Goal: Task Accomplishment & Management: Manage account settings

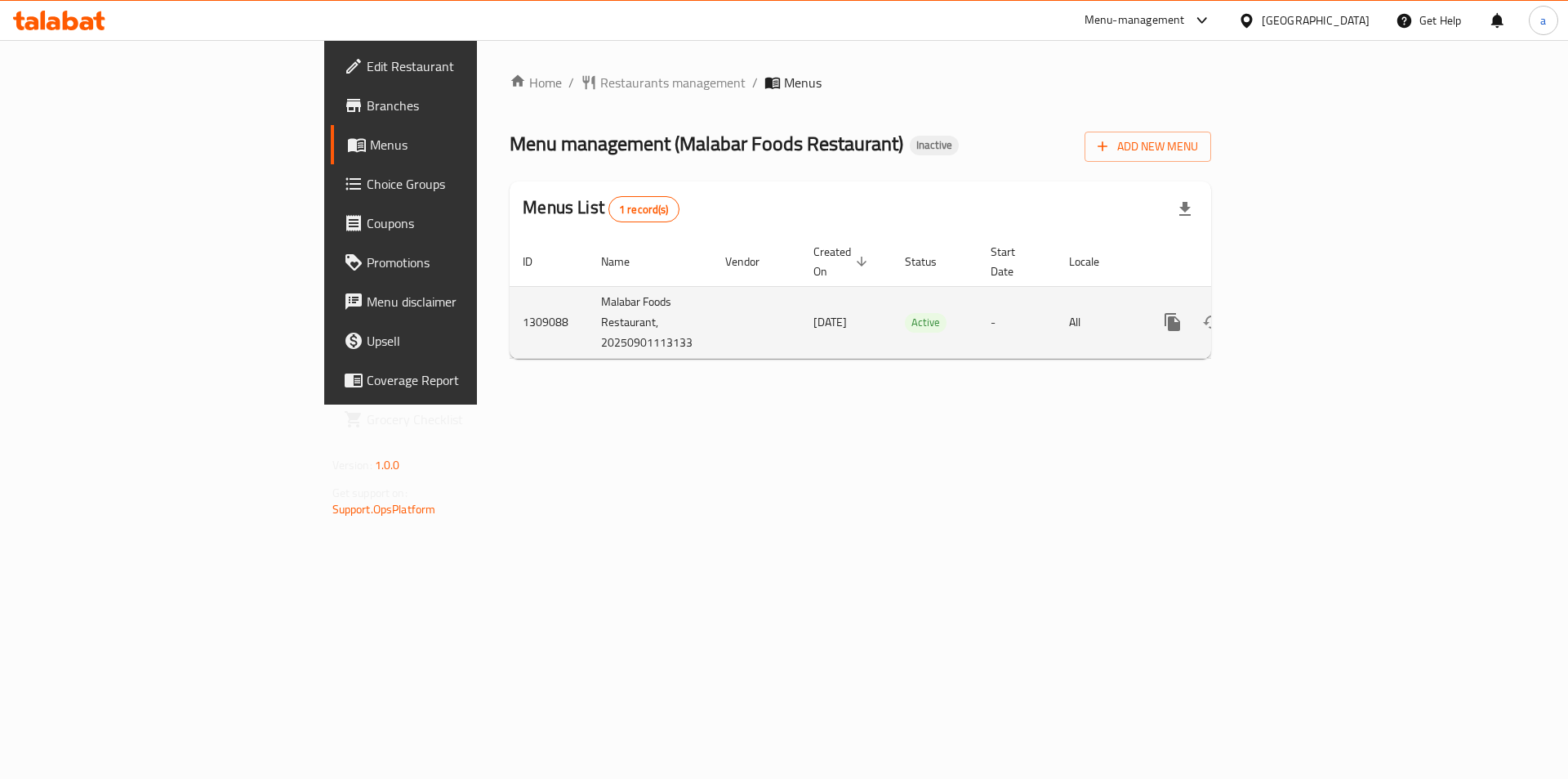
click at [1301, 312] on icon "enhanced table" at bounding box center [1291, 322] width 20 height 20
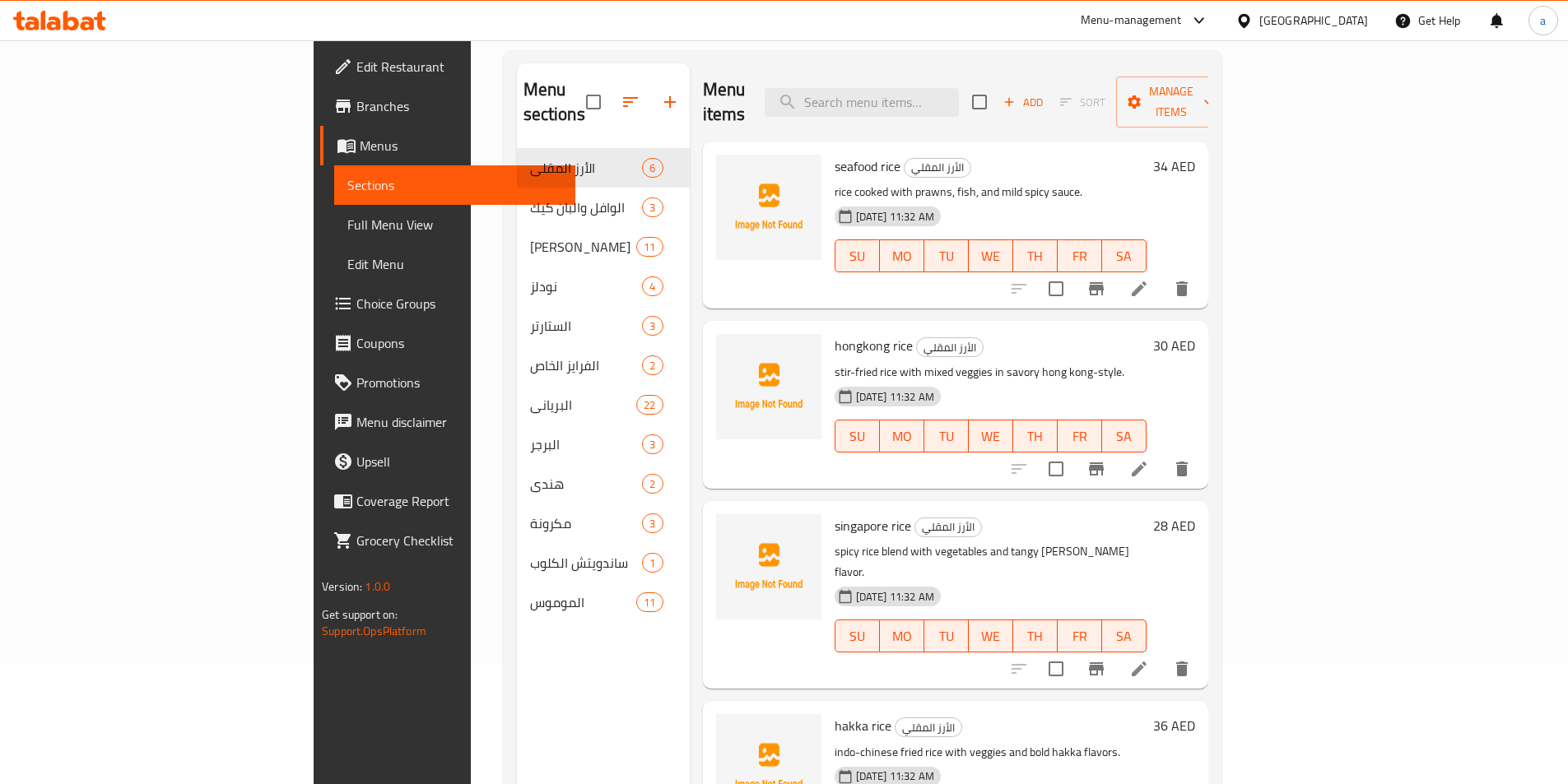
scroll to position [82, 0]
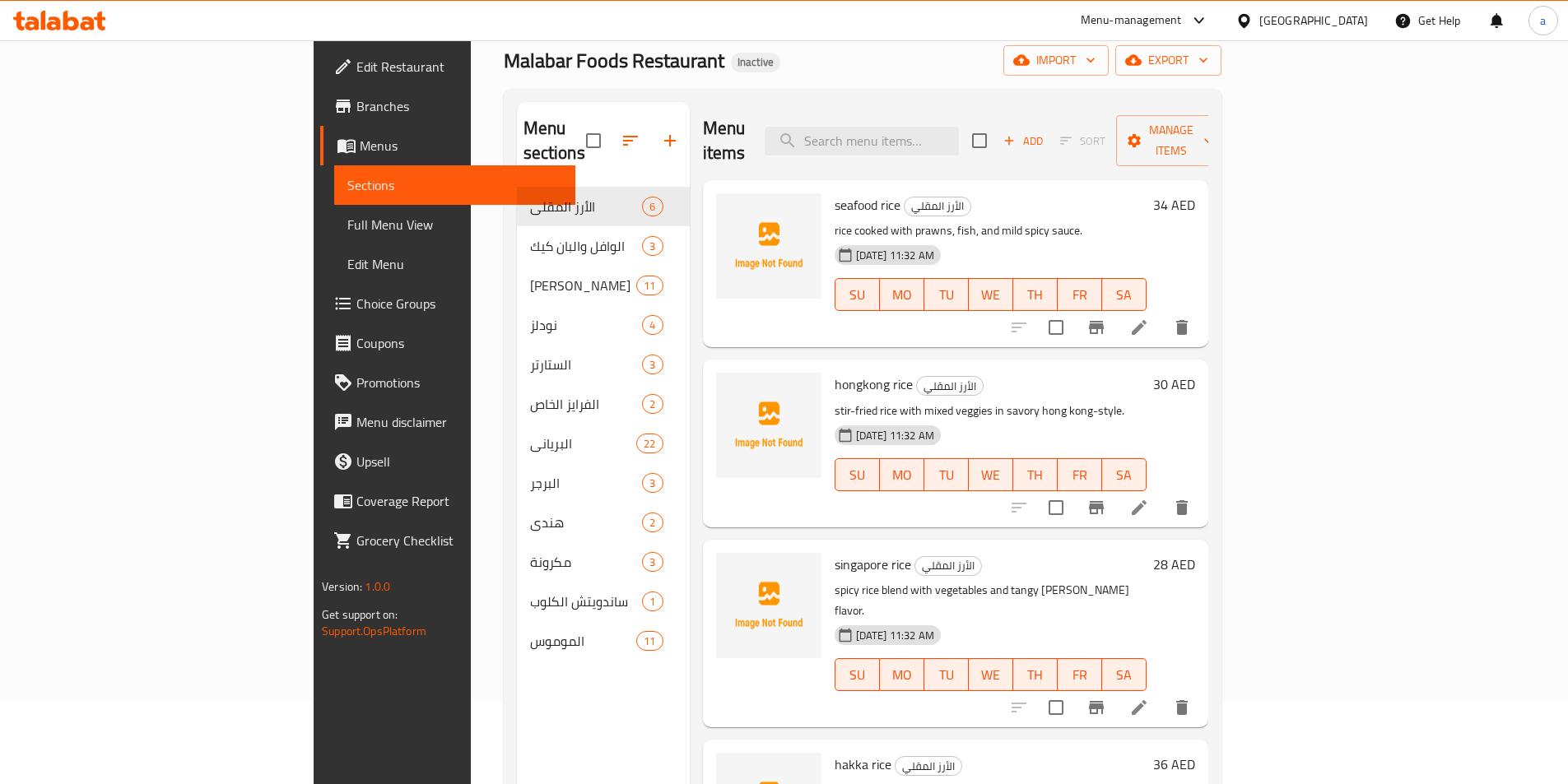
click at [798, 111] on div "Menu items Add Sort Manage items" at bounding box center [955, 141] width 505 height 78
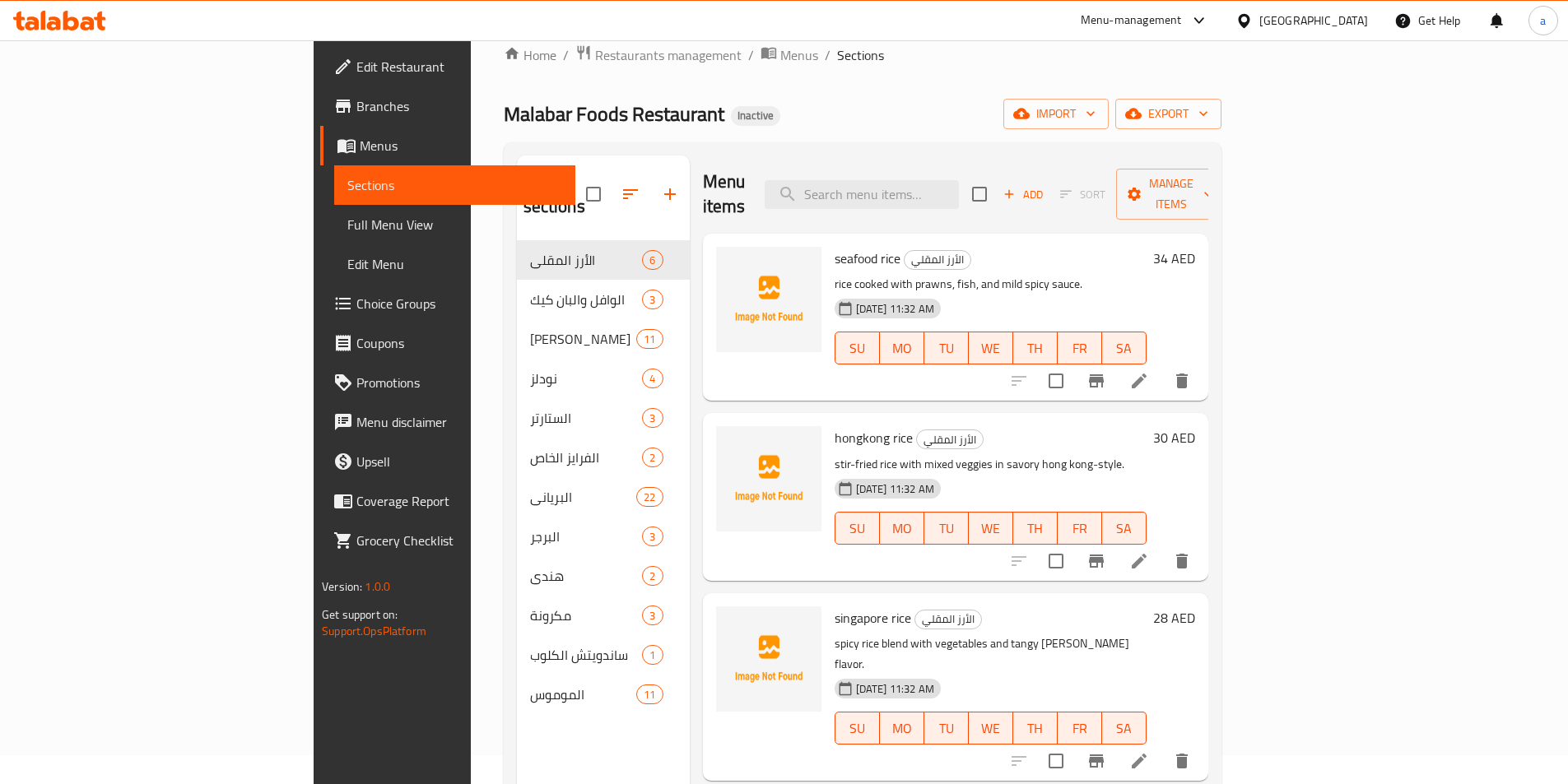
scroll to position [0, 0]
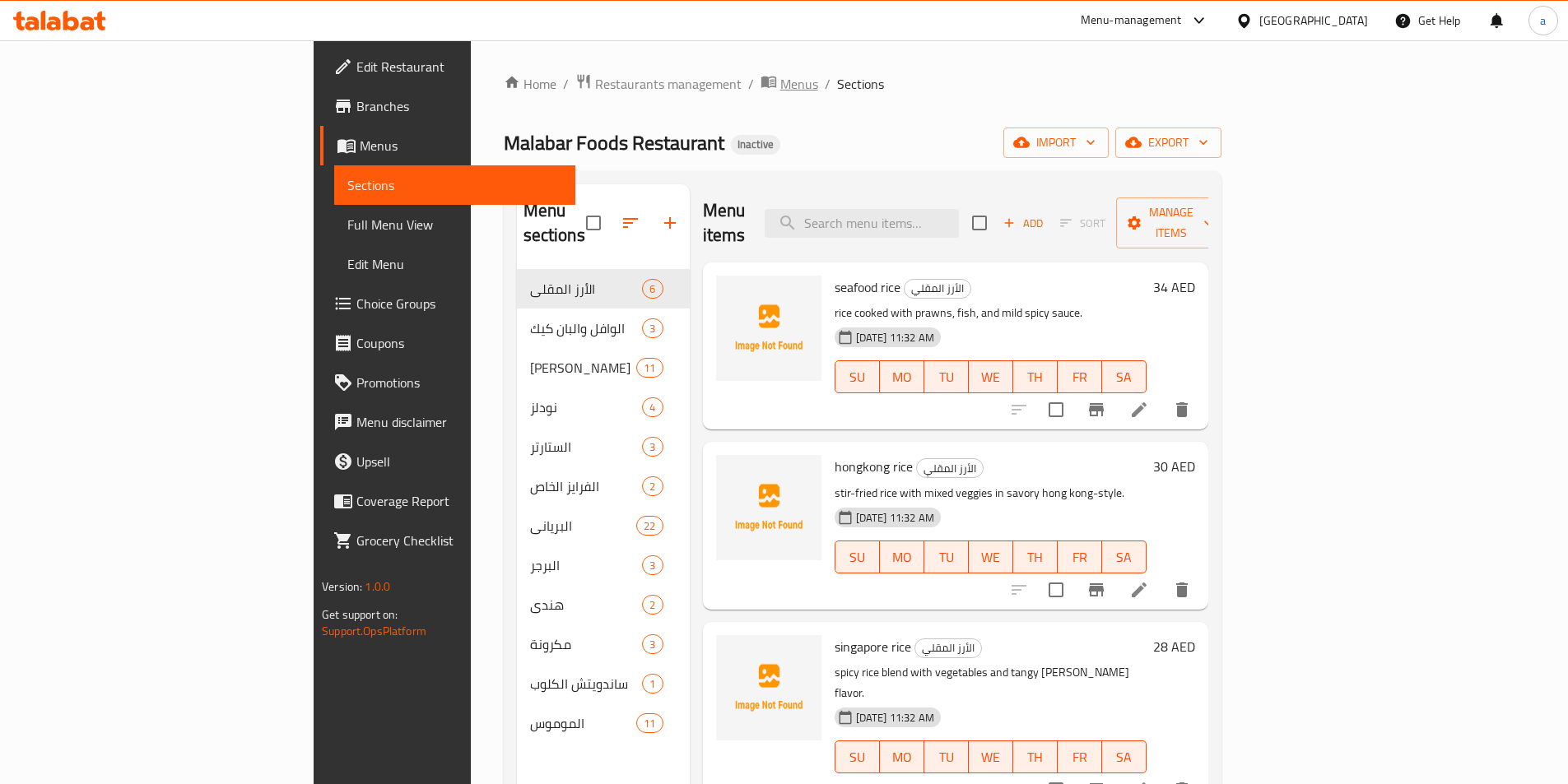
click at [761, 76] on span "breadcrumb" at bounding box center [771, 84] width 20 height 22
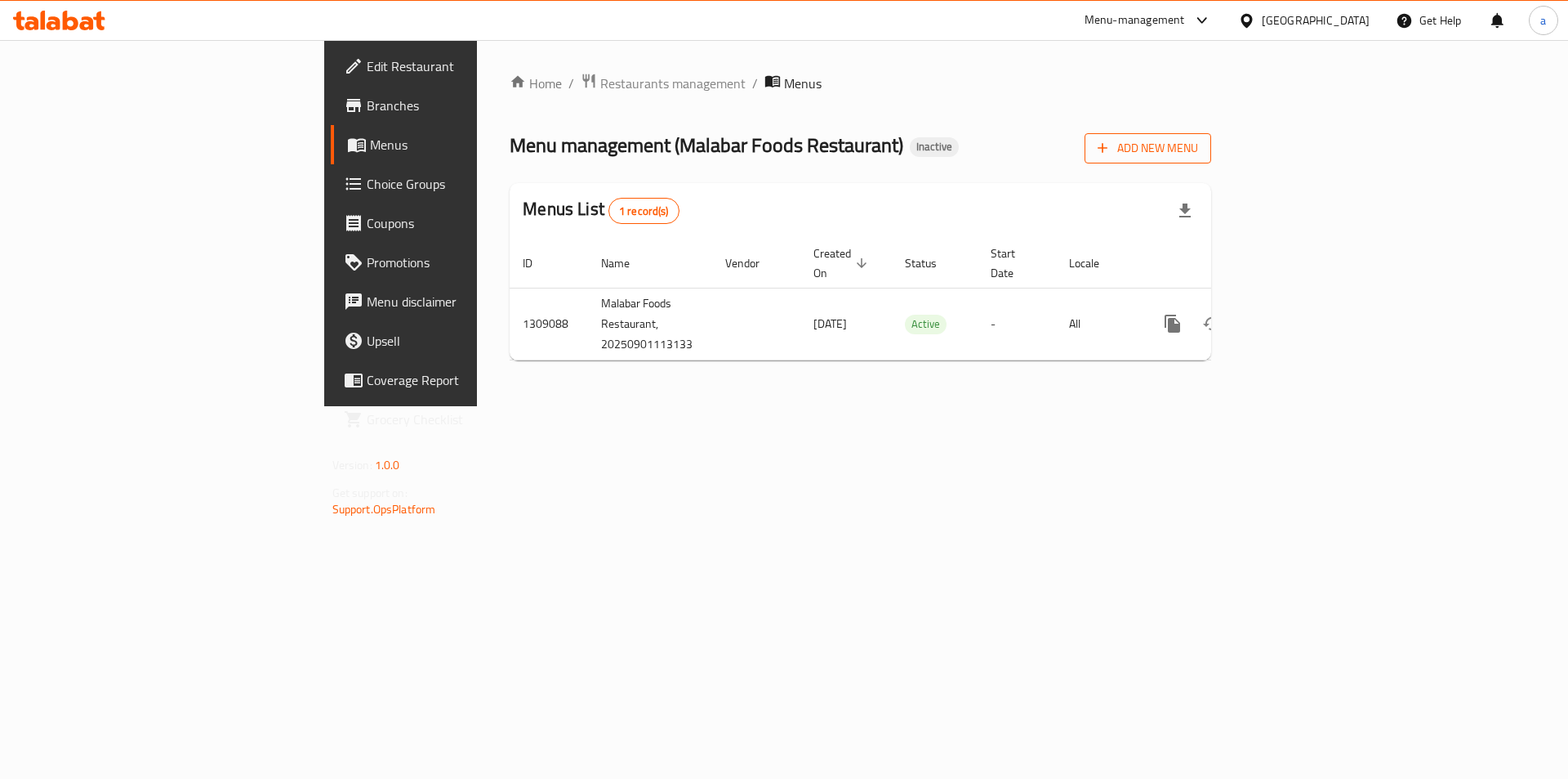
click at [1199, 150] on span "Add New Menu" at bounding box center [1147, 148] width 100 height 21
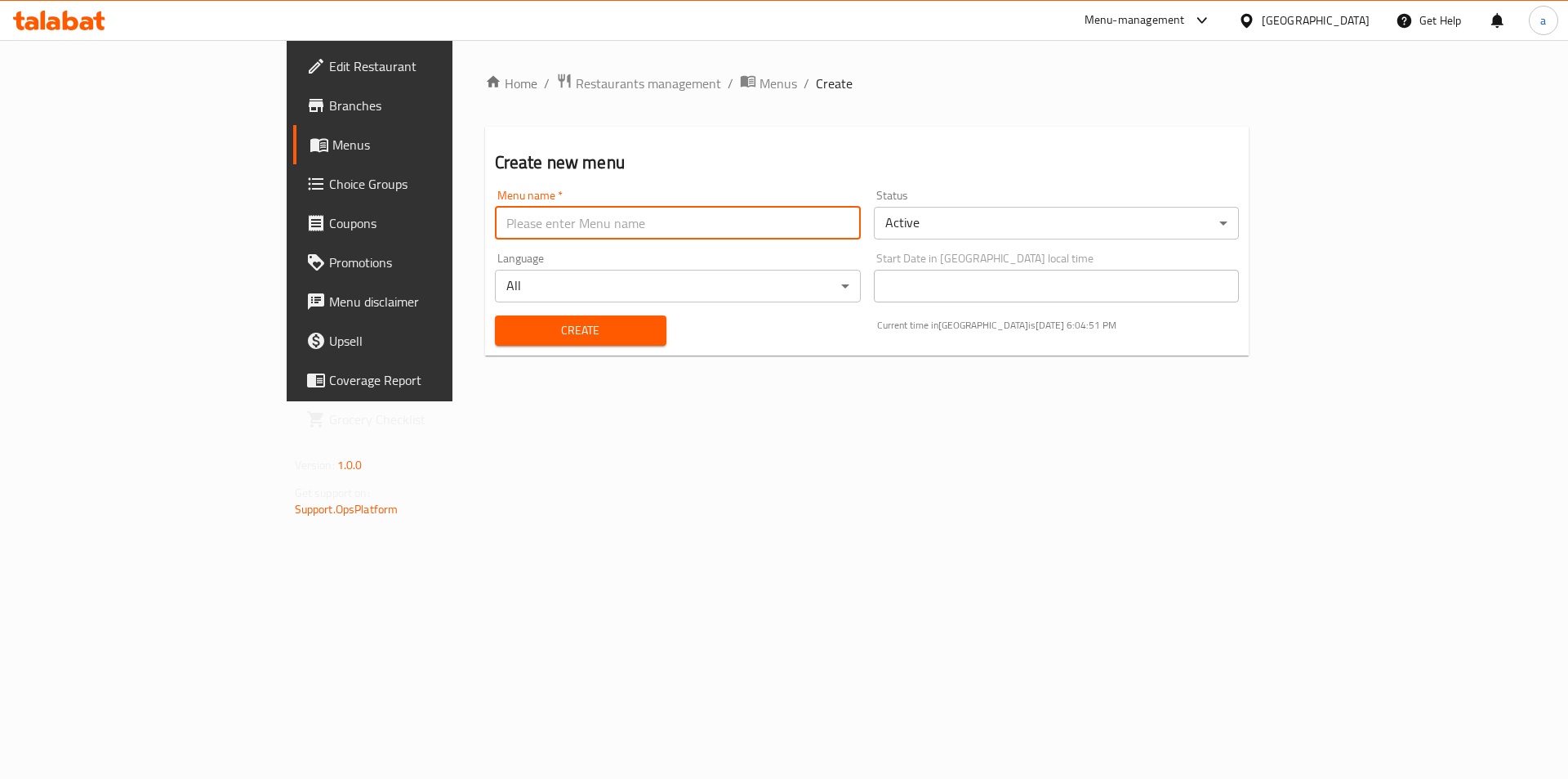
click at [525, 223] on input "text" at bounding box center [677, 223] width 366 height 33
type input "9/1"
click at [526, 340] on span "Create" at bounding box center [581, 331] width 145 height 21
click at [740, 81] on icon "breadcrumb" at bounding box center [747, 81] width 14 height 12
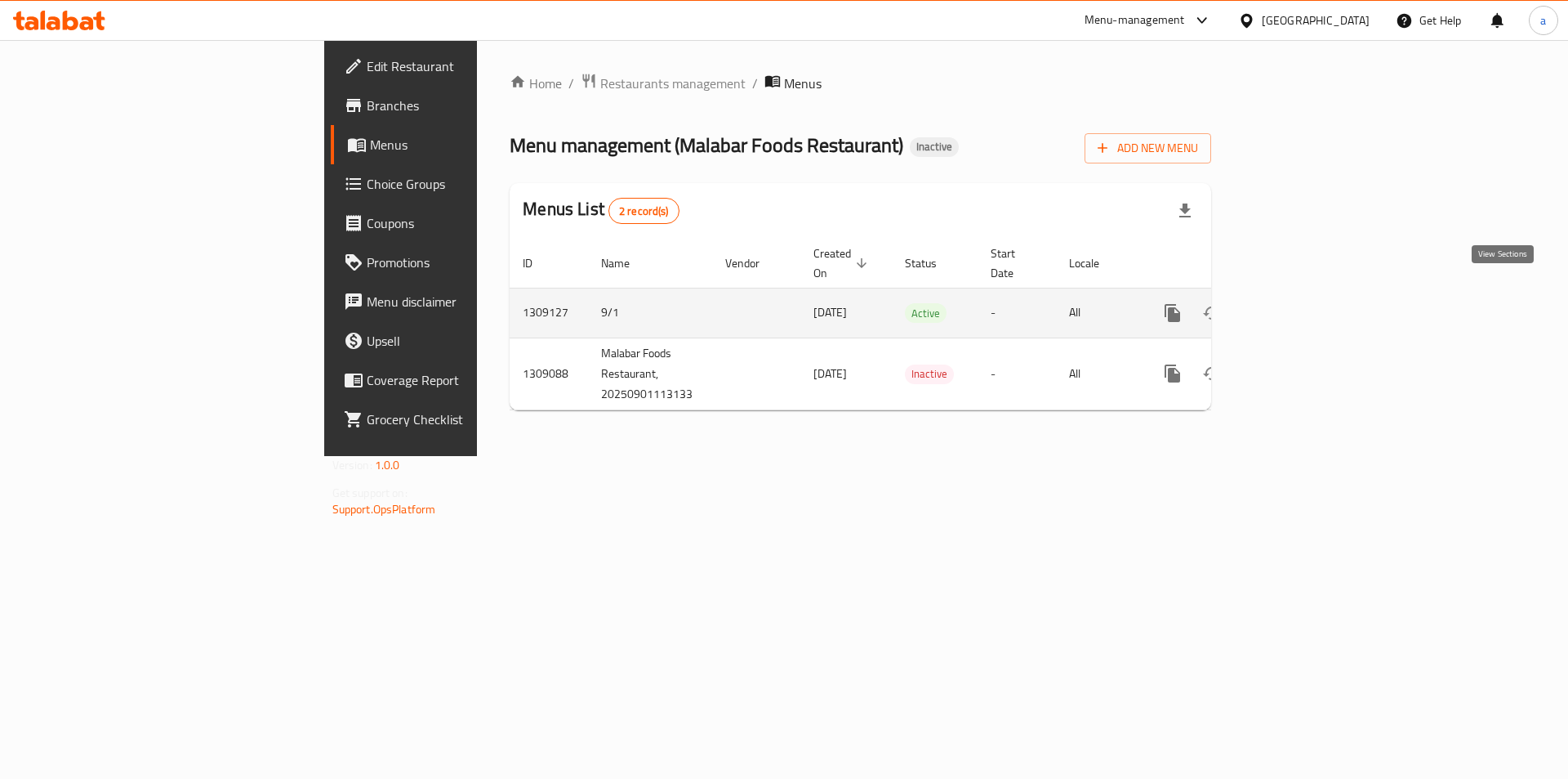
click at [1301, 304] on icon "enhanced table" at bounding box center [1291, 314] width 20 height 20
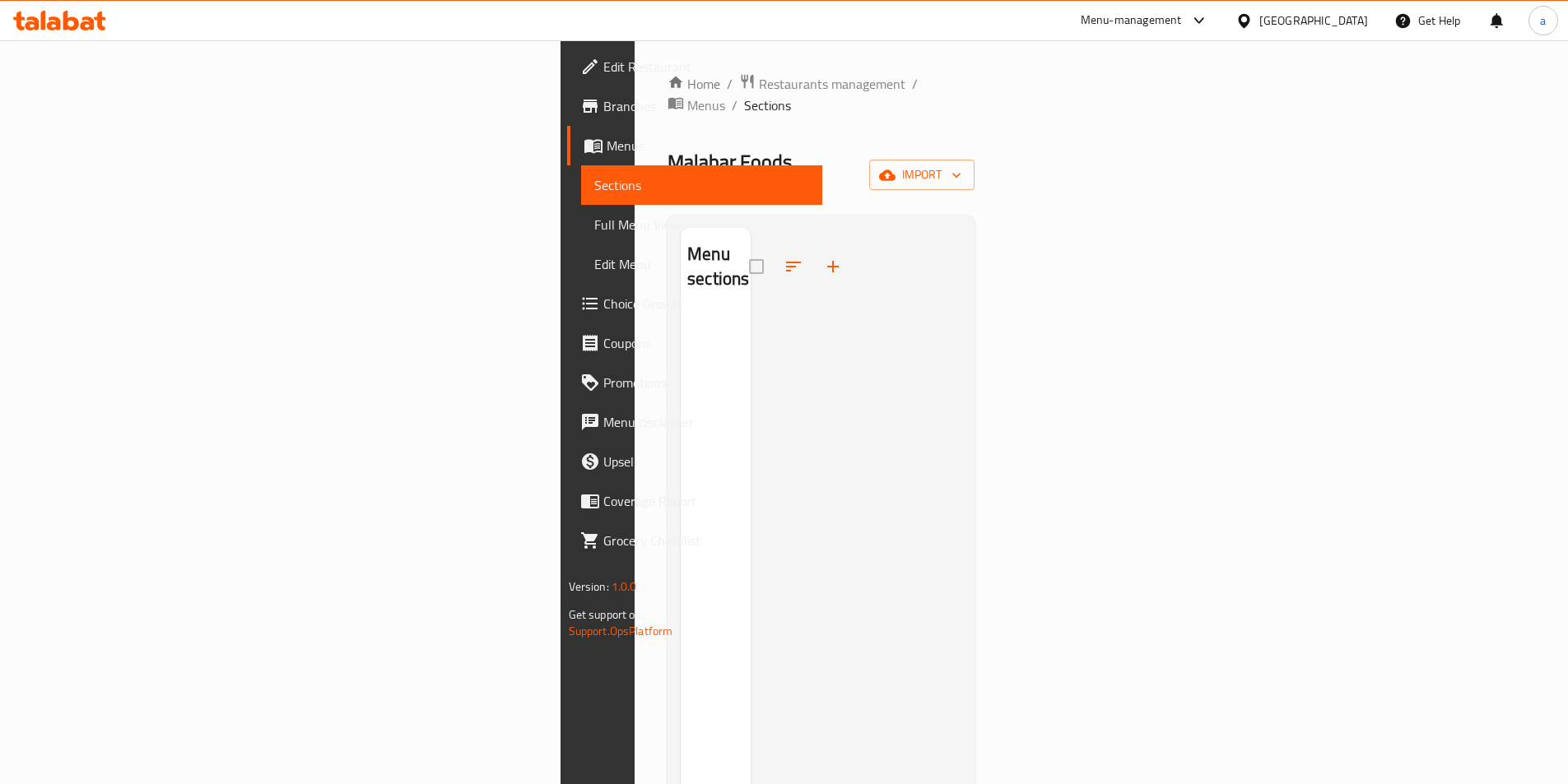
click at [809, 269] on div at bounding box center [856, 620] width 211 height 784
click at [895, 167] on icon "button" at bounding box center [887, 176] width 16 height 16
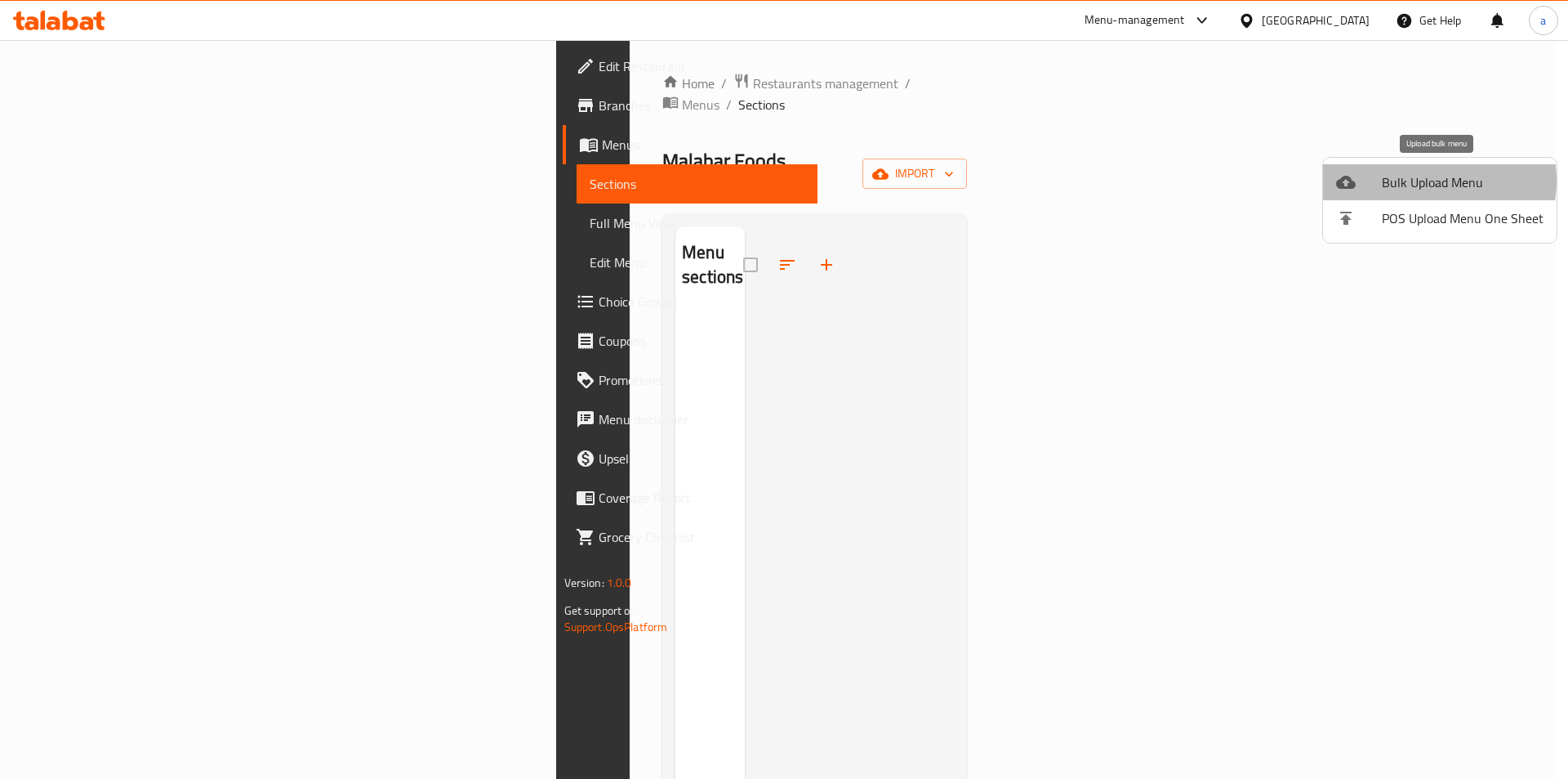
click at [1423, 181] on span "Bulk Upload Menu" at bounding box center [1462, 183] width 162 height 20
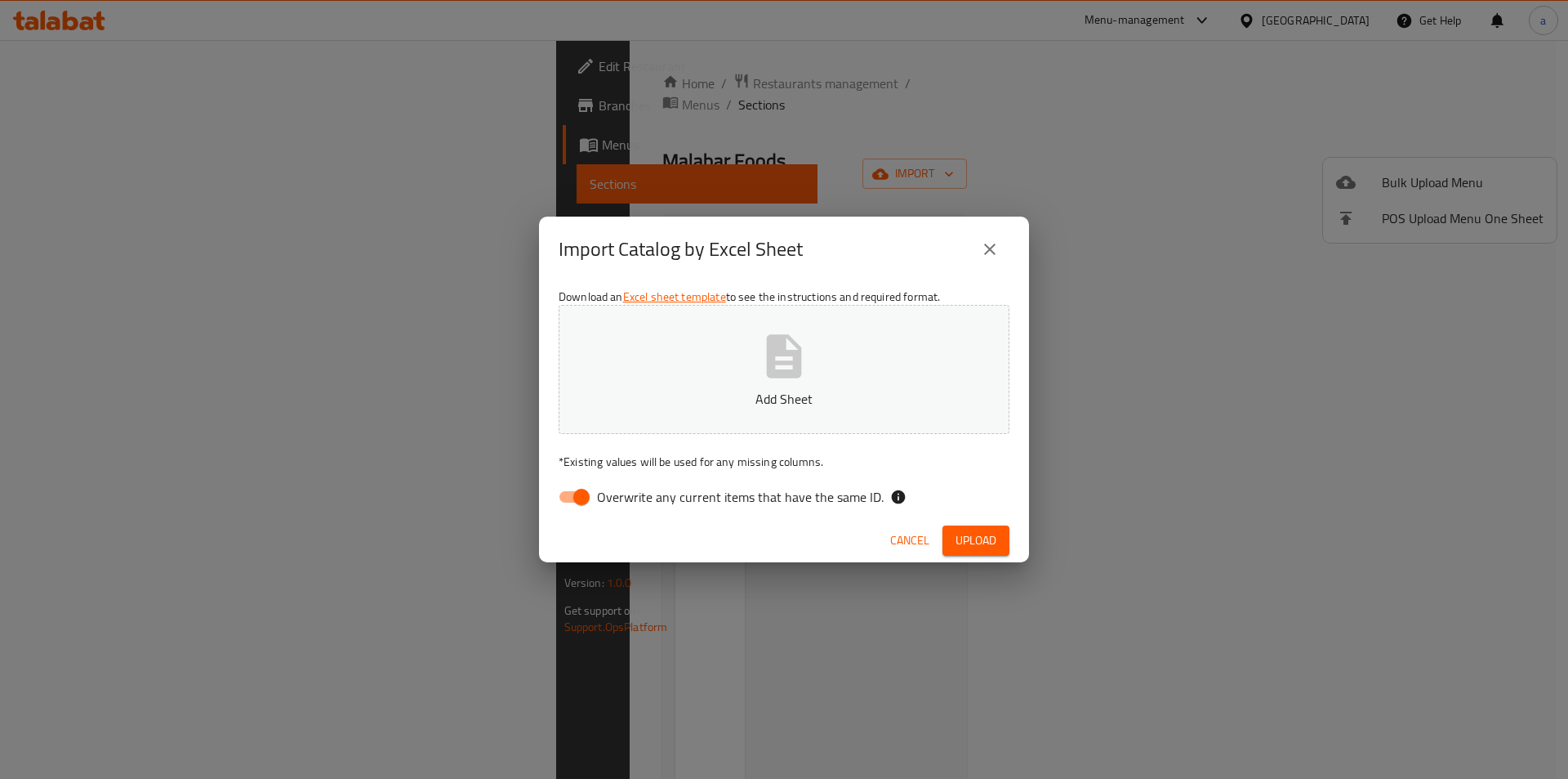
click at [583, 503] on input "Overwrite any current items that have the same ID." at bounding box center [581, 497] width 93 height 31
checkbox input "false"
click at [667, 365] on button "Add Sheet" at bounding box center [784, 369] width 451 height 129
click at [957, 529] on button "Upload" at bounding box center [976, 540] width 67 height 30
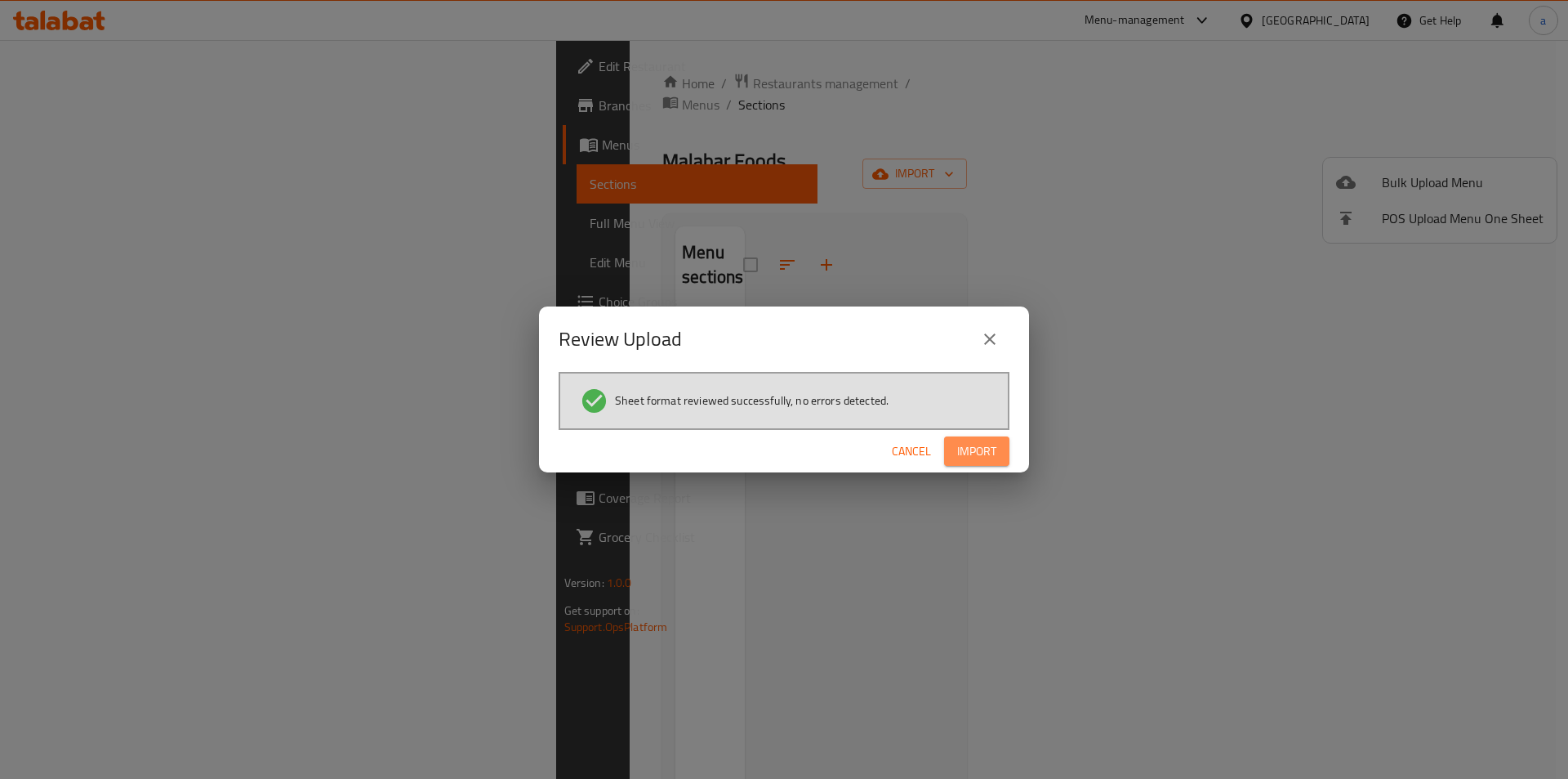
click at [968, 456] on span "Import" at bounding box center [976, 451] width 39 height 21
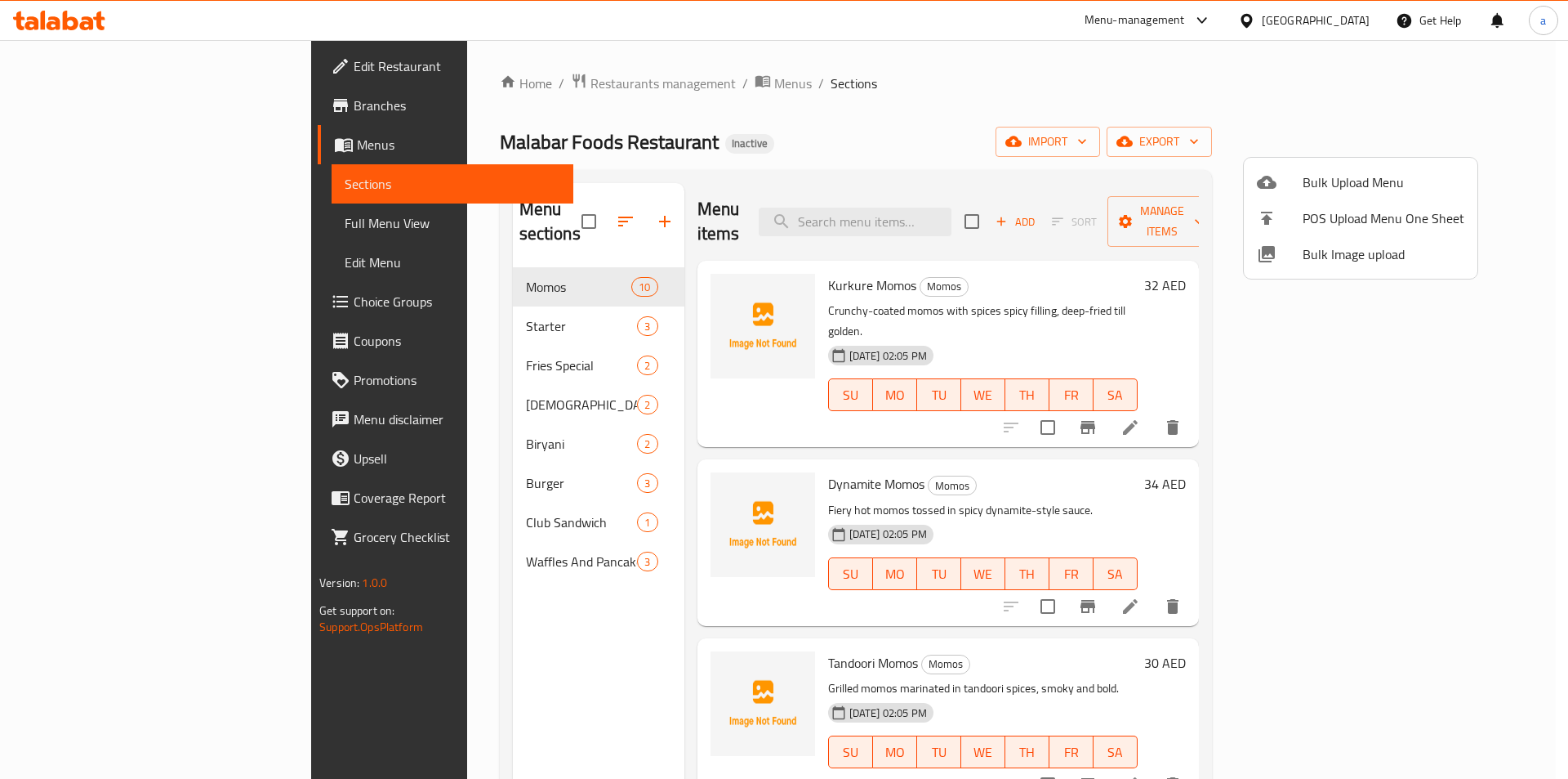
click at [91, 127] on div at bounding box center [784, 390] width 1568 height 779
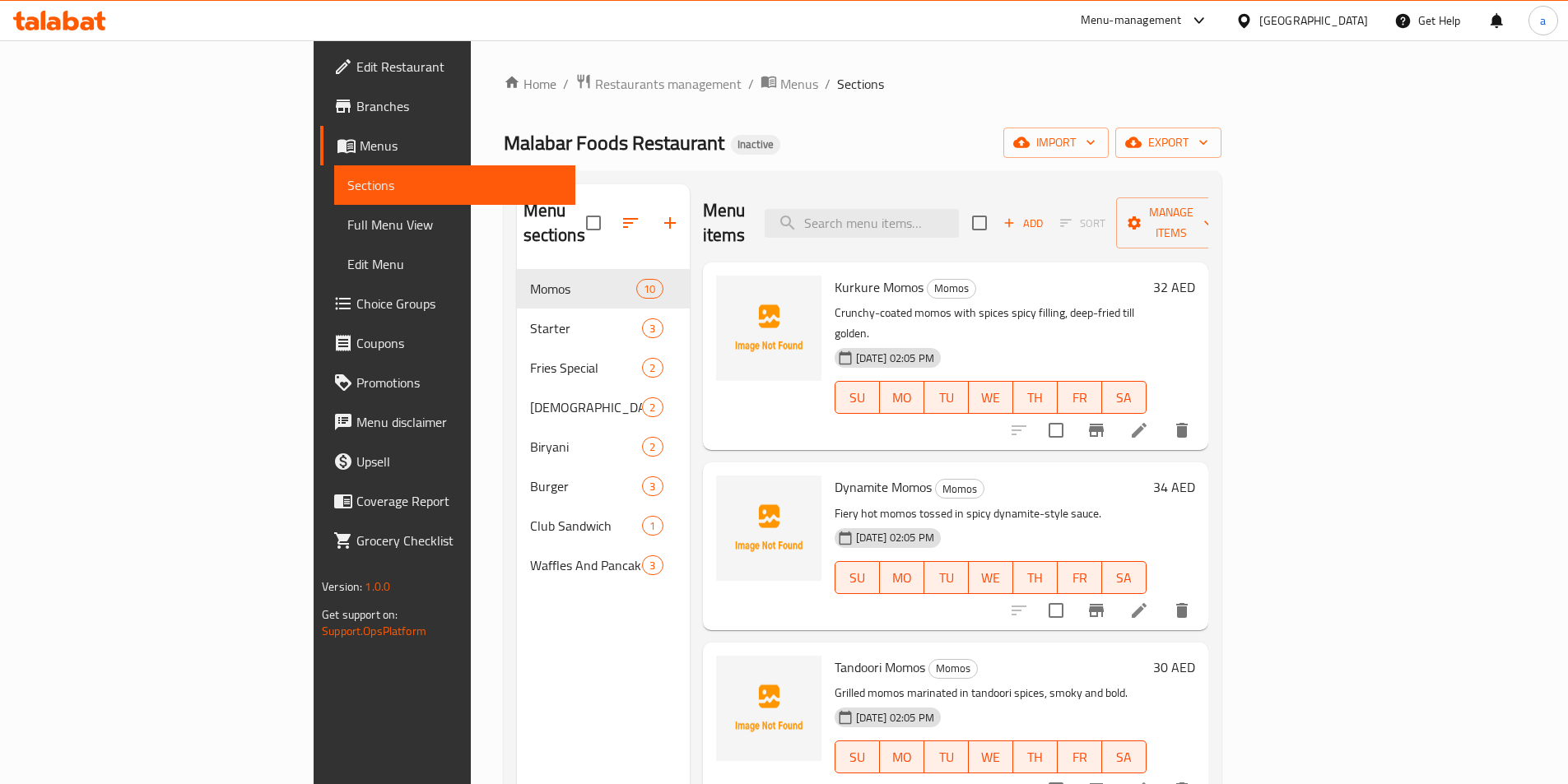
click at [357, 107] on span "Branches" at bounding box center [460, 106] width 206 height 20
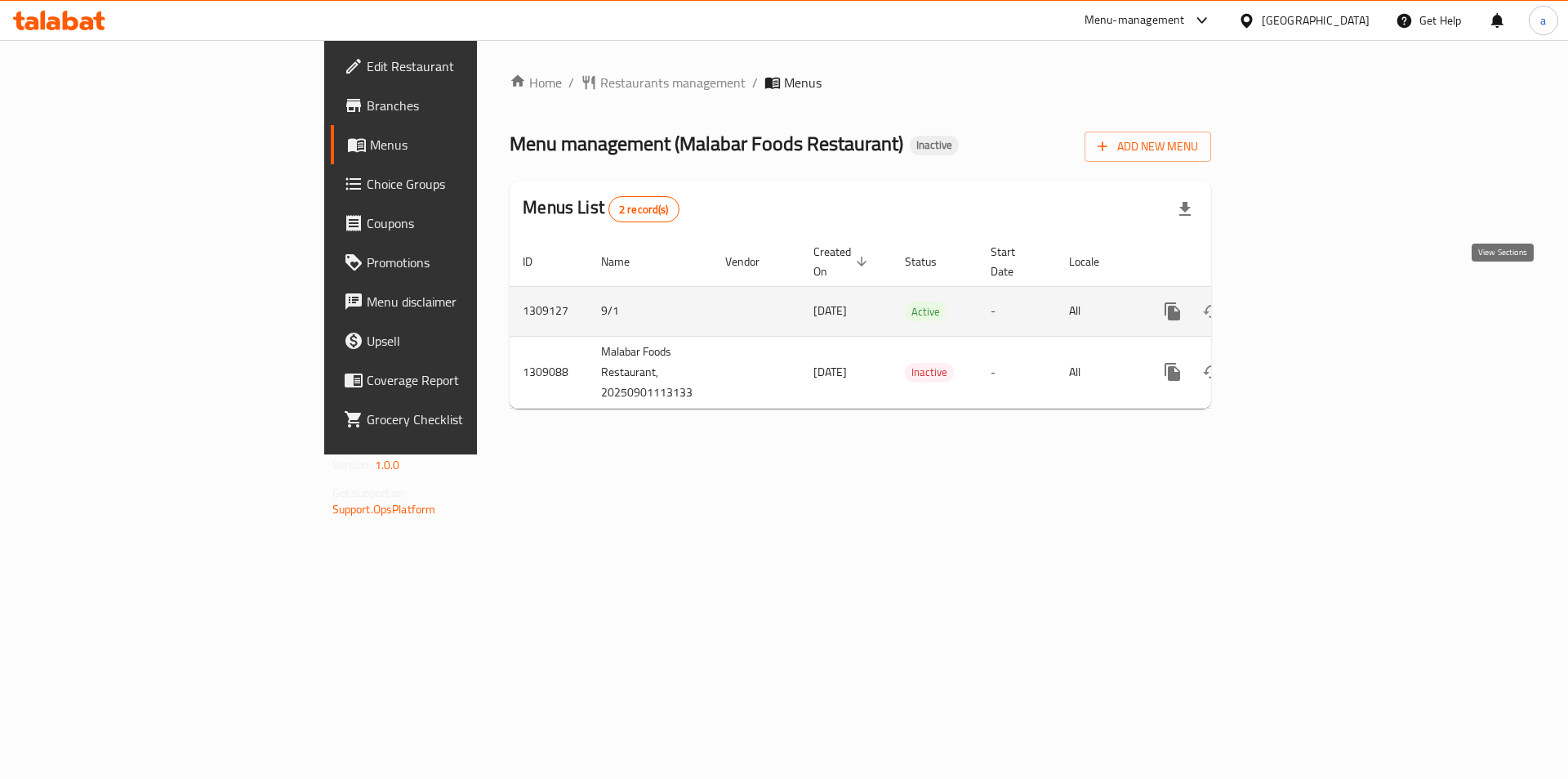
click at [1301, 302] on icon "enhanced table" at bounding box center [1291, 312] width 20 height 20
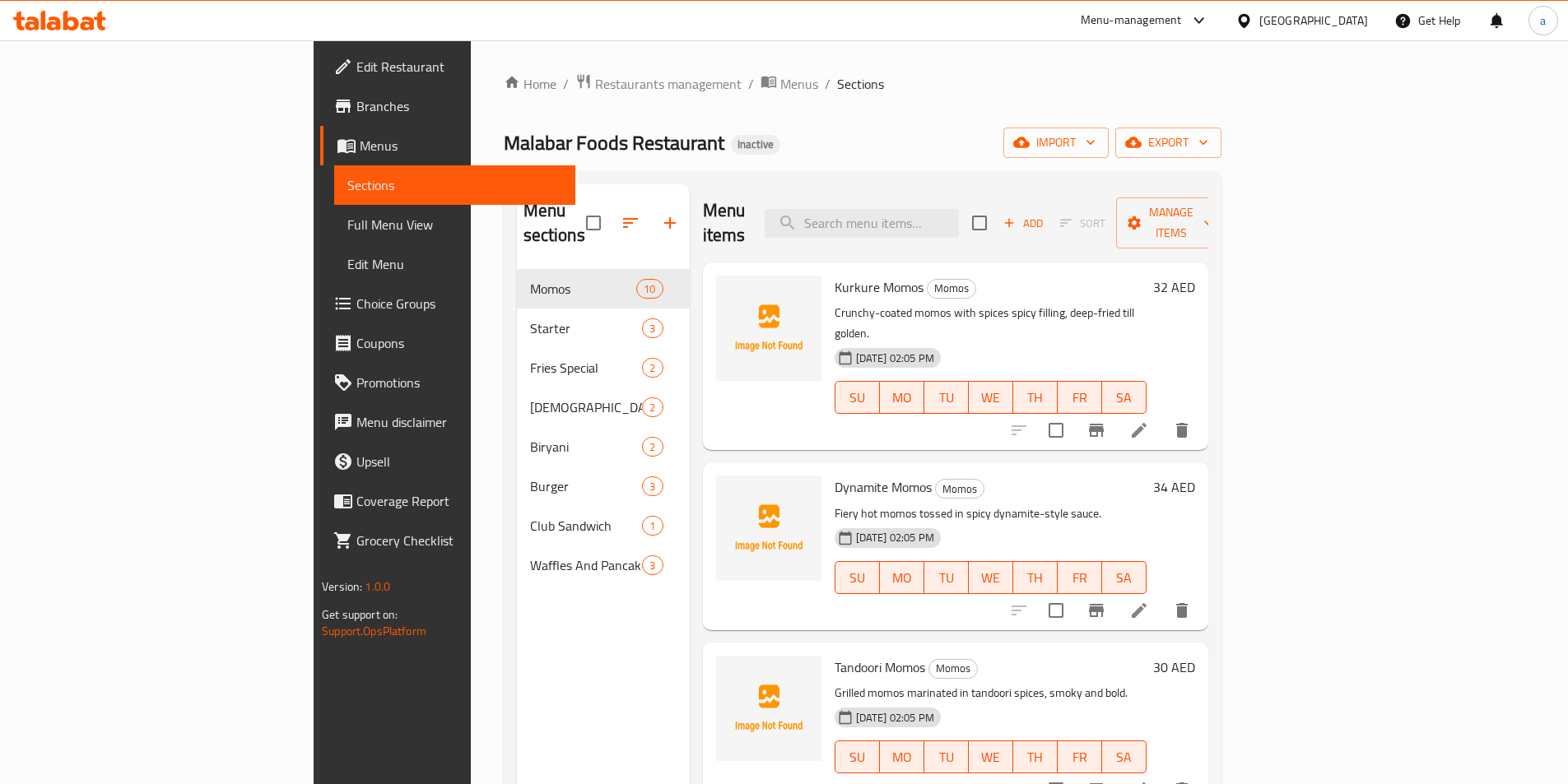
click at [357, 312] on span "Choice Groups" at bounding box center [460, 304] width 206 height 20
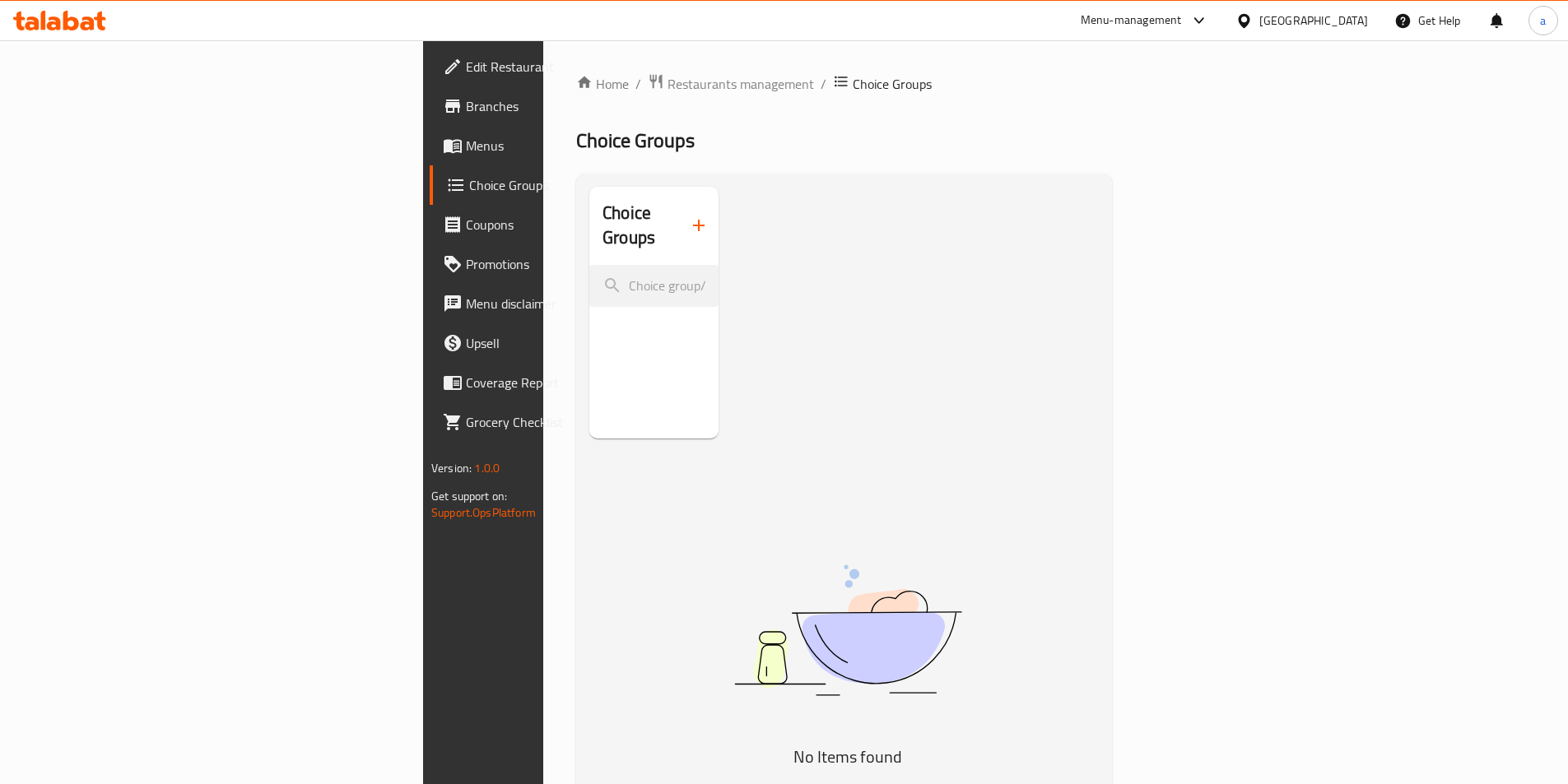
click at [689, 221] on icon "button" at bounding box center [699, 226] width 20 height 20
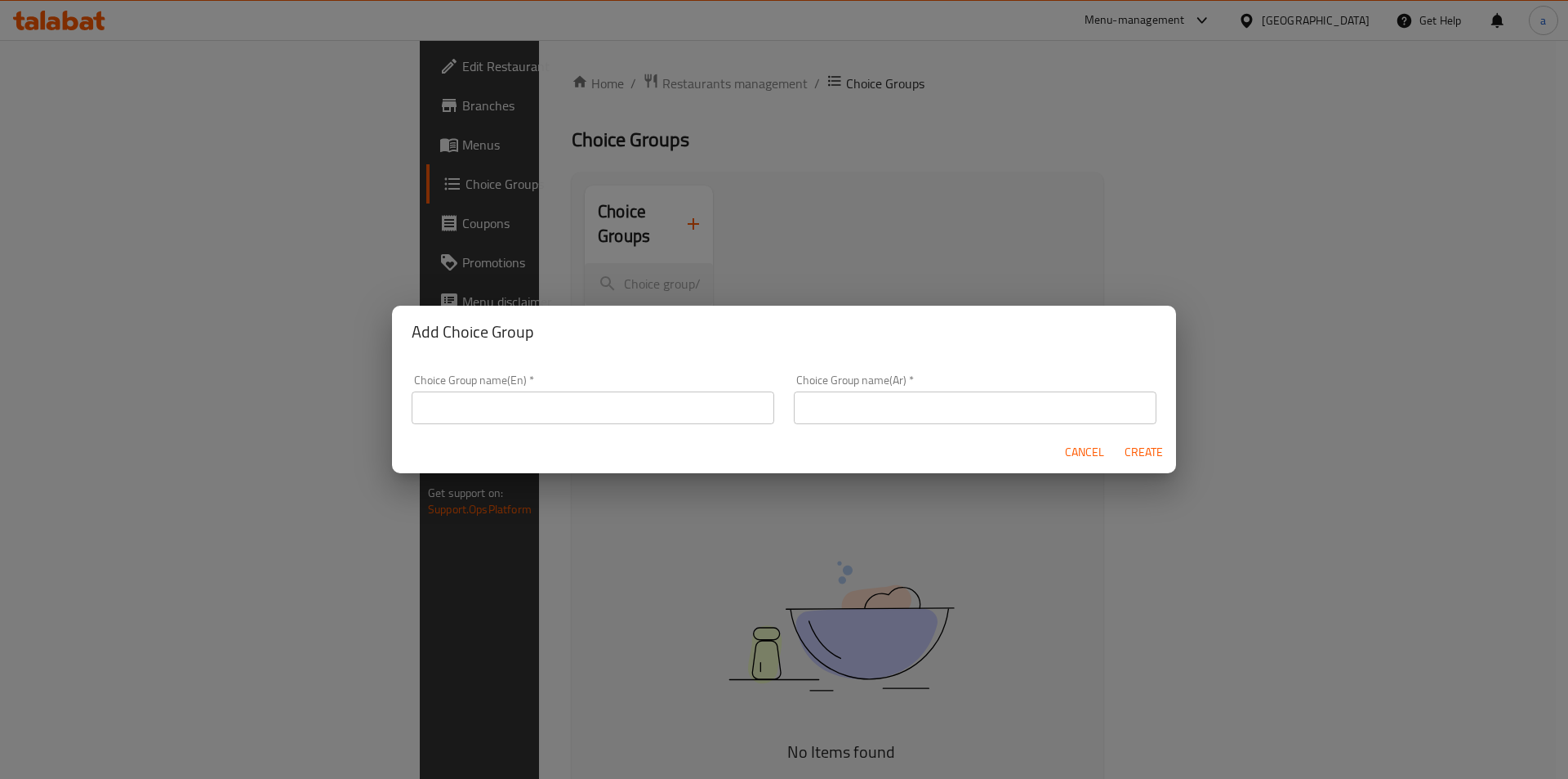
click at [532, 404] on input "text" at bounding box center [593, 408] width 363 height 33
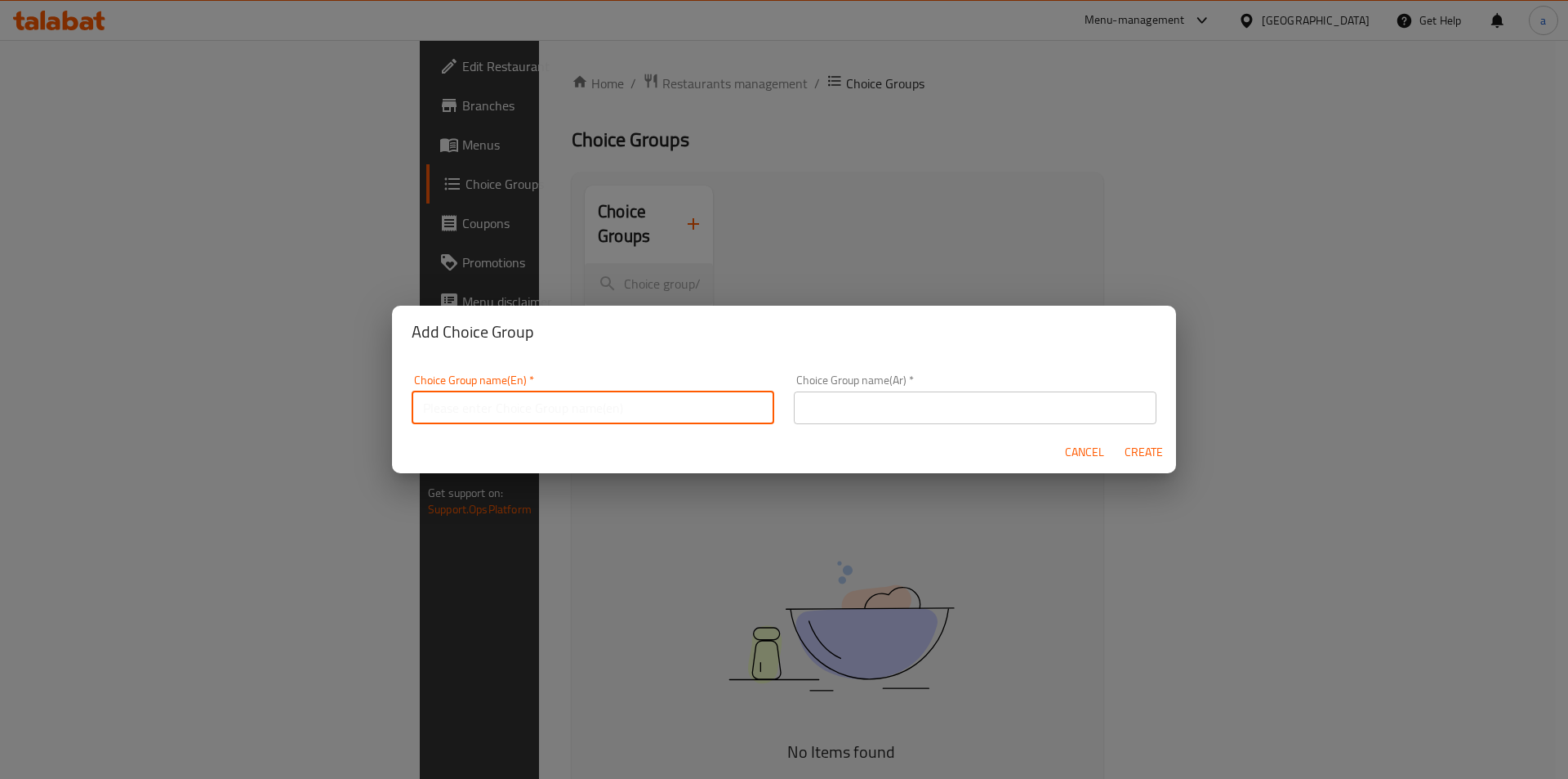
type input "your choice of :"
click at [872, 408] on input "text" at bounding box center [975, 408] width 363 height 33
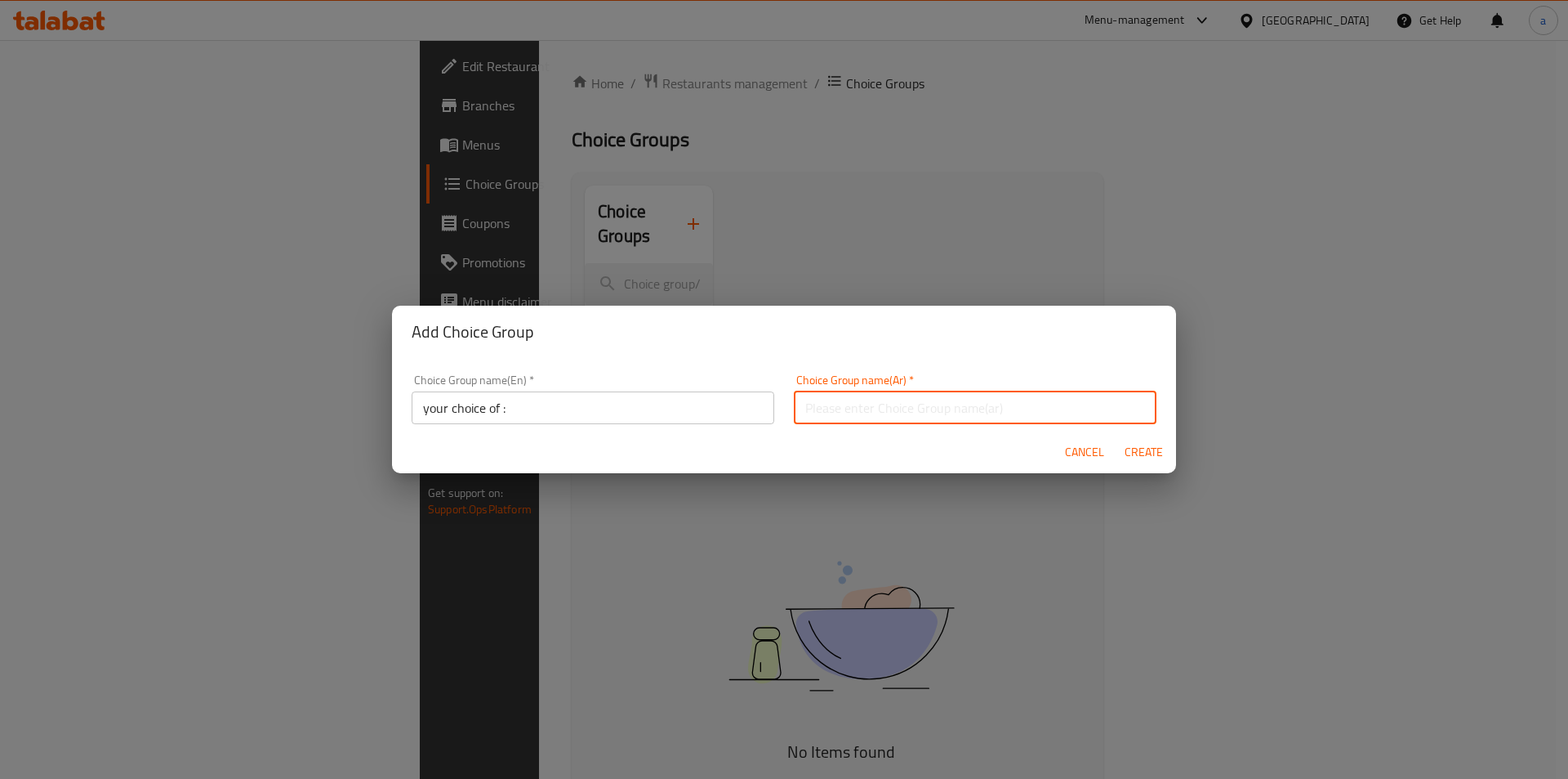
type input "إختيارك من :"
click at [1140, 458] on span "Create" at bounding box center [1143, 452] width 39 height 21
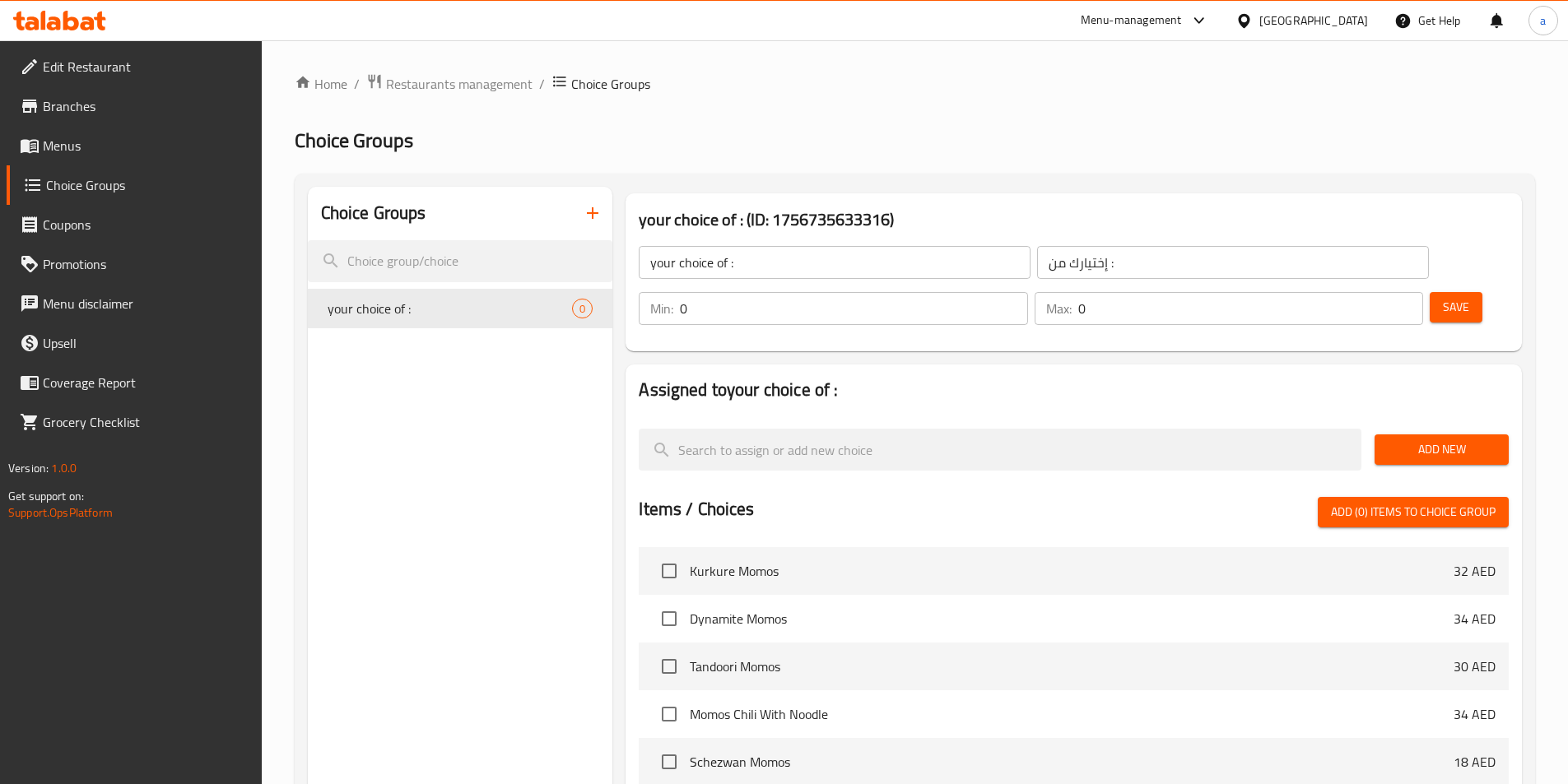
click at [1027, 292] on input "0" at bounding box center [854, 308] width 348 height 33
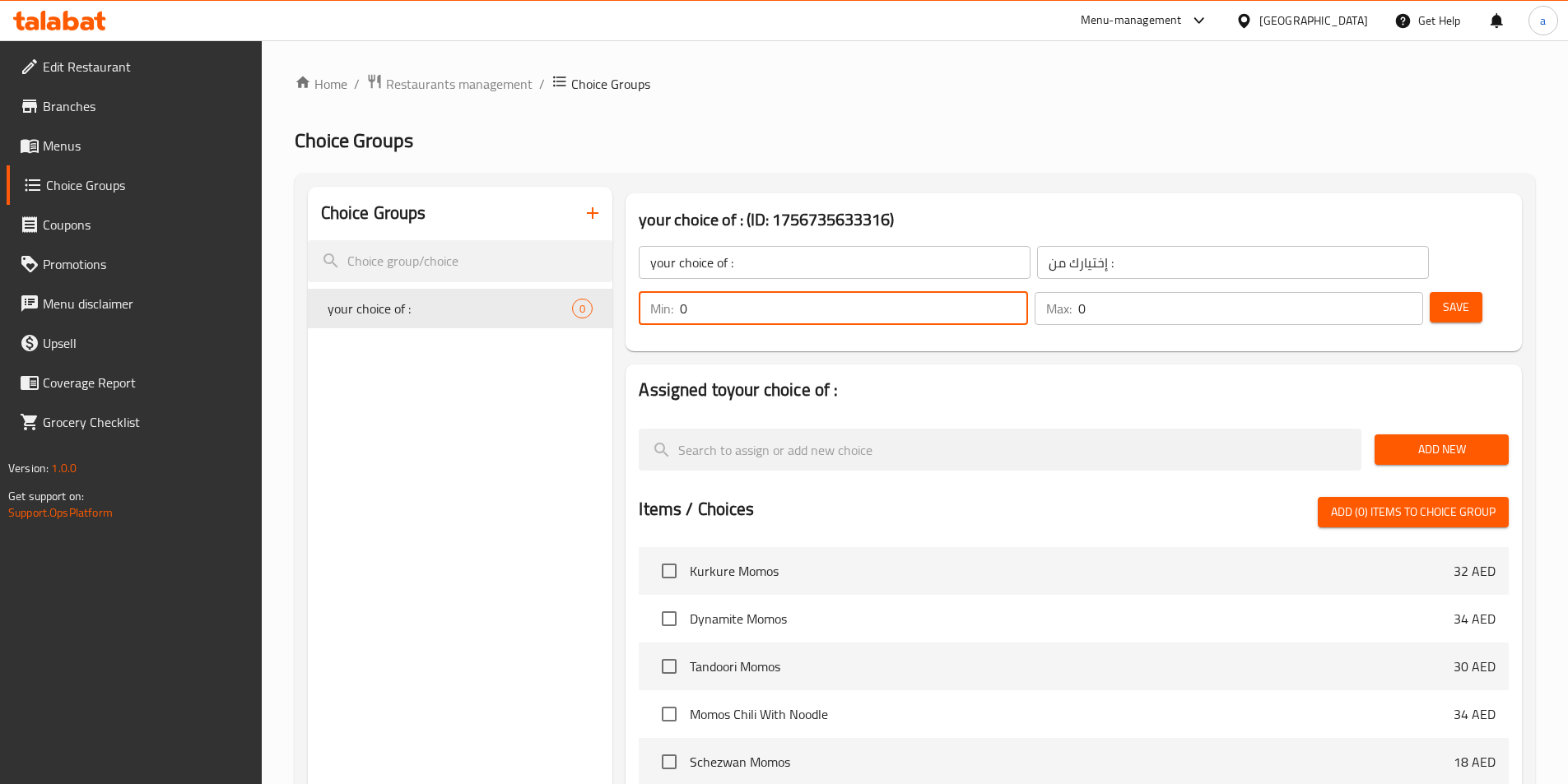
click at [1027, 292] on input "0" at bounding box center [854, 308] width 348 height 33
type input "1"
click at [1365, 292] on input "0" at bounding box center [1250, 308] width 345 height 33
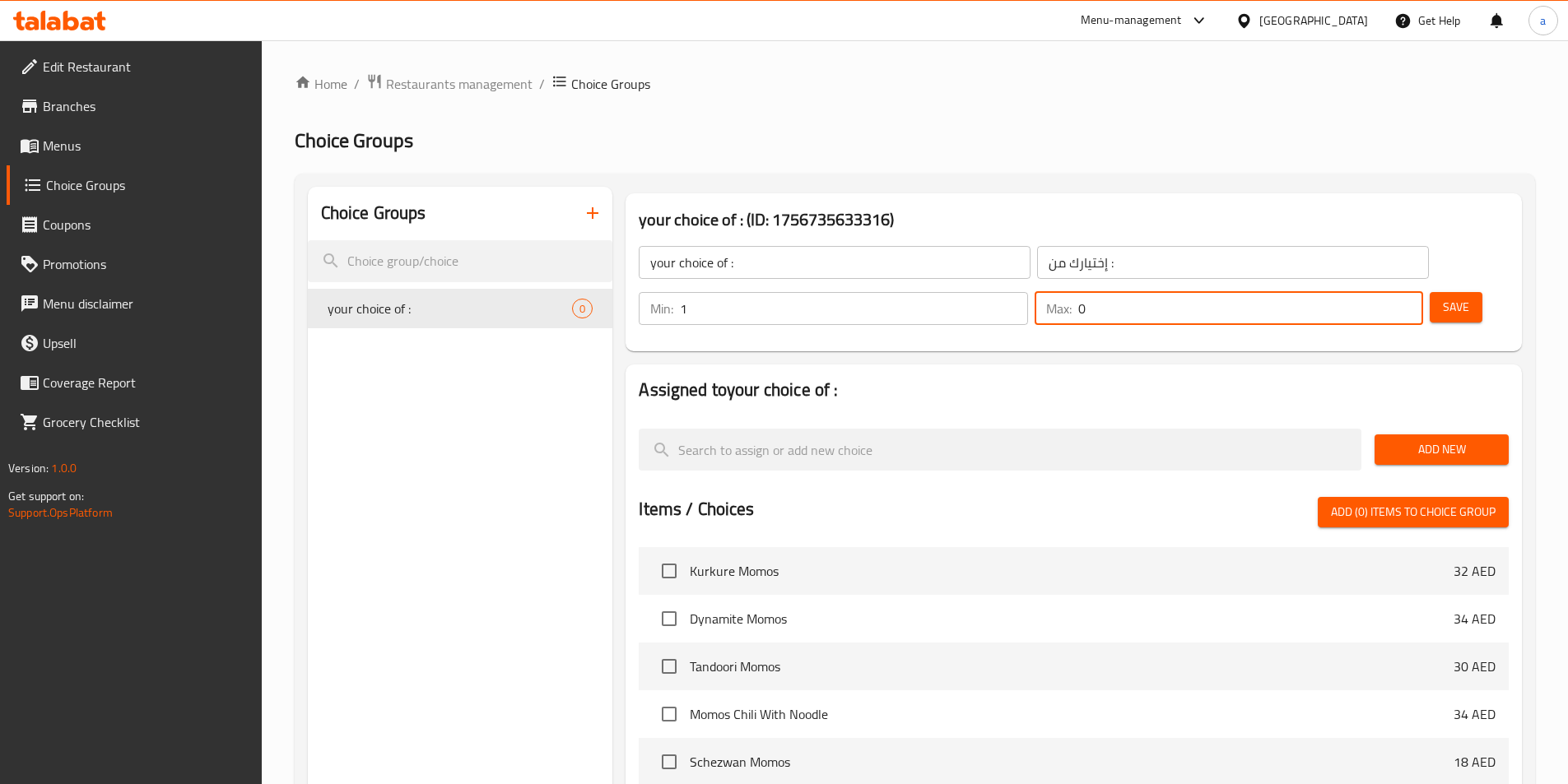
click at [1365, 292] on input "0" at bounding box center [1250, 308] width 345 height 33
type input "1"
click at [1320, 365] on div "Assigned to your choice of : Add New Items / Choices Add (0) items to choice gr…" at bounding box center [1073, 694] width 896 height 659
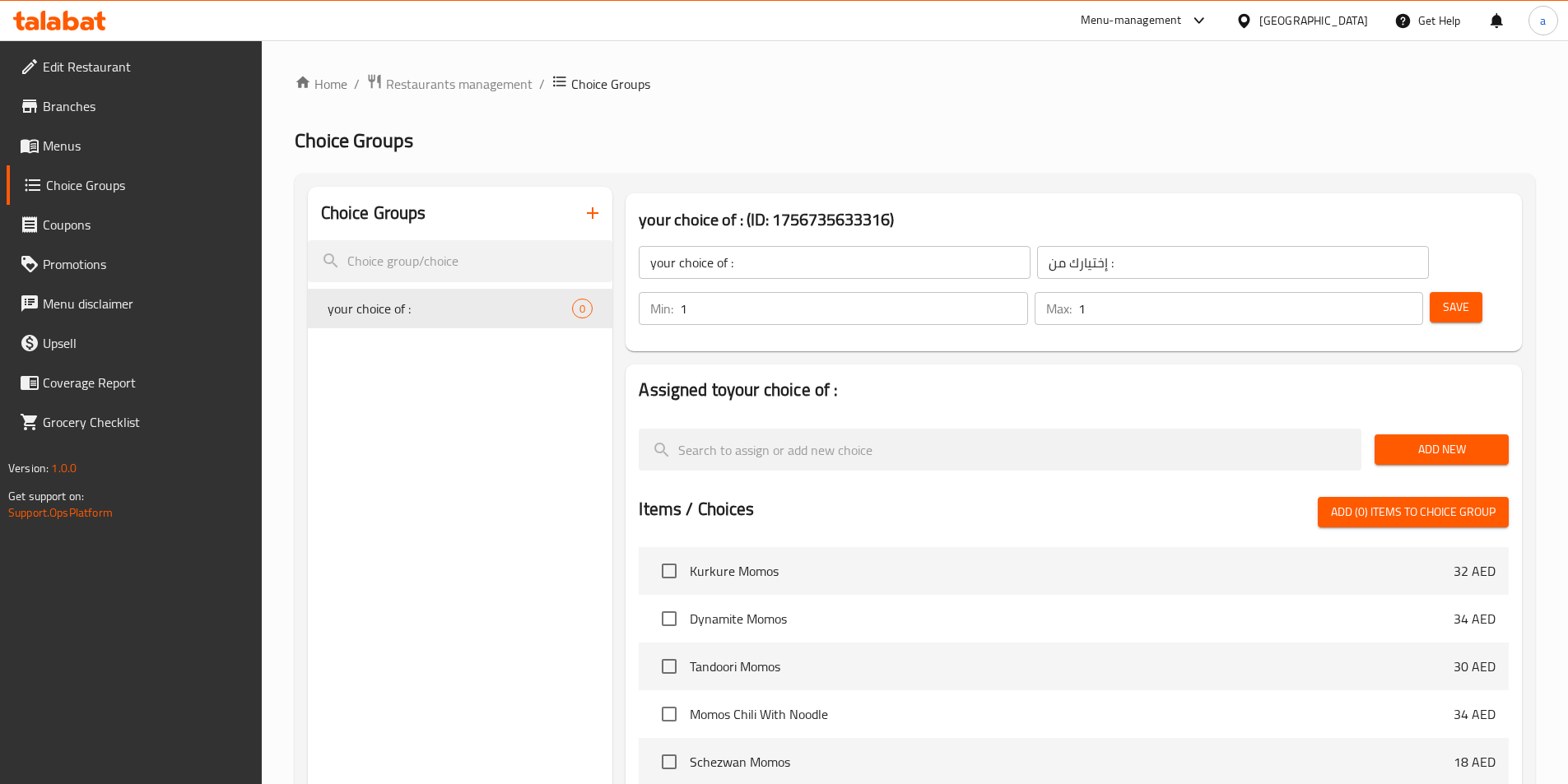
click at [1421, 422] on div "Add New" at bounding box center [1442, 449] width 147 height 55
click at [1418, 439] on span "Add New" at bounding box center [1442, 449] width 107 height 21
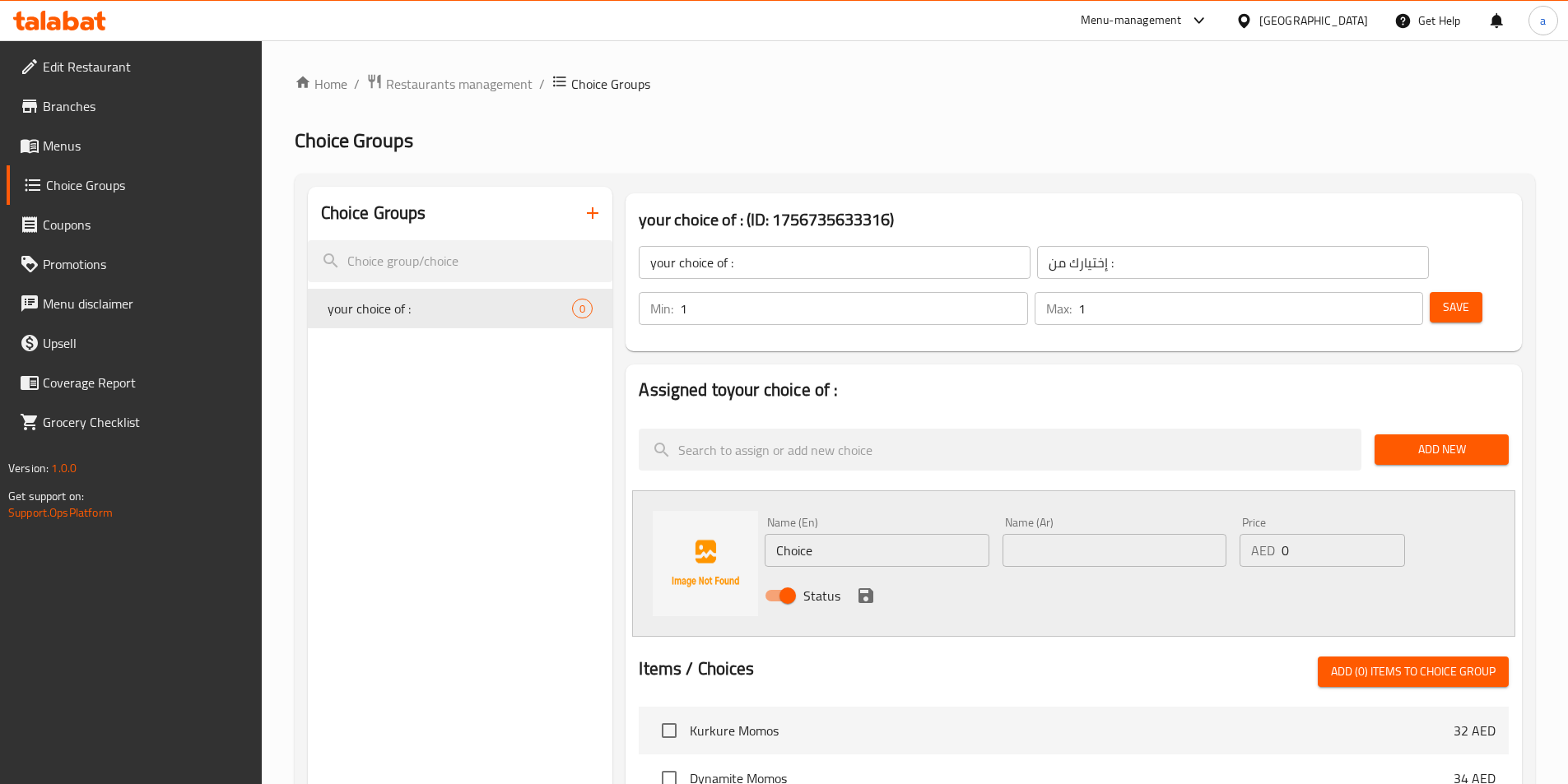
click at [855, 534] on input "Choice" at bounding box center [876, 550] width 224 height 33
type input "chicken"
click at [1048, 517] on div "Name (Ar) Name (Ar)" at bounding box center [1115, 541] width 224 height 50
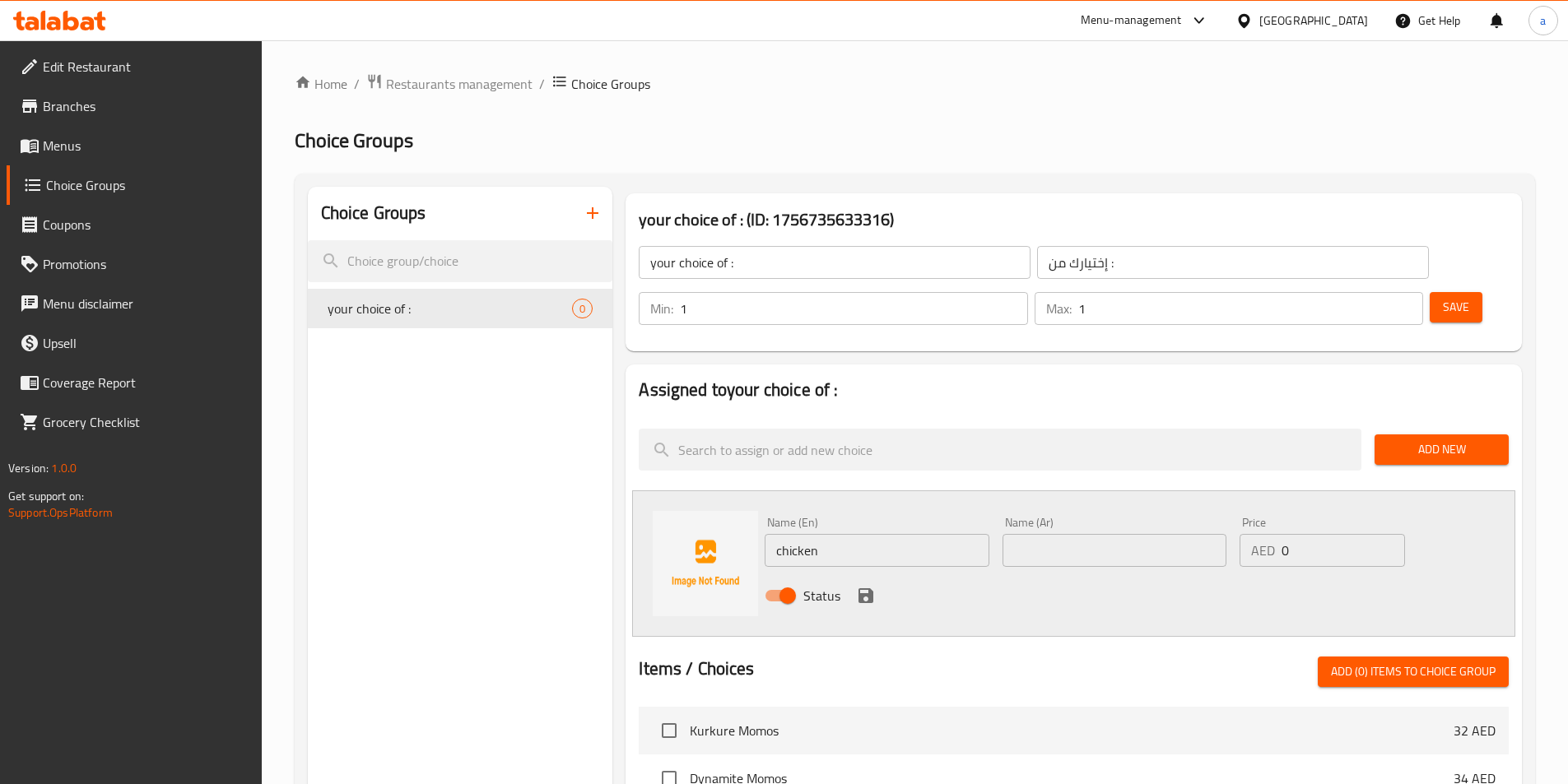
click at [1055, 534] on input "text" at bounding box center [1115, 550] width 224 height 33
type input "دجاج"
click at [875, 583] on button "save" at bounding box center [865, 595] width 25 height 25
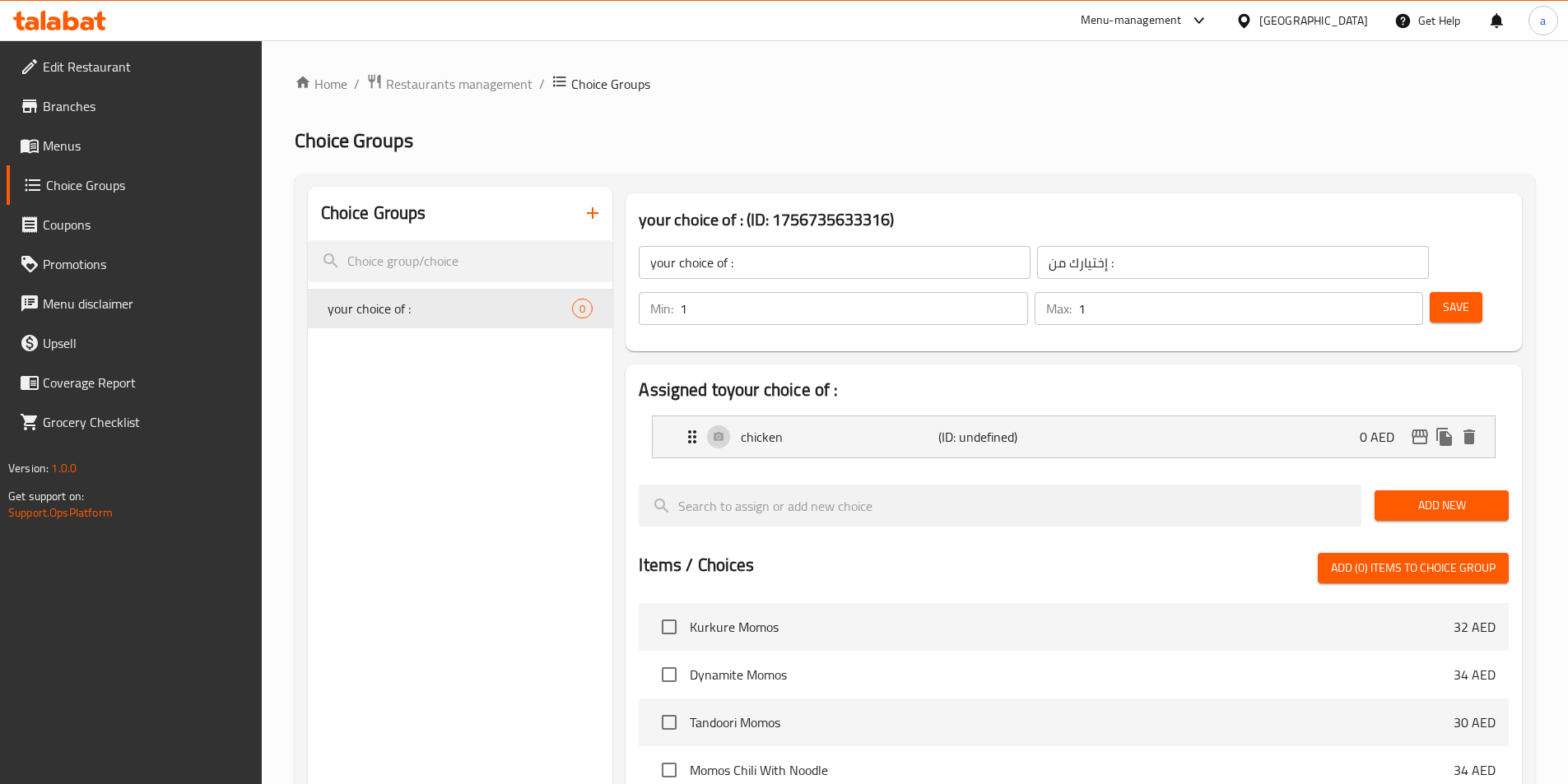
click at [1422, 490] on button "Add New" at bounding box center [1441, 505] width 134 height 30
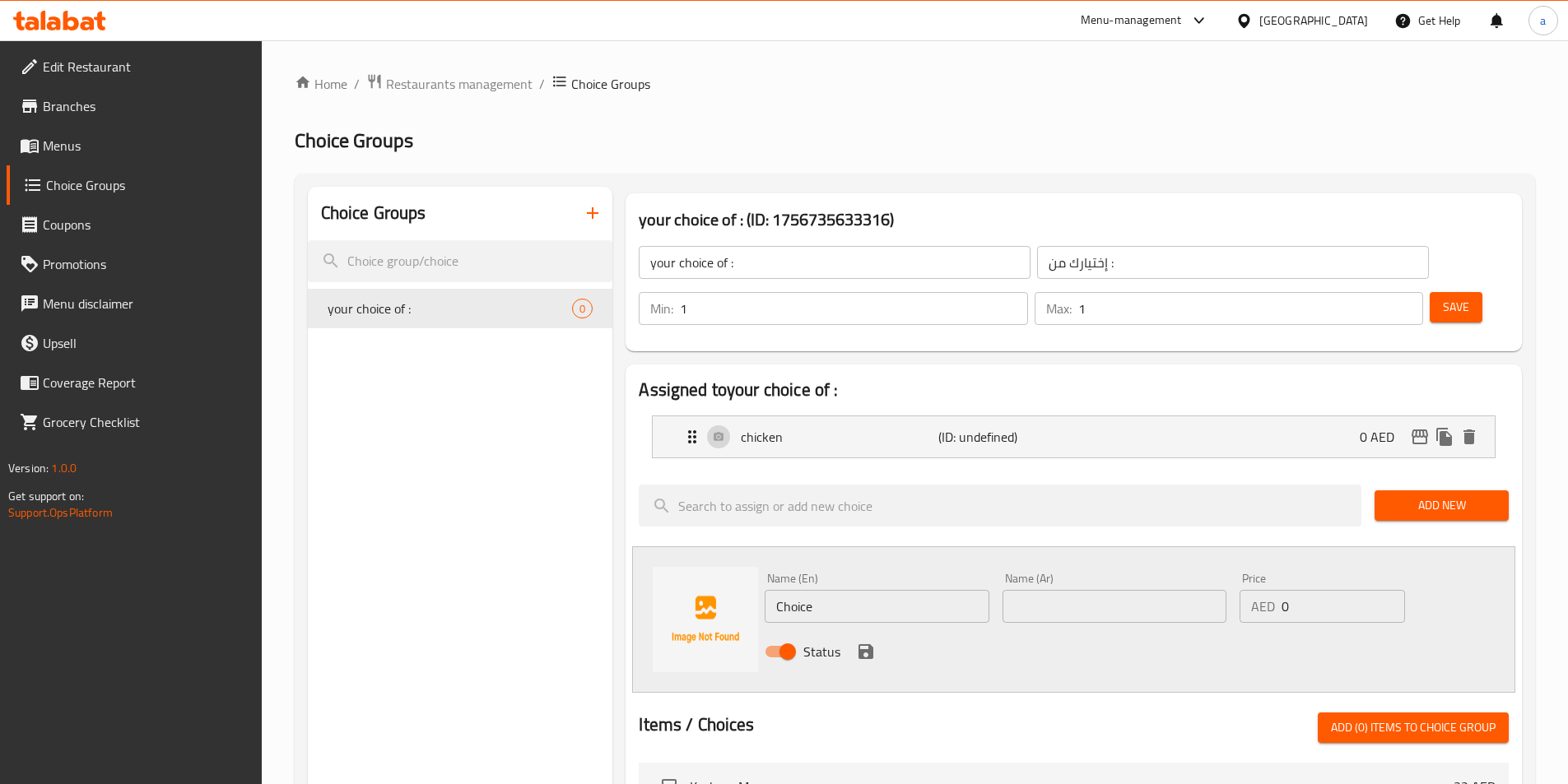
click at [927, 589] on input "Choice" at bounding box center [876, 606] width 224 height 33
type input "ر"
type input "Vegetable"
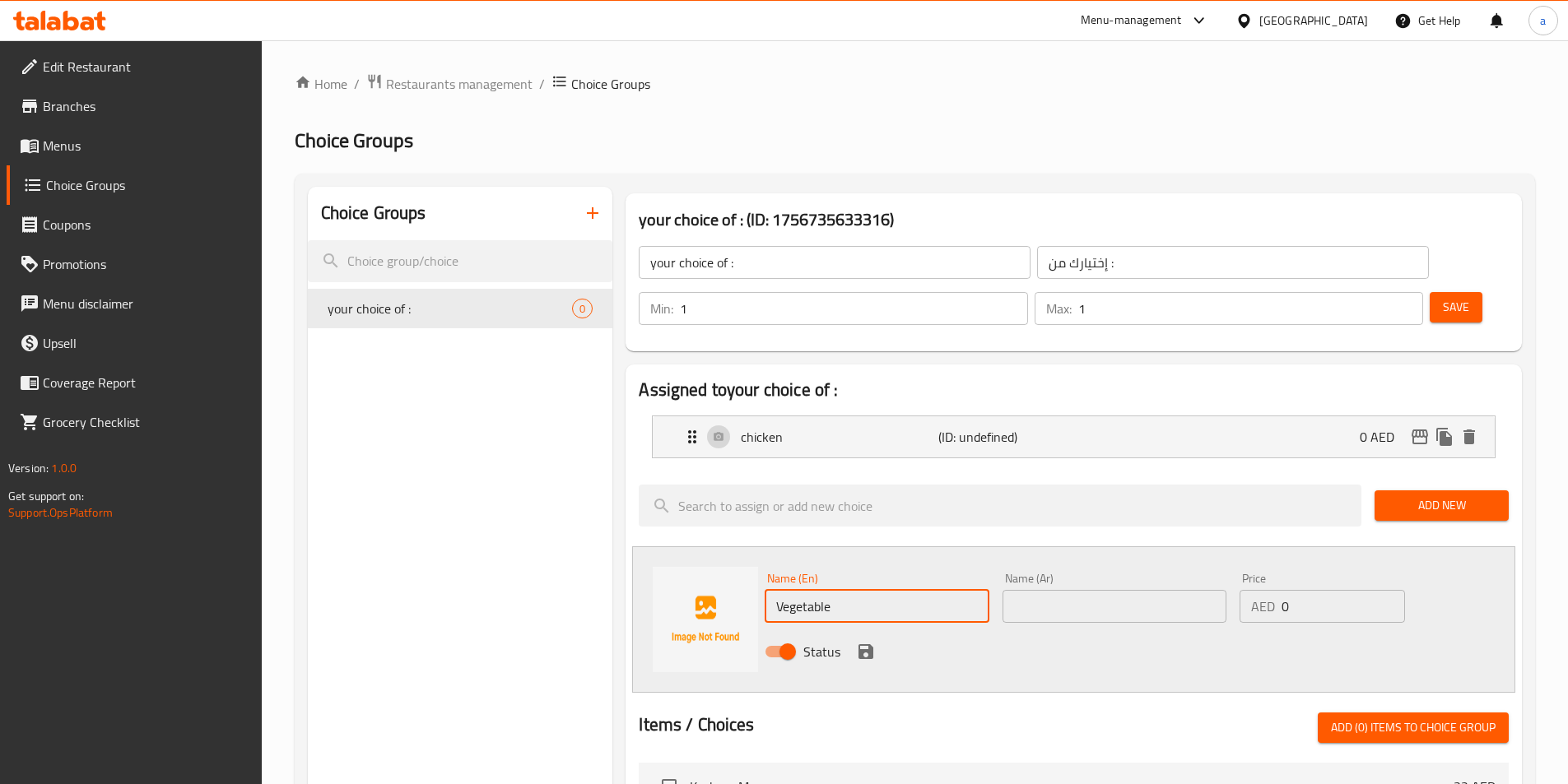
click at [1069, 589] on input "text" at bounding box center [1115, 606] width 224 height 33
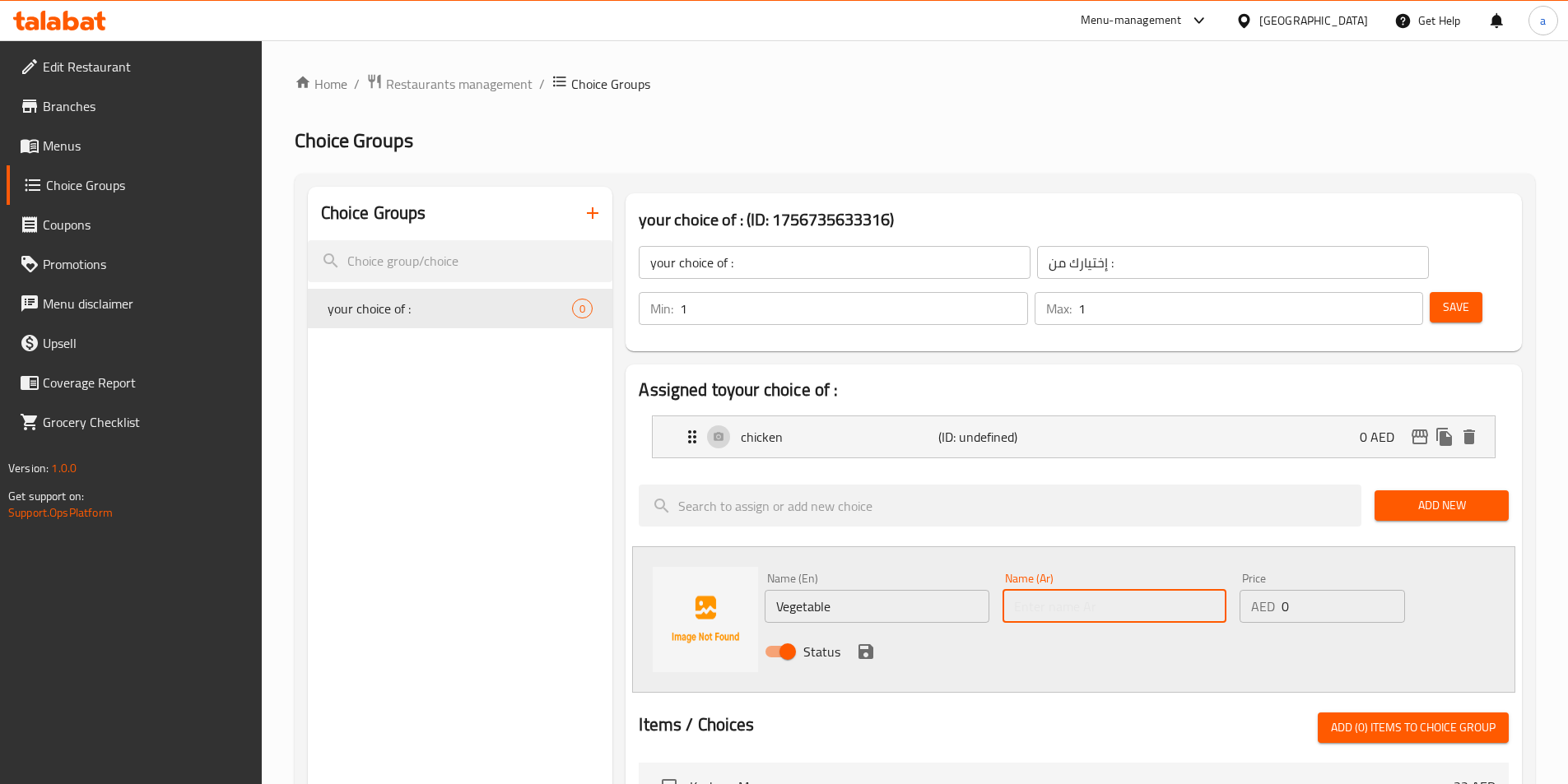
type input "ه"
type input "o"
type input "خضار"
click at [858, 644] on icon "save" at bounding box center [865, 651] width 15 height 15
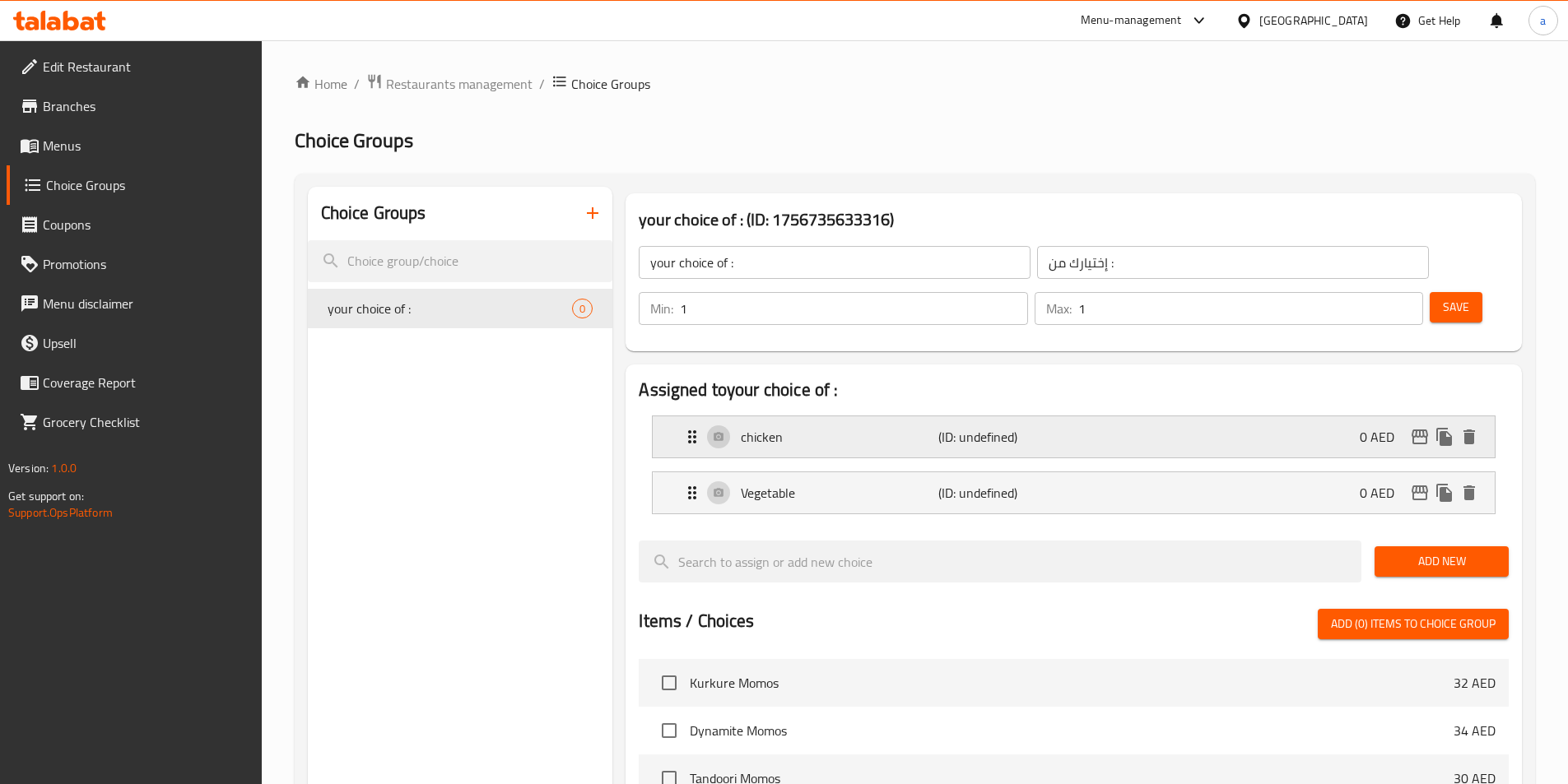
click at [885, 417] on div "chicken (ID: undefined) 0 AED" at bounding box center [1078, 437] width 793 height 41
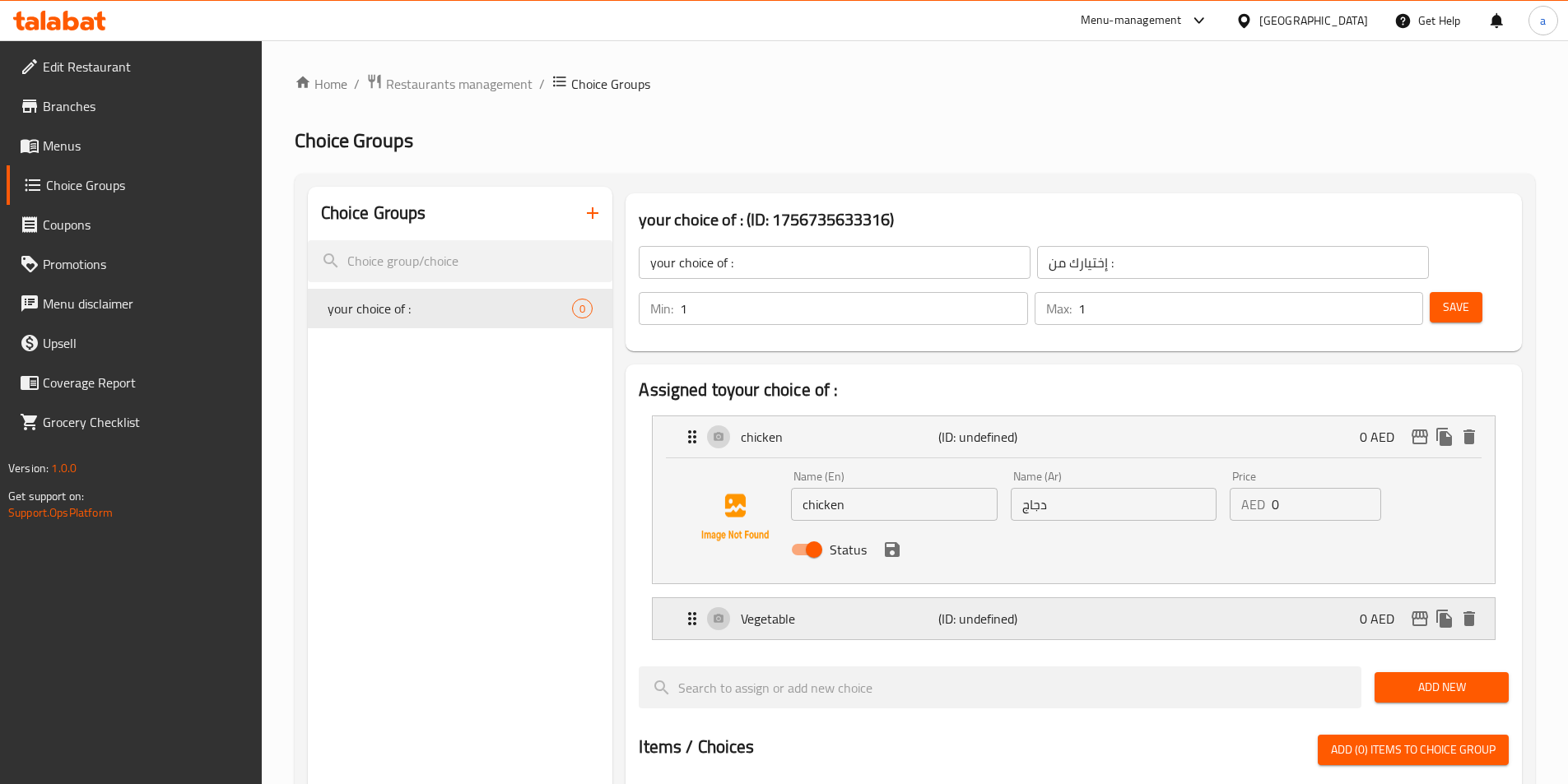
click at [872, 598] on div "Vegetable (ID: undefined) 0 AED" at bounding box center [1078, 618] width 793 height 41
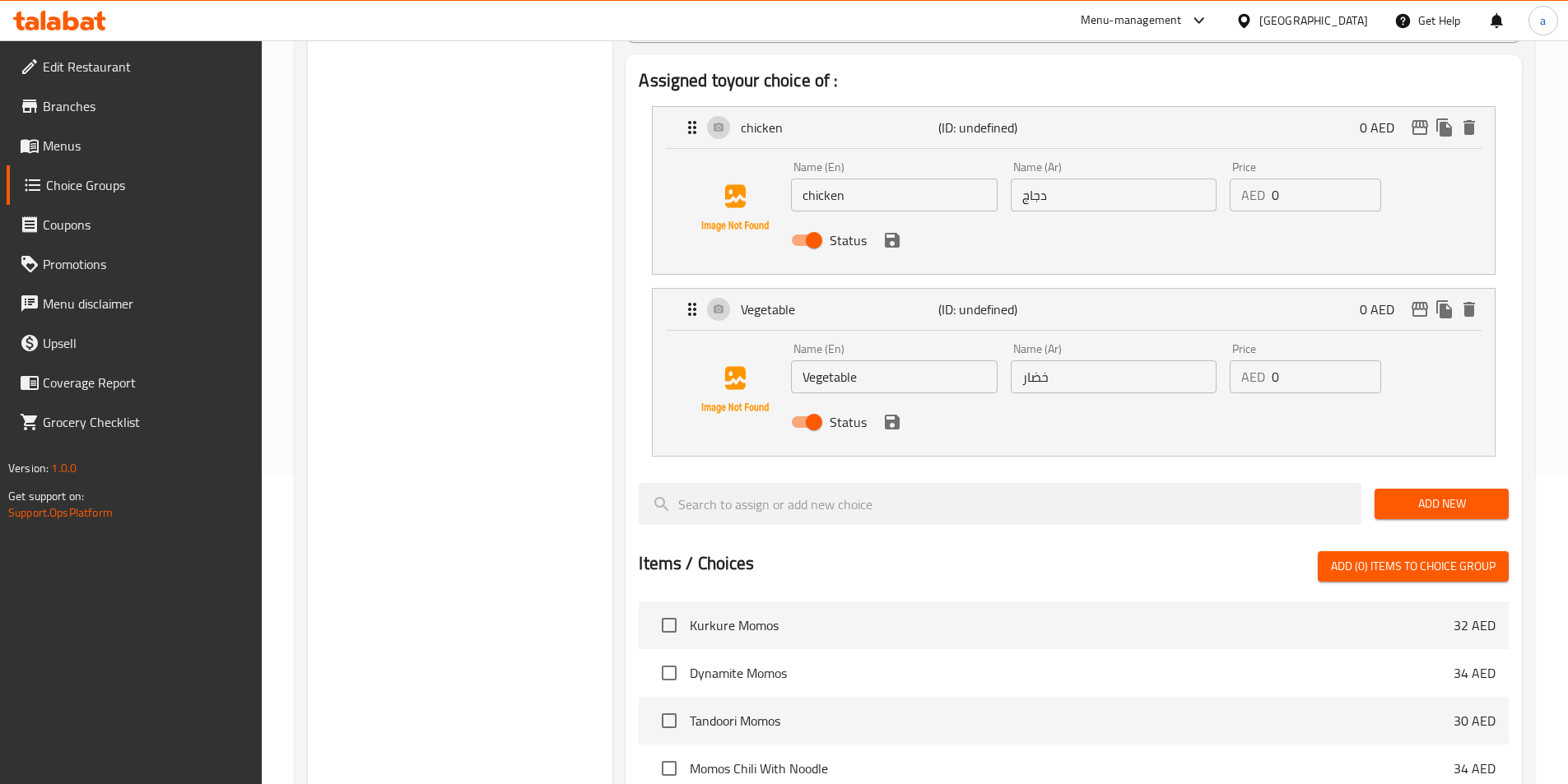
scroll to position [82, 0]
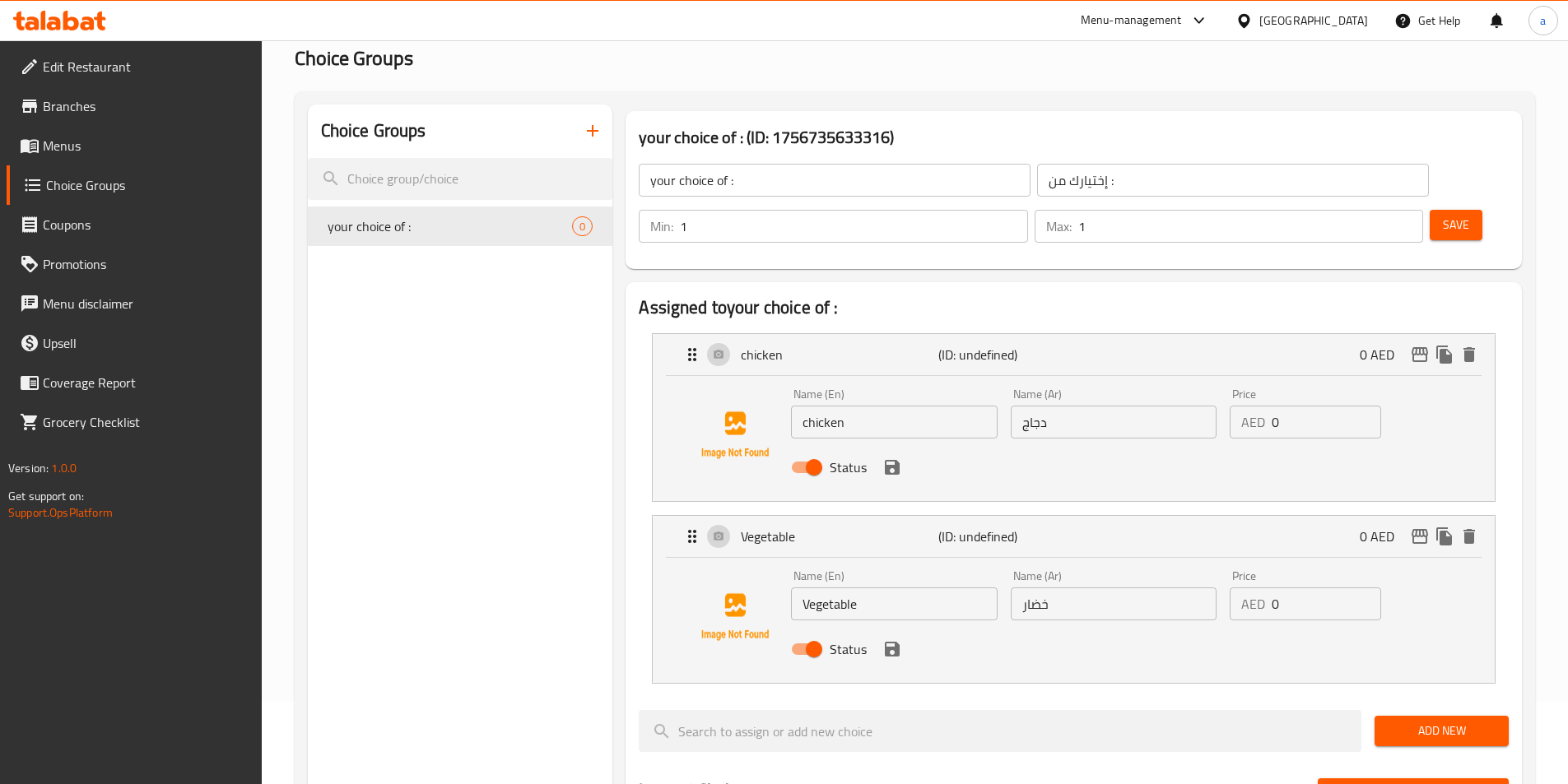
click at [1442, 215] on span "Save" at bounding box center [1455, 225] width 26 height 21
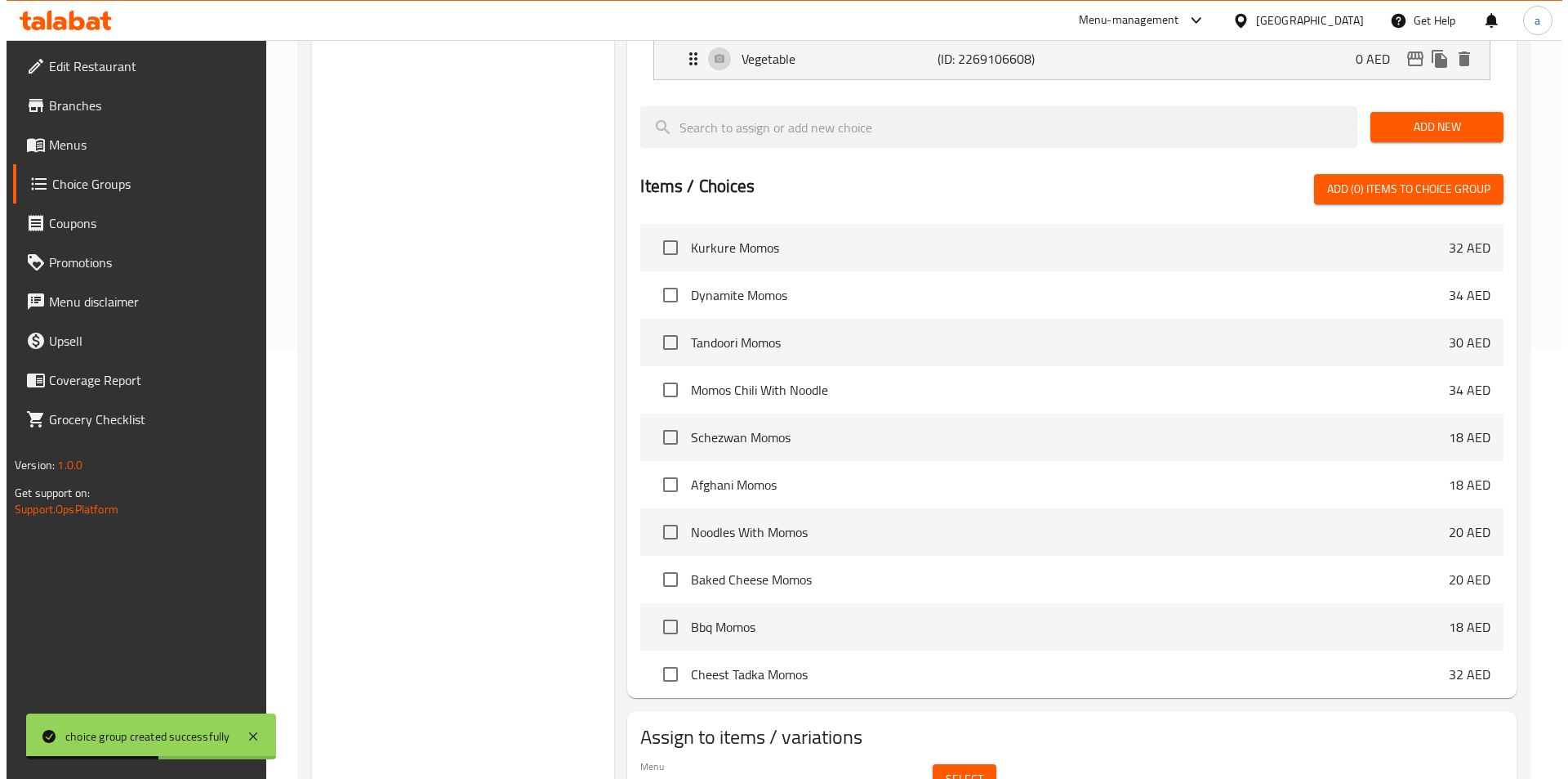
scroll to position [471, 0]
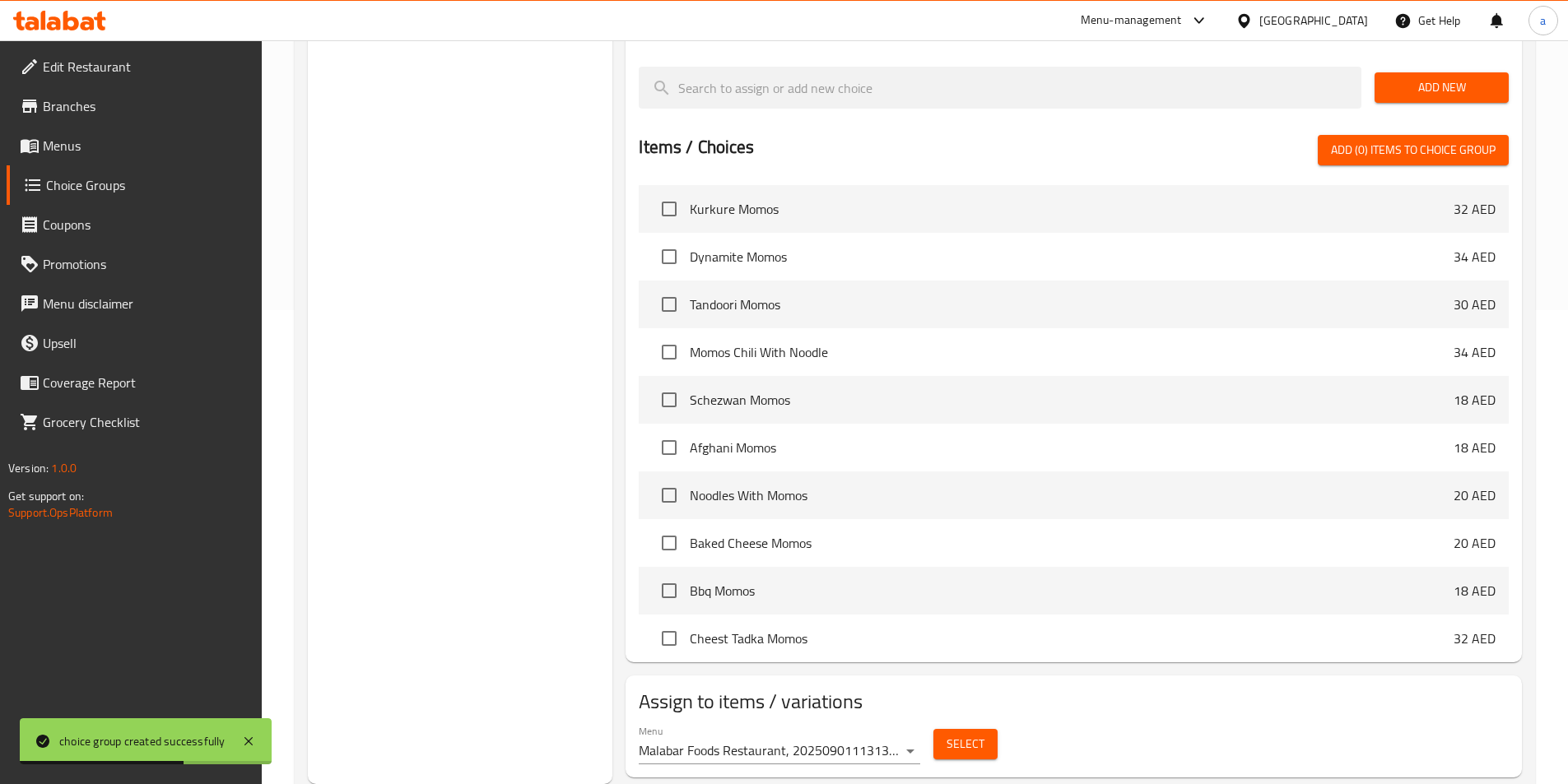
click at [959, 734] on span "Select" at bounding box center [966, 744] width 38 height 21
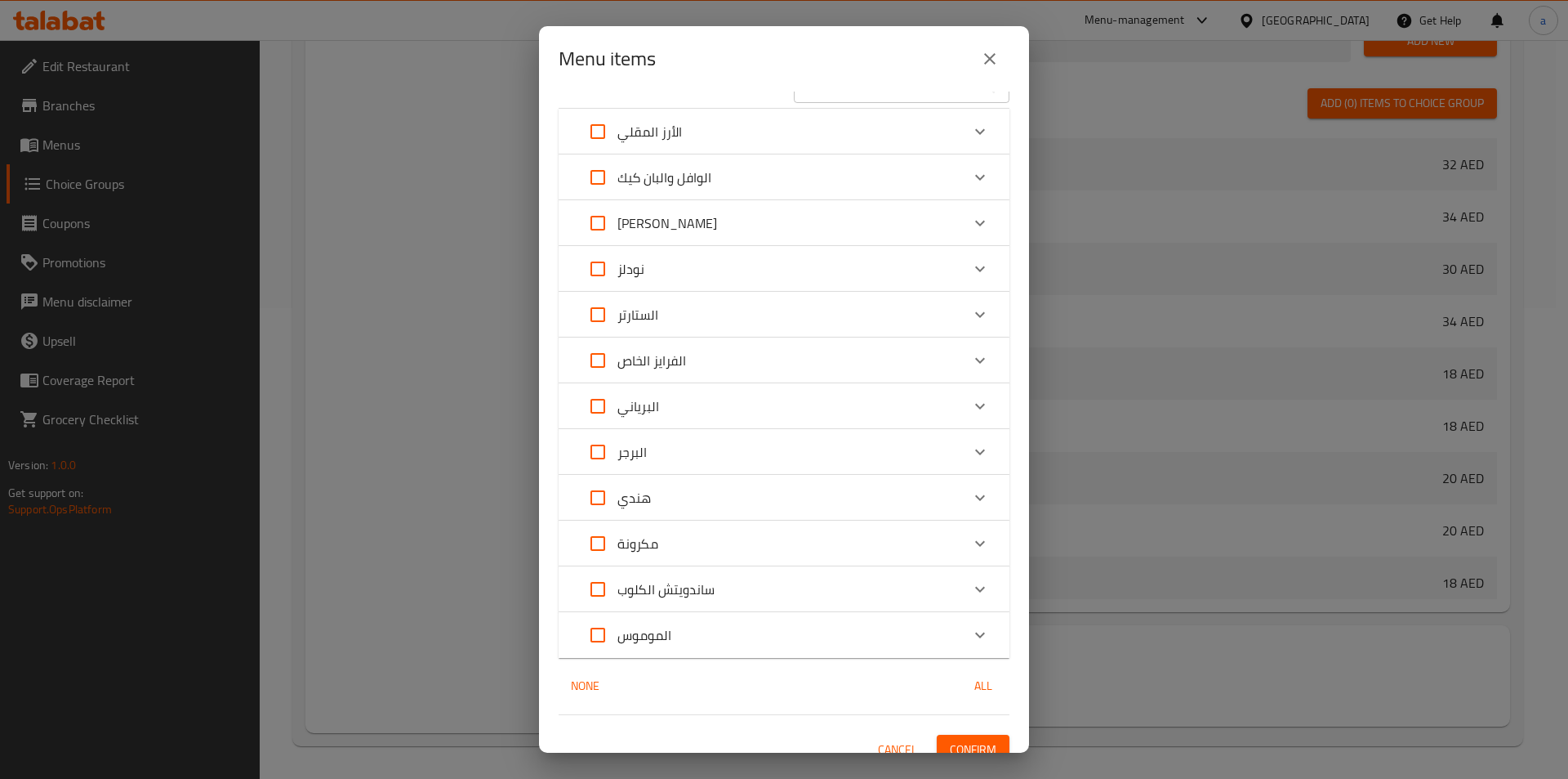
scroll to position [53, 0]
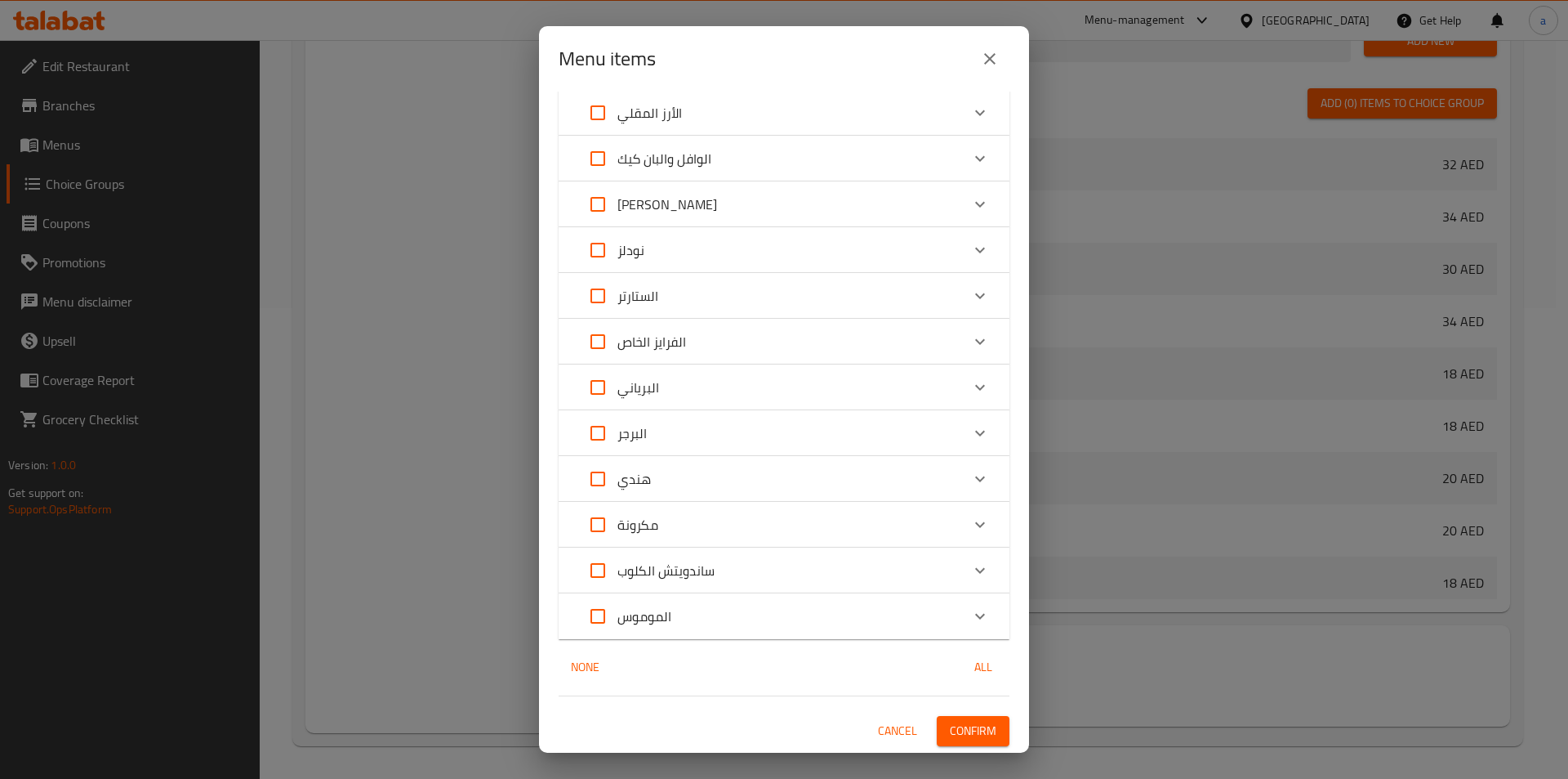
click at [893, 727] on span "Cancel" at bounding box center [897, 731] width 39 height 21
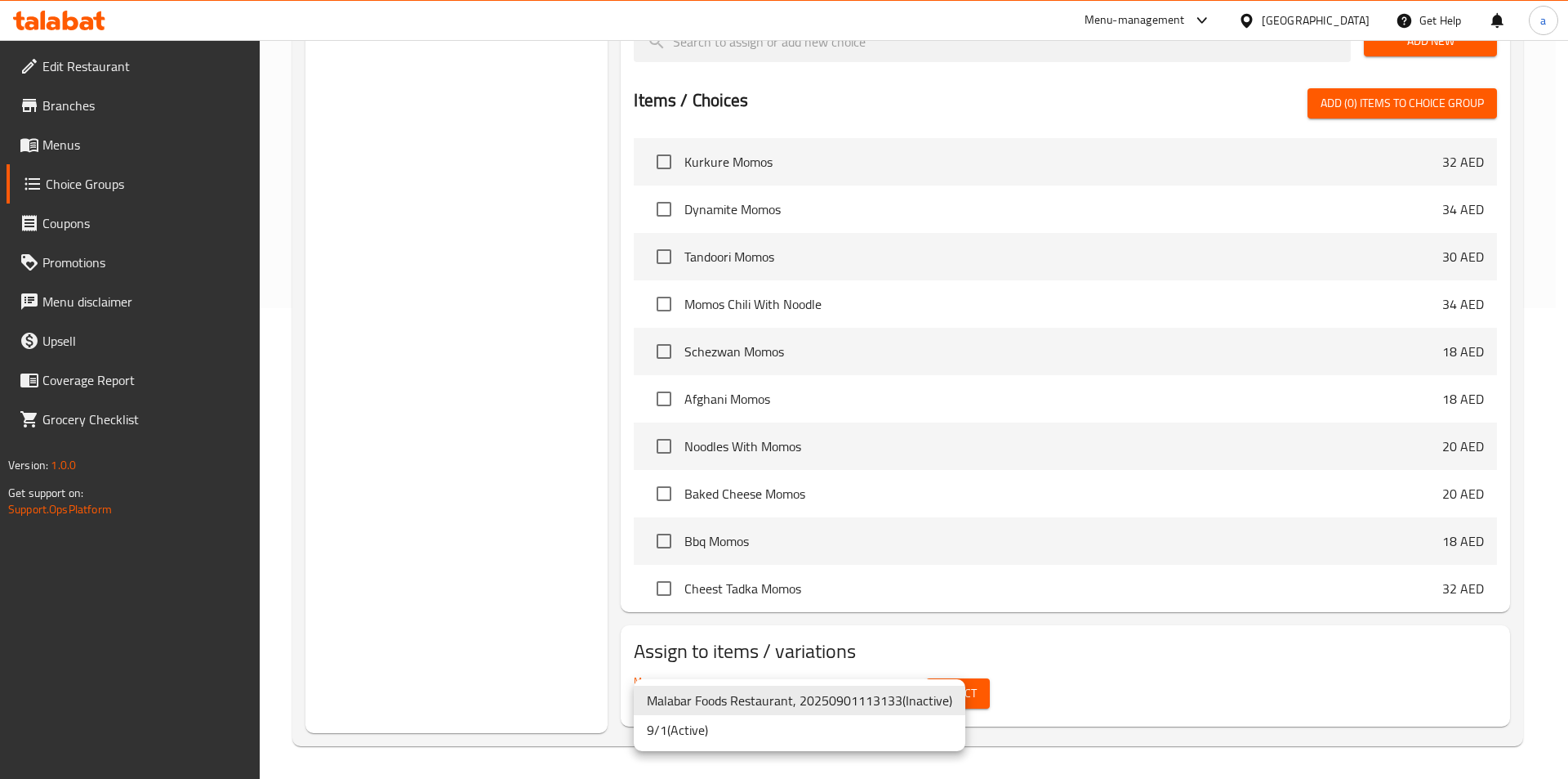
click at [700, 730] on li "9/1 ( Active )" at bounding box center [799, 729] width 331 height 30
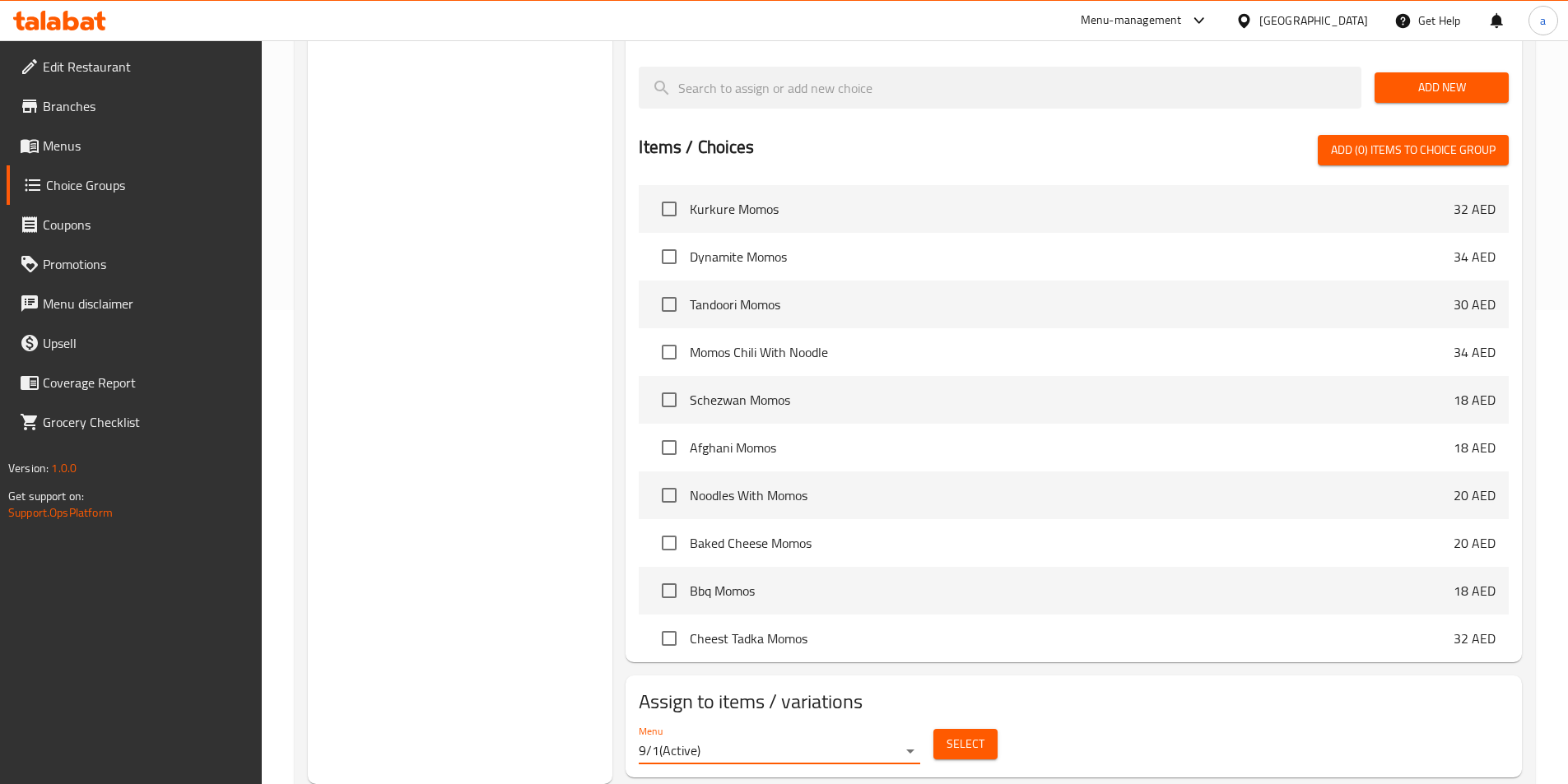
click at [979, 734] on span "Select" at bounding box center [966, 744] width 38 height 21
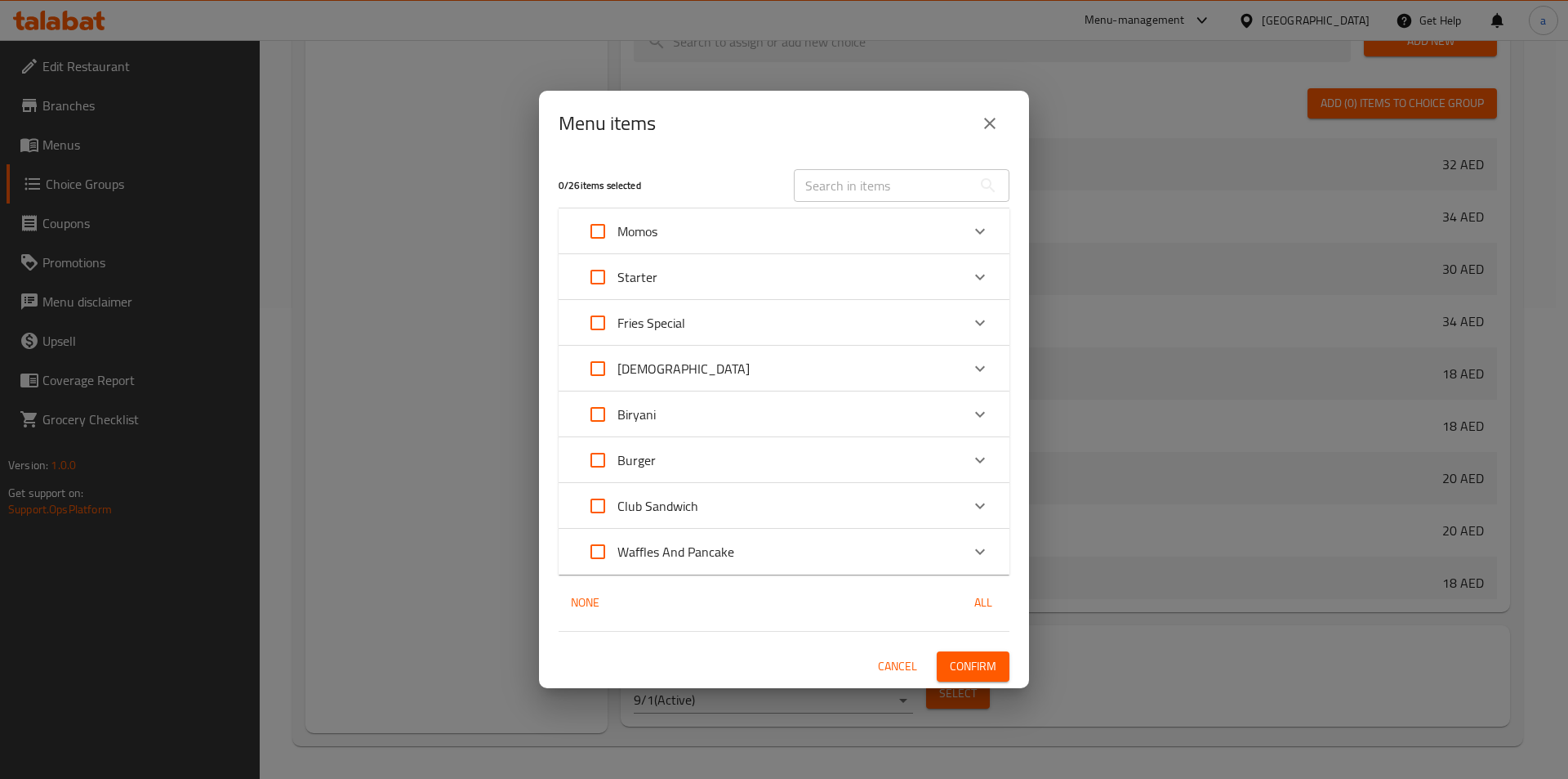
click at [786, 239] on div "Momos" at bounding box center [769, 230] width 382 height 39
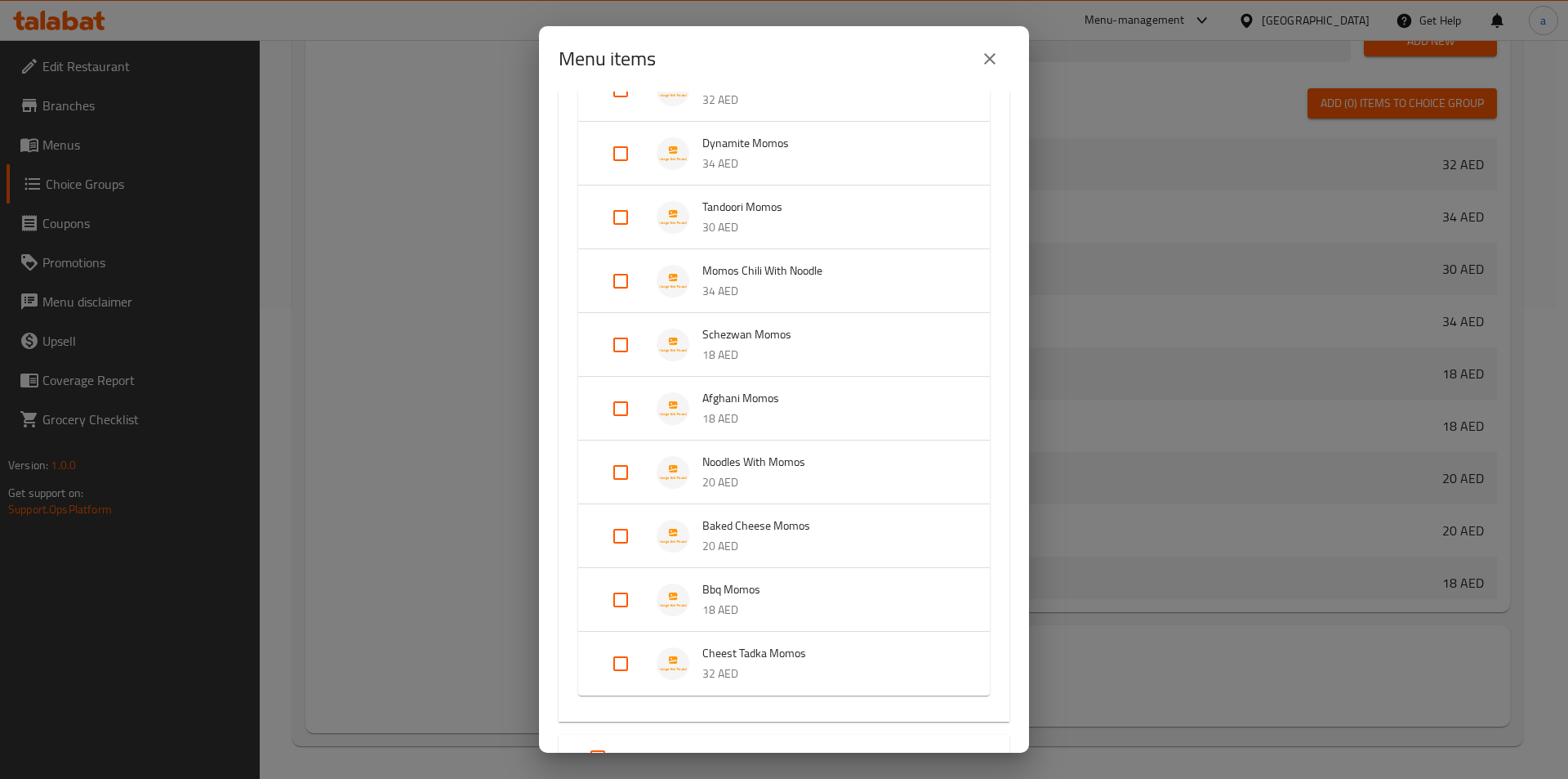
scroll to position [81, 0]
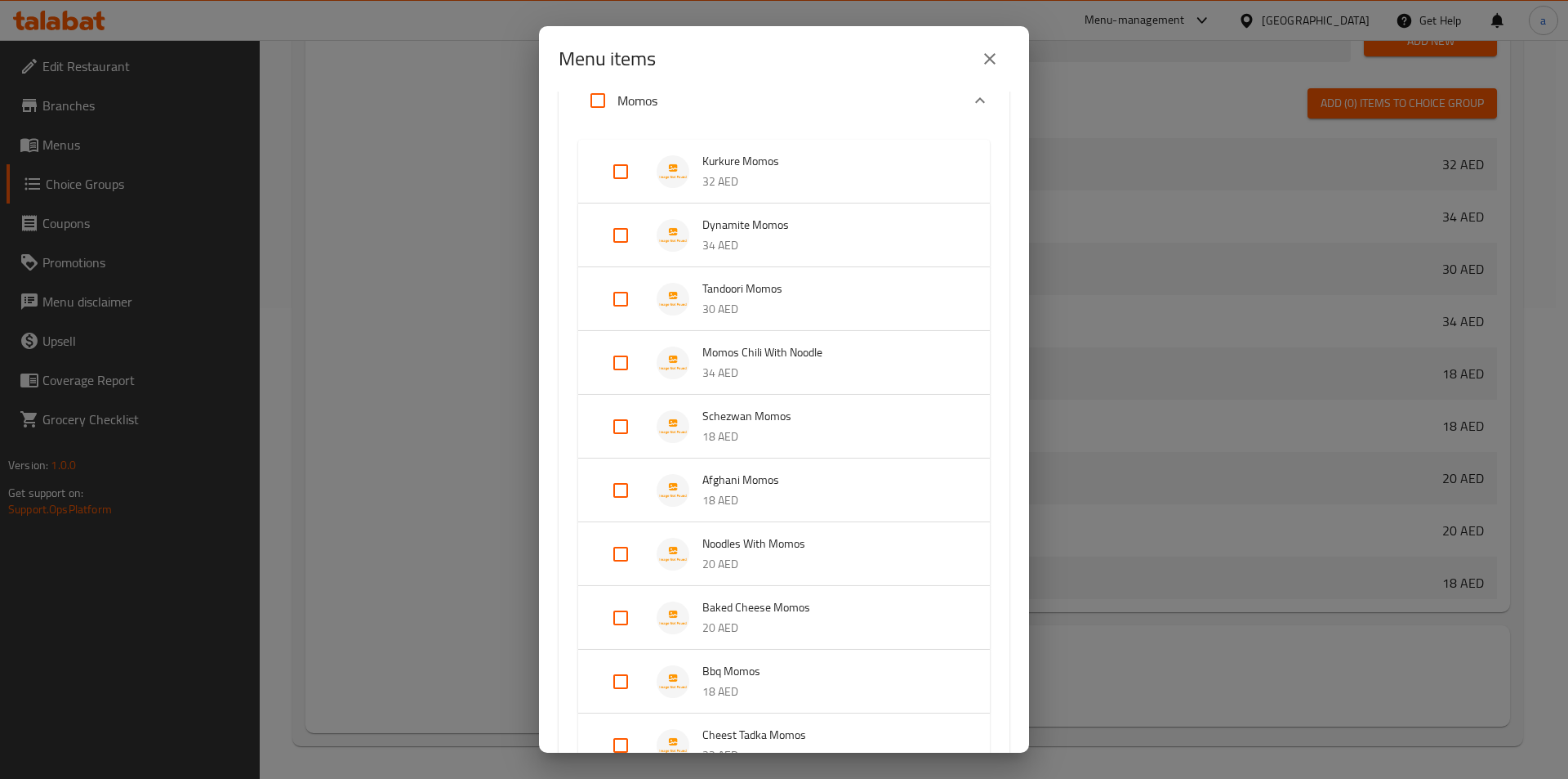
click at [620, 182] on input "Expand" at bounding box center [621, 171] width 39 height 39
checkbox input "true"
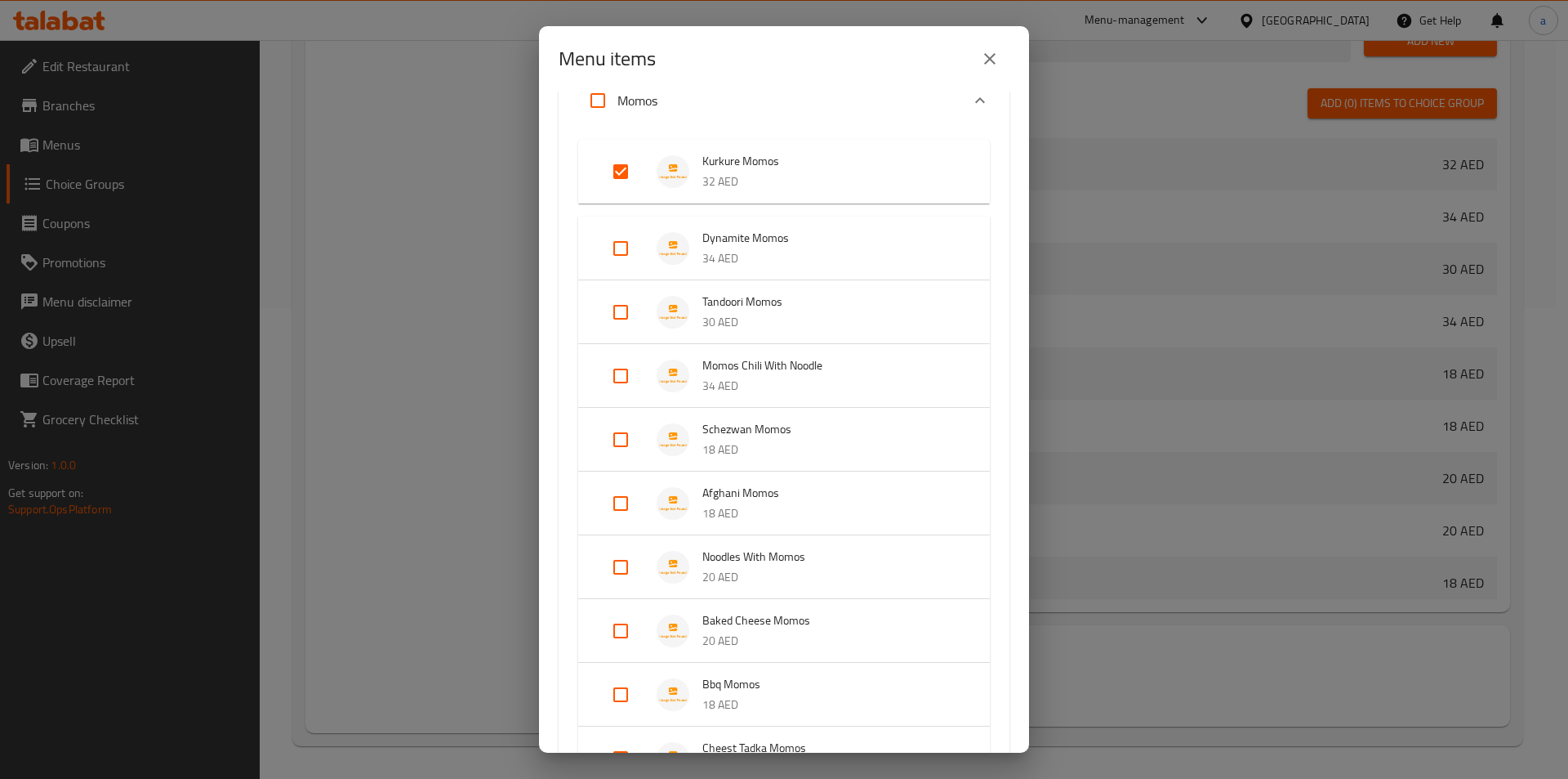
click at [611, 256] on input "Expand" at bounding box center [621, 248] width 39 height 39
checkbox input "true"
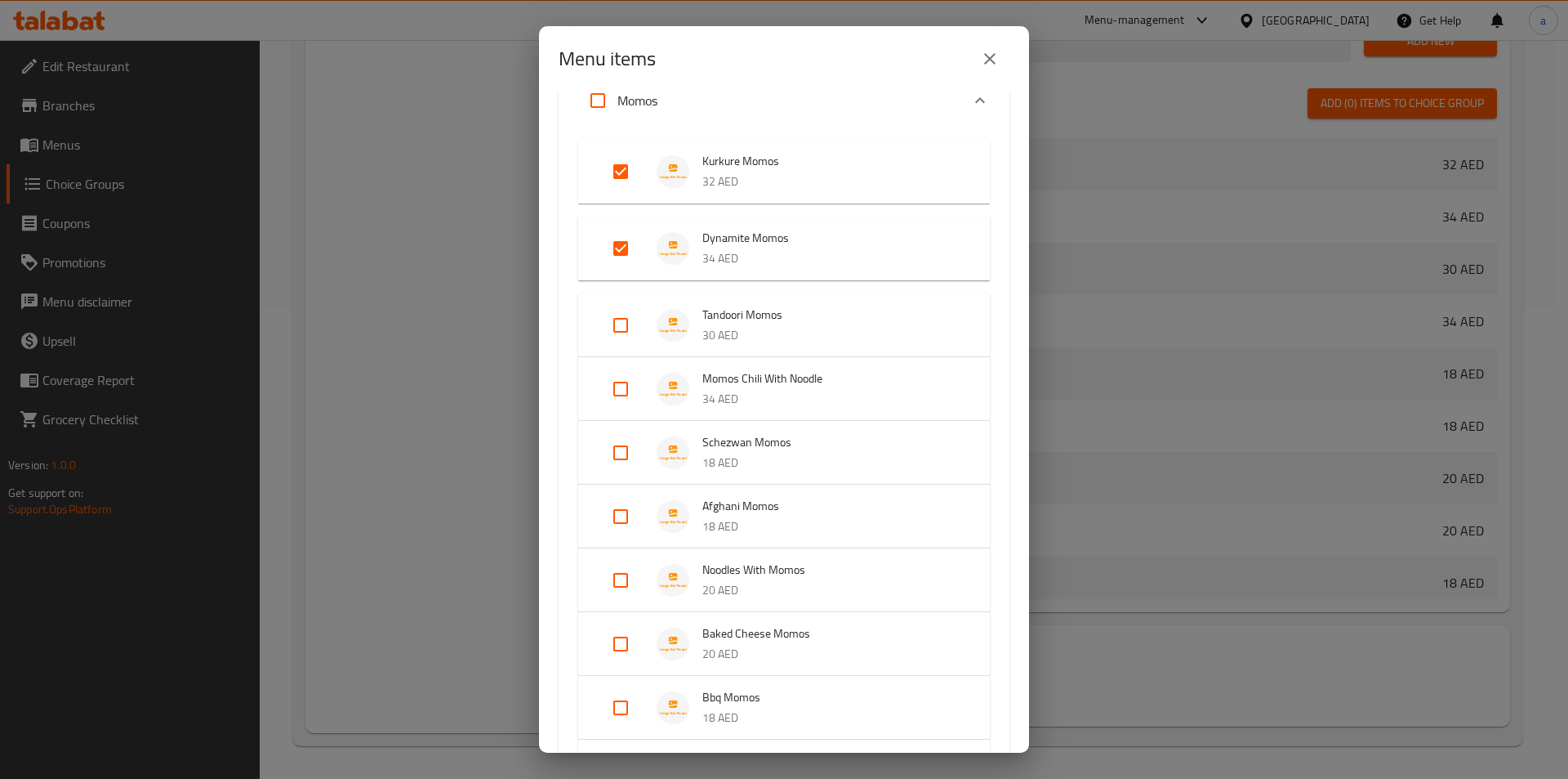
click at [620, 335] on input "Expand" at bounding box center [621, 324] width 39 height 39
checkbox input "true"
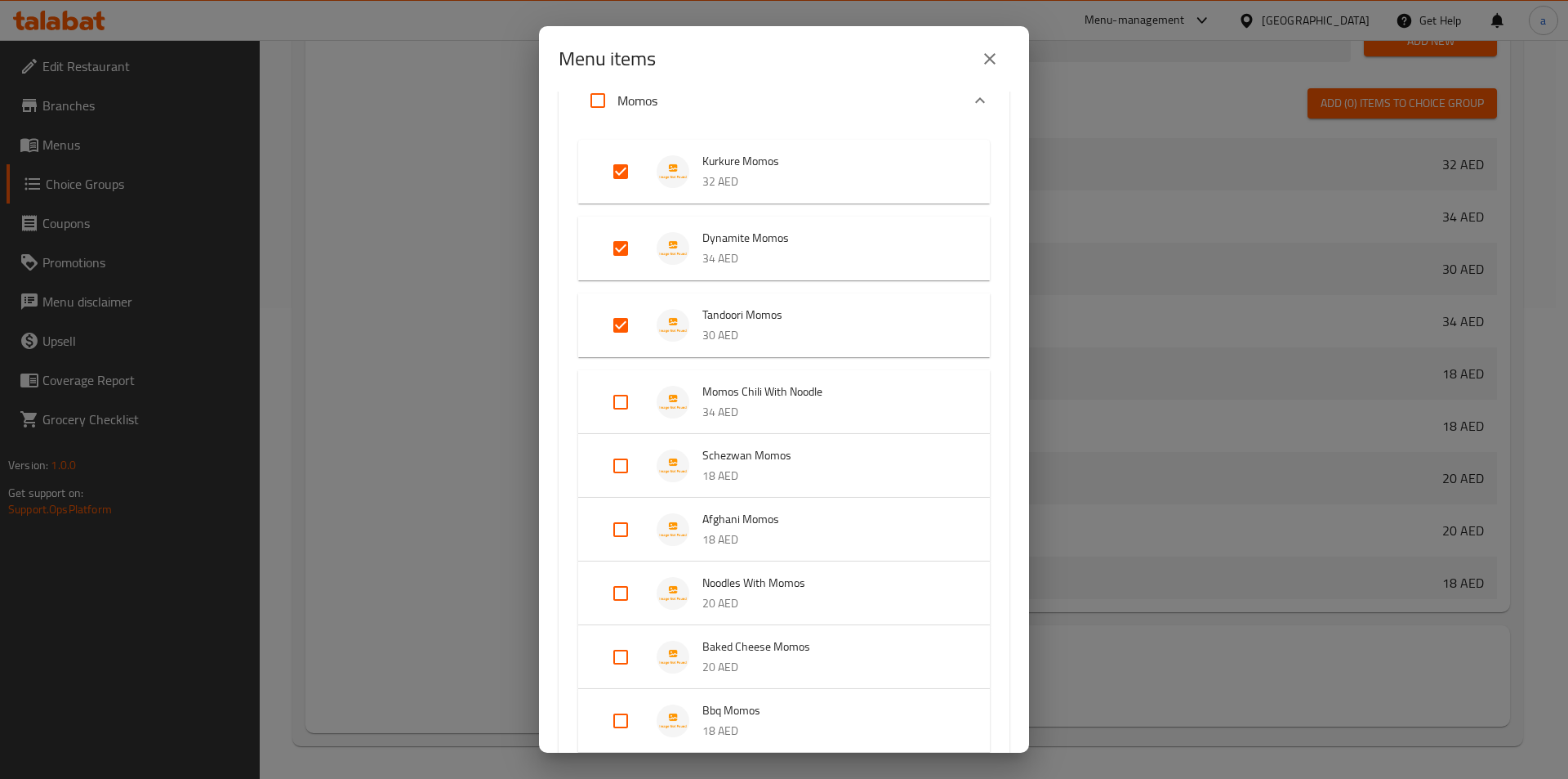
click at [614, 409] on input "Expand" at bounding box center [621, 401] width 39 height 39
checkbox input "true"
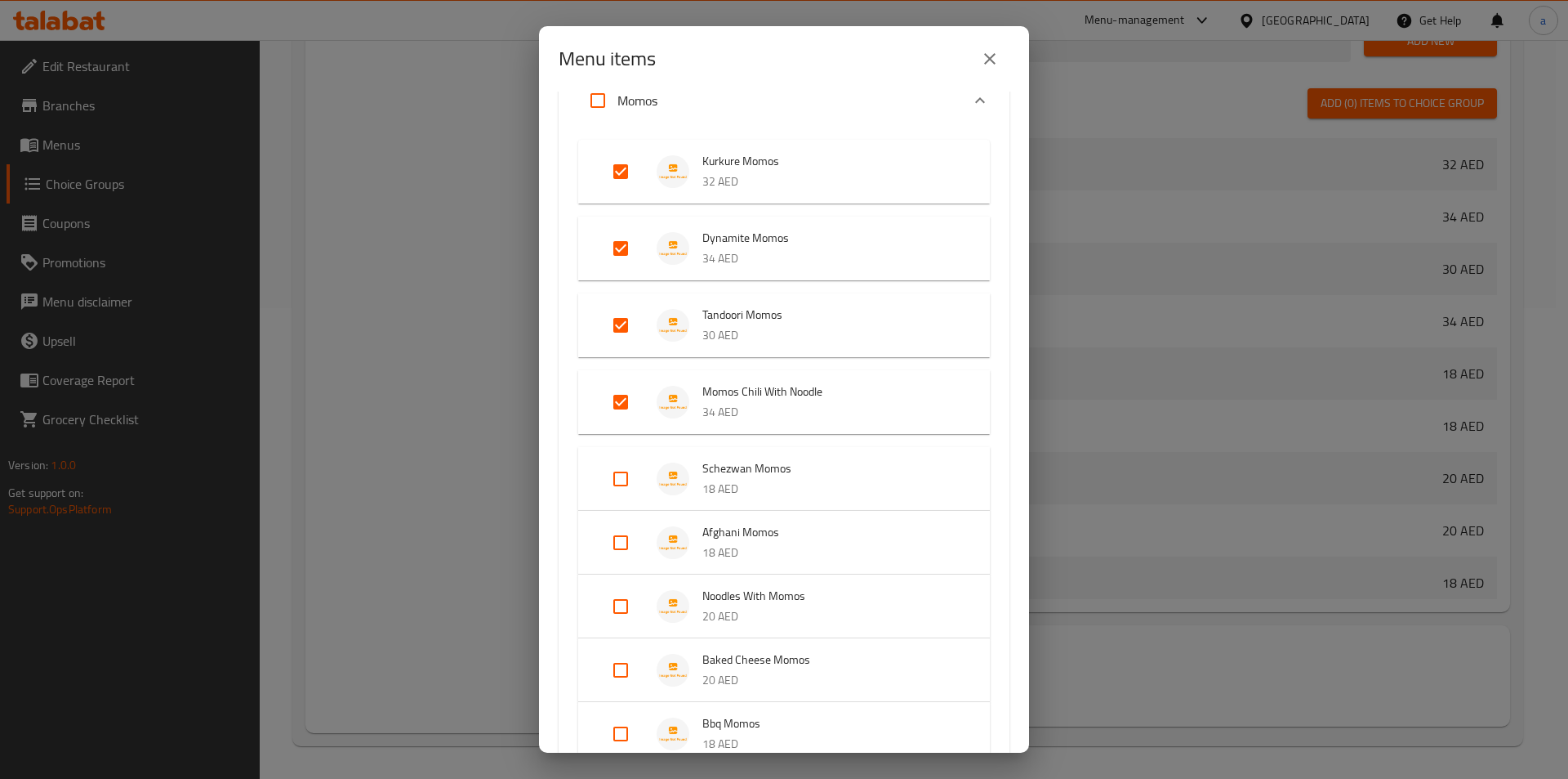
click at [610, 483] on input "Expand" at bounding box center [621, 478] width 39 height 39
checkbox input "true"
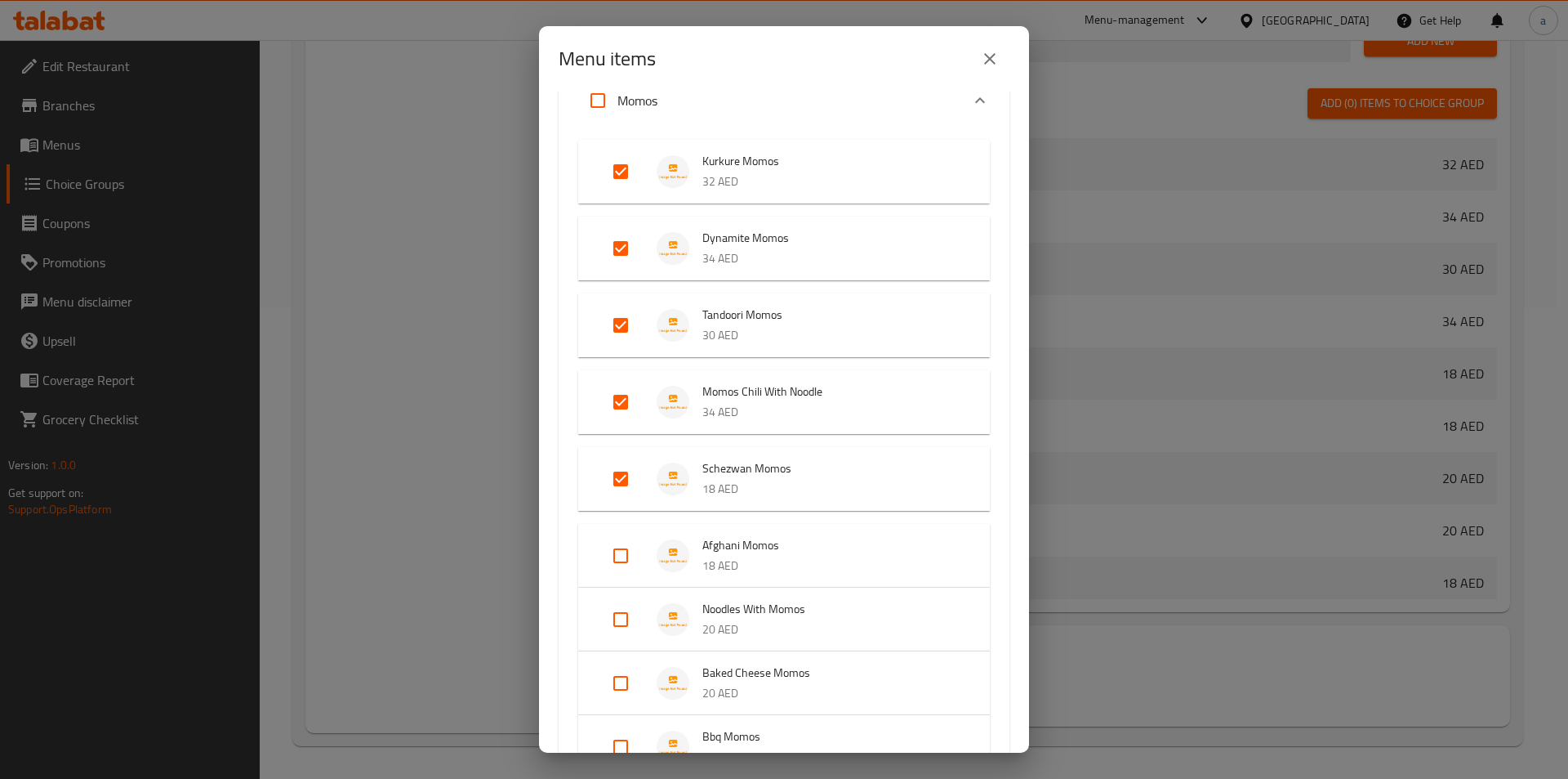
click at [619, 555] on input "Expand" at bounding box center [621, 555] width 39 height 39
checkbox input "true"
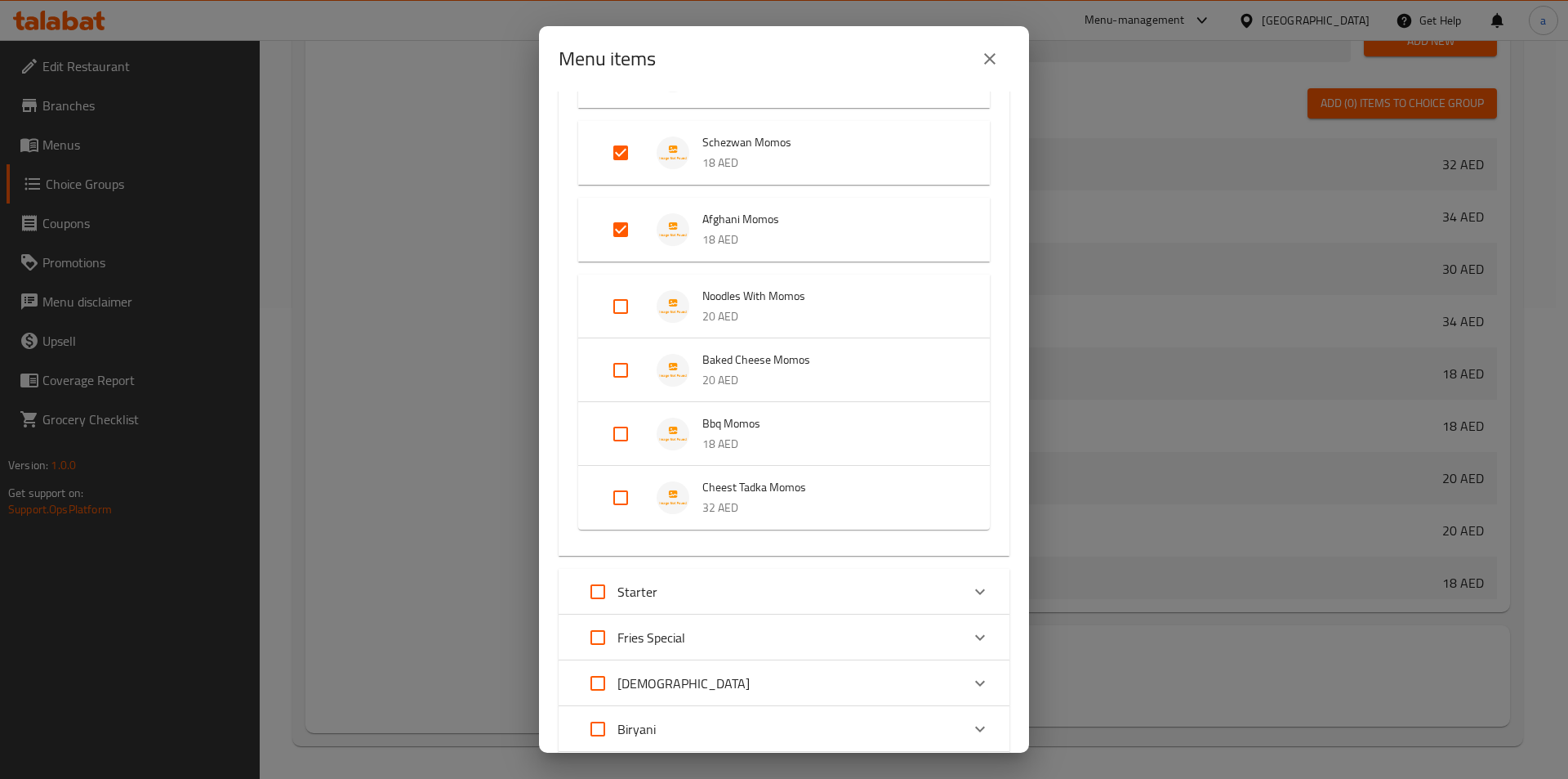
scroll to position [408, 0]
click at [620, 305] on input "Expand" at bounding box center [621, 305] width 39 height 39
checkbox input "true"
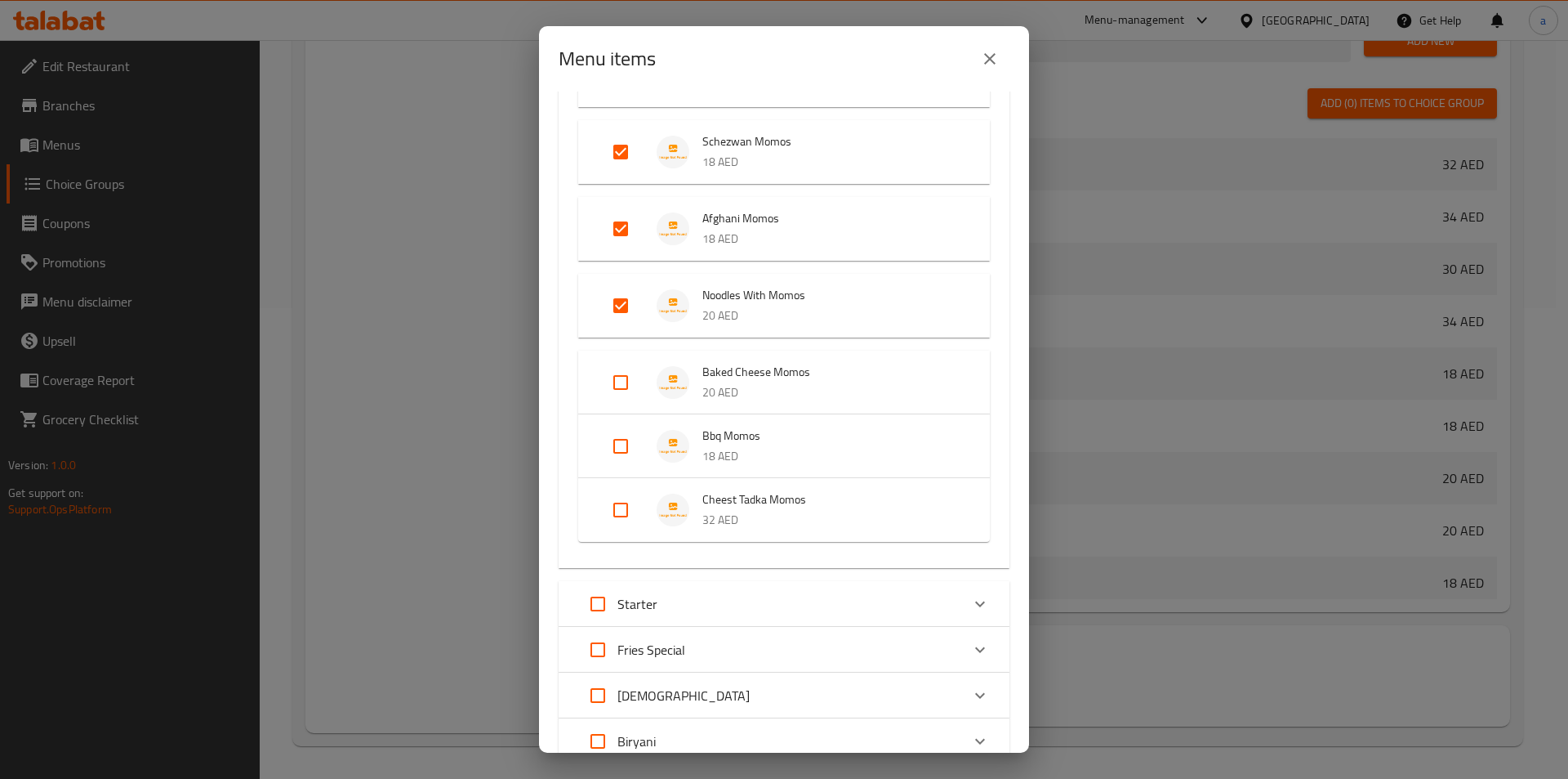
click at [617, 390] on input "Expand" at bounding box center [621, 382] width 39 height 39
checkbox input "true"
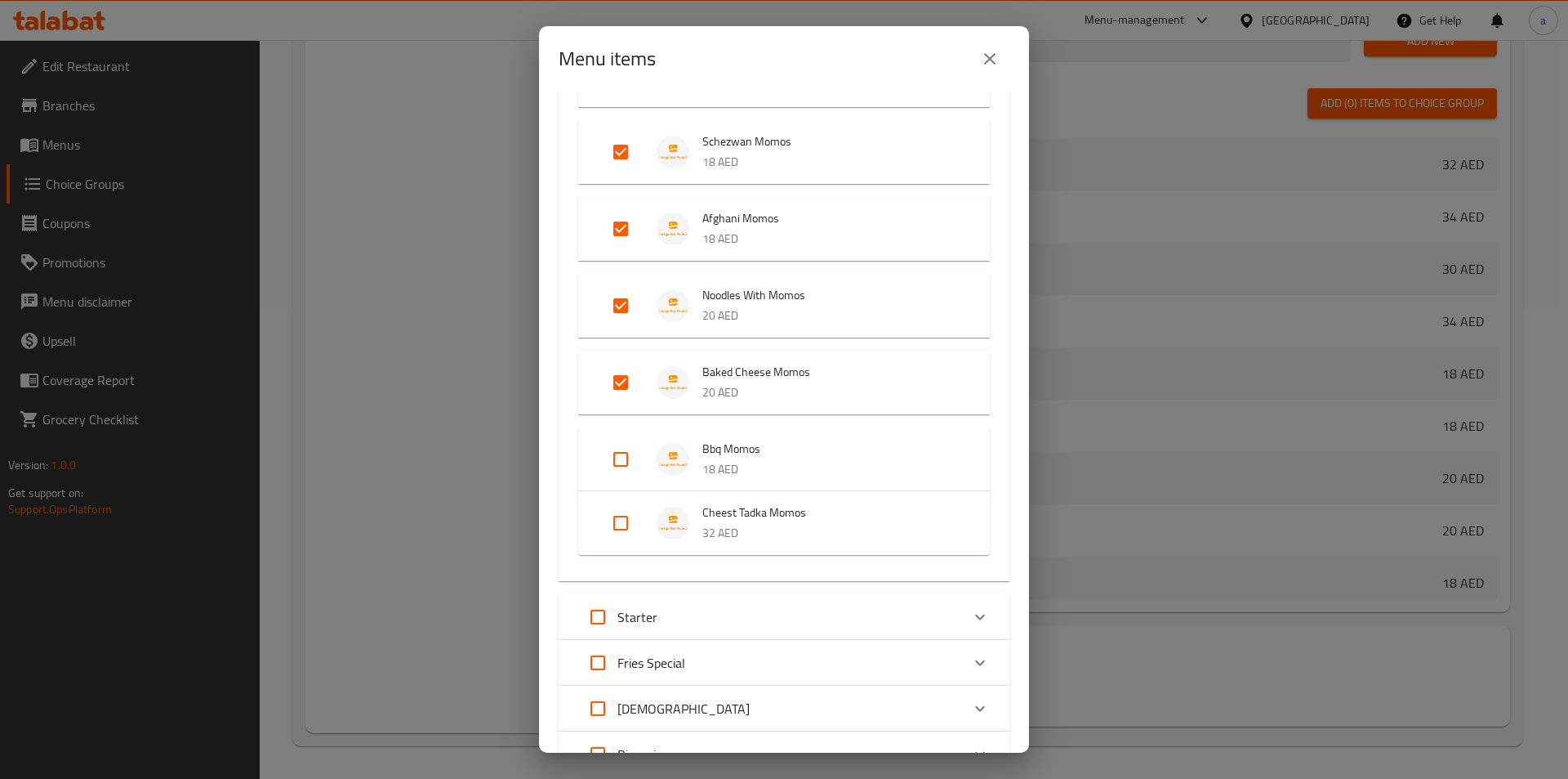
click at [622, 465] on input "Expand" at bounding box center [621, 459] width 39 height 39
checkbox input "true"
click at [621, 547] on input "Expand" at bounding box center [621, 536] width 39 height 39
checkbox input "true"
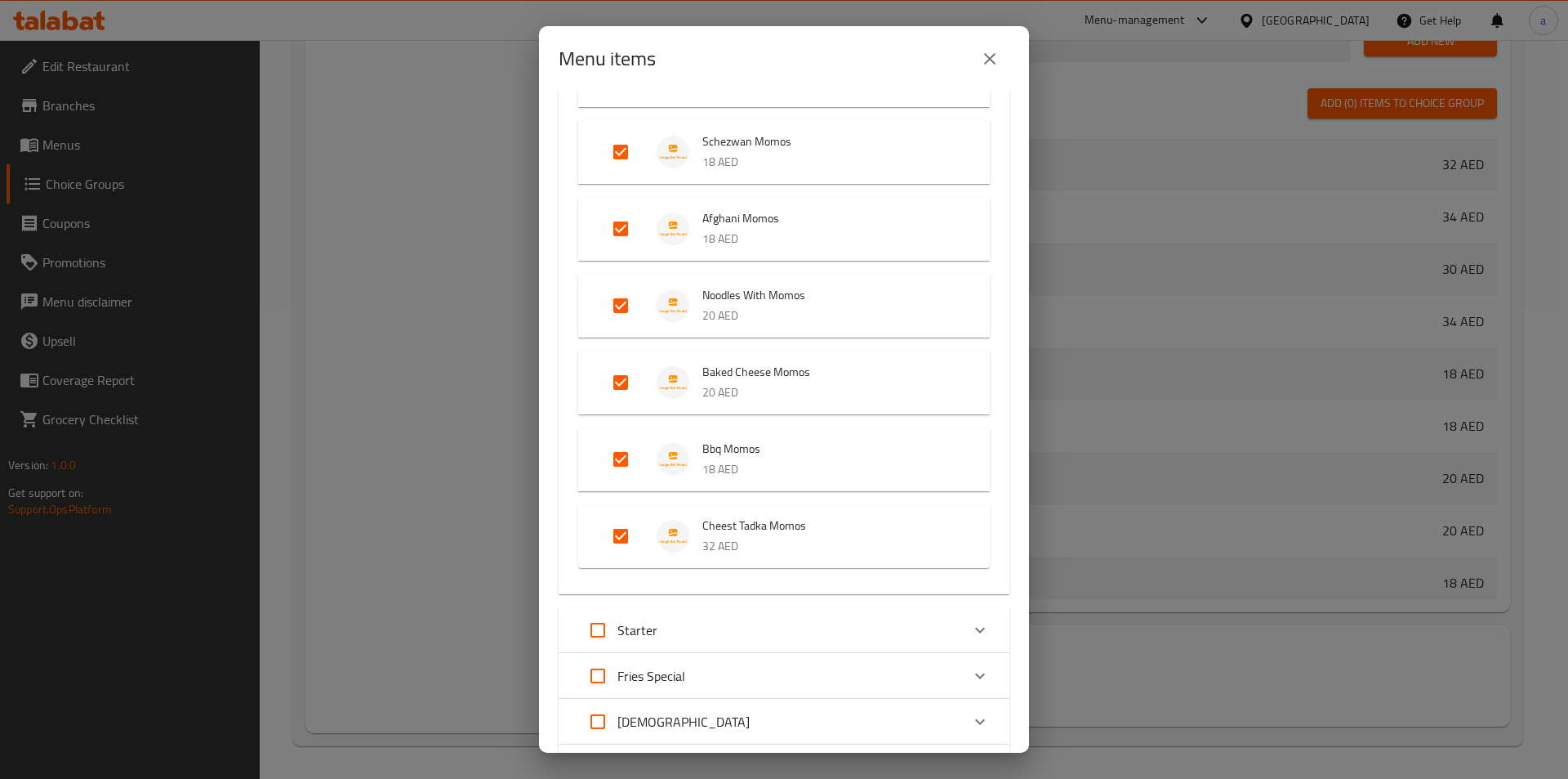
click at [771, 632] on div "Starter" at bounding box center [769, 630] width 382 height 39
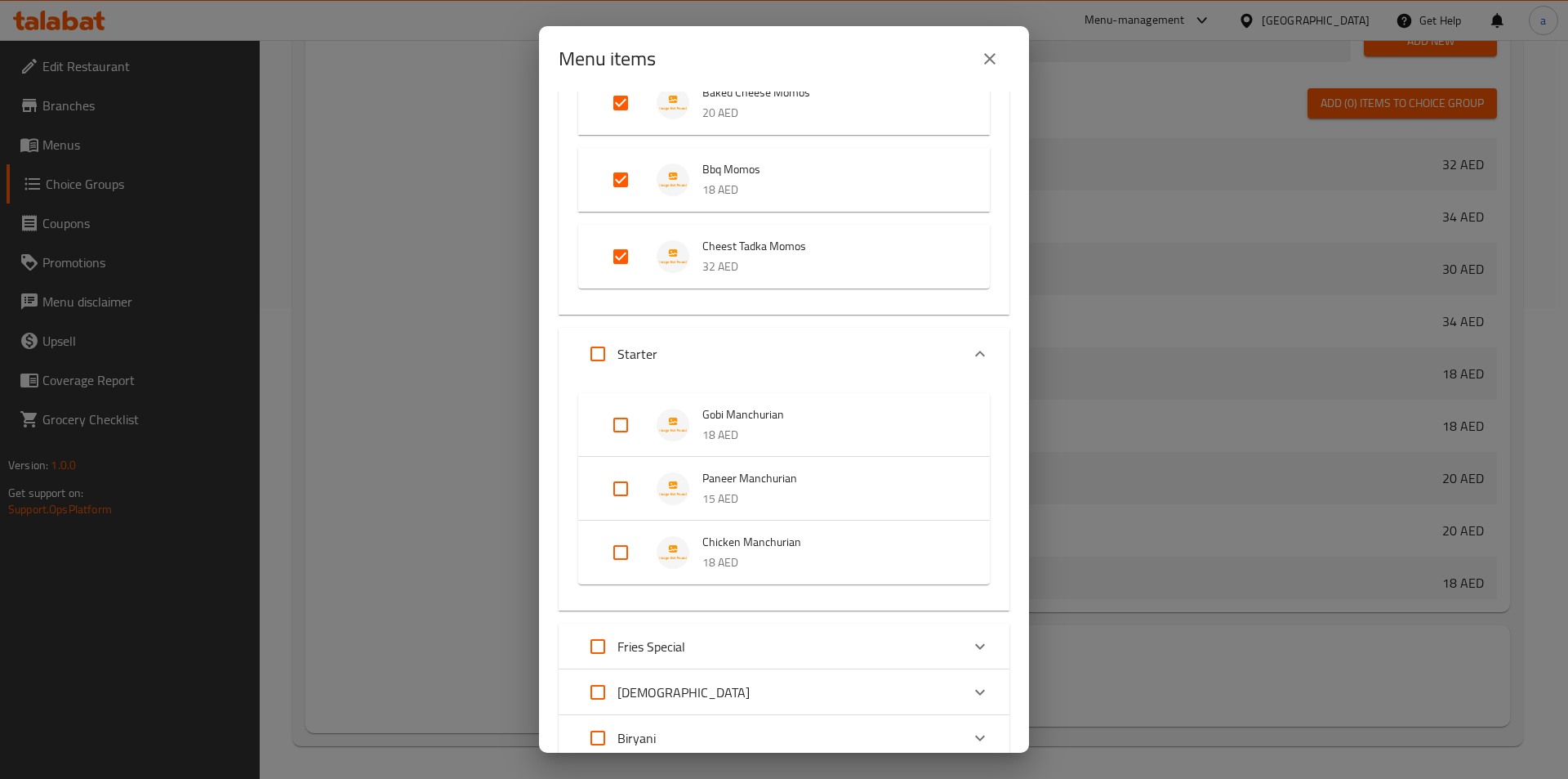
scroll to position [736, 0]
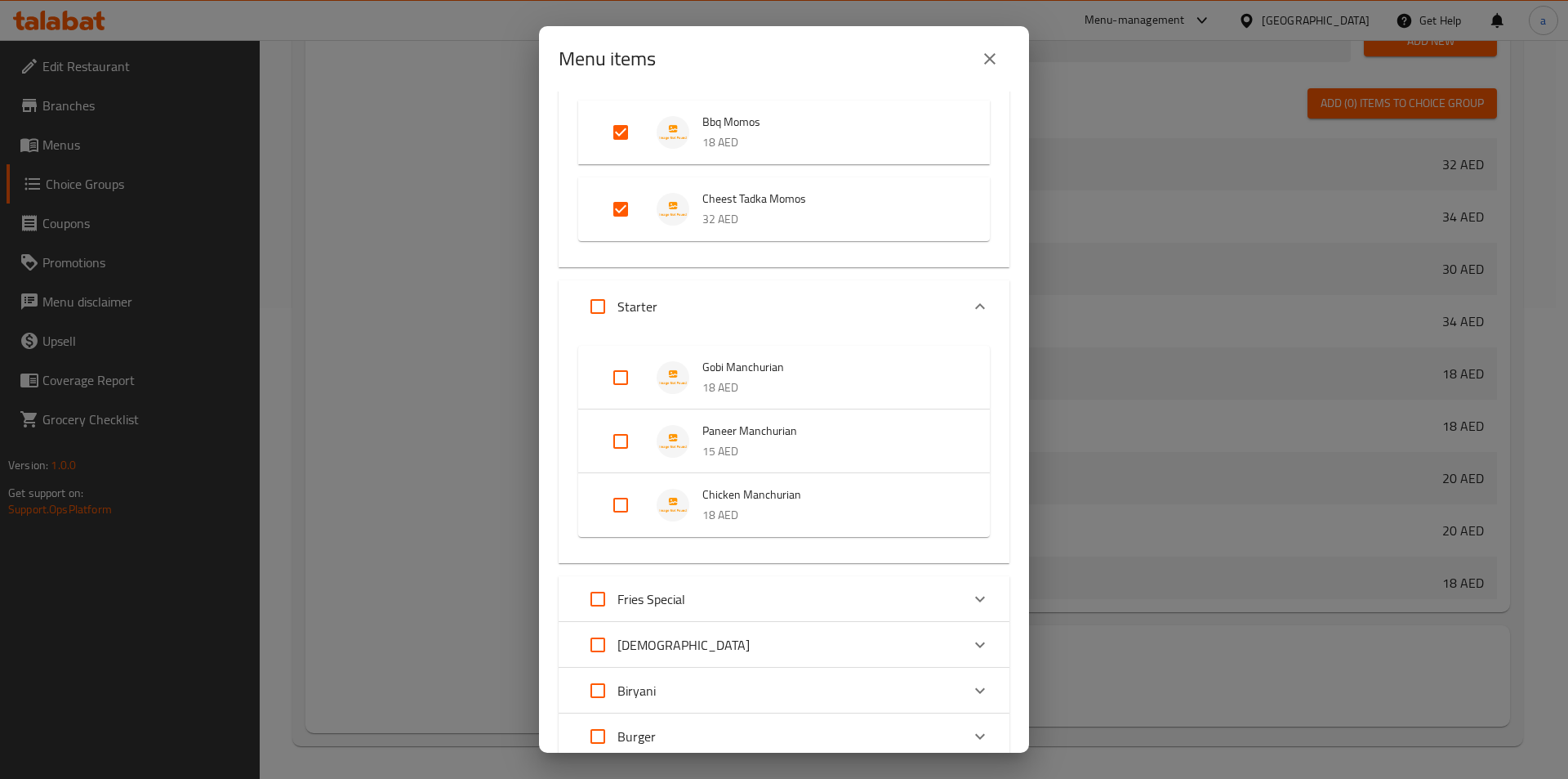
click at [616, 514] on input "Expand" at bounding box center [621, 504] width 39 height 39
checkbox input "true"
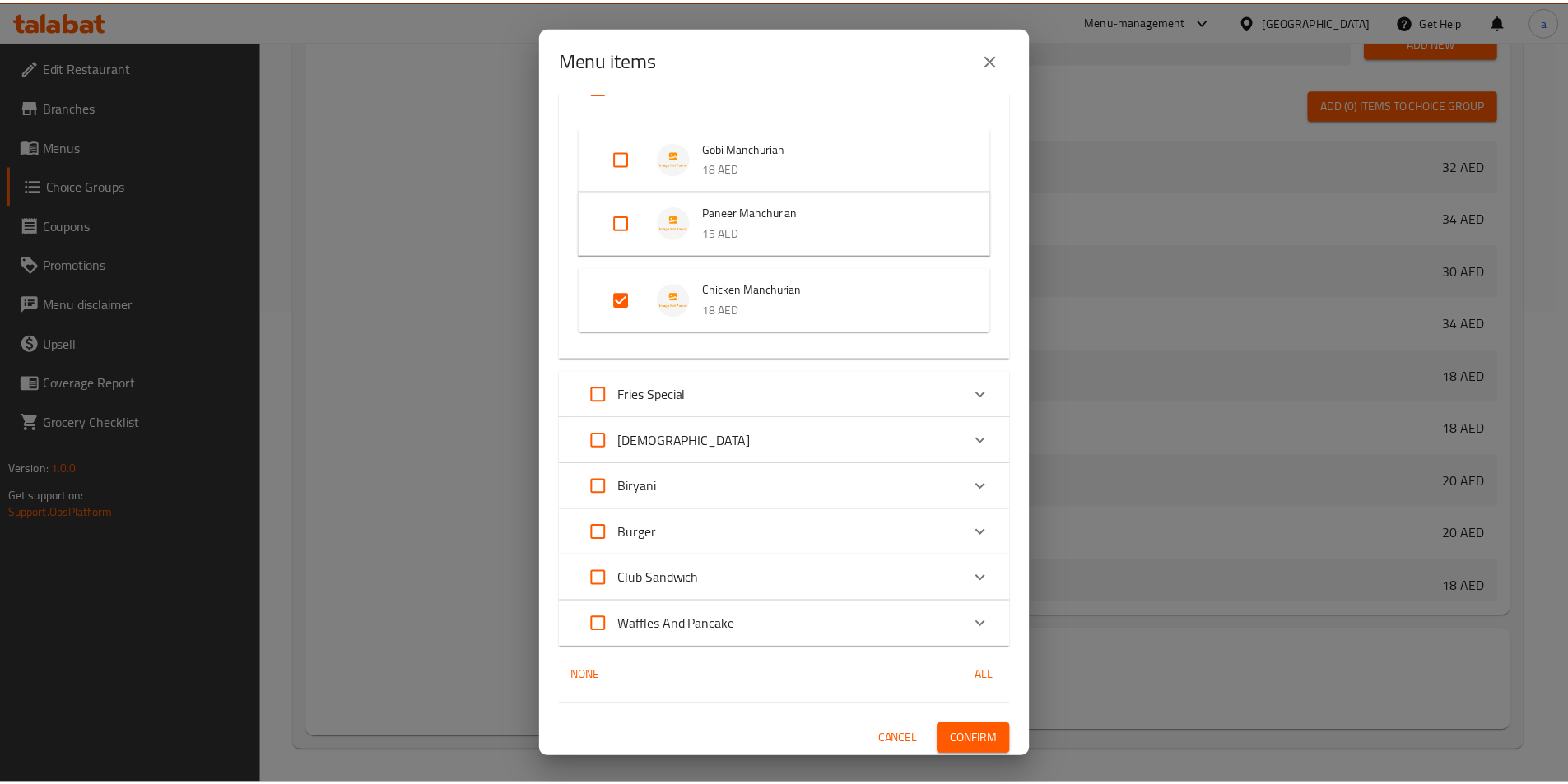
scroll to position [967, 0]
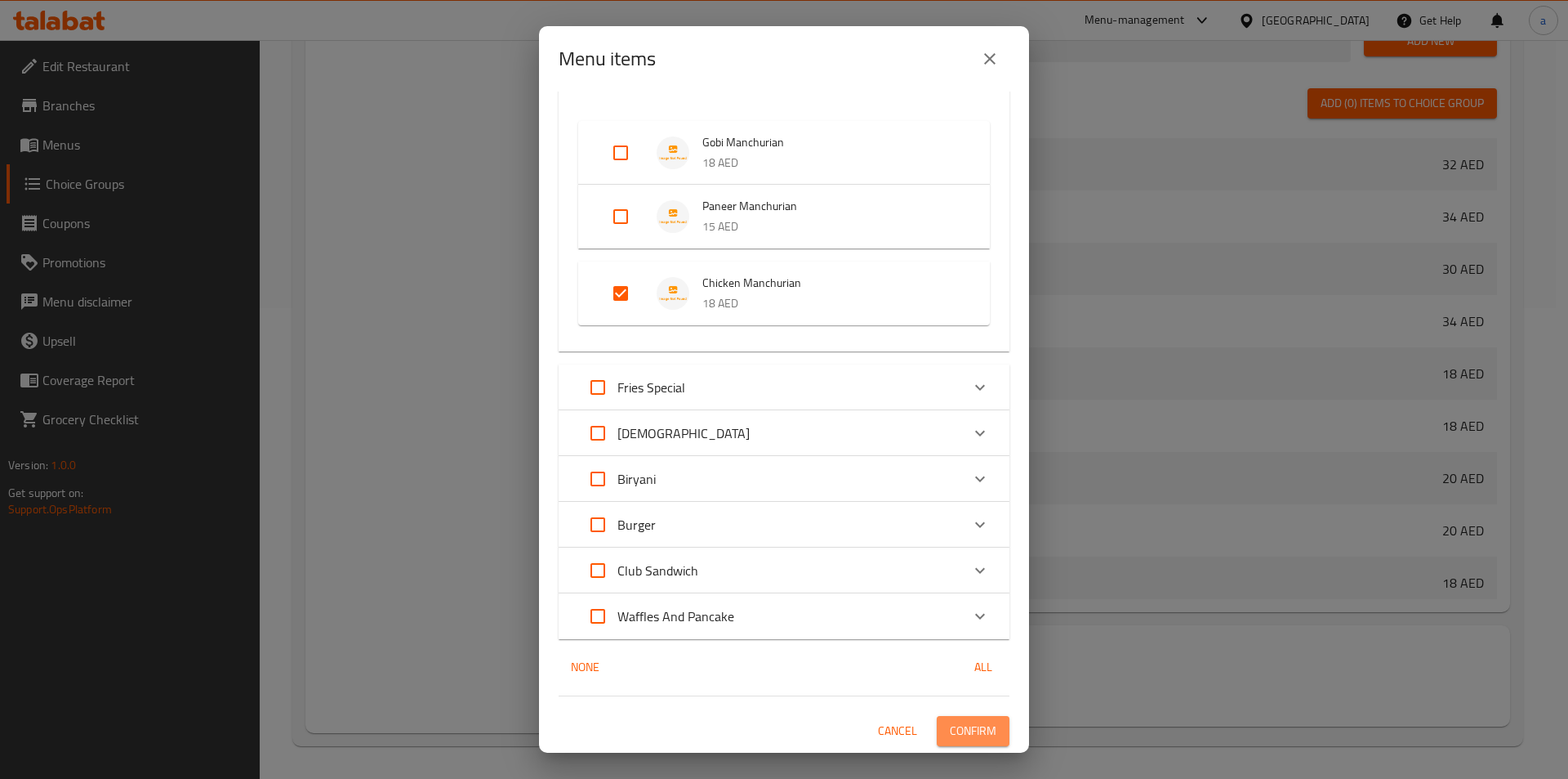
click at [966, 735] on span "Confirm" at bounding box center [974, 731] width 47 height 21
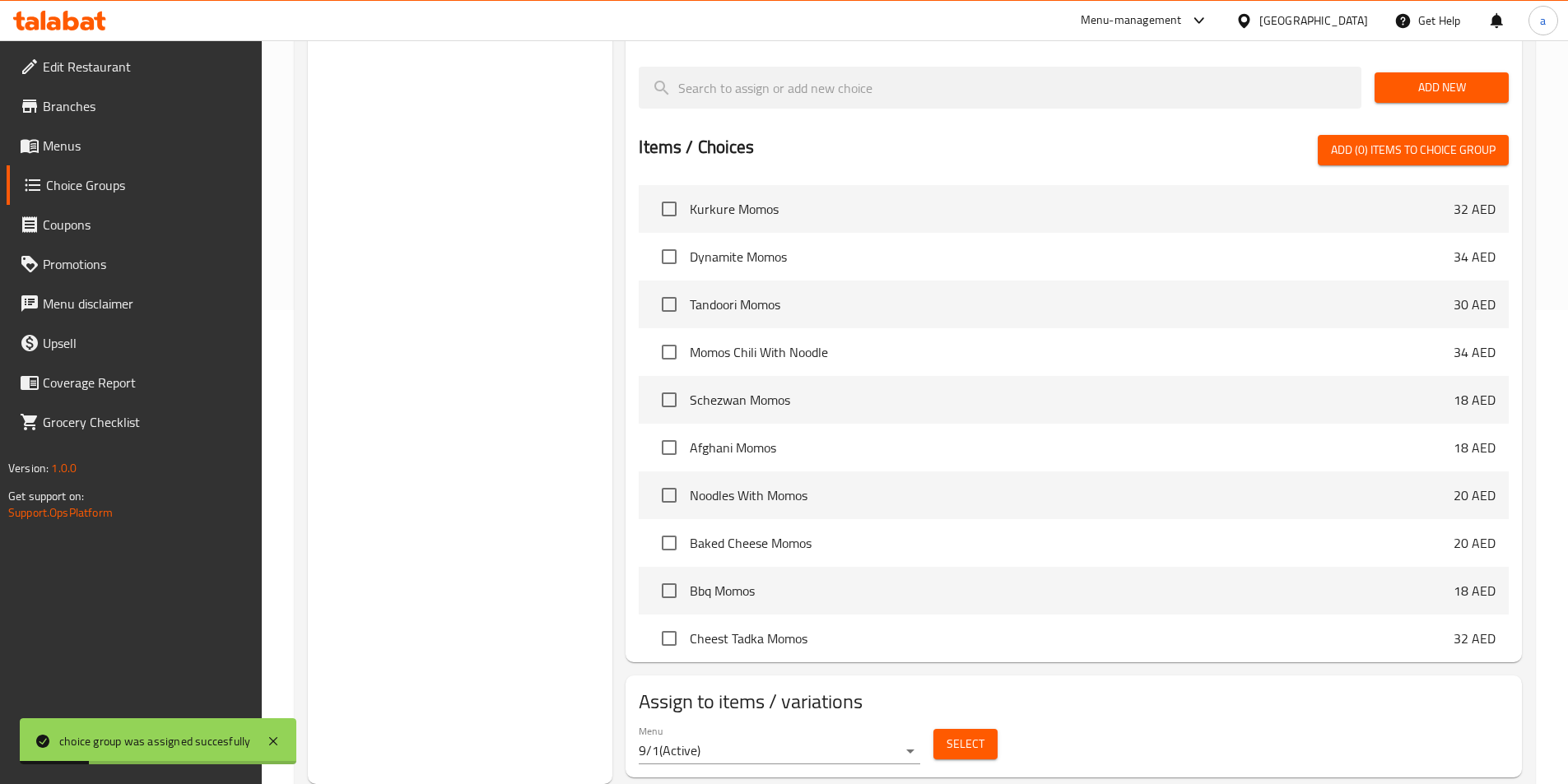
click at [60, 162] on link "Menus" at bounding box center [134, 145] width 255 height 39
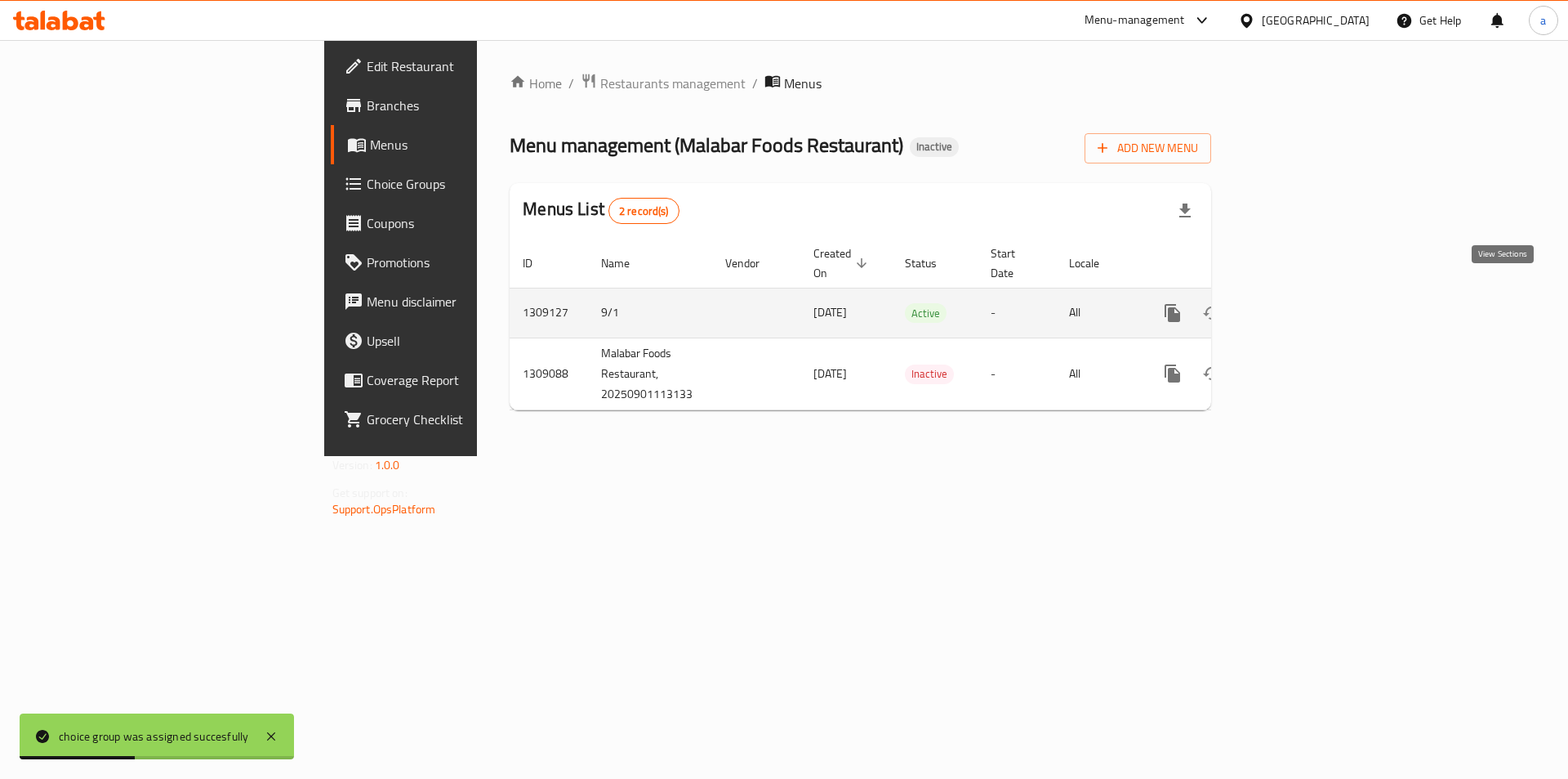
click at [1301, 304] on icon "enhanced table" at bounding box center [1291, 314] width 20 height 20
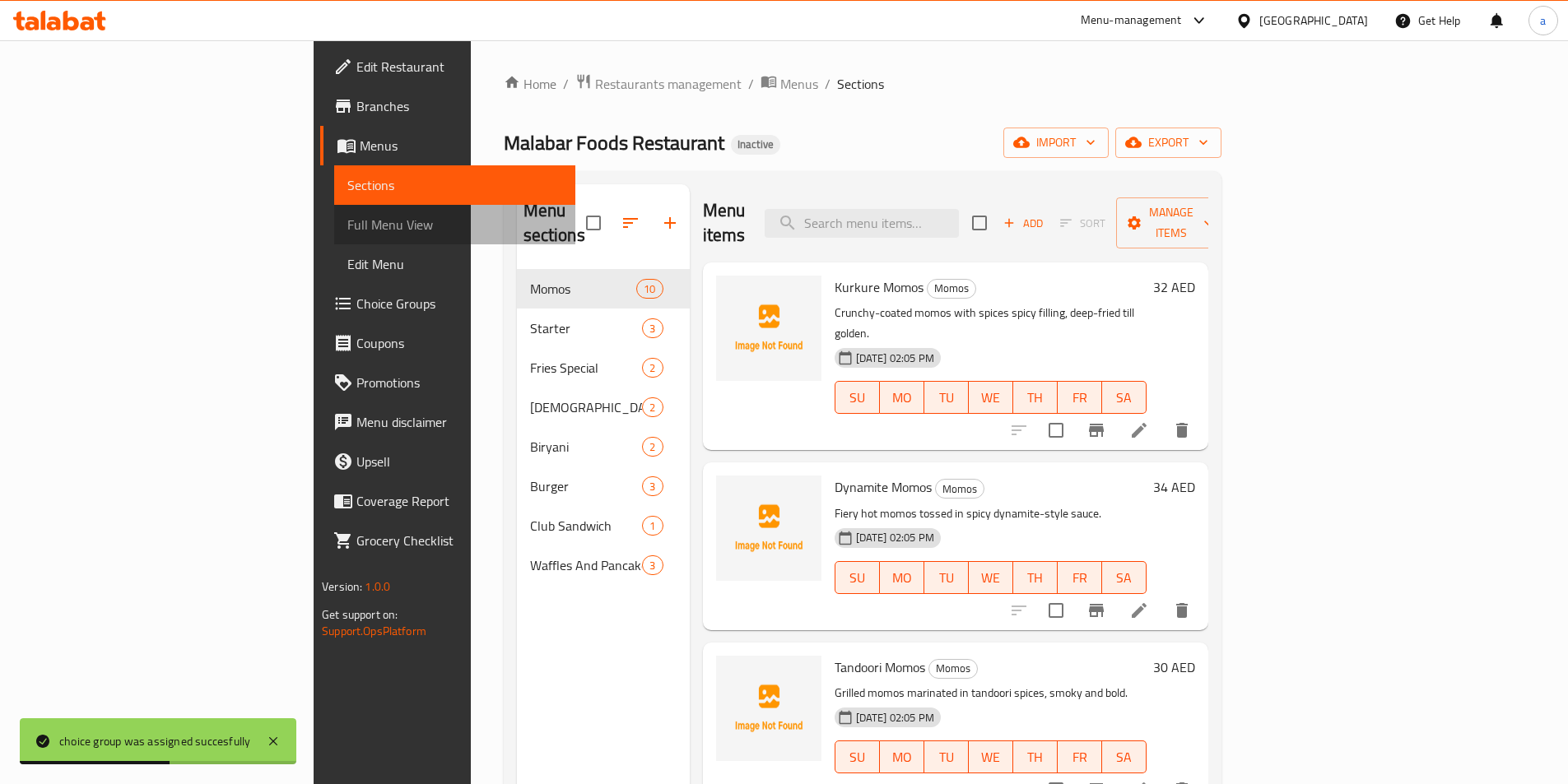
click at [348, 219] on span "Full Menu View" at bounding box center [455, 225] width 215 height 20
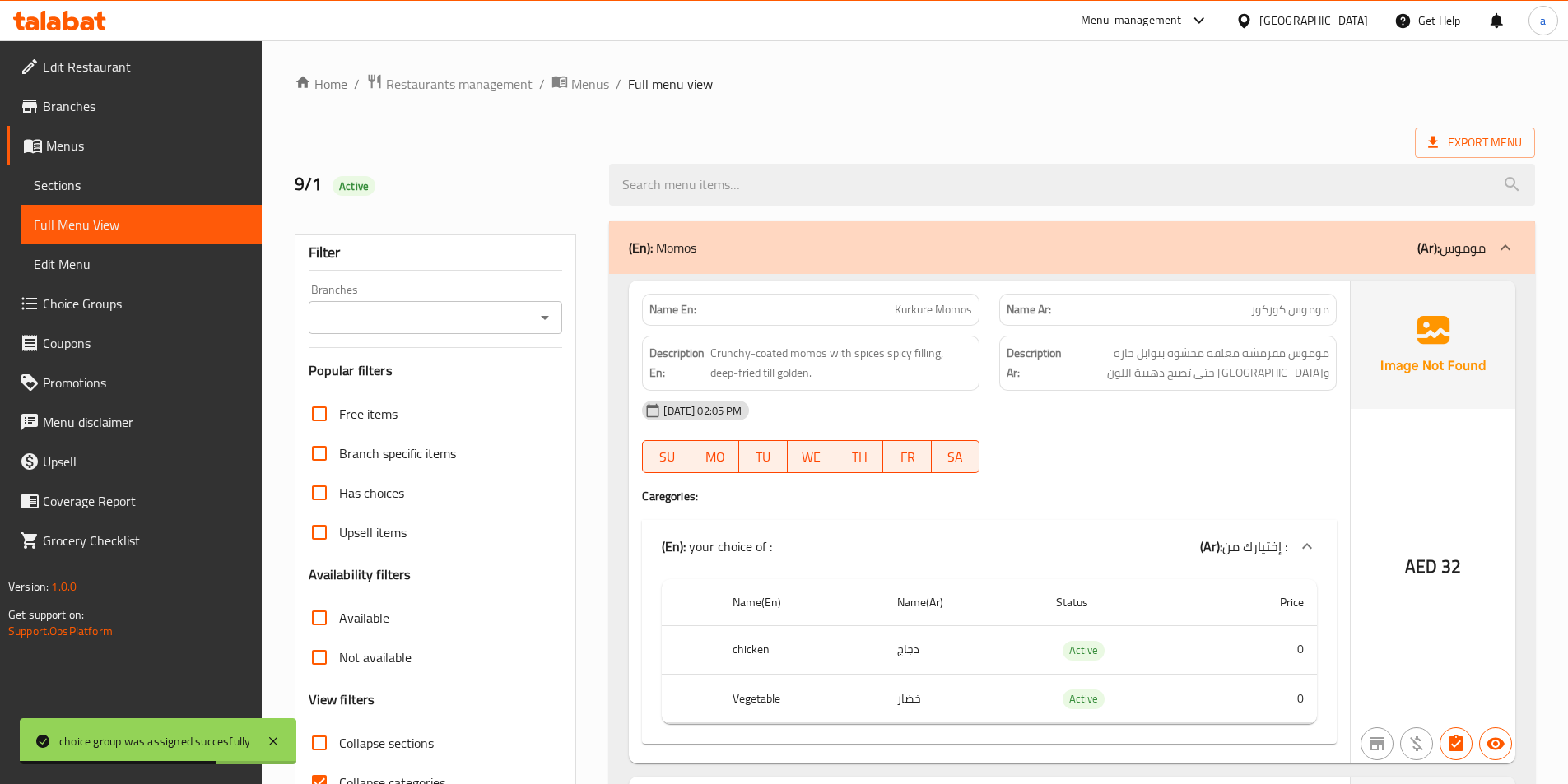
click at [1126, 464] on div at bounding box center [1168, 473] width 358 height 20
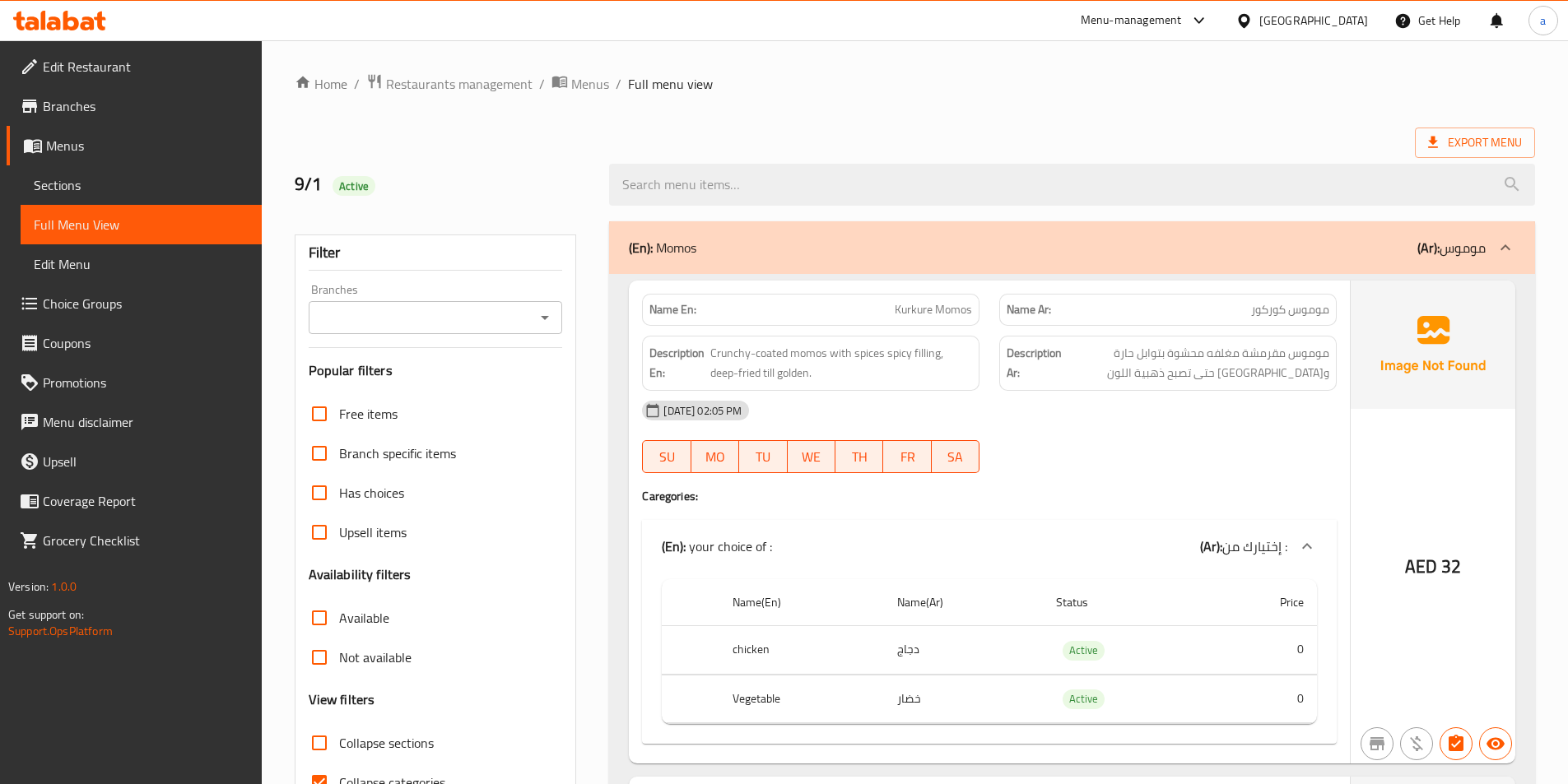
click at [1142, 502] on h4 "Caregories:" at bounding box center [988, 496] width 694 height 16
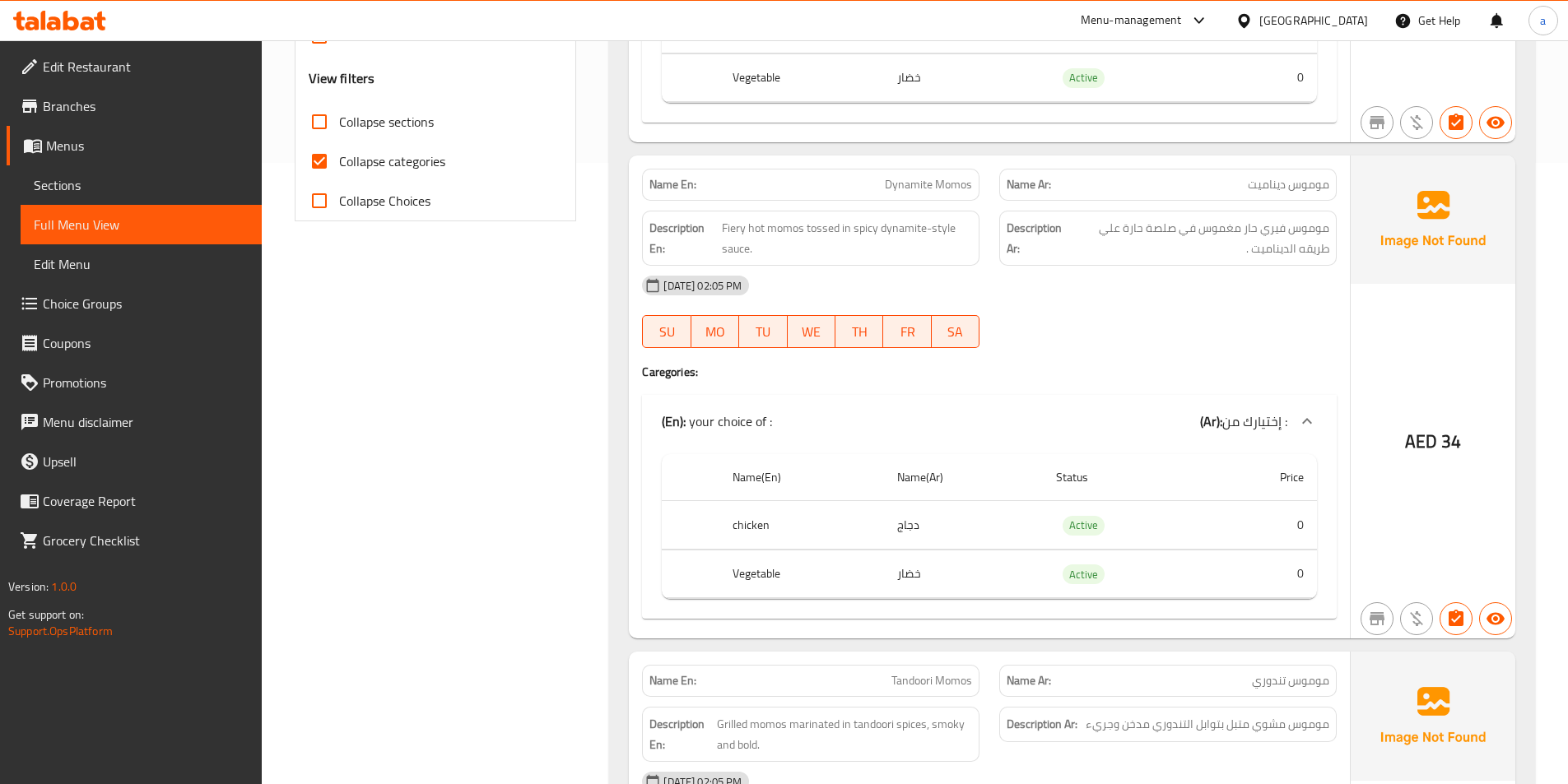
scroll to position [658, 0]
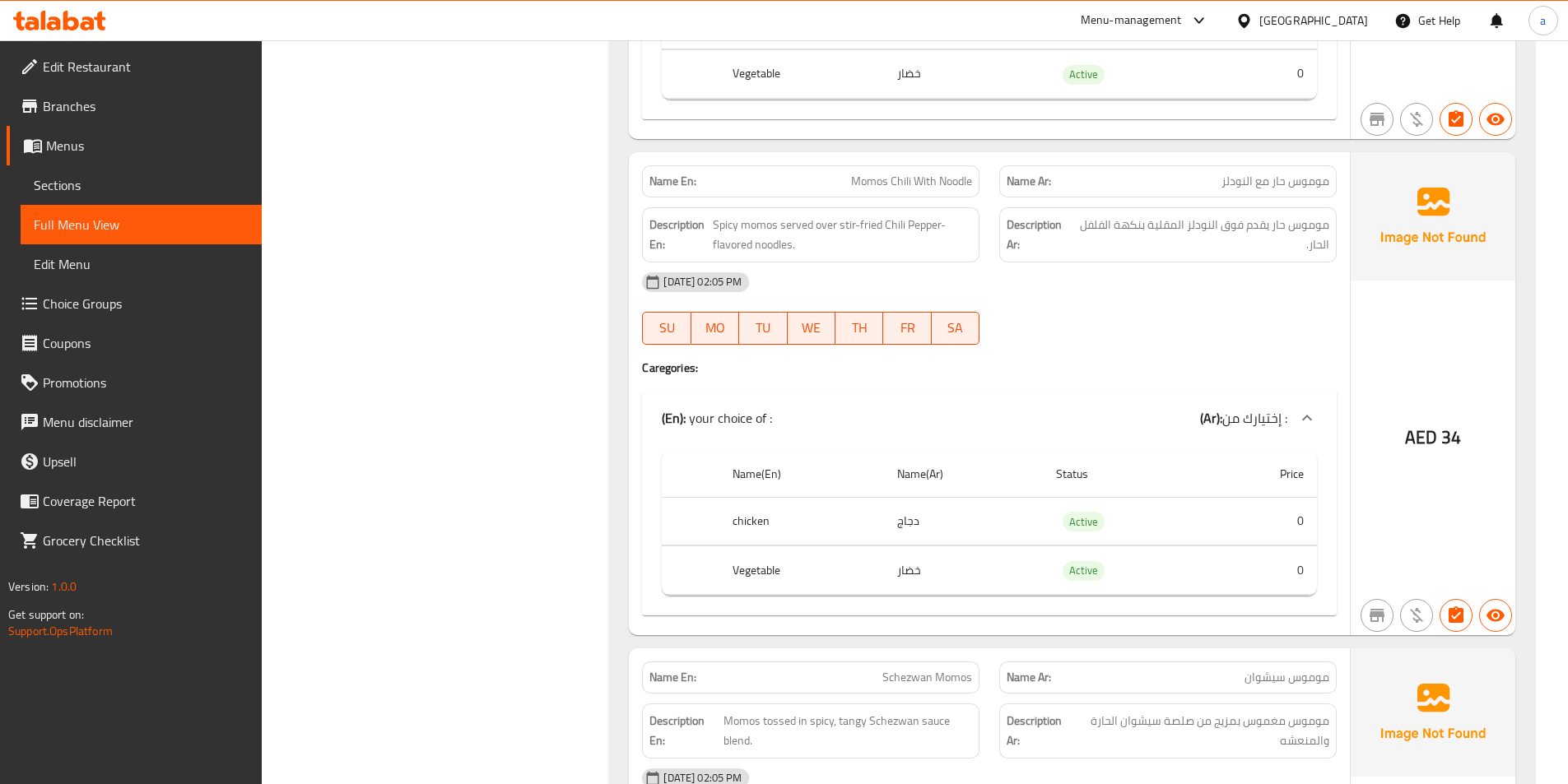
scroll to position [1645, 0]
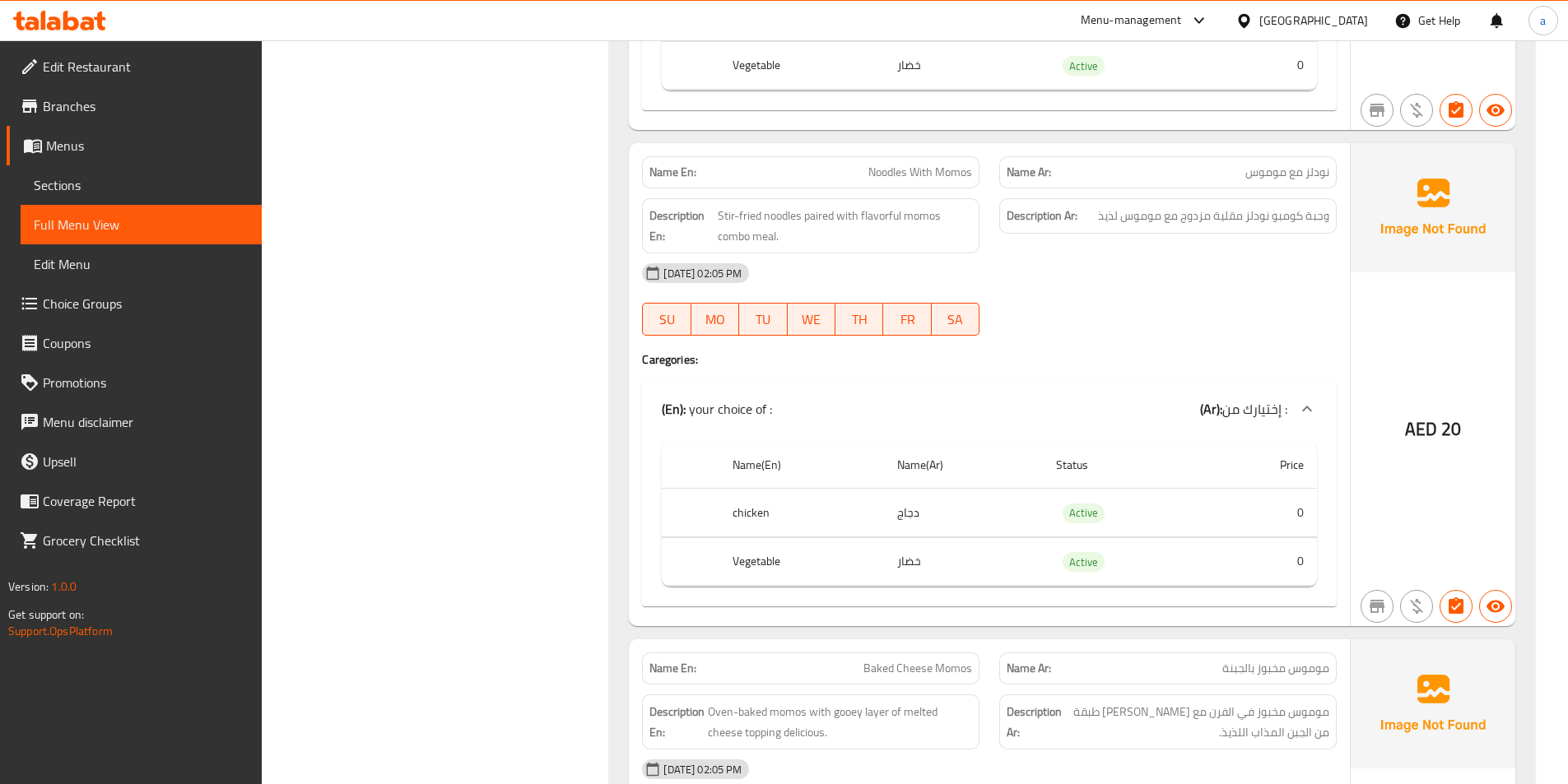
scroll to position [3126, 0]
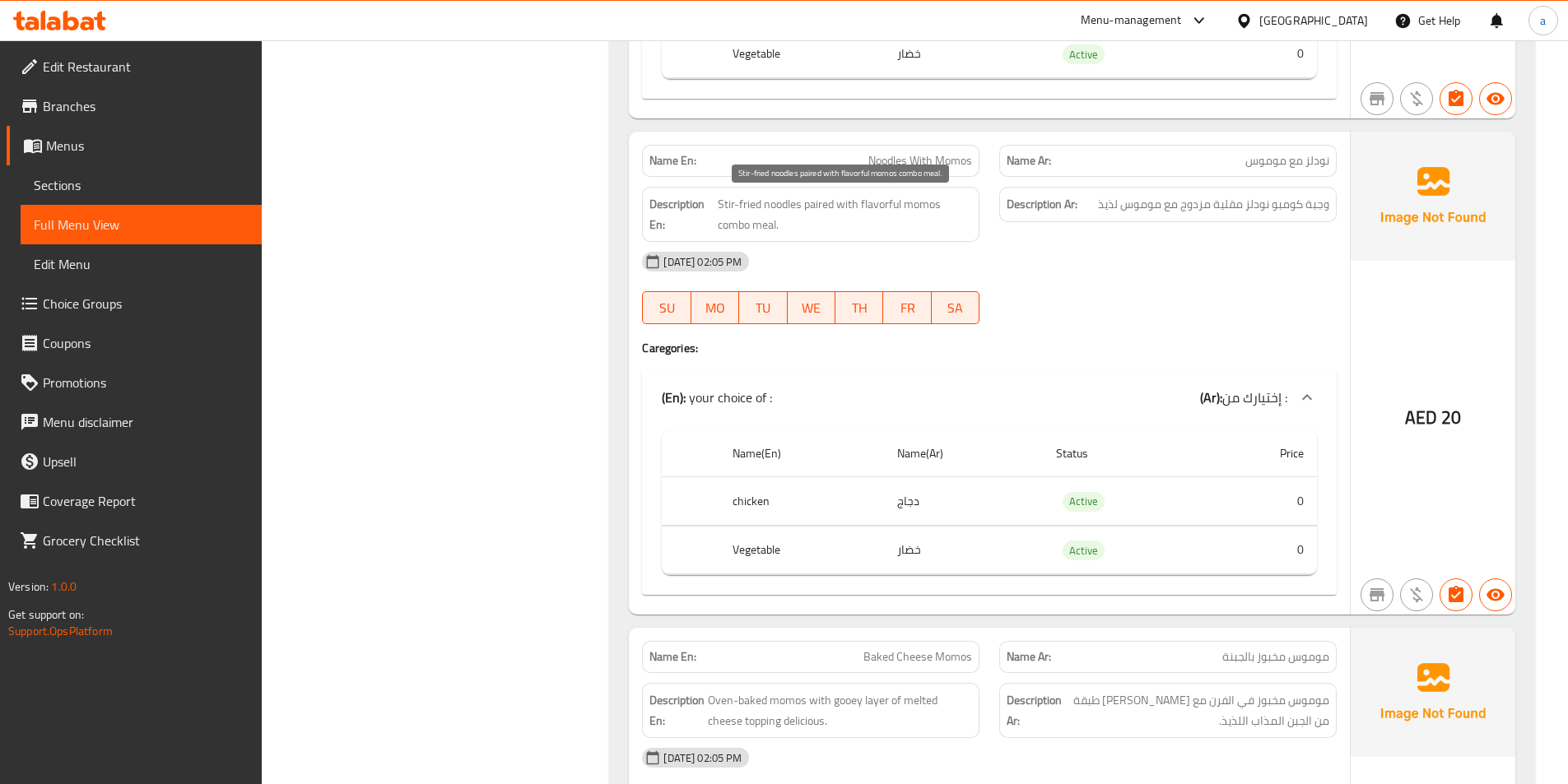
click at [810, 208] on span "Stir-fried noodles paired with flavorful momos combo meal." at bounding box center [845, 214] width 254 height 40
click at [1053, 334] on div at bounding box center [1168, 324] width 358 height 20
click at [808, 205] on span "Stir-fried noodles paired with flavorful momos combo meal." at bounding box center [845, 214] width 254 height 40
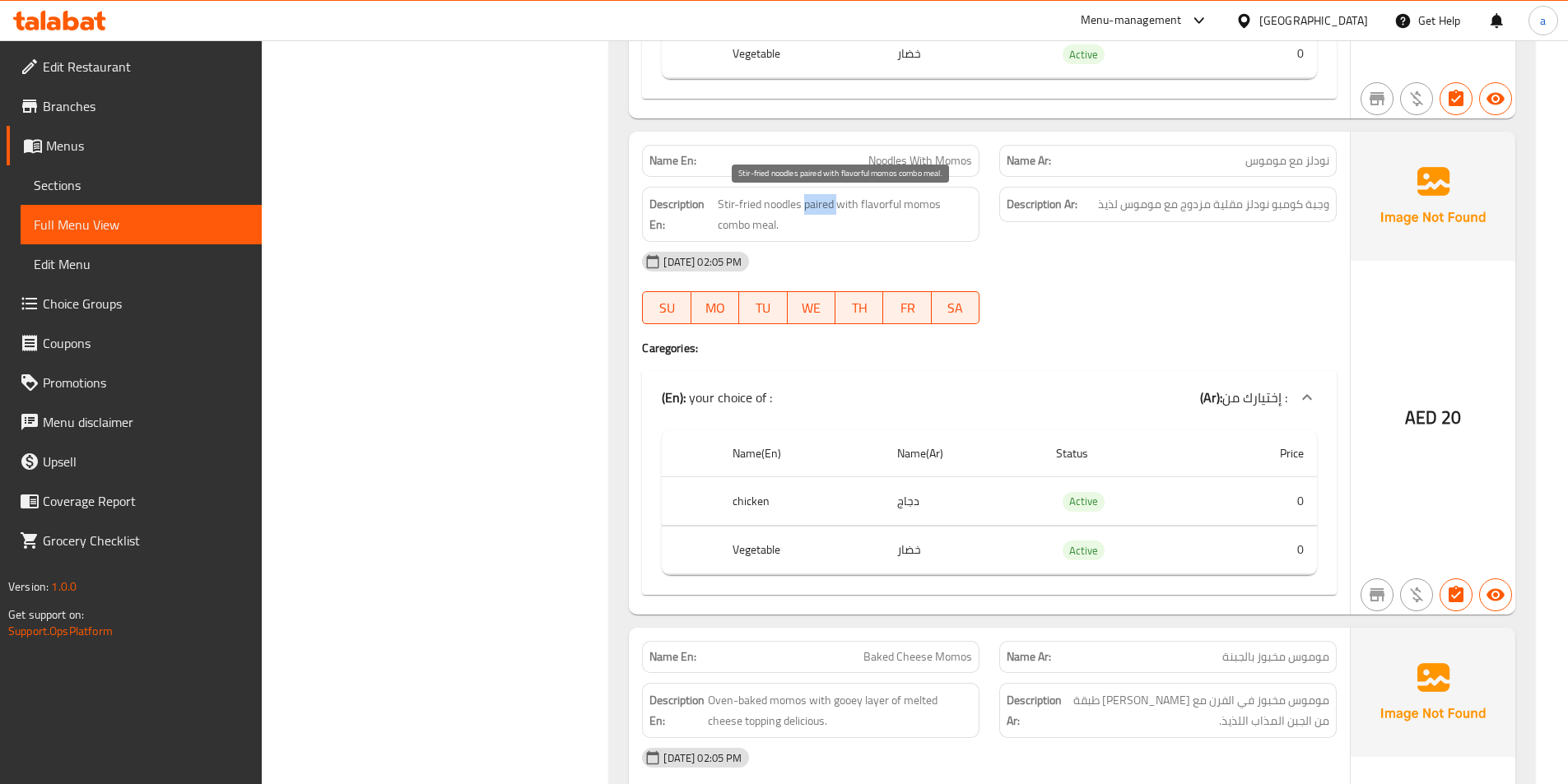
copy span "paired"
click at [1075, 315] on div at bounding box center [1168, 324] width 358 height 20
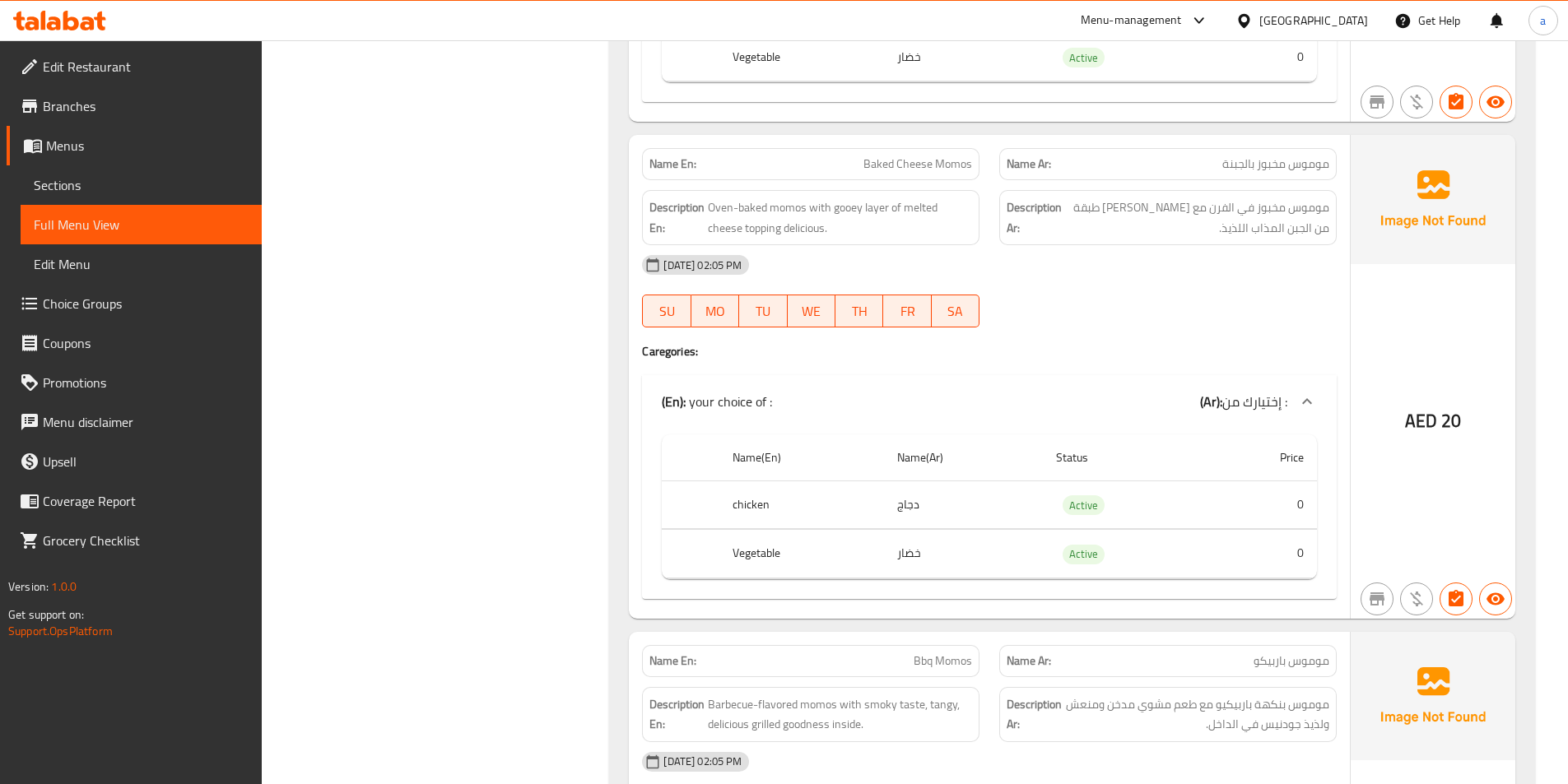
scroll to position [3619, 0]
click at [1204, 330] on div at bounding box center [1168, 327] width 358 height 20
click at [1249, 293] on div "01-09-2025 02:05 PM SU MO TU WE TH FR SA" at bounding box center [989, 293] width 714 height 92
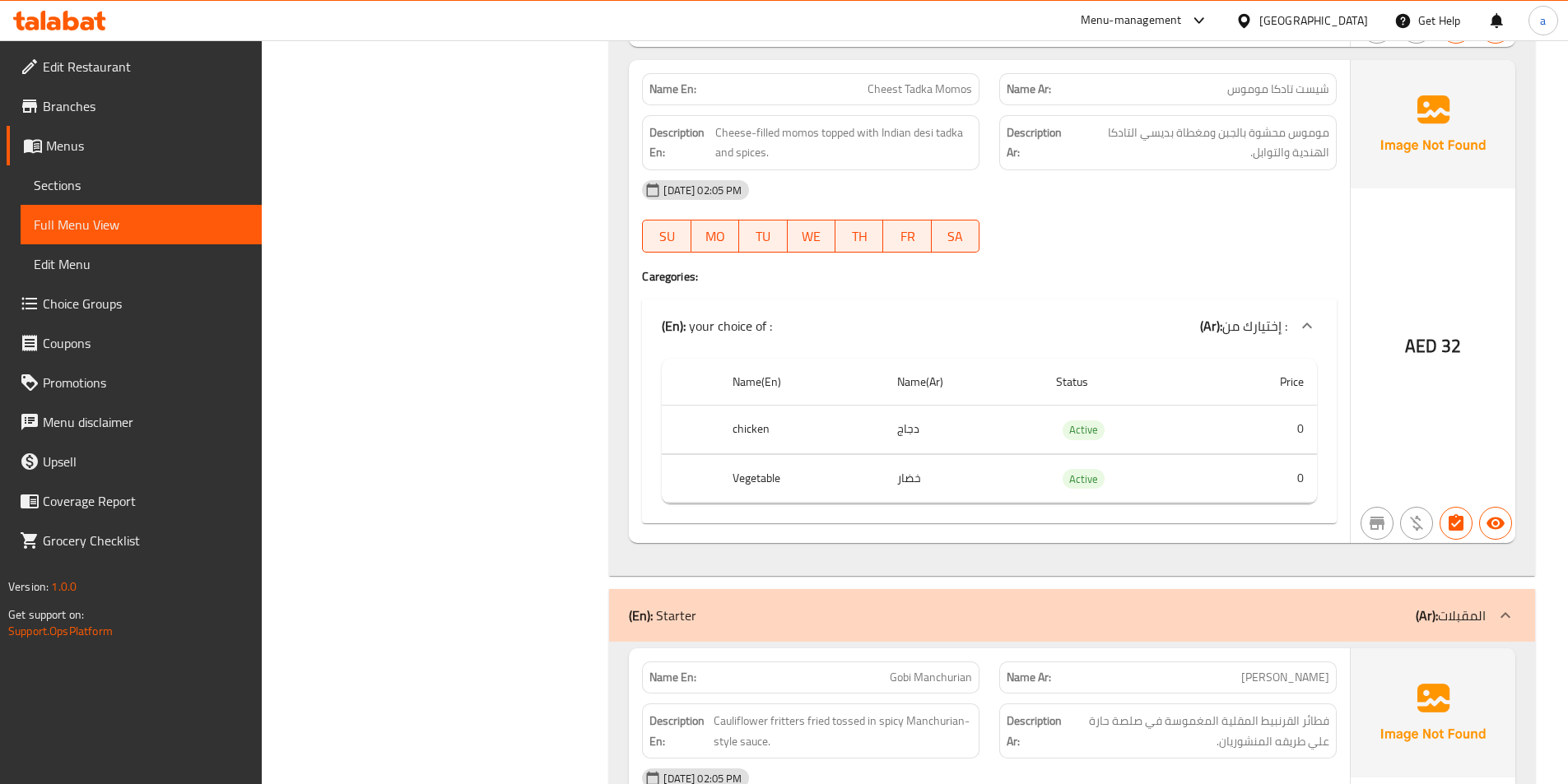
scroll to position [4689, 0]
click at [1042, 283] on div "Name En: Cheest Tadka Momos Name Ar: شيست تادكا موموس Description En: Cheese-fi…" at bounding box center [989, 298] width 721 height 483
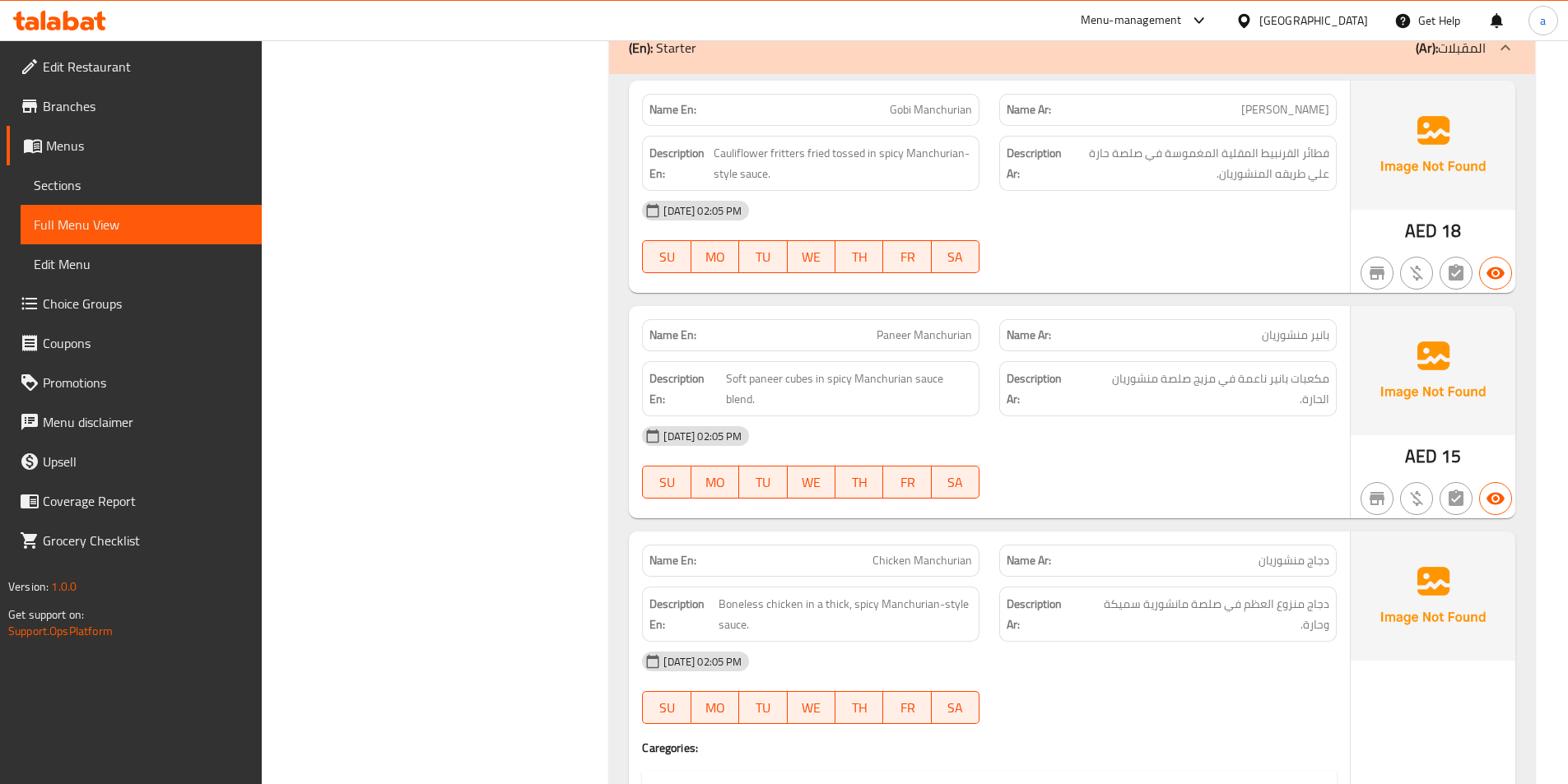
scroll to position [5264, 0]
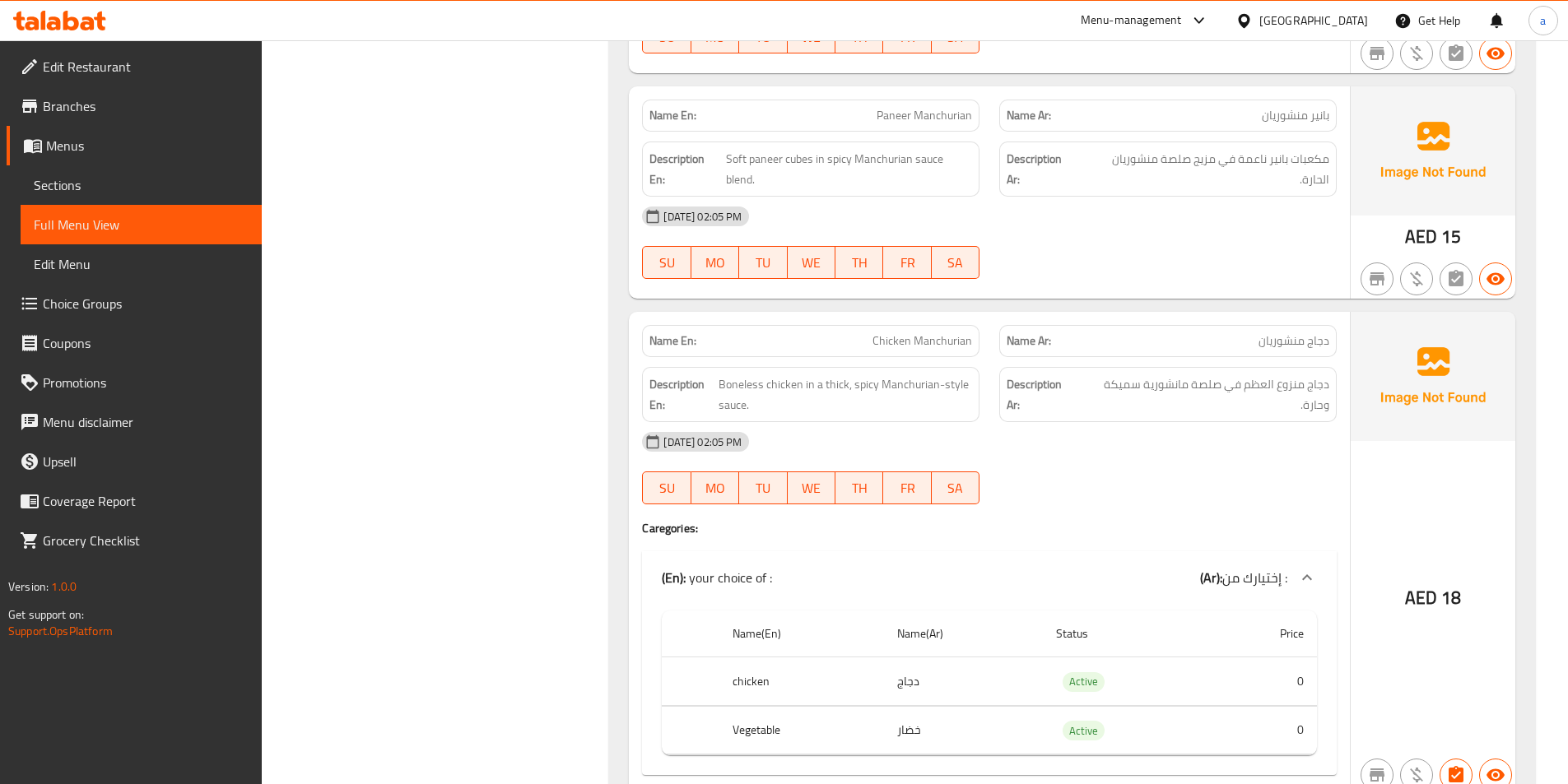
scroll to position [5511, 0]
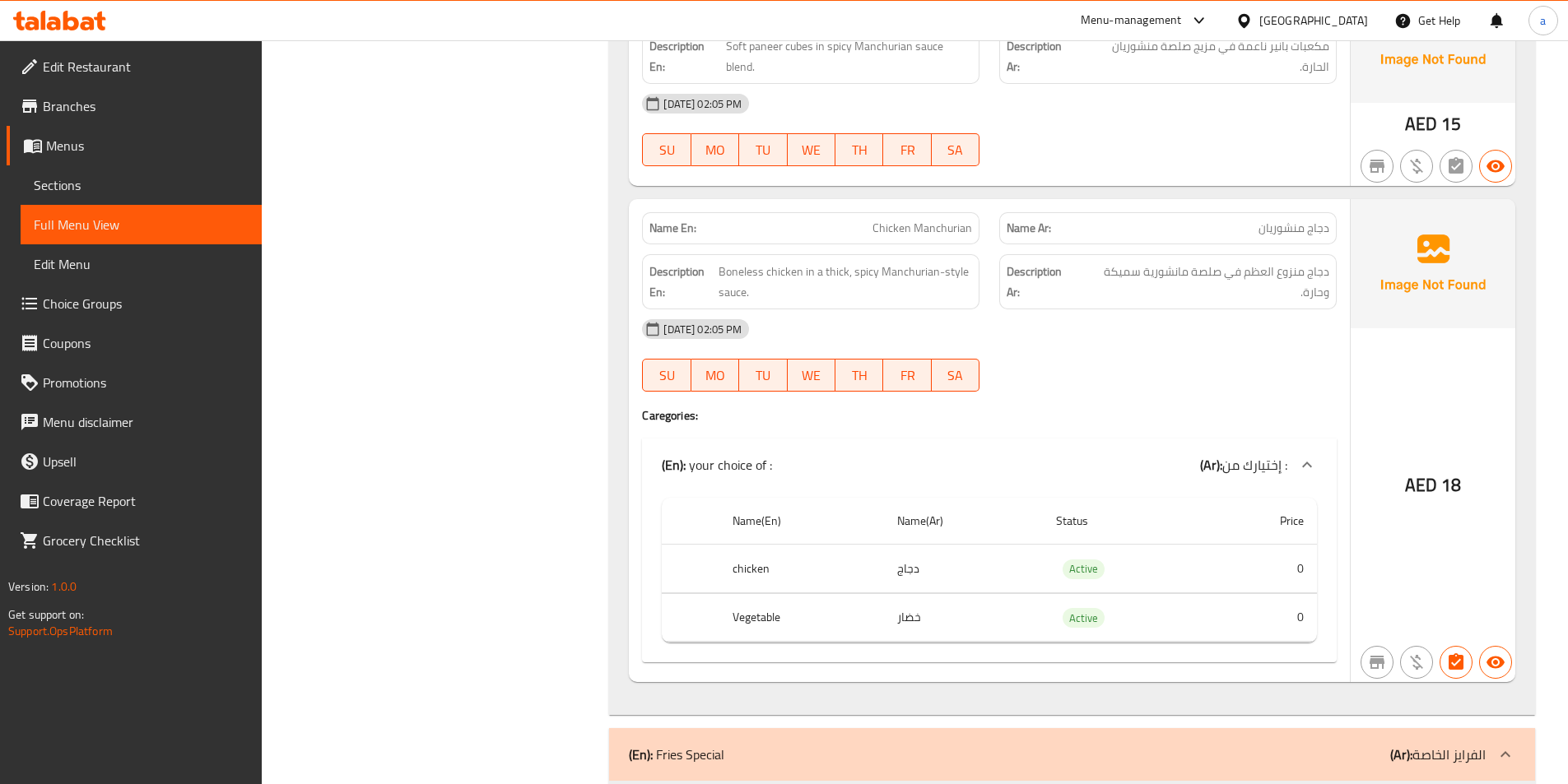
scroll to position [5758, 0]
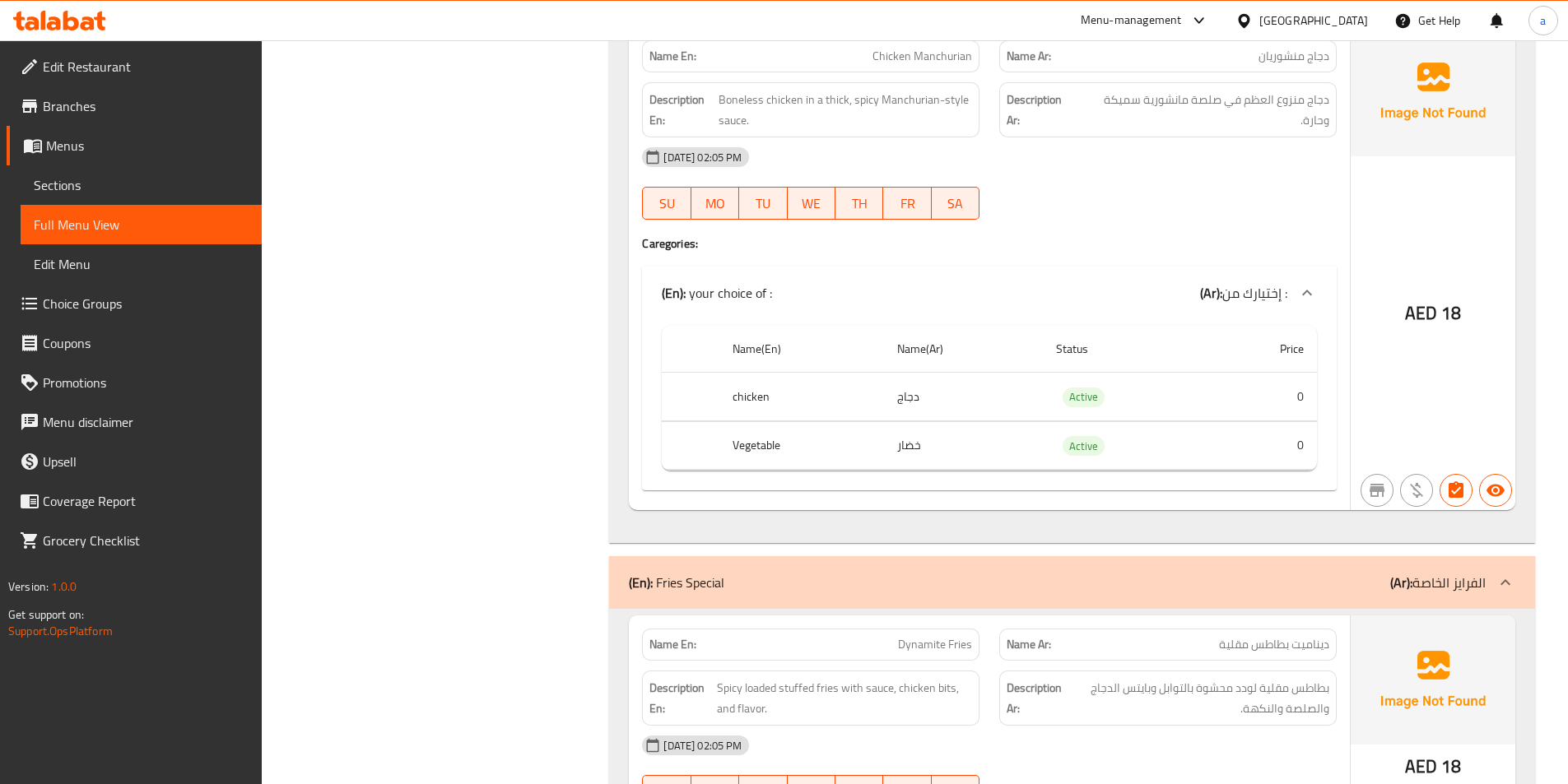
copy span "Chicken Manchurian"
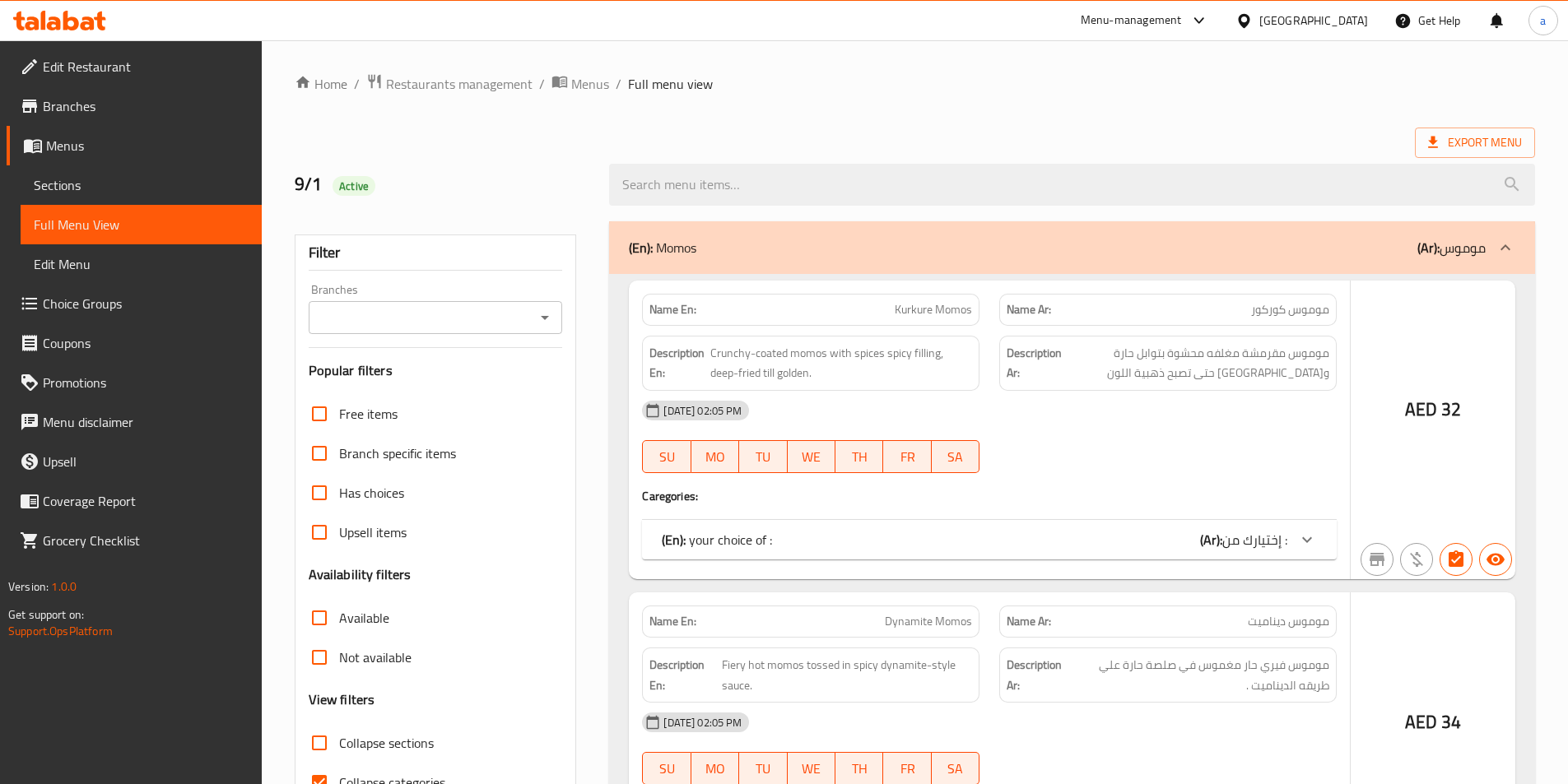
click at [97, 187] on div at bounding box center [784, 392] width 1568 height 784
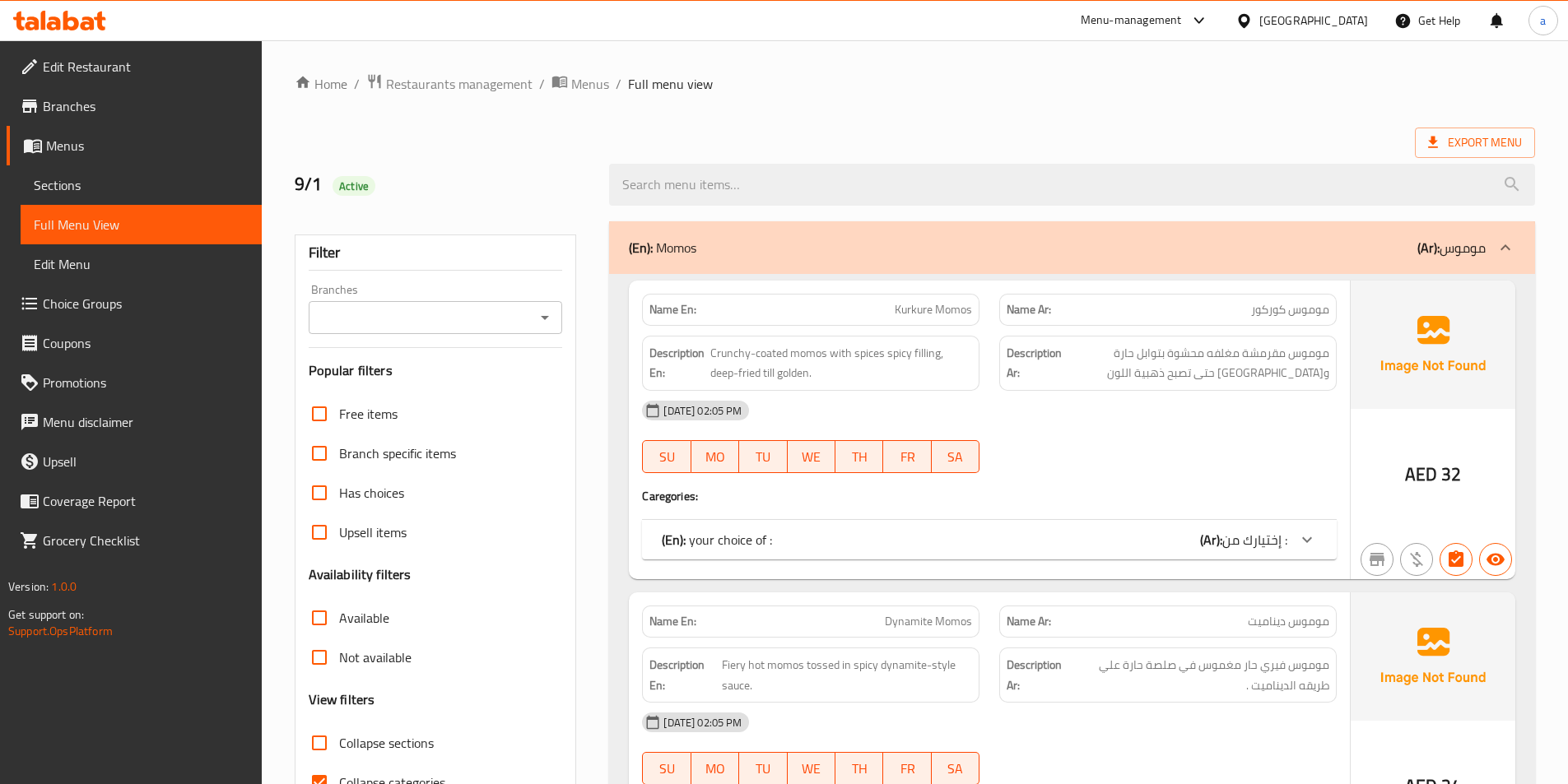
click at [97, 187] on span "Sections" at bounding box center [141, 186] width 215 height 20
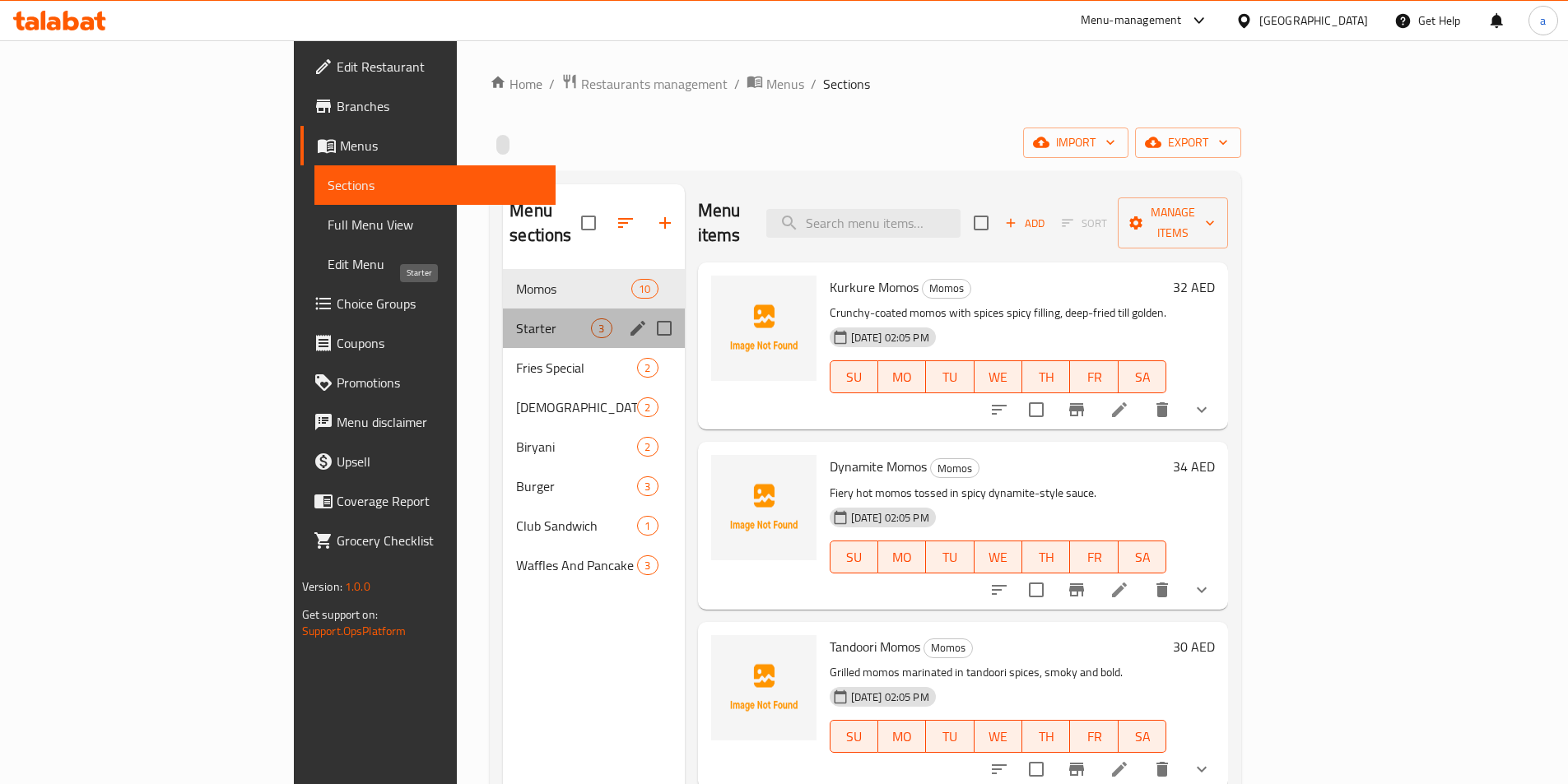
click at [516, 318] on span "Starter" at bounding box center [553, 328] width 75 height 20
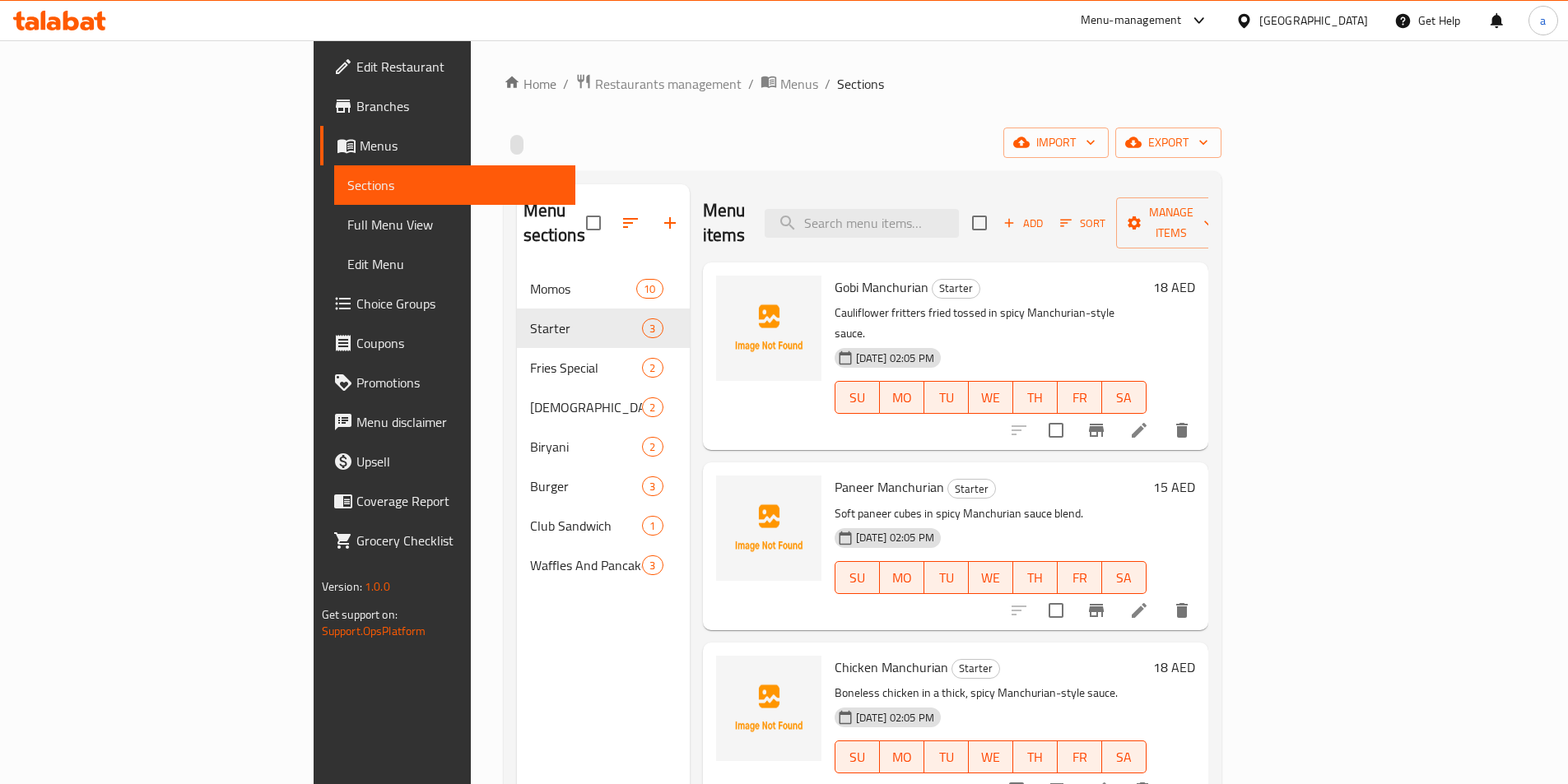
click at [985, 104] on div "Home / Restaurants management / Menus / Sections import export Menu sections Mo…" at bounding box center [862, 527] width 718 height 908
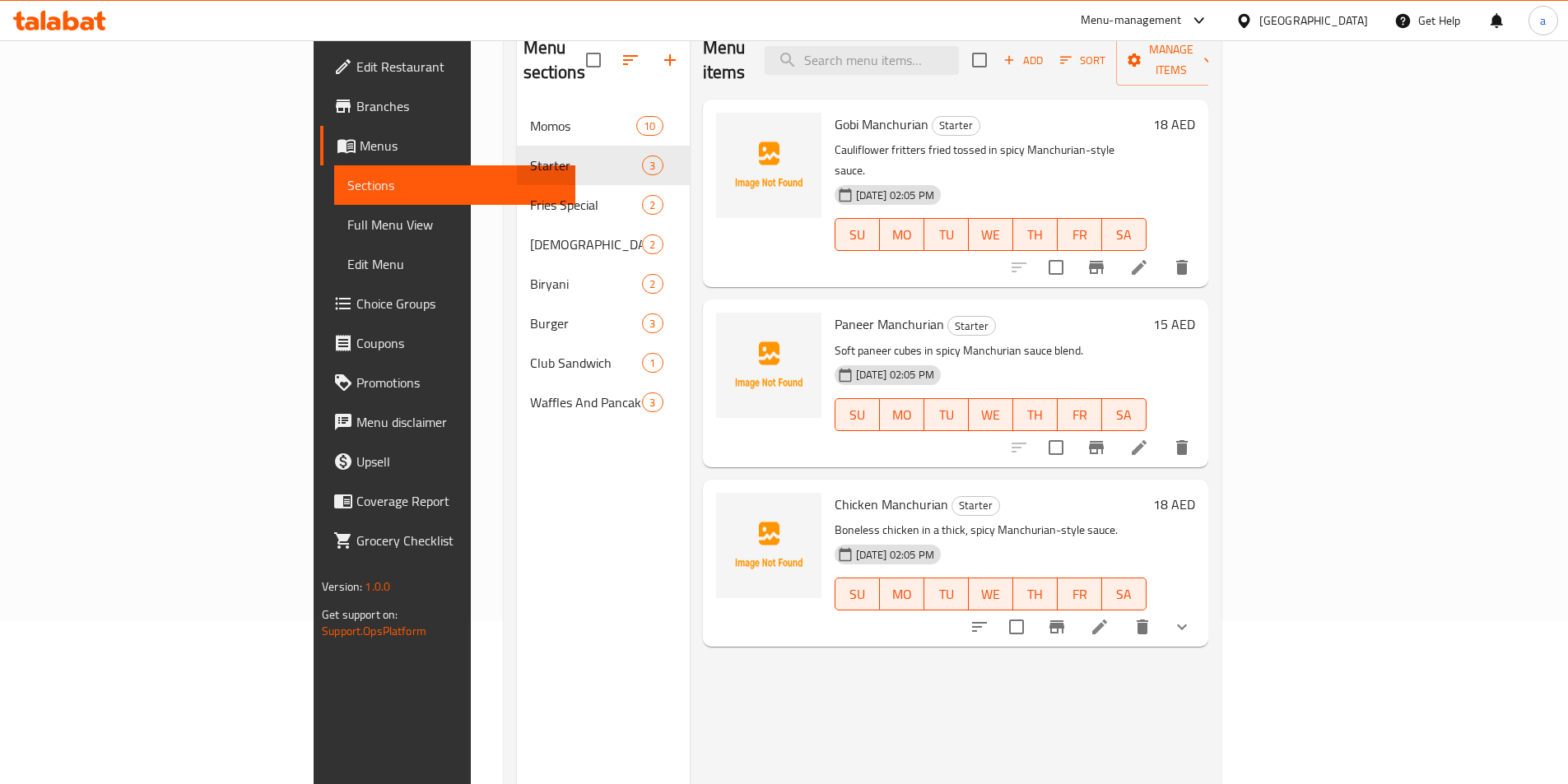
scroll to position [165, 0]
click at [1109, 615] on icon at bounding box center [1099, 625] width 20 height 20
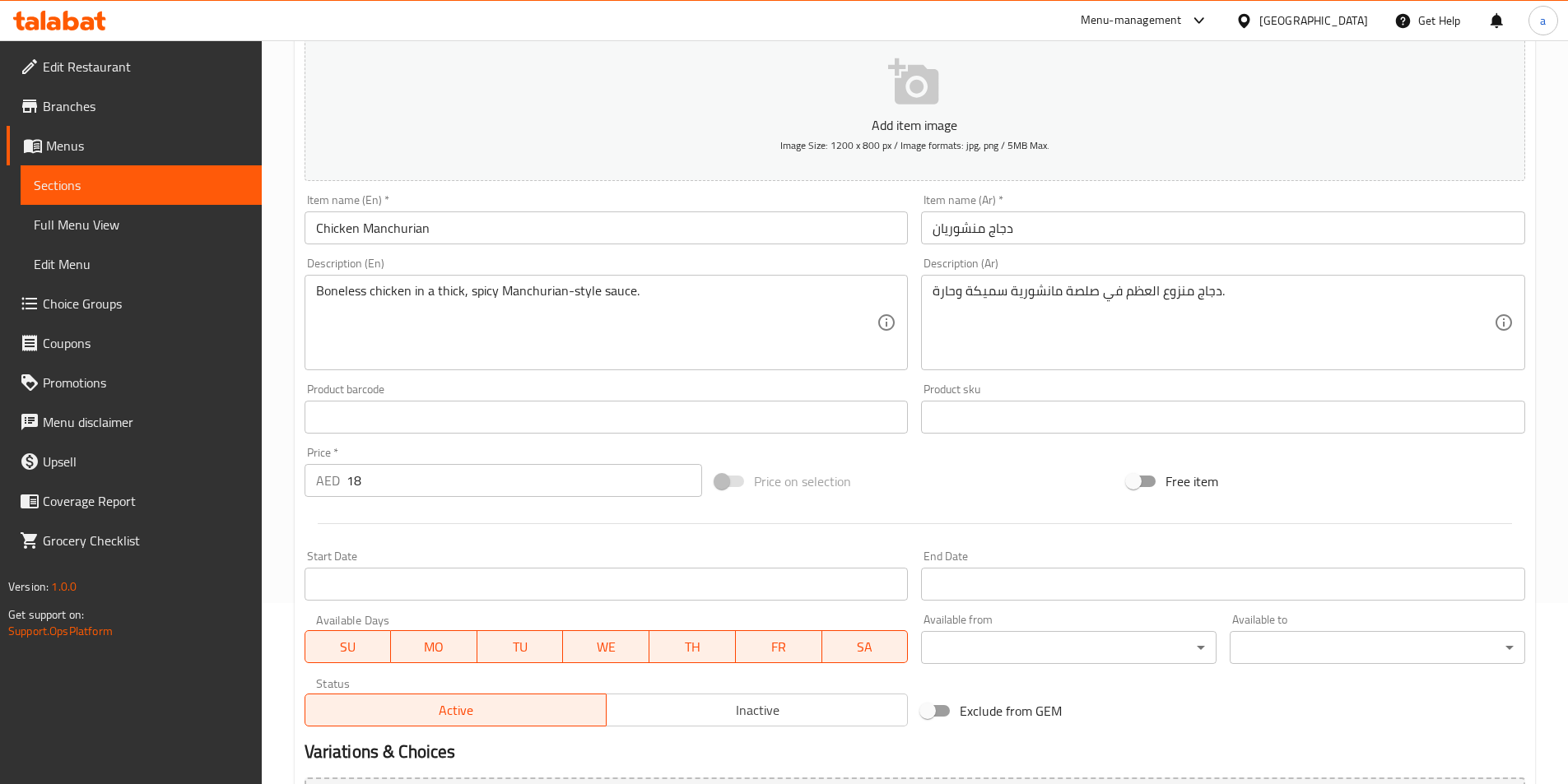
scroll to position [165, 0]
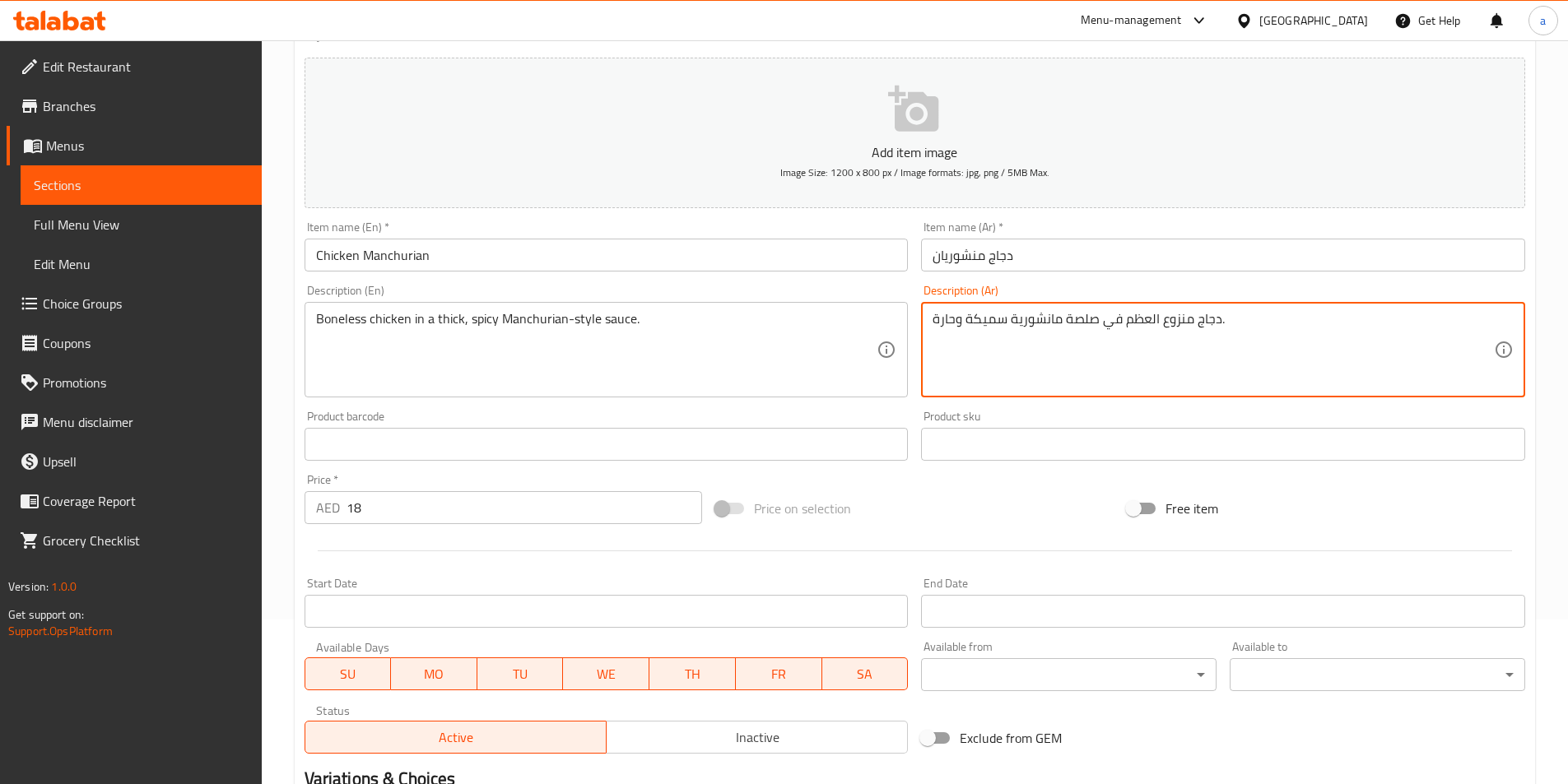
click at [1032, 324] on textarea "دجاج منزوع العظم في صلصة مانشورية سميكة وحارة." at bounding box center [1213, 350] width 561 height 78
click at [929, 320] on div "دجاج منزوع العظم في صلصة سميكة وحارة. Description (Ar)" at bounding box center [1223, 349] width 604 height 95
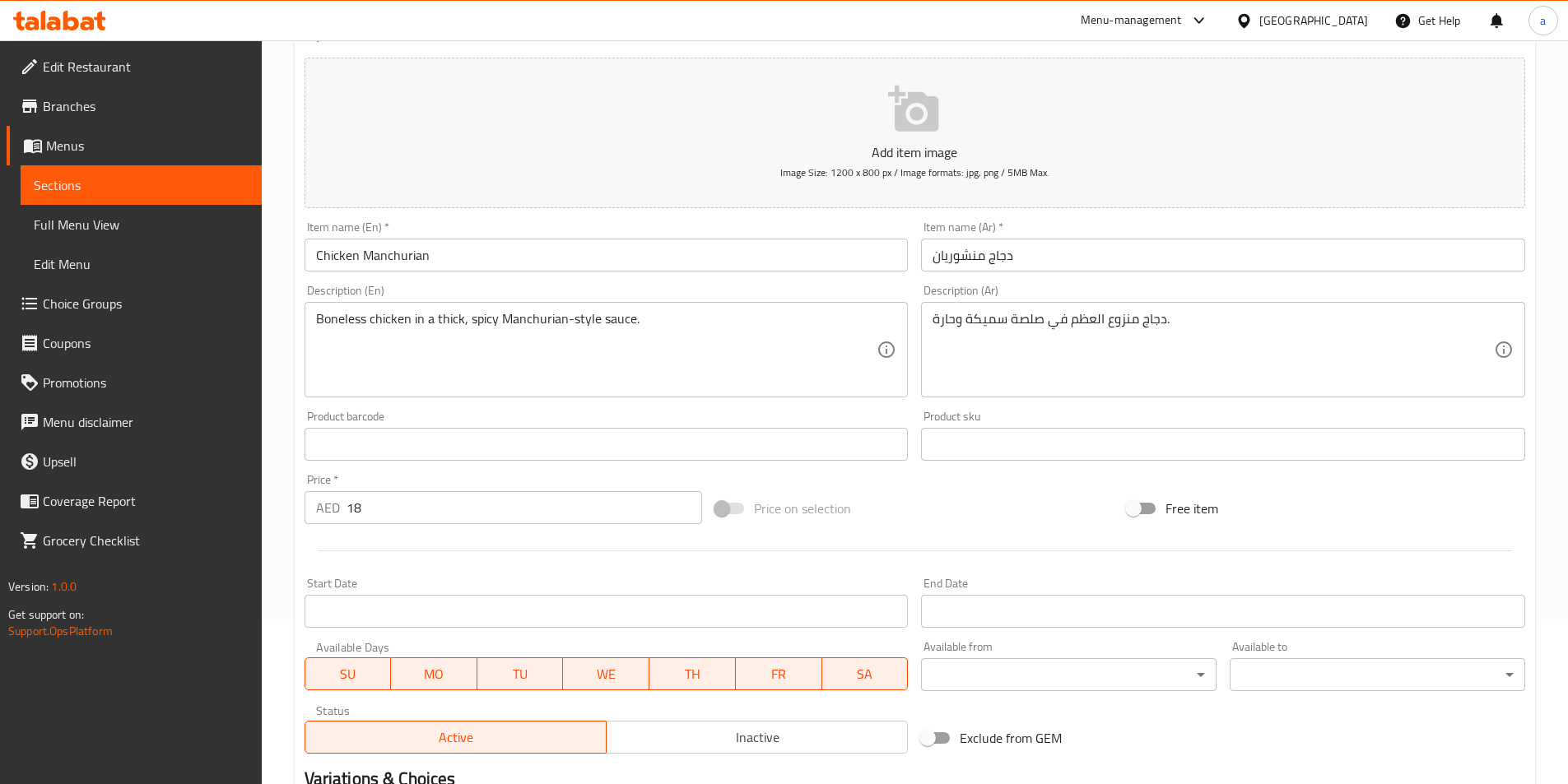
drag, startPoint x: 929, startPoint y: 320, endPoint x: 1176, endPoint y: 318, distance: 247.0
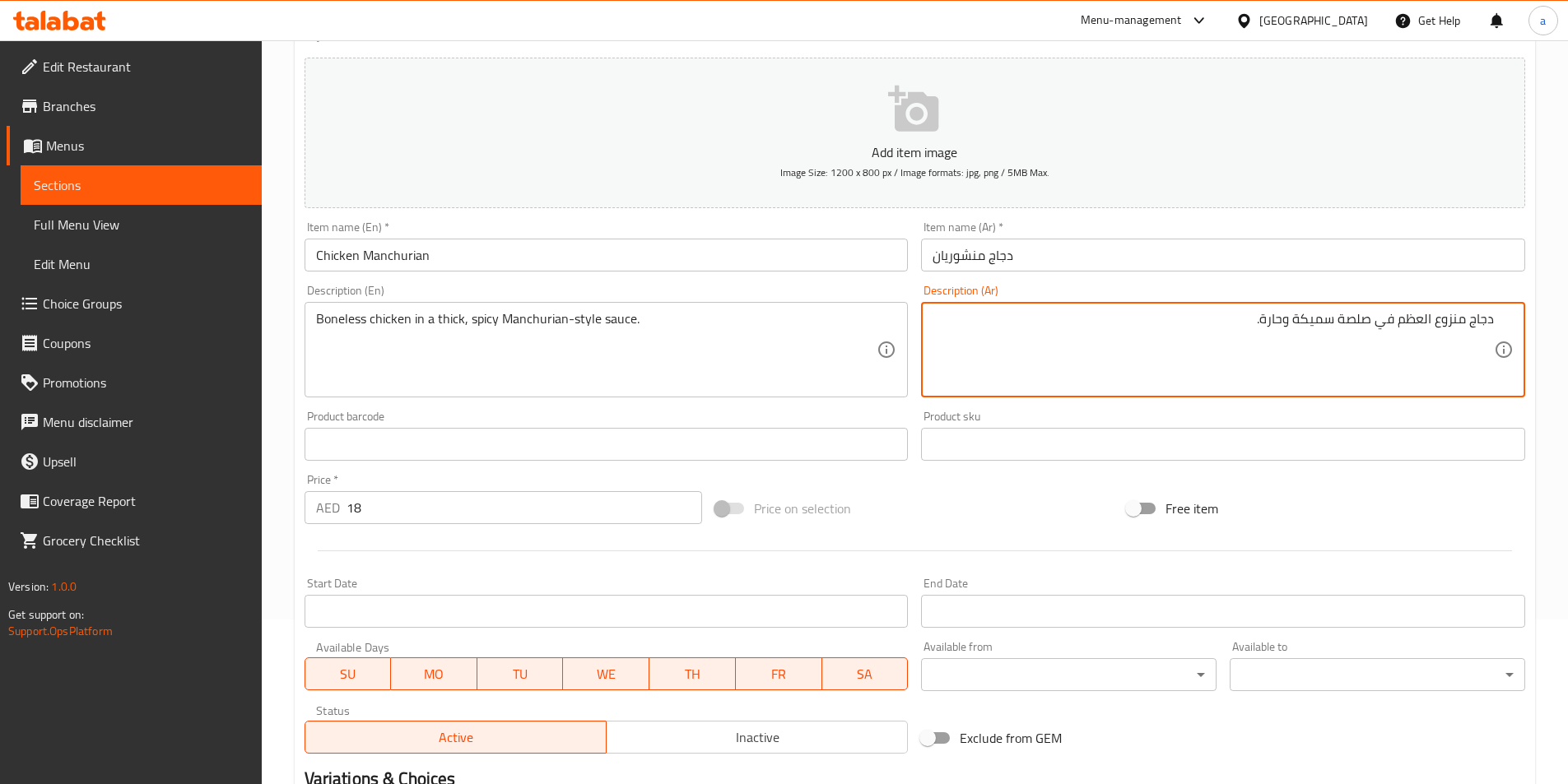
click at [1264, 318] on textarea "دجاج منزوع العظم في صلصة سميكة وحارة." at bounding box center [1213, 350] width 561 height 78
type textarea "دجاج منزوع العظم في صلصة سميكة وحارة علي طريقه المنشوريان ."
click at [580, 408] on div "Product barcode Product barcode" at bounding box center [606, 436] width 617 height 64
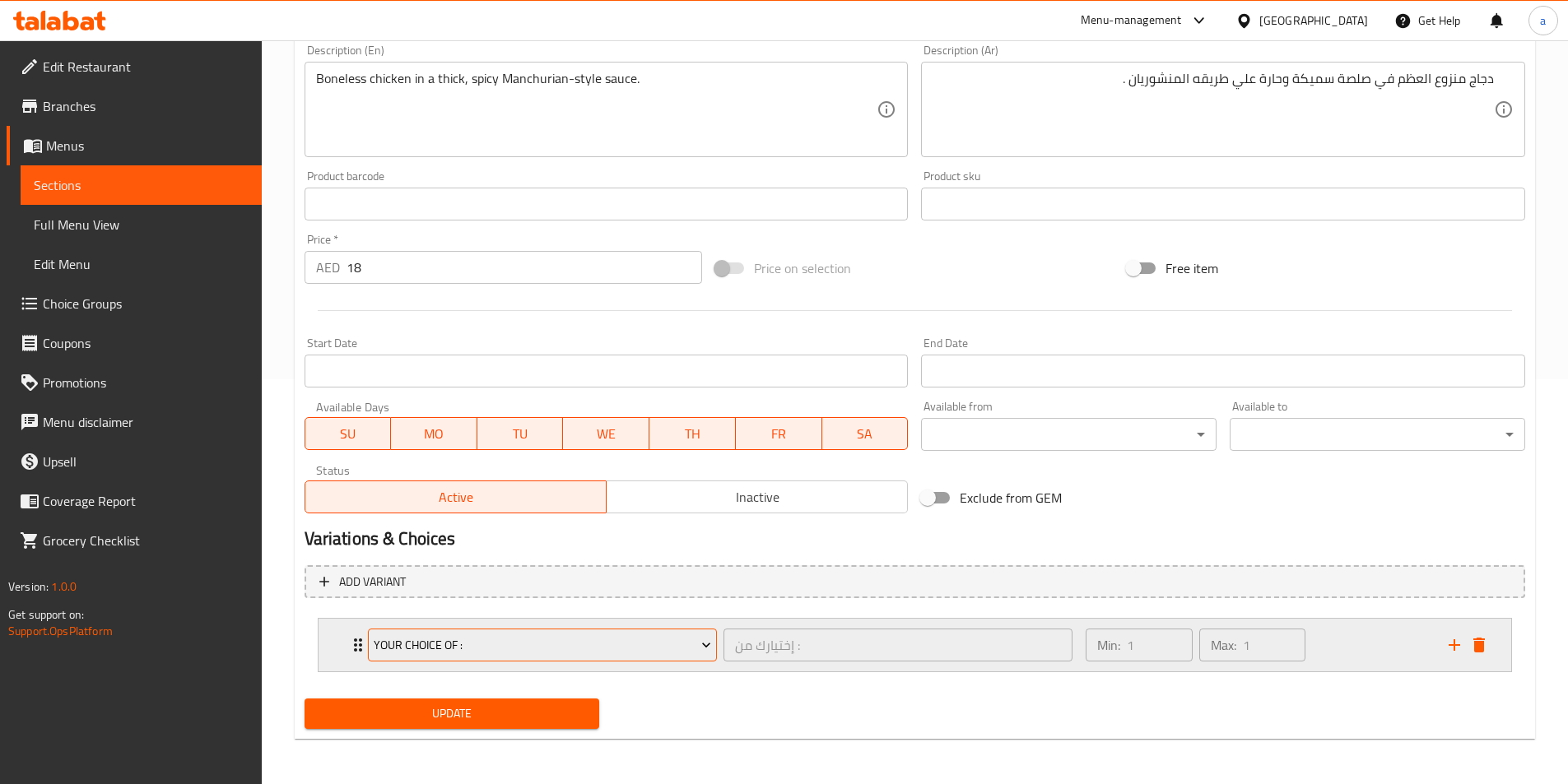
scroll to position [406, 0]
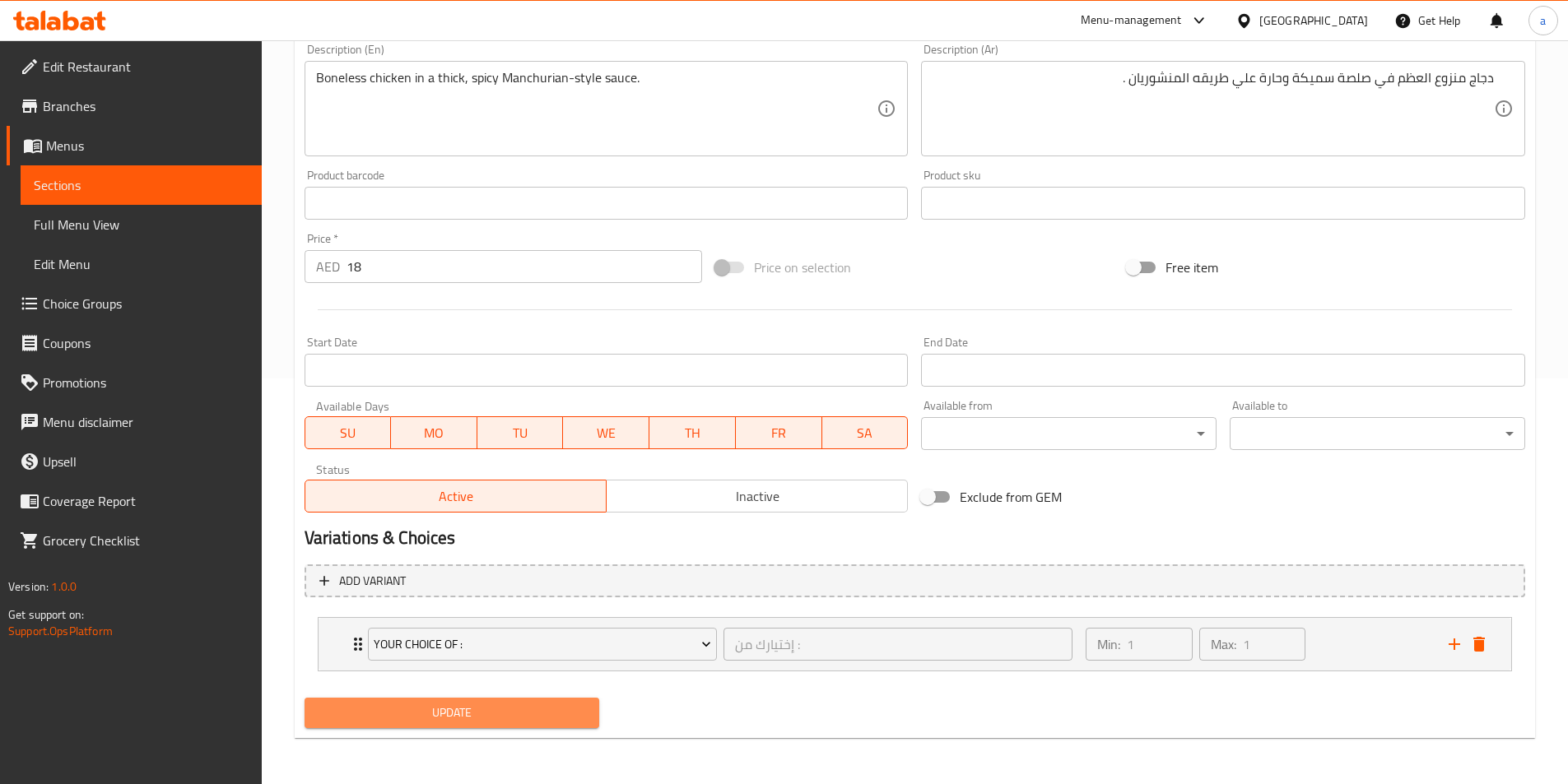
click at [524, 709] on span "Update" at bounding box center [452, 712] width 269 height 21
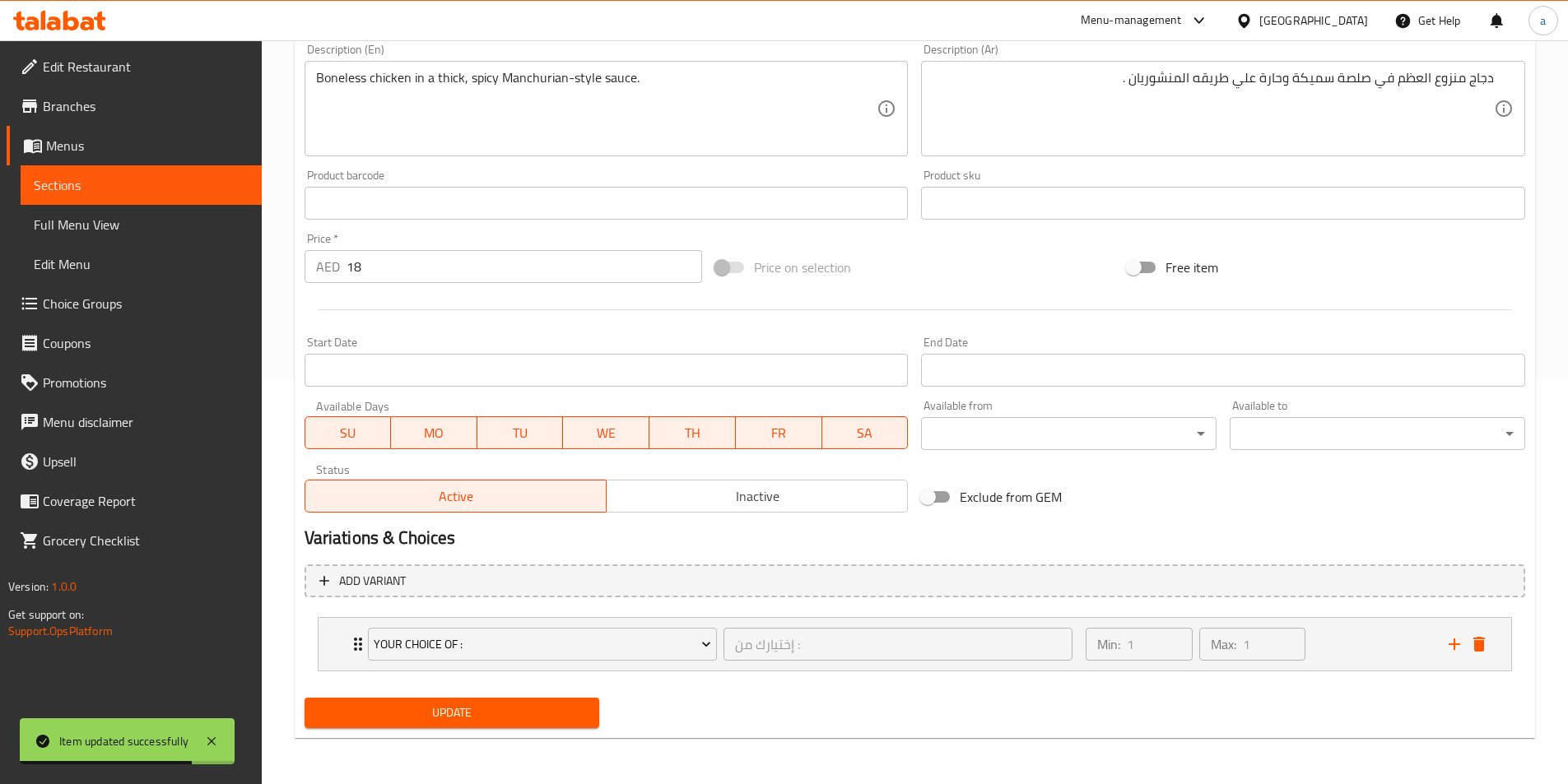
click at [79, 308] on span "Choice Groups" at bounding box center [146, 304] width 206 height 20
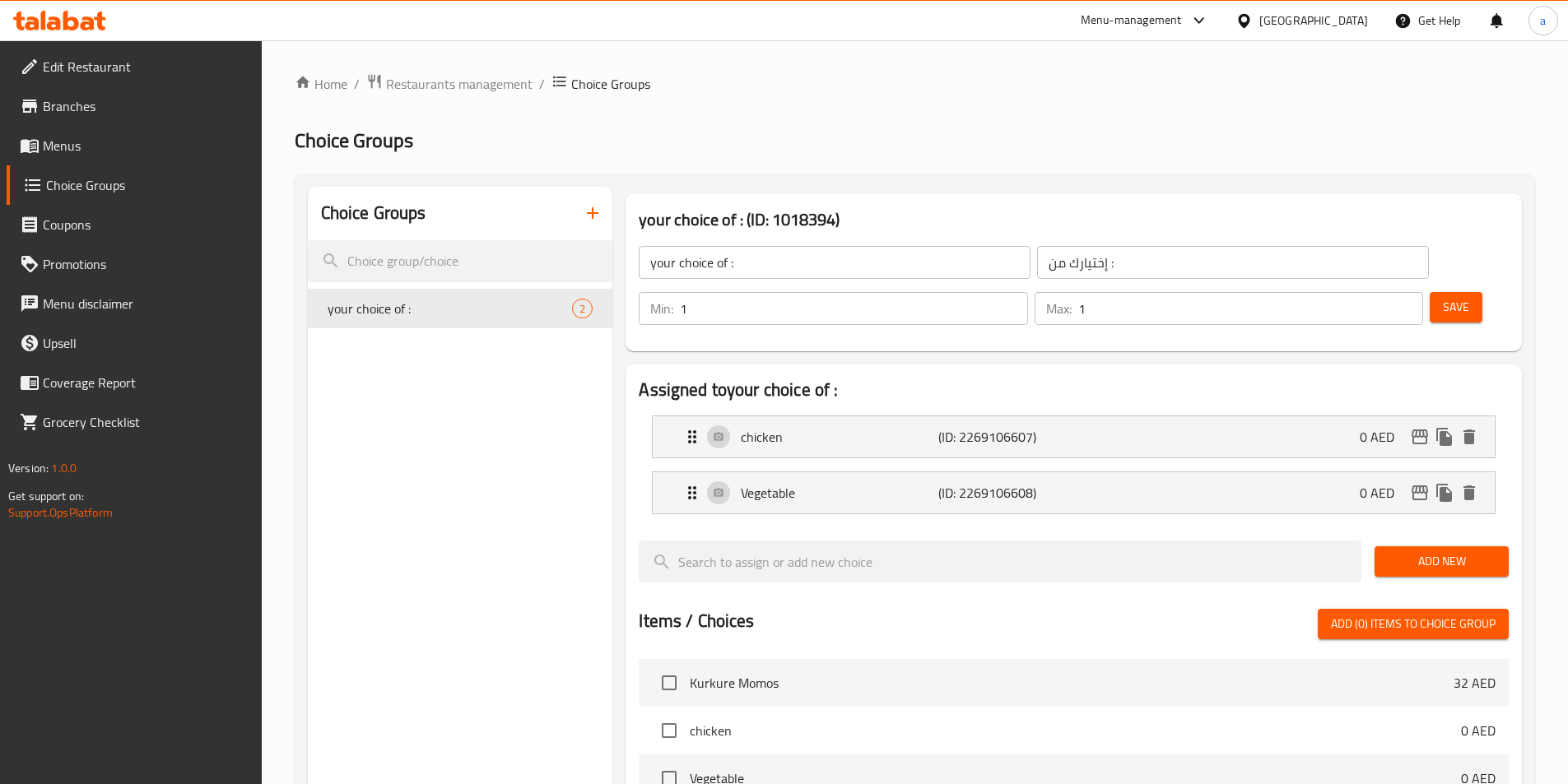
click at [587, 221] on icon "button" at bounding box center [592, 213] width 20 height 20
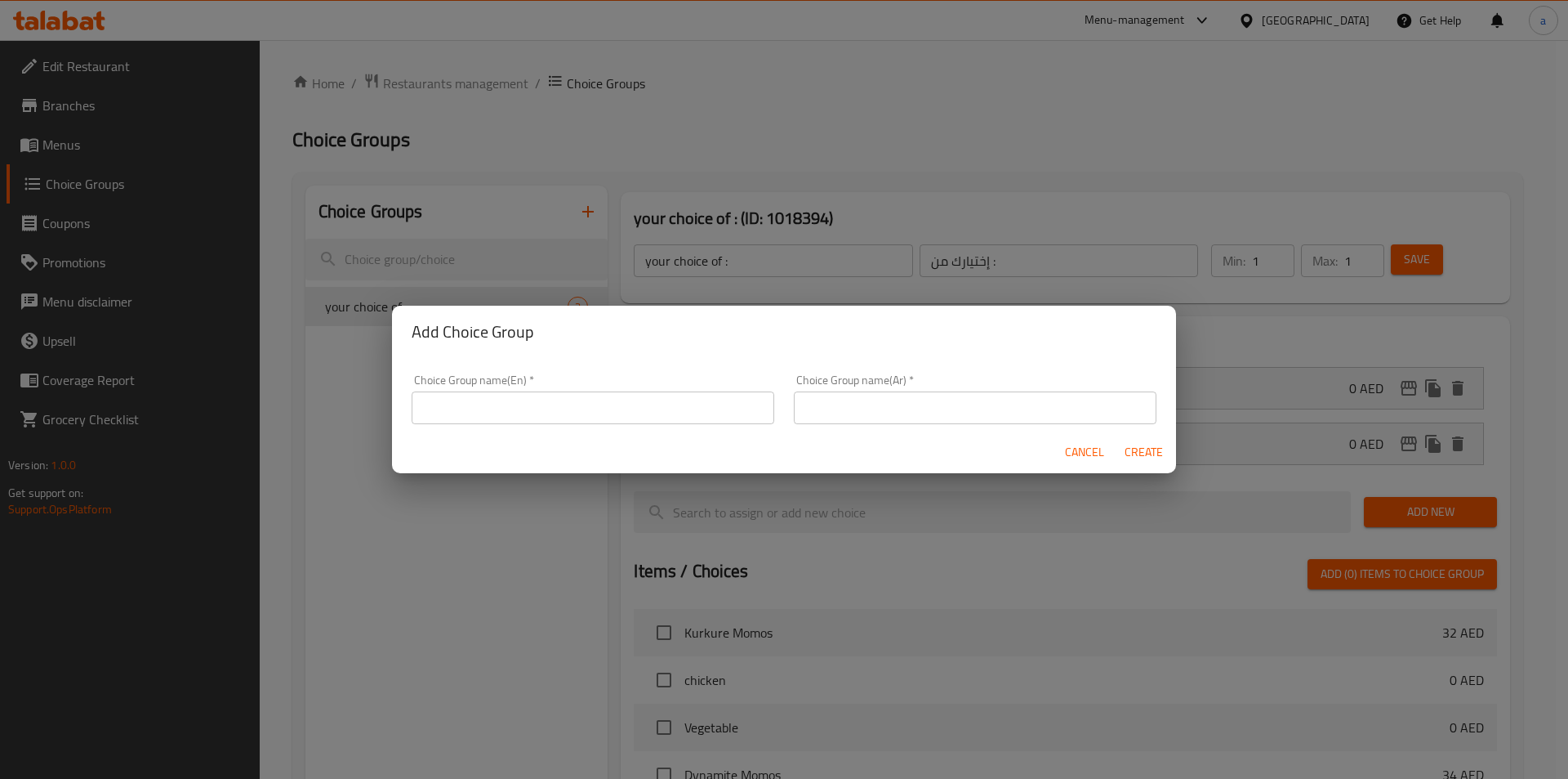
click at [670, 415] on input "text" at bounding box center [593, 408] width 363 height 33
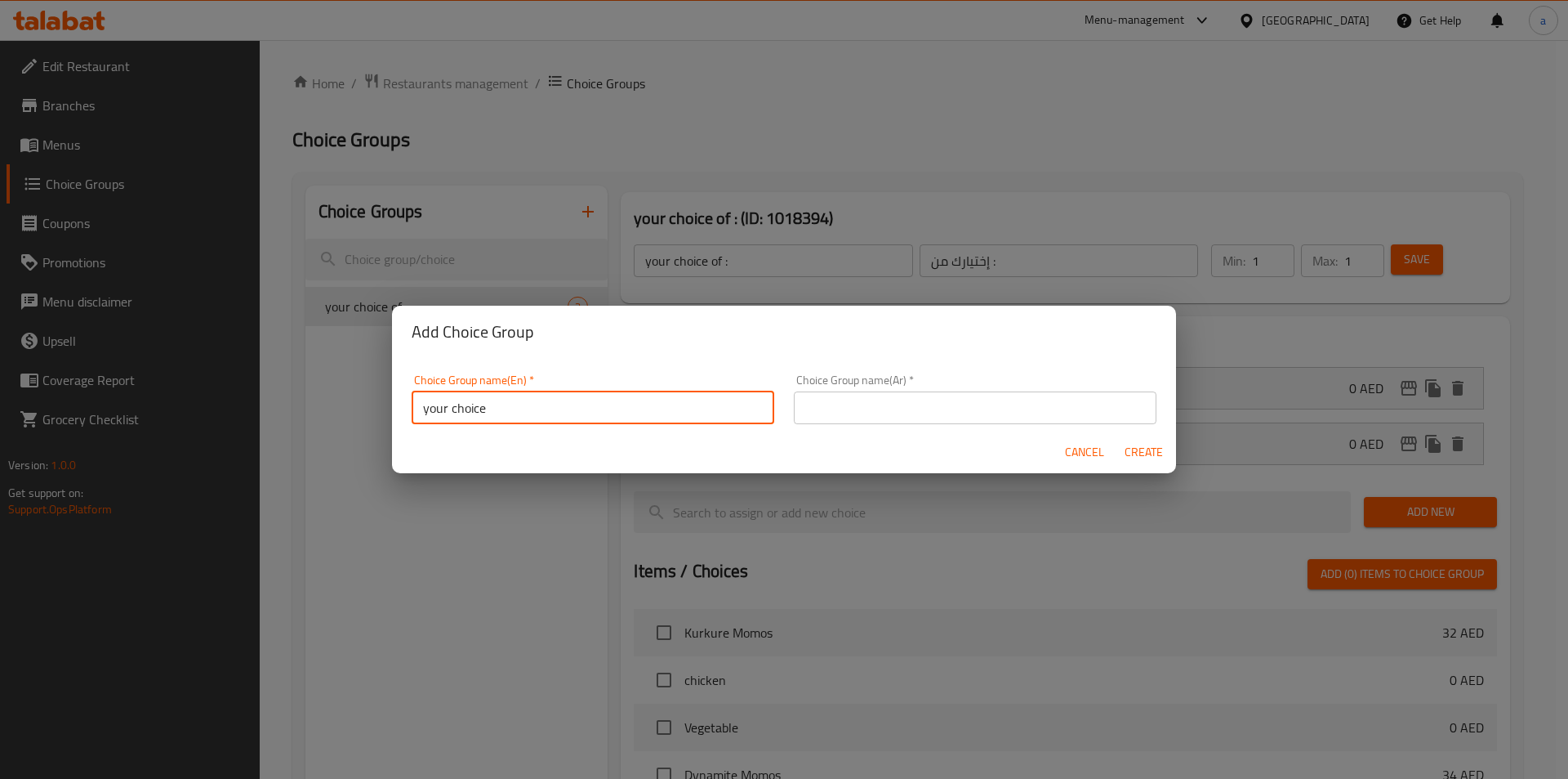
type input "your choice"
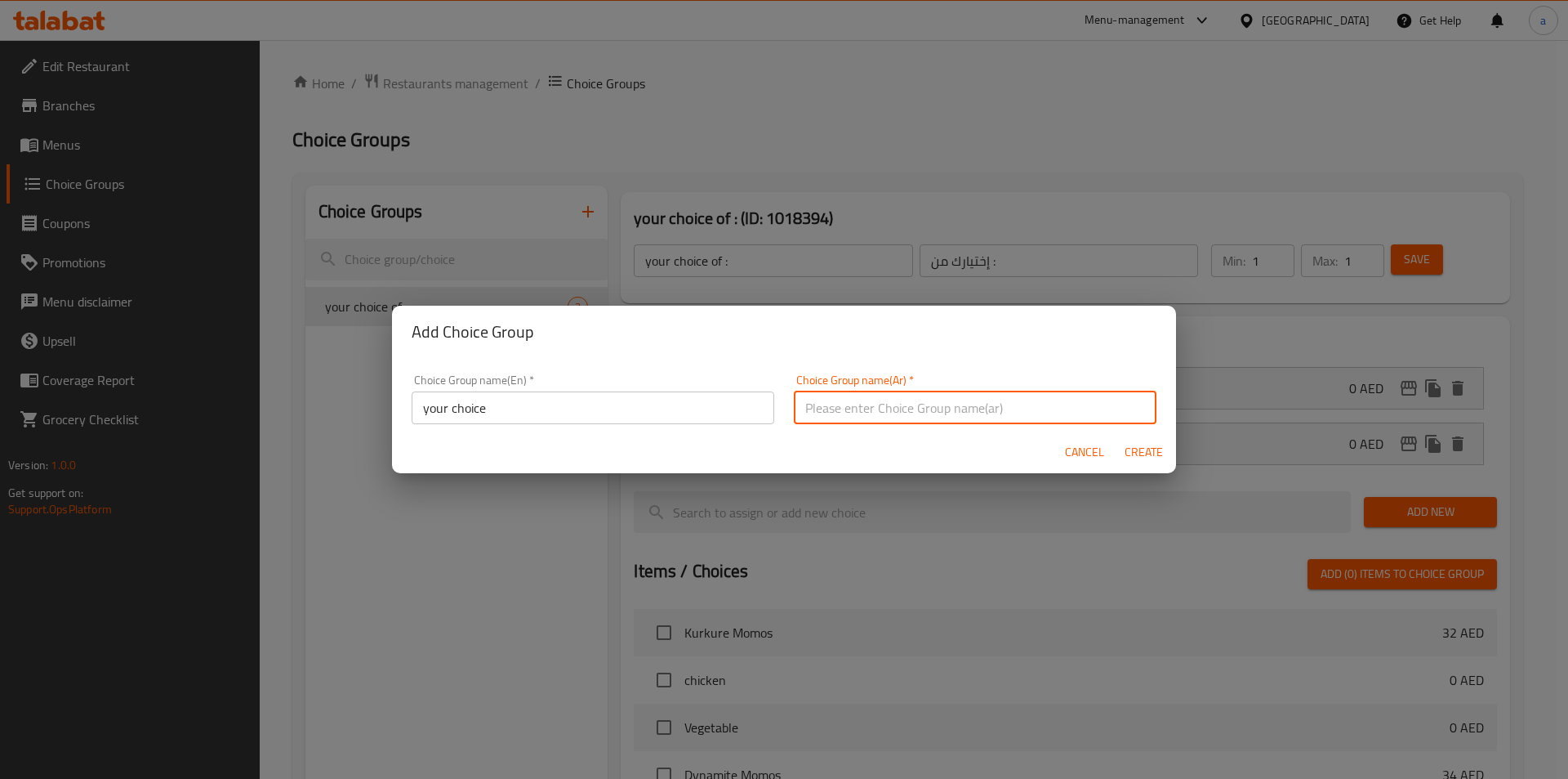
click at [845, 410] on input "text" at bounding box center [975, 408] width 363 height 33
type input "إختيارك"
click at [1143, 449] on span "Create" at bounding box center [1143, 452] width 39 height 21
type input "your choice"
type input "إختيارك"
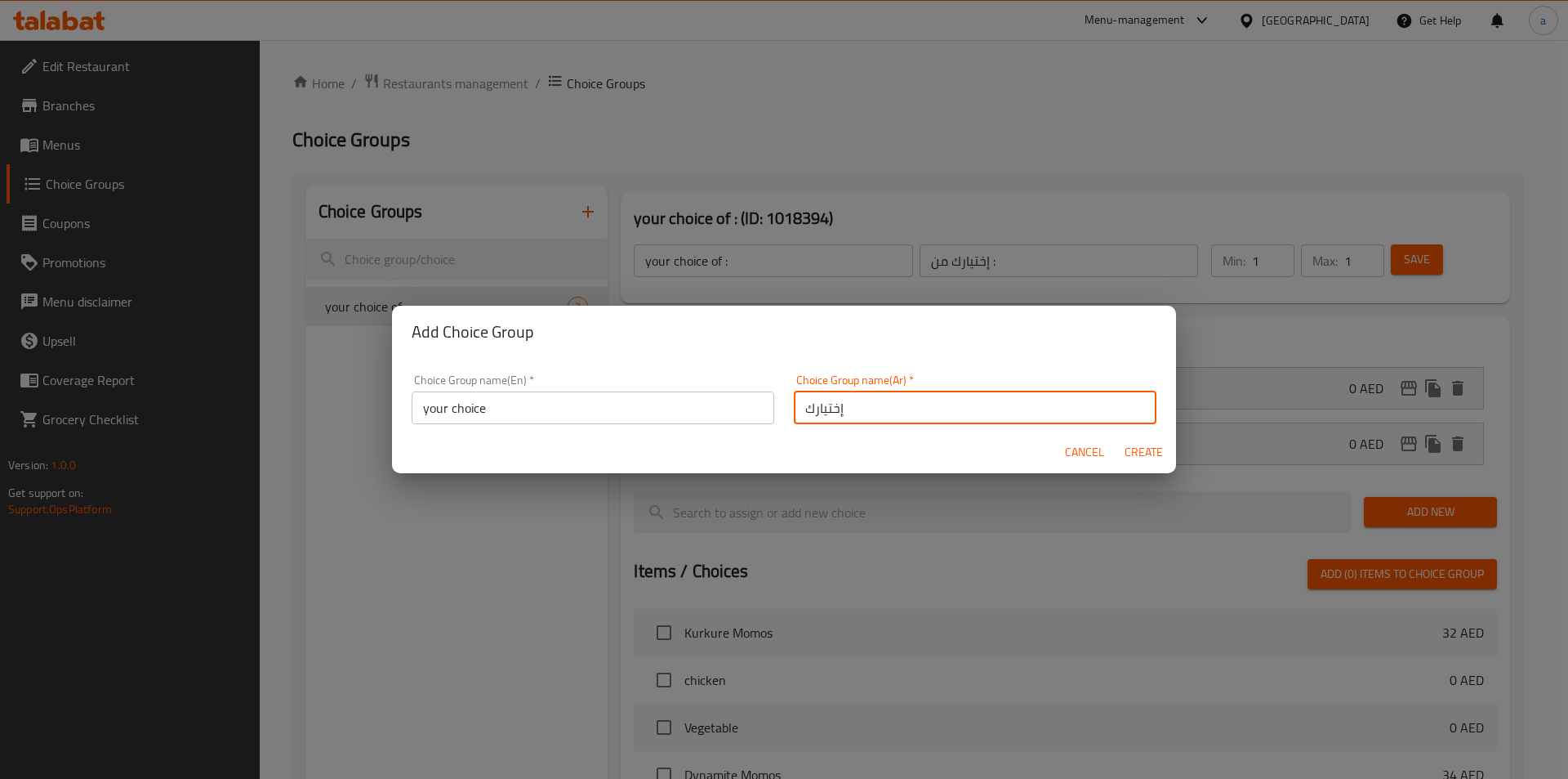
type input "0"
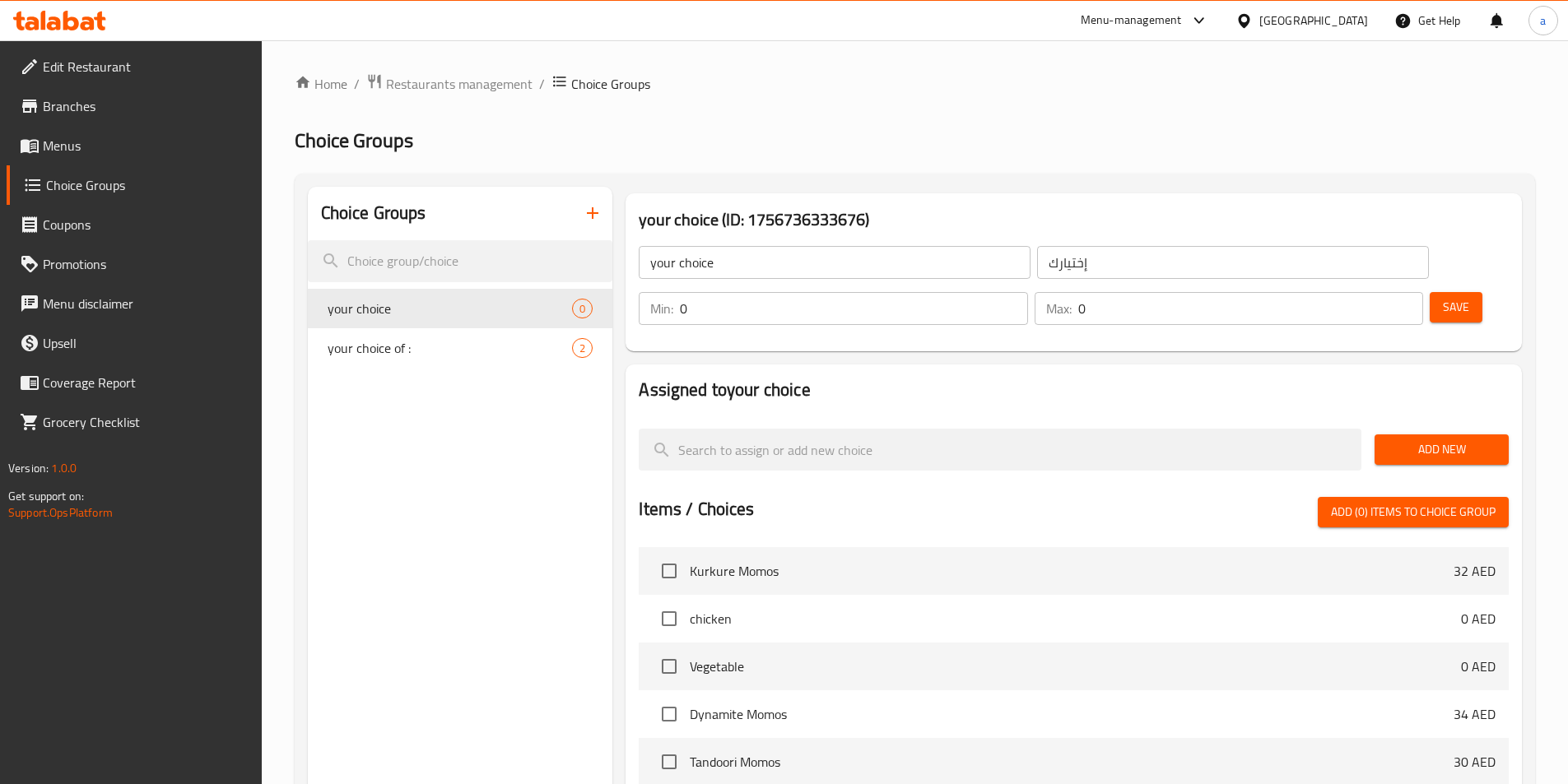
click at [1027, 292] on input "0" at bounding box center [854, 308] width 348 height 33
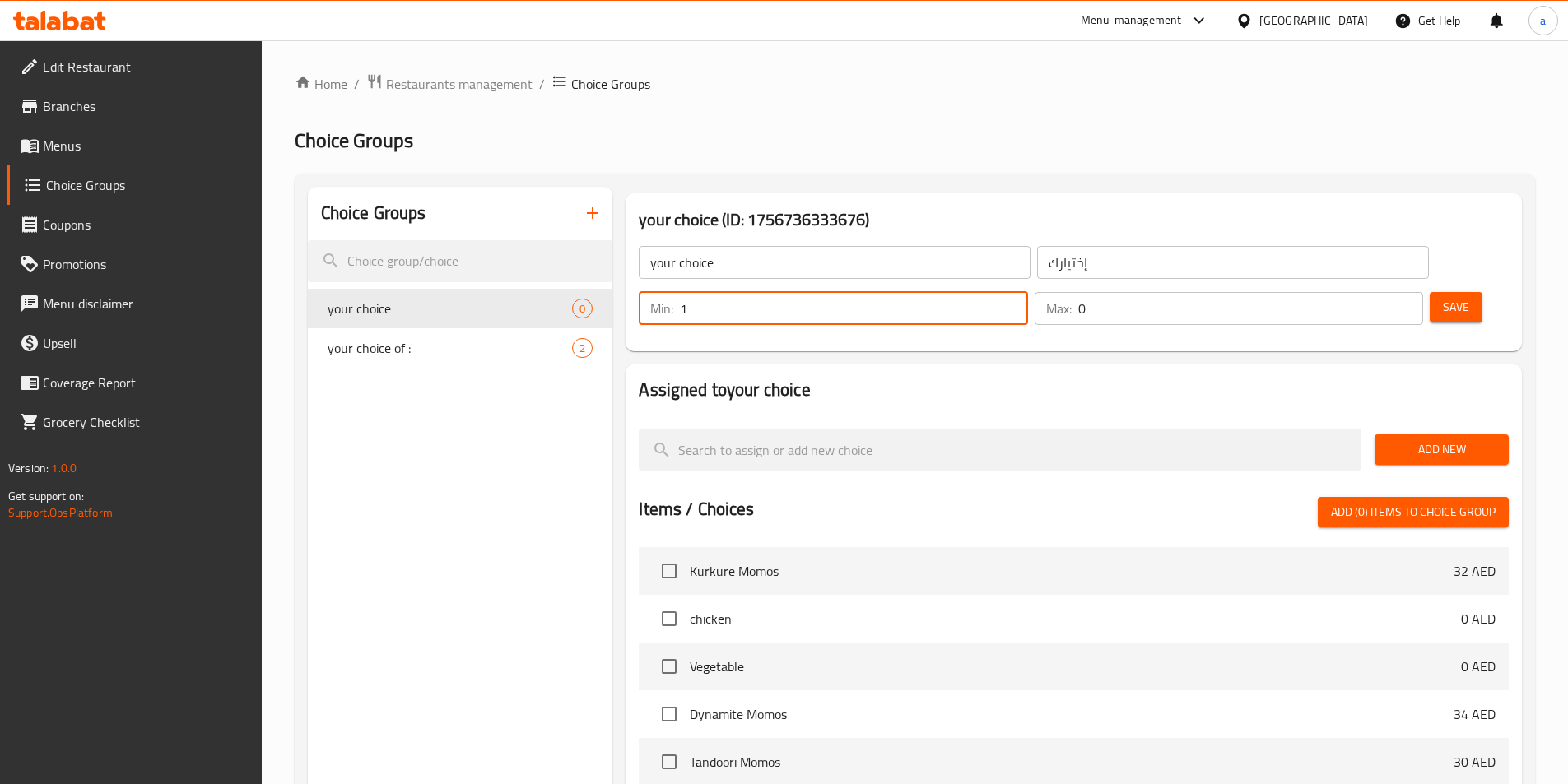
type input "1"
click at [1359, 292] on input "0" at bounding box center [1250, 308] width 345 height 33
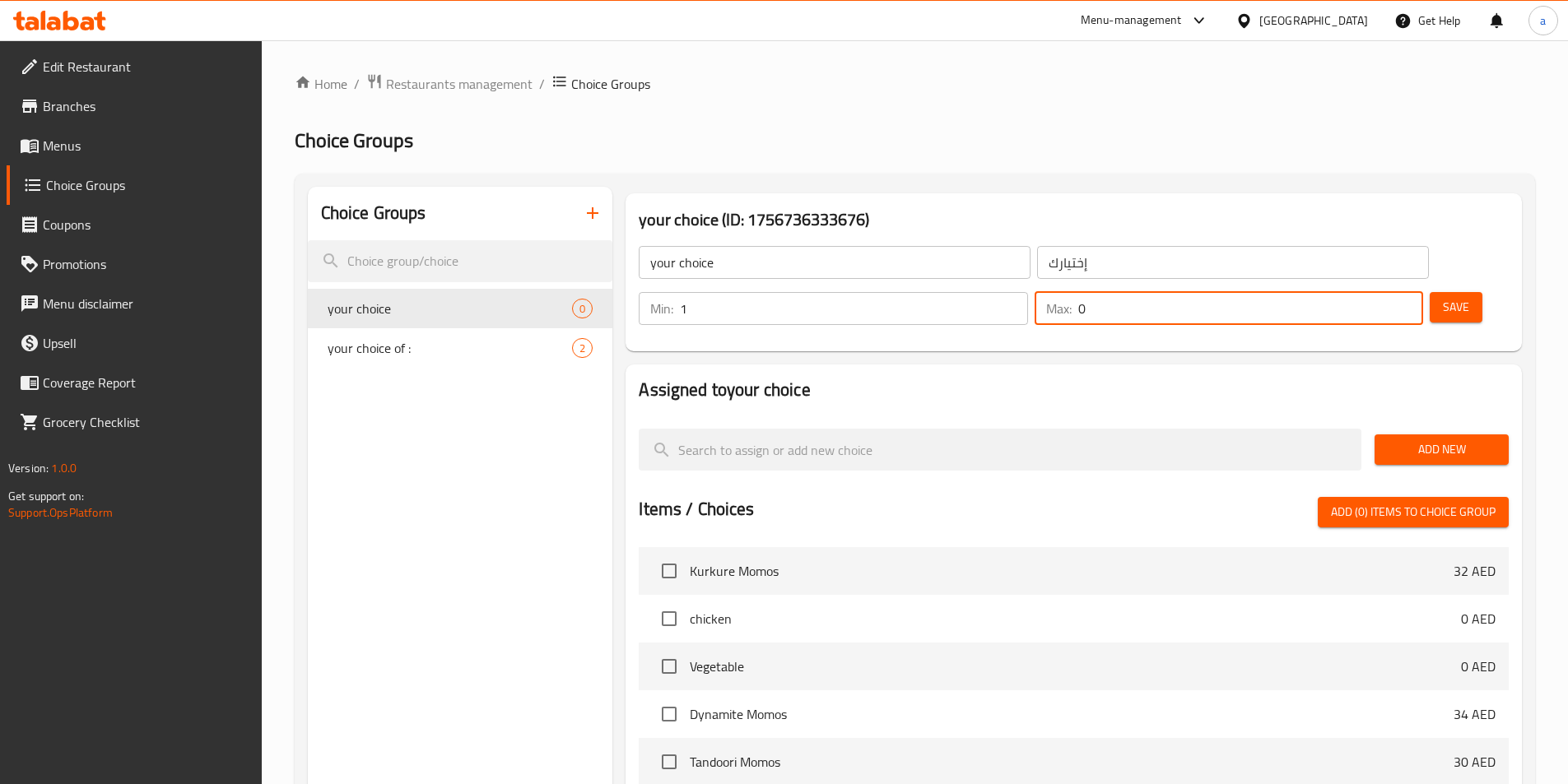
click at [1359, 292] on input "0" at bounding box center [1250, 308] width 345 height 33
type input "1"
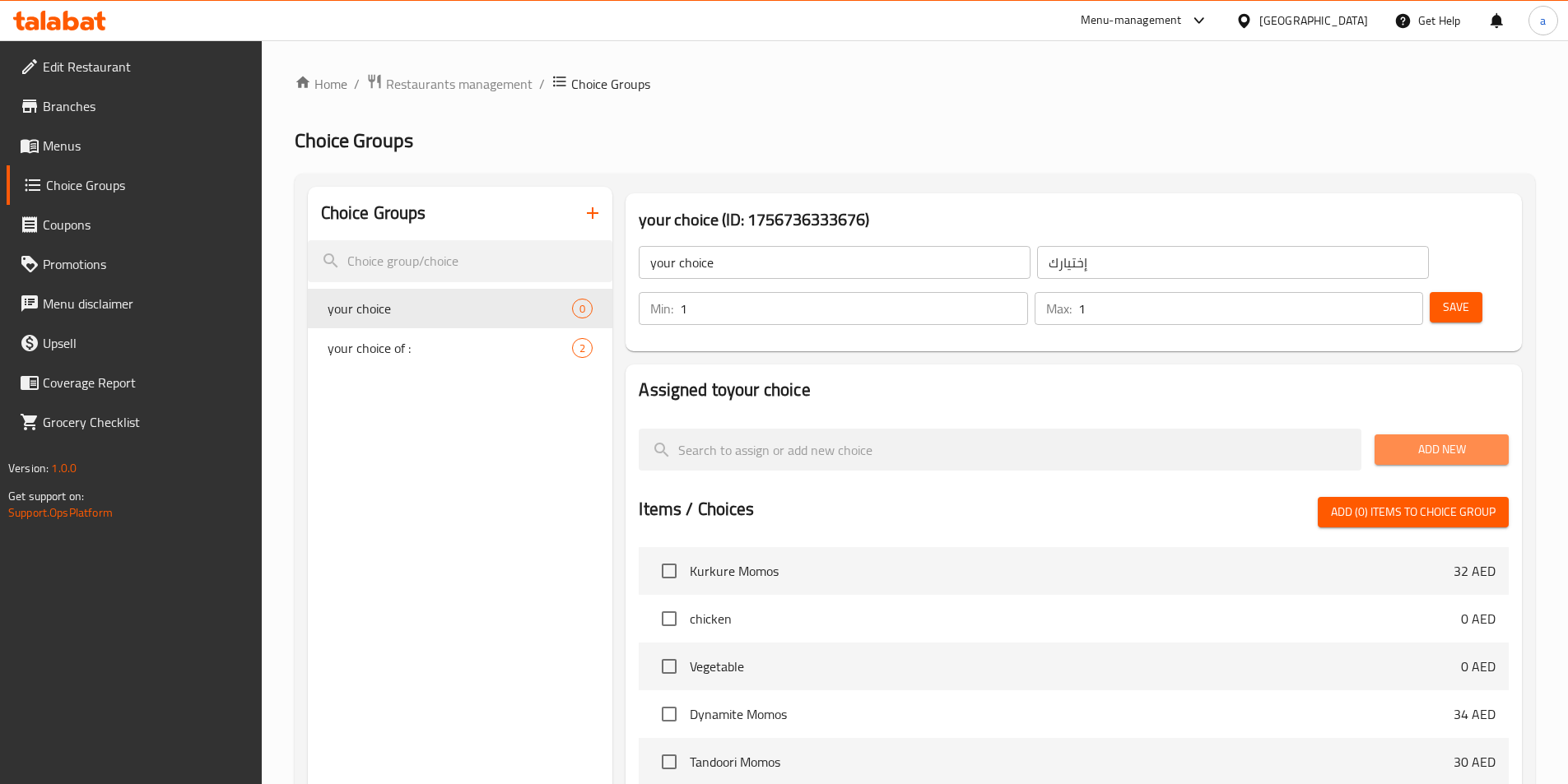
click at [1436, 439] on span "Add New" at bounding box center [1442, 449] width 107 height 21
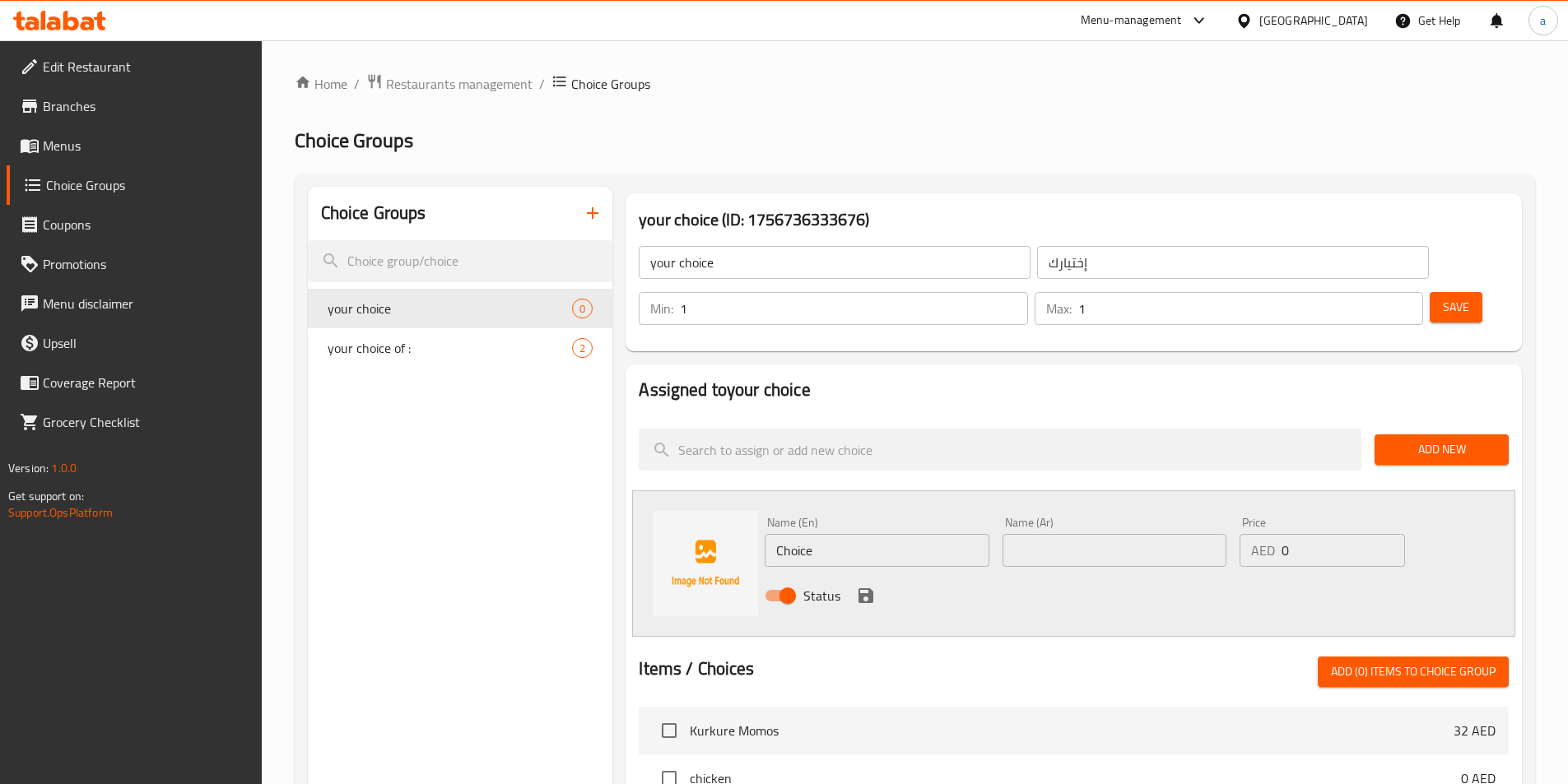
click at [860, 534] on input "Choice" at bounding box center [876, 550] width 224 height 33
type input "س"
type input "syrup"
click at [1072, 534] on input "text" at bounding box center [1115, 550] width 224 height 33
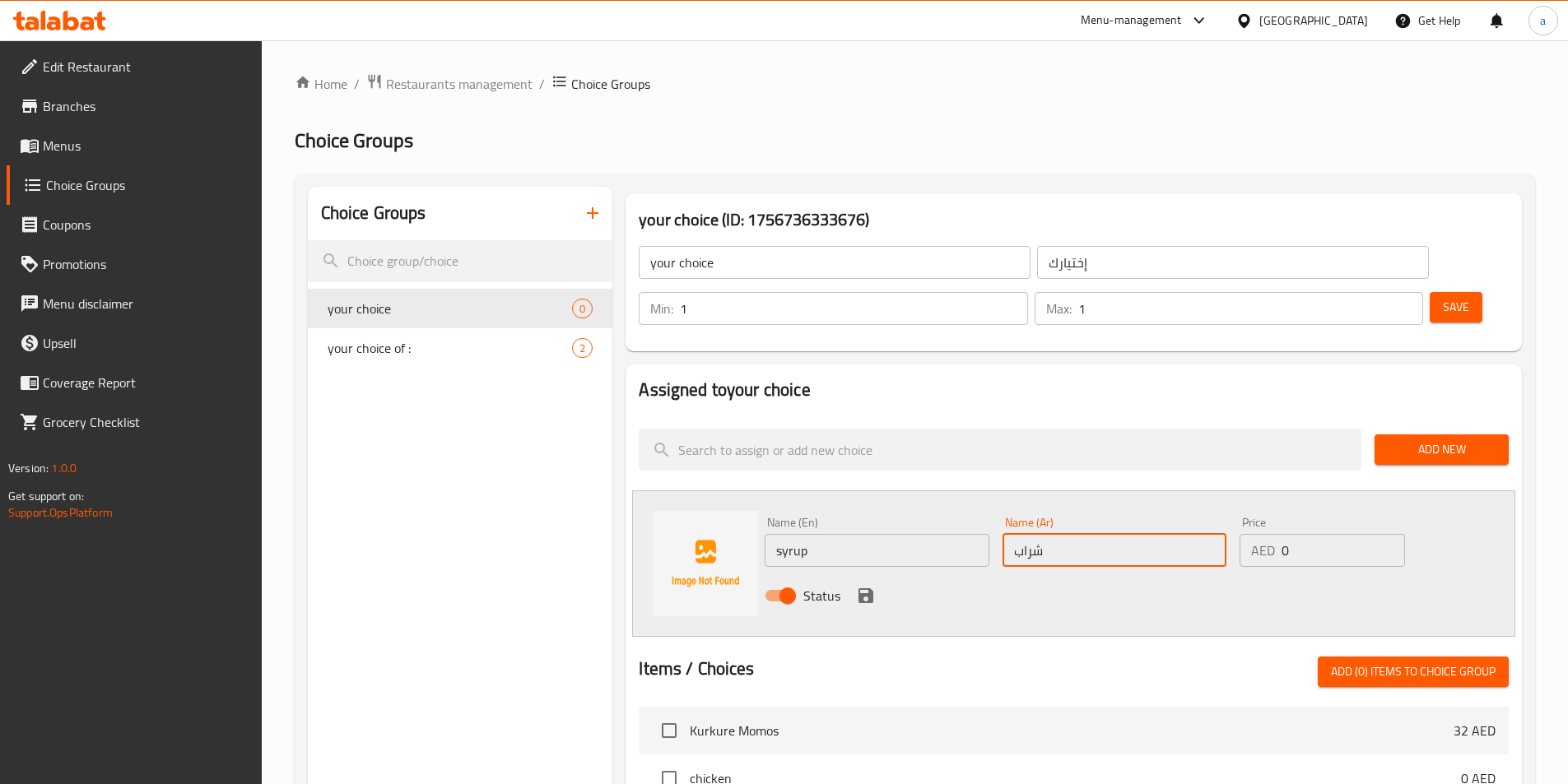
type input "شراب"
click at [865, 573] on div "Status" at bounding box center [1114, 595] width 713 height 45
click at [865, 586] on icon "save" at bounding box center [866, 596] width 20 height 20
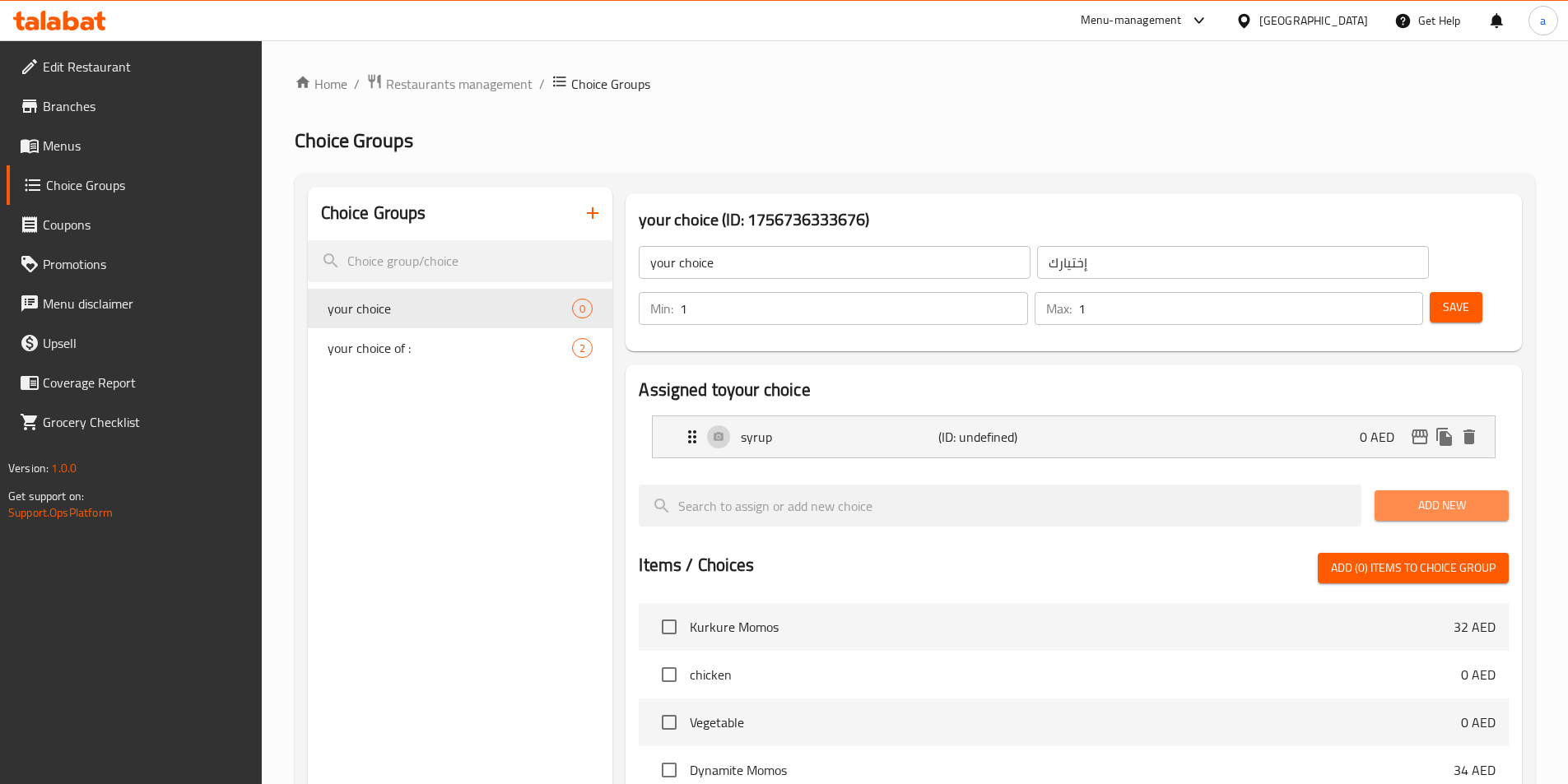
click at [1442, 495] on span "Add New" at bounding box center [1442, 505] width 107 height 21
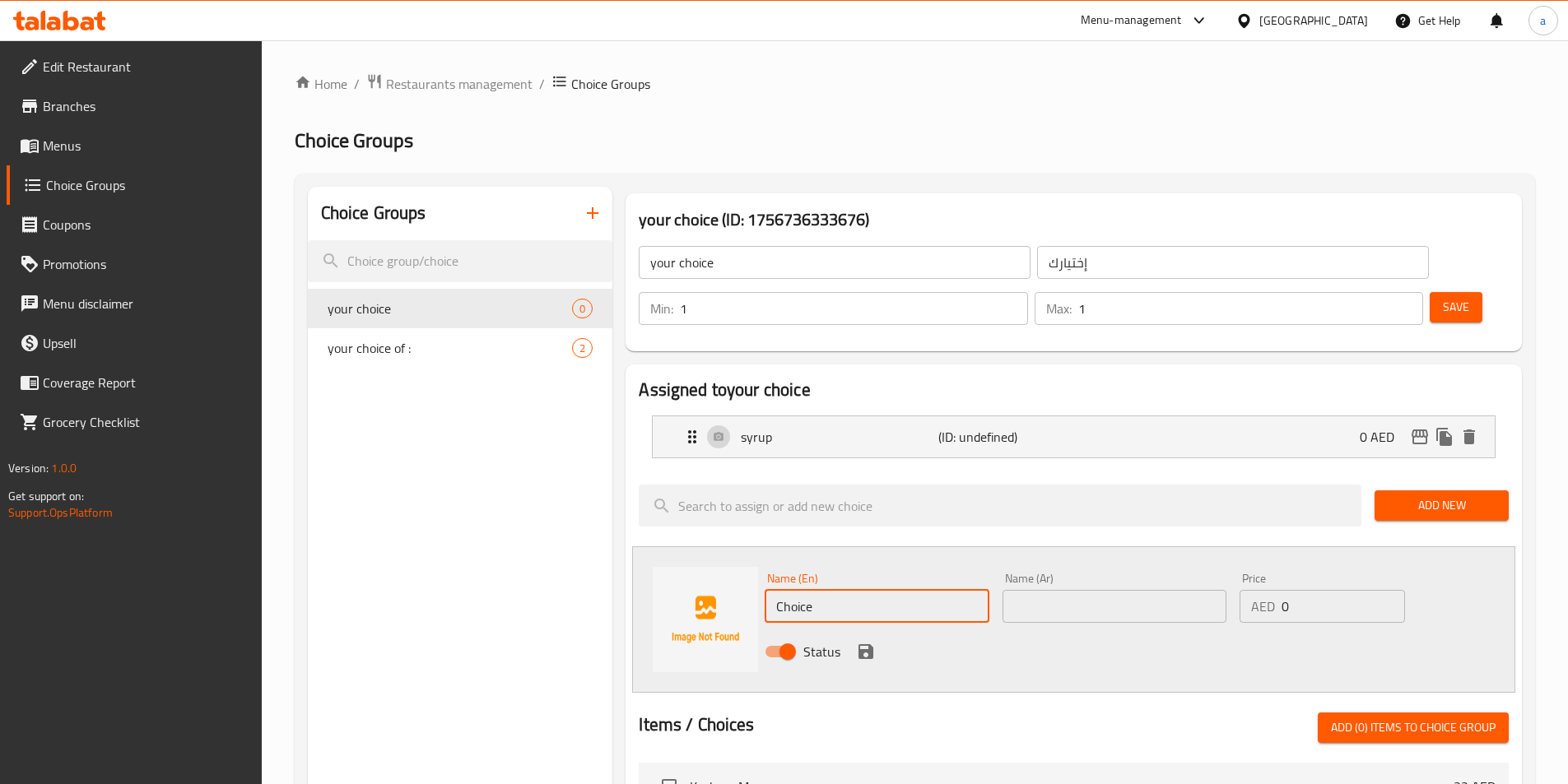
click at [835, 589] on input "Choice" at bounding box center [876, 606] width 224 height 33
type input "butter"
click at [1055, 589] on input "text" at bounding box center [1115, 606] width 224 height 33
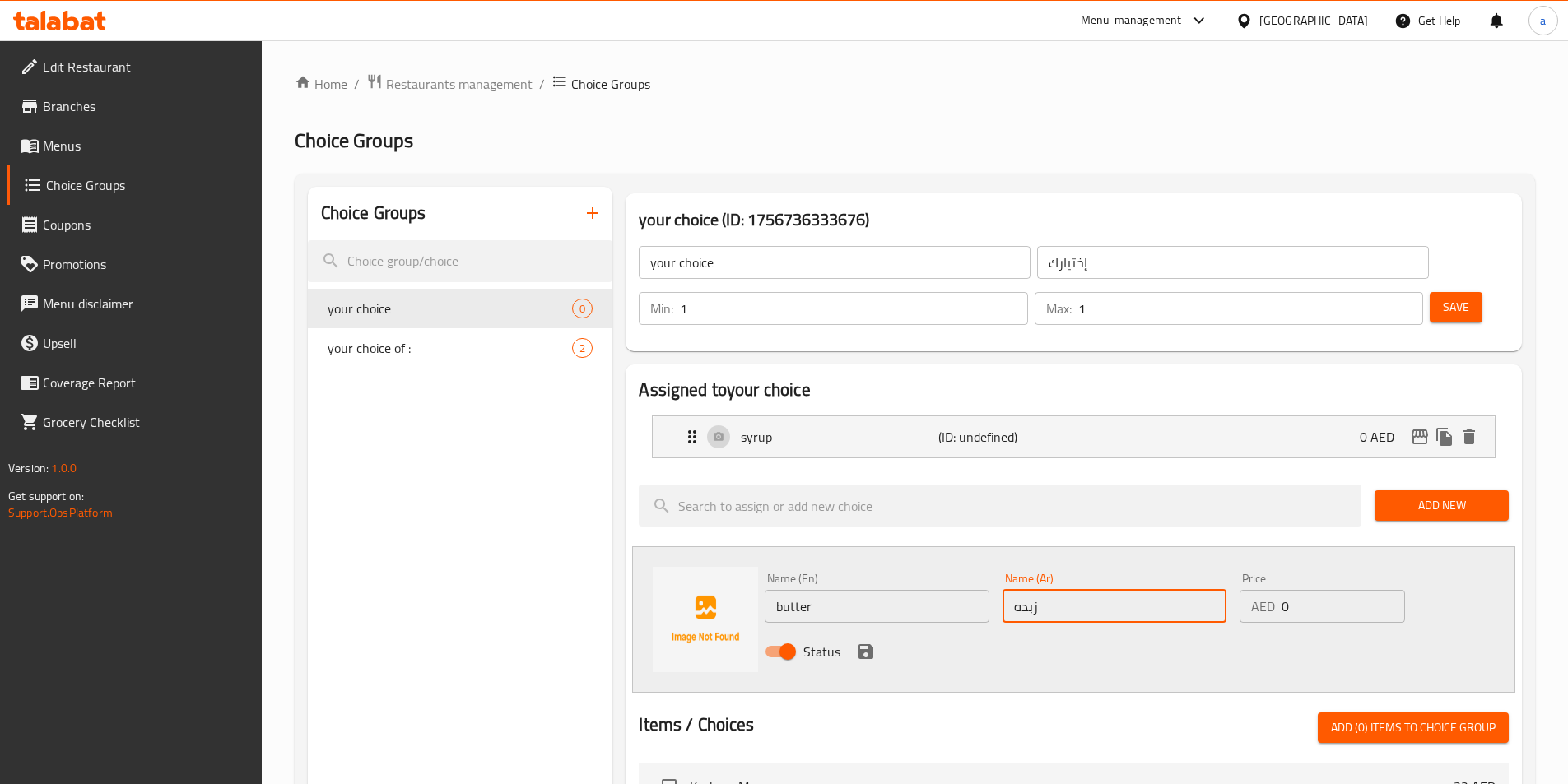
type input "زبده"
click at [876, 639] on button "save" at bounding box center [865, 651] width 25 height 25
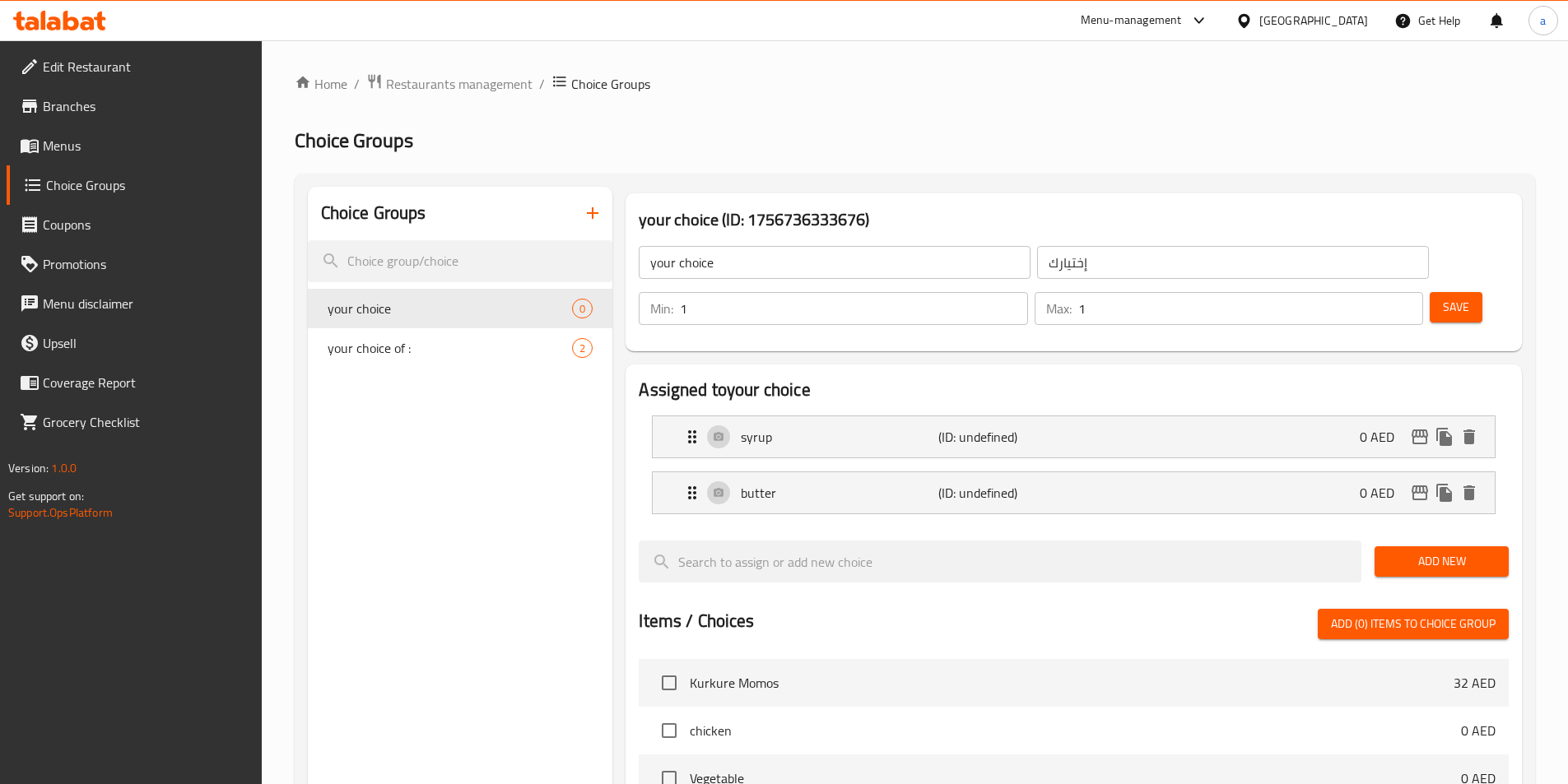
click at [1442, 297] on span "Save" at bounding box center [1455, 307] width 26 height 21
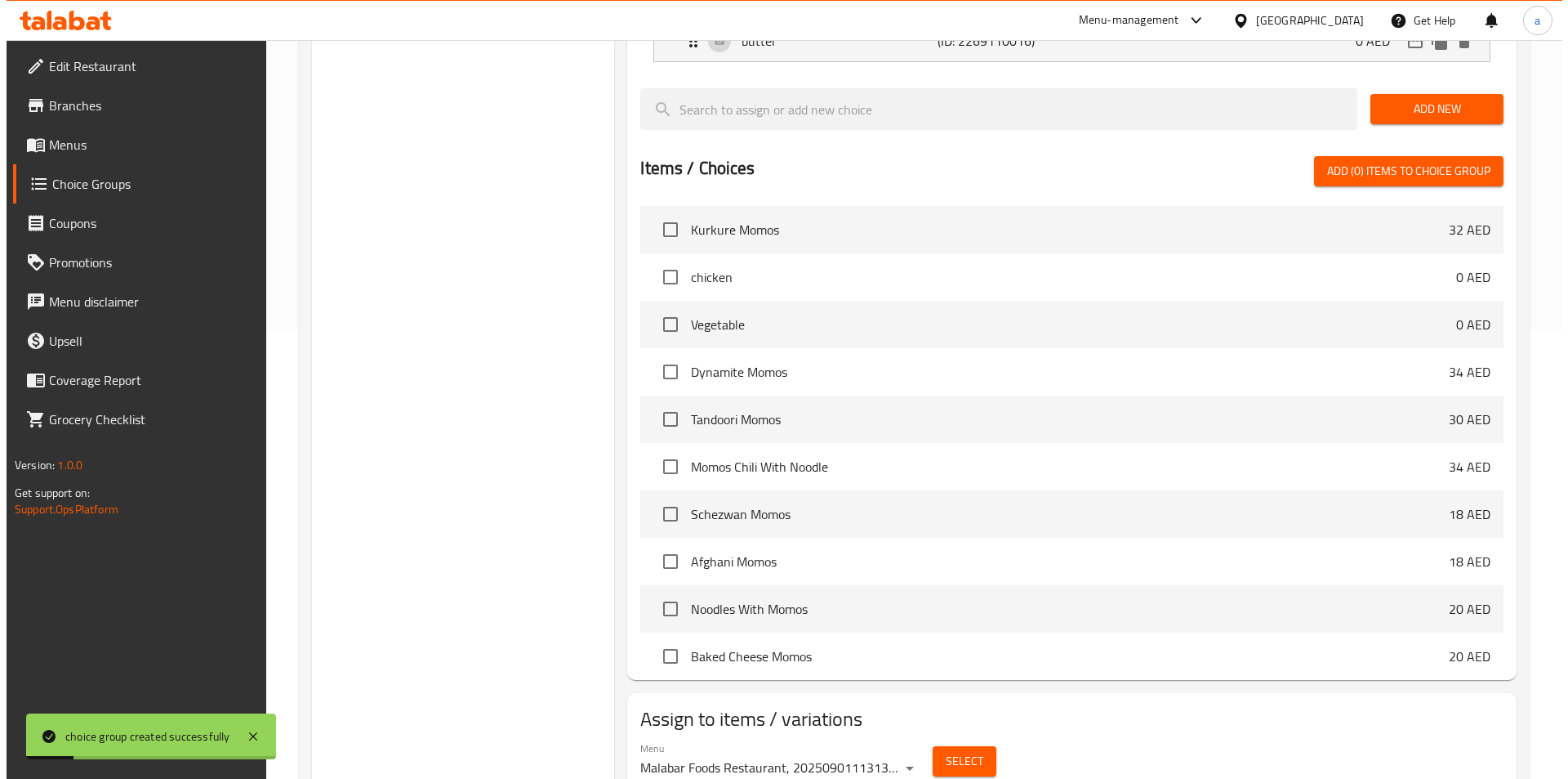
scroll to position [471, 0]
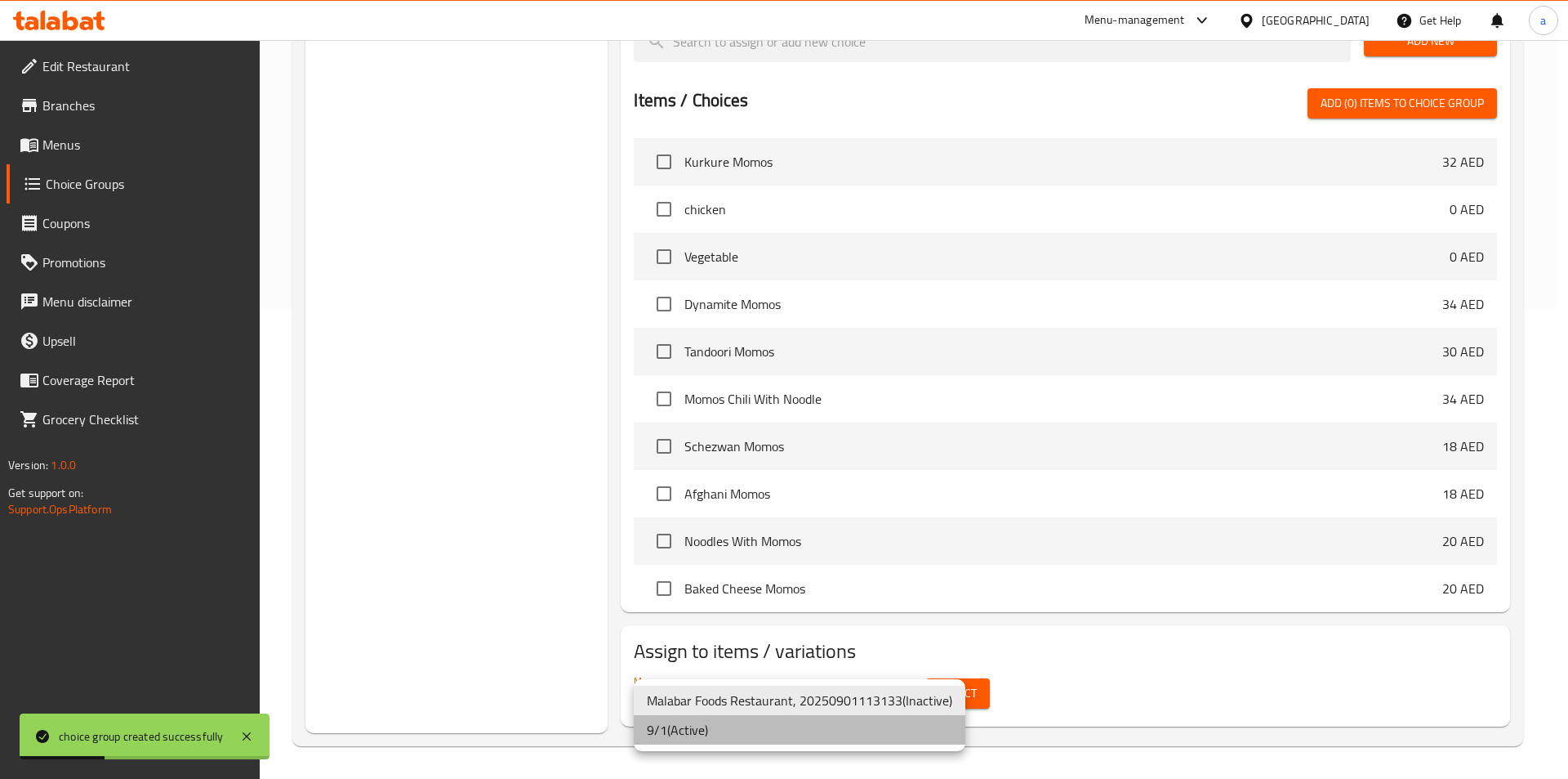
click at [776, 739] on li "9/1 ( Active )" at bounding box center [799, 729] width 331 height 30
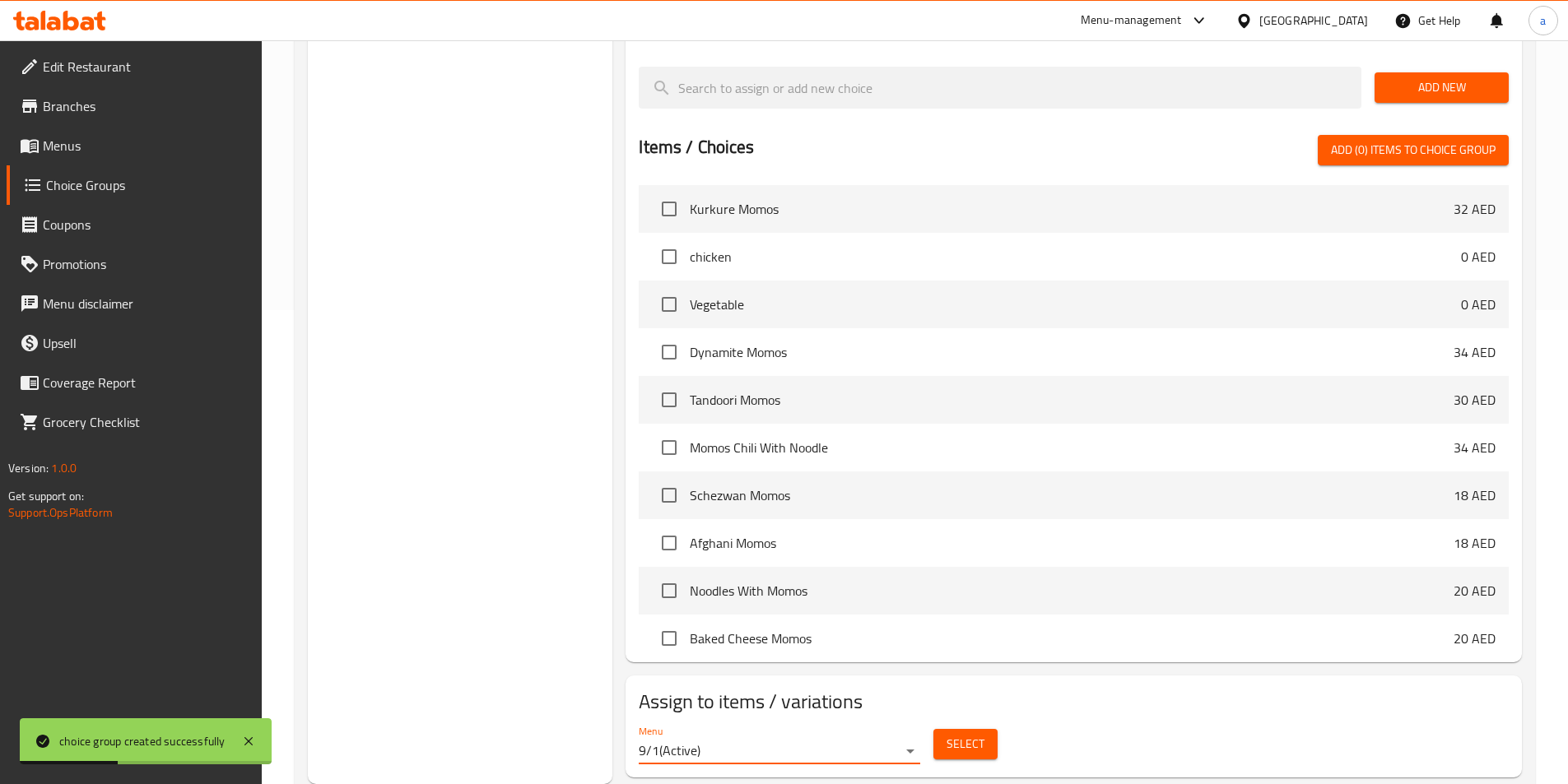
click at [956, 734] on span "Select" at bounding box center [966, 744] width 38 height 21
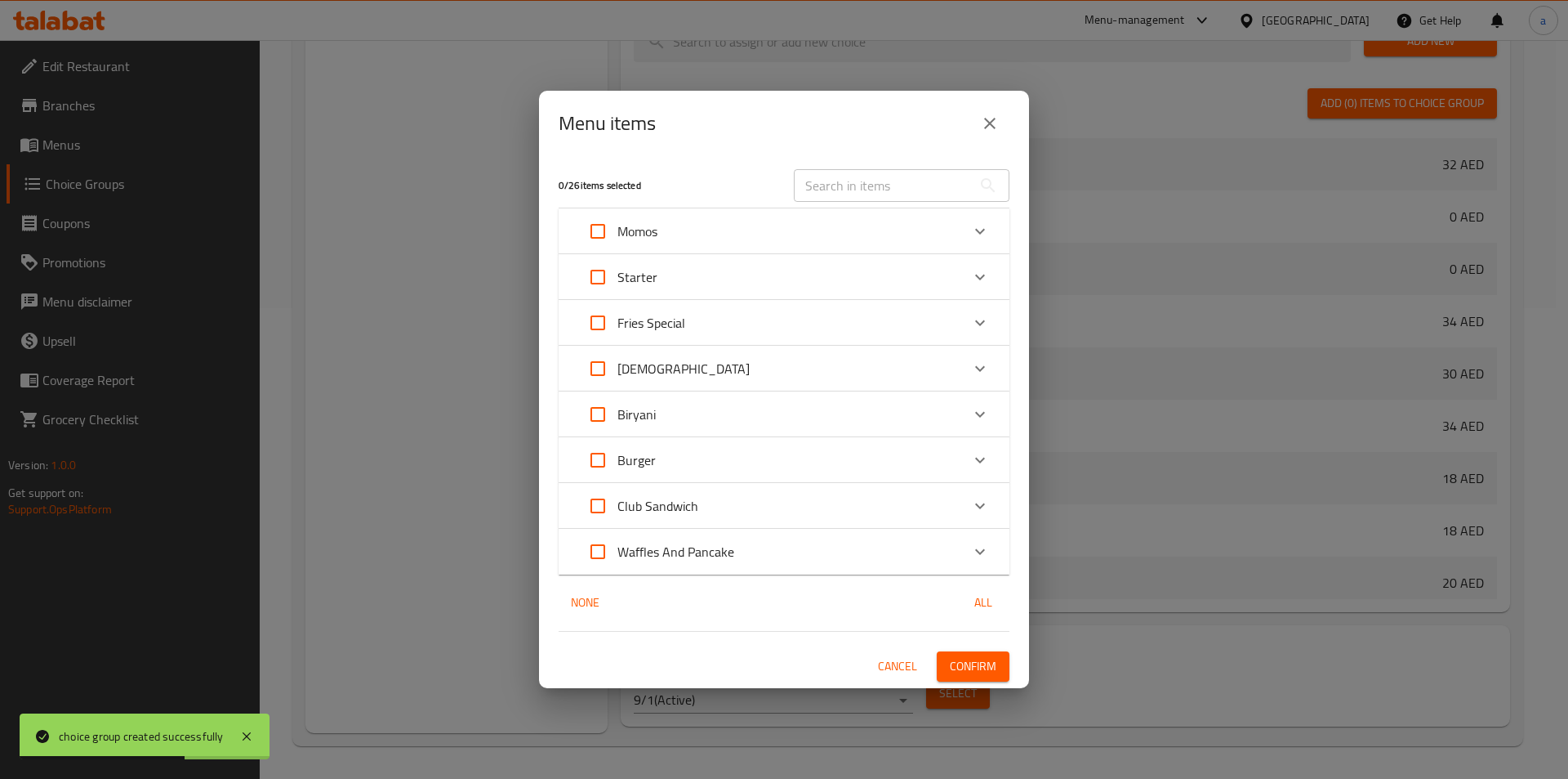
click at [756, 561] on div "Waffles And Pancake" at bounding box center [769, 551] width 382 height 39
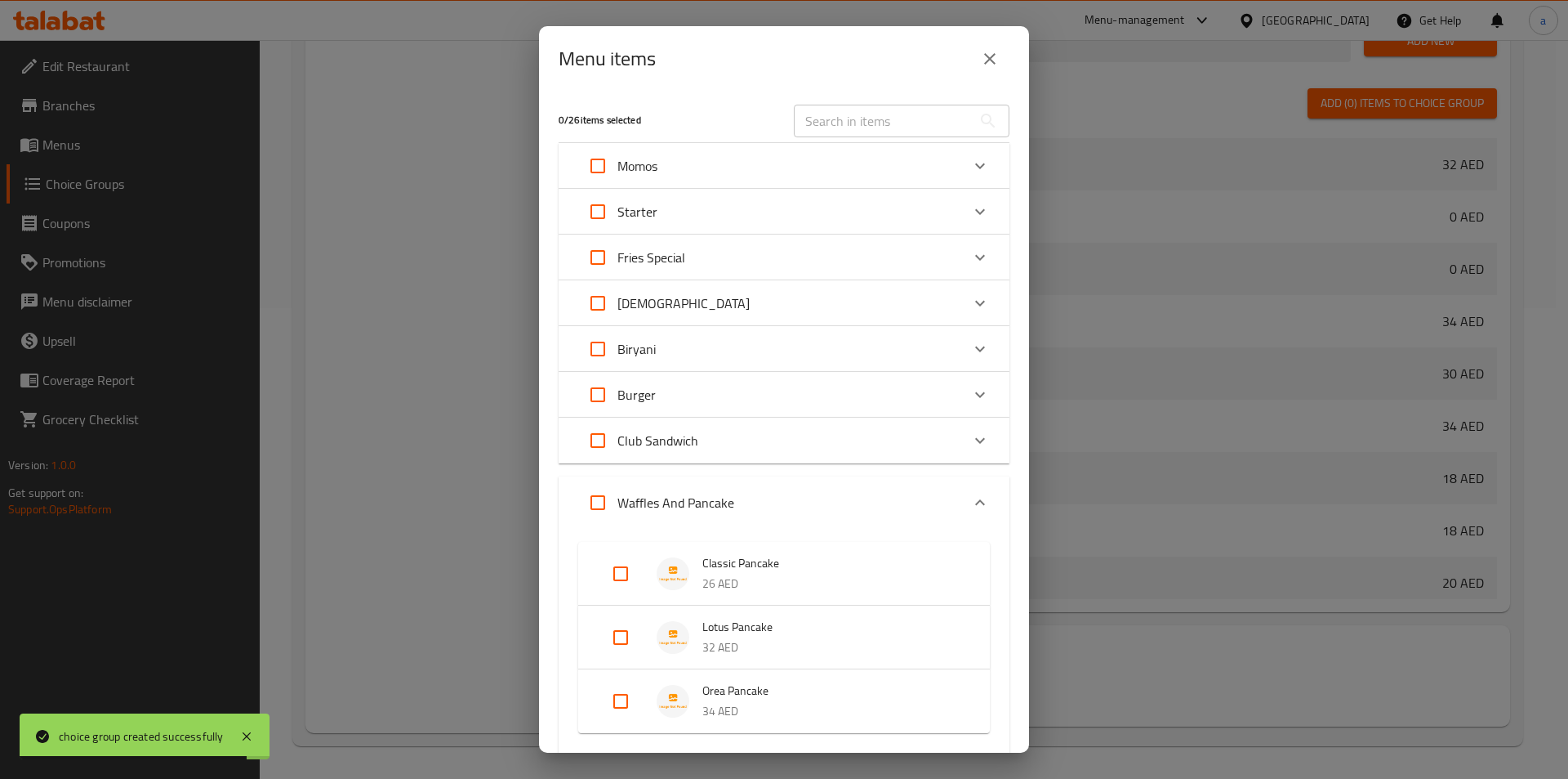
click at [627, 577] on input "Expand" at bounding box center [621, 573] width 39 height 39
checkbox input "true"
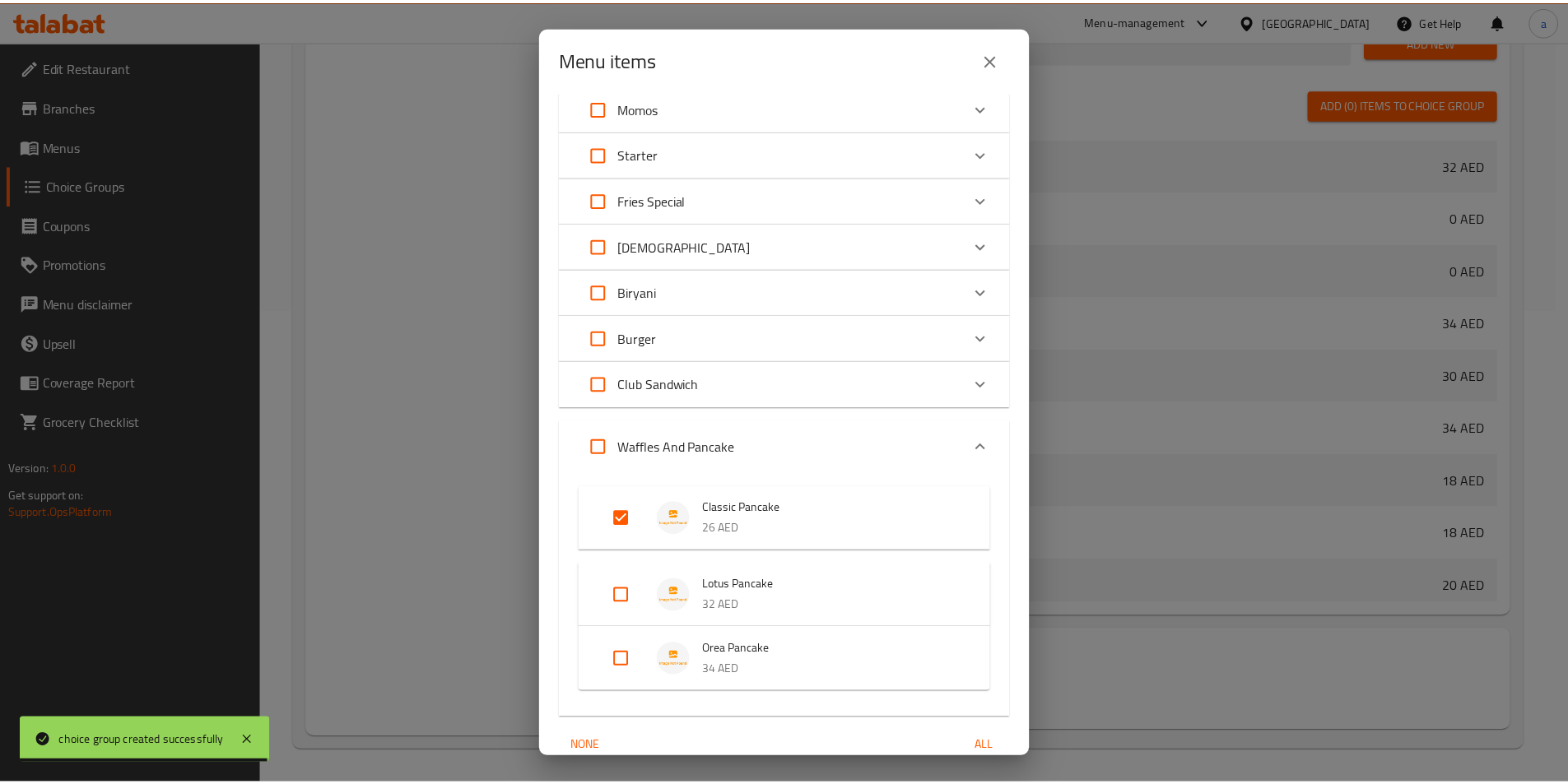
scroll to position [134, 0]
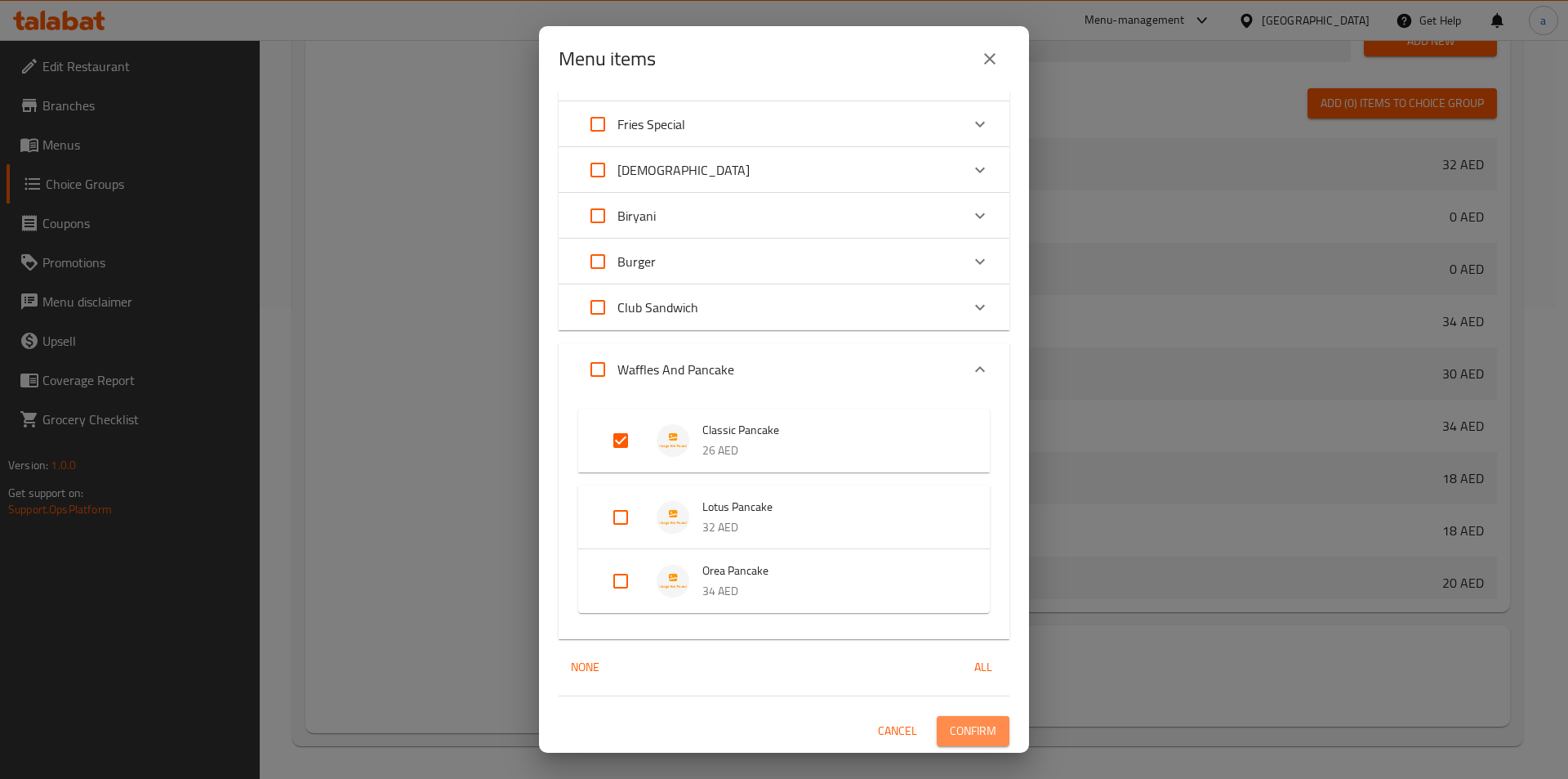
click at [982, 728] on span "Confirm" at bounding box center [974, 731] width 47 height 21
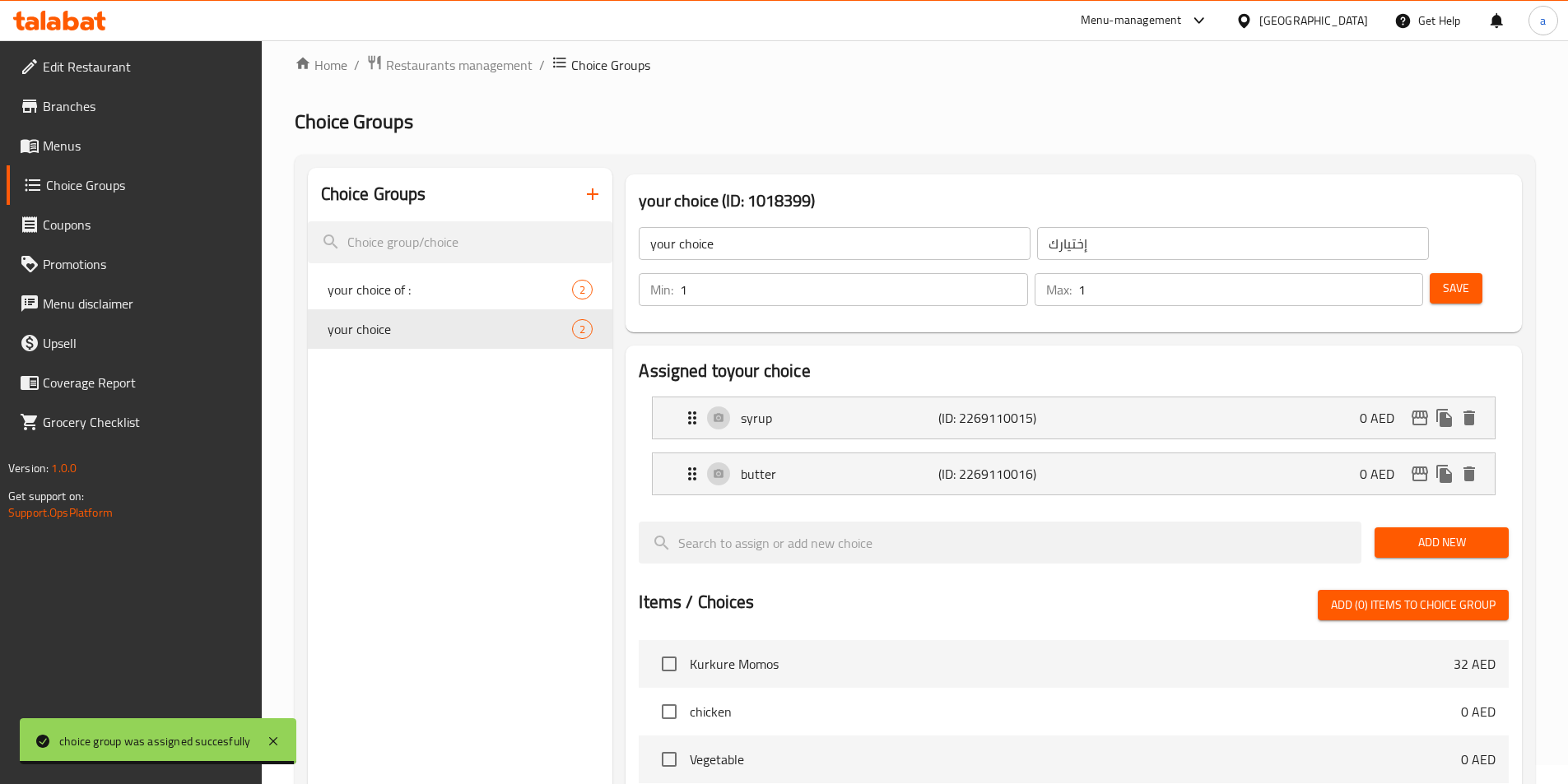
scroll to position [0, 0]
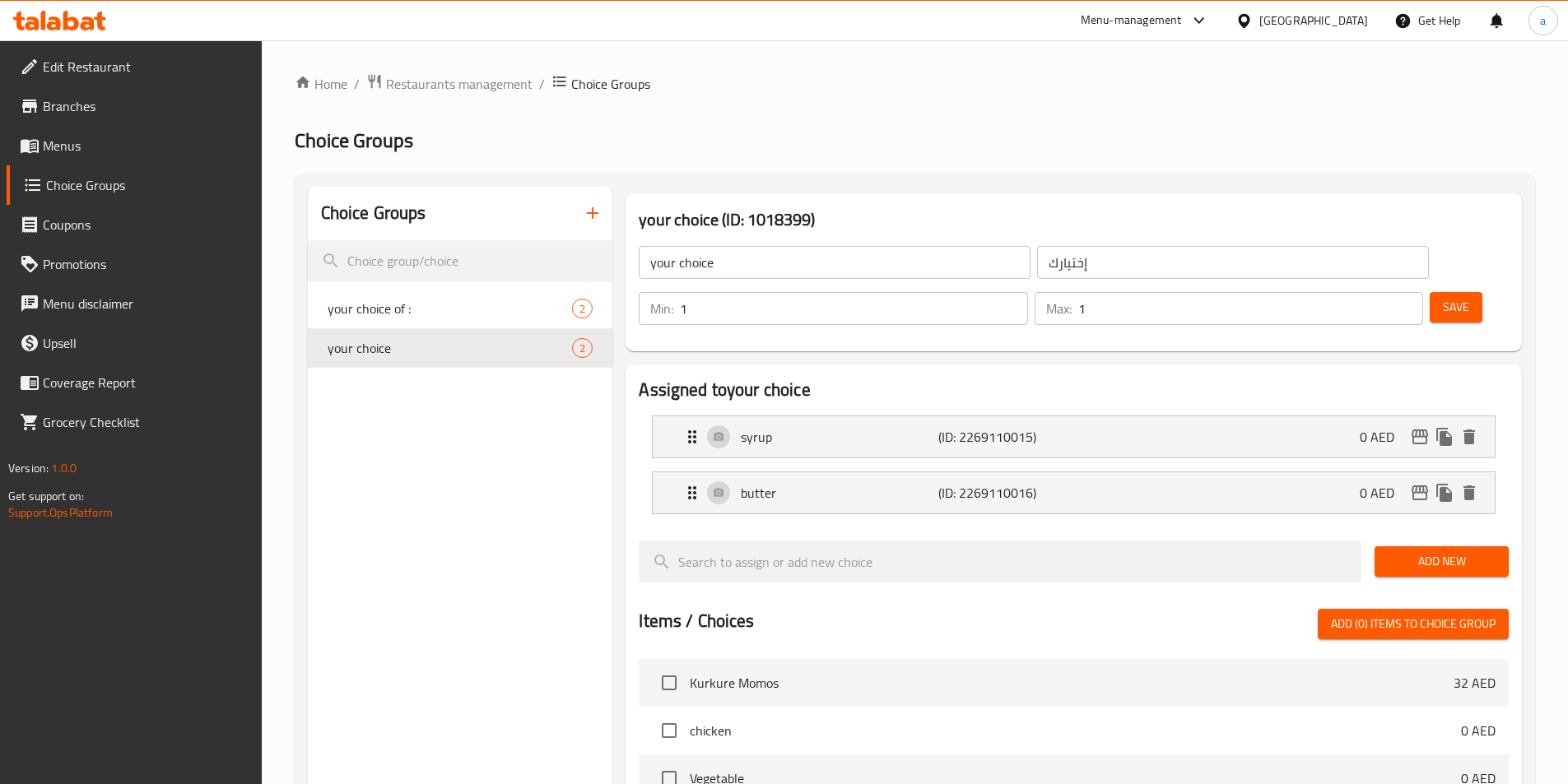
click at [109, 136] on span "Menus" at bounding box center [146, 146] width 206 height 20
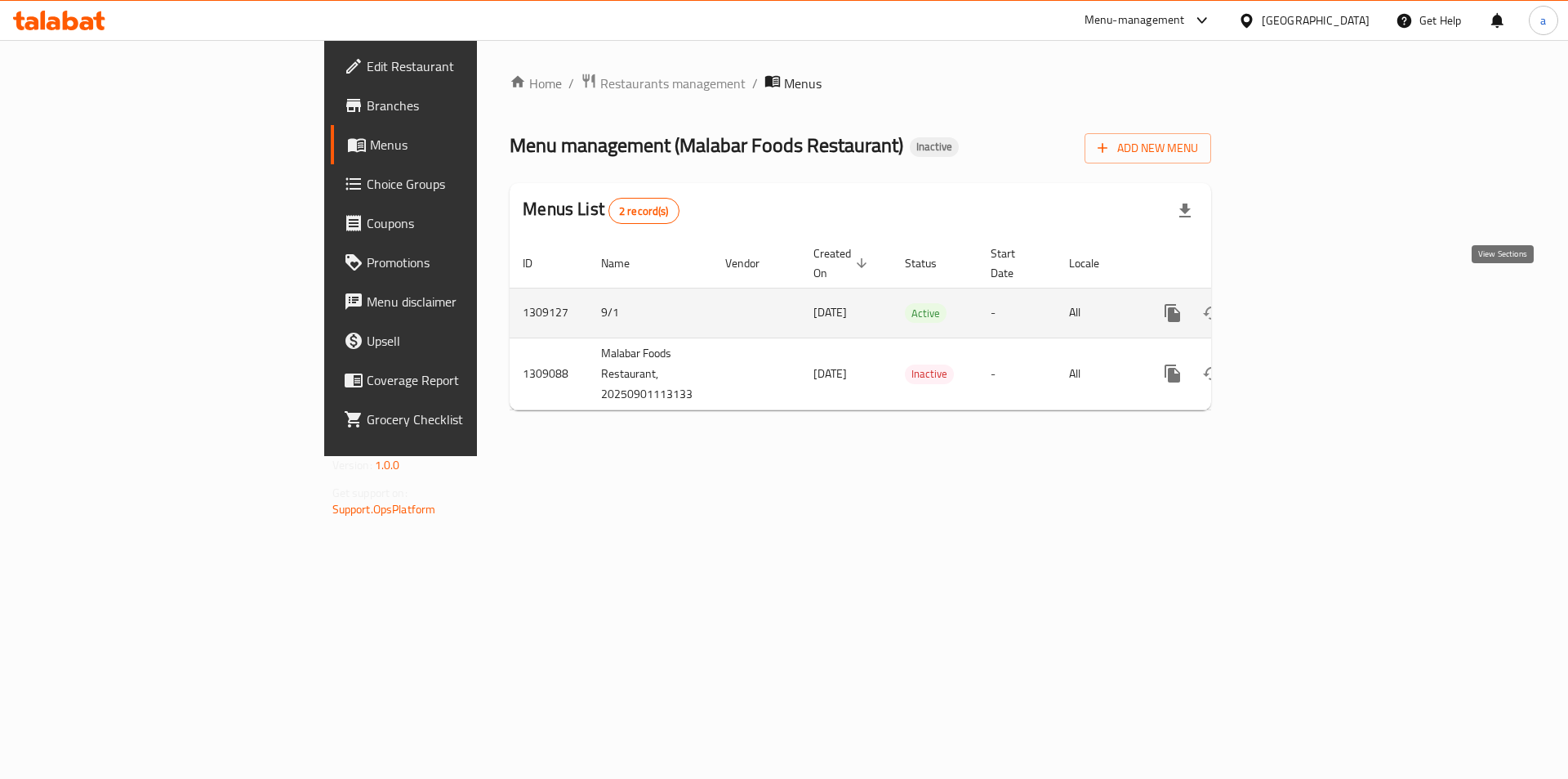
click at [1311, 312] on link "enhanced table" at bounding box center [1290, 313] width 39 height 39
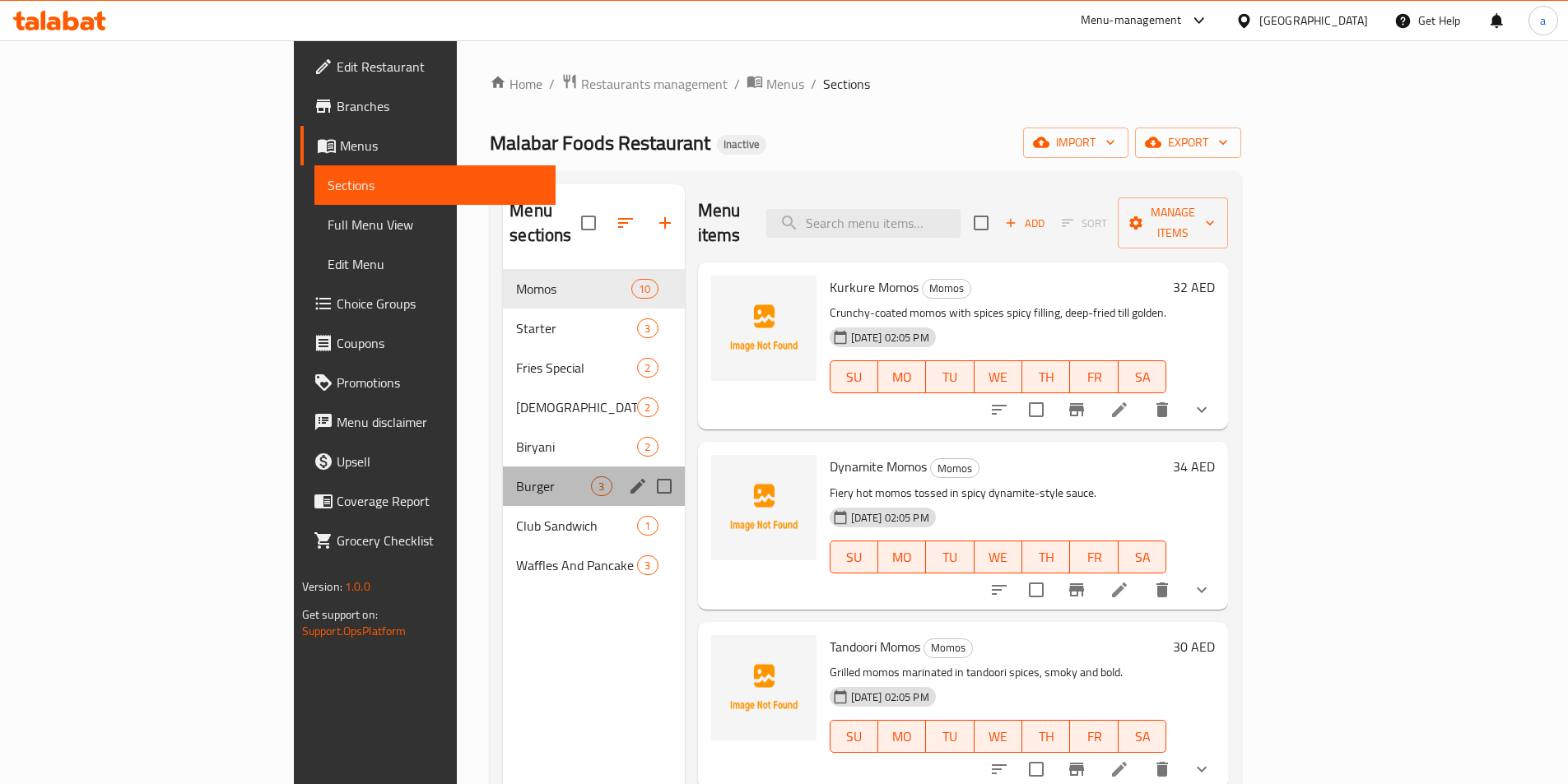
click at [503, 477] on div "Burger 3" at bounding box center [593, 486] width 181 height 39
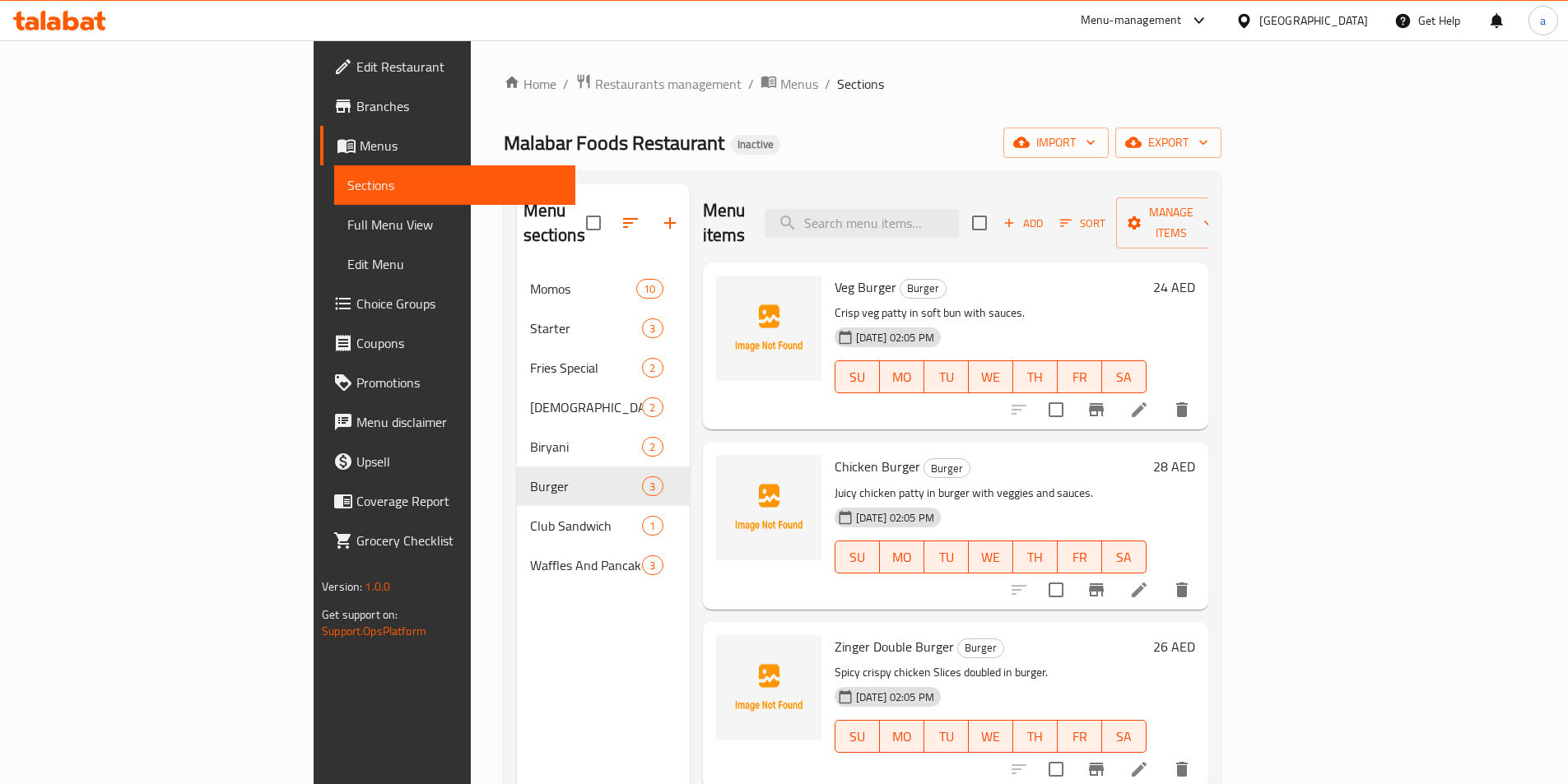
click at [1162, 575] on li at bounding box center [1138, 589] width 46 height 30
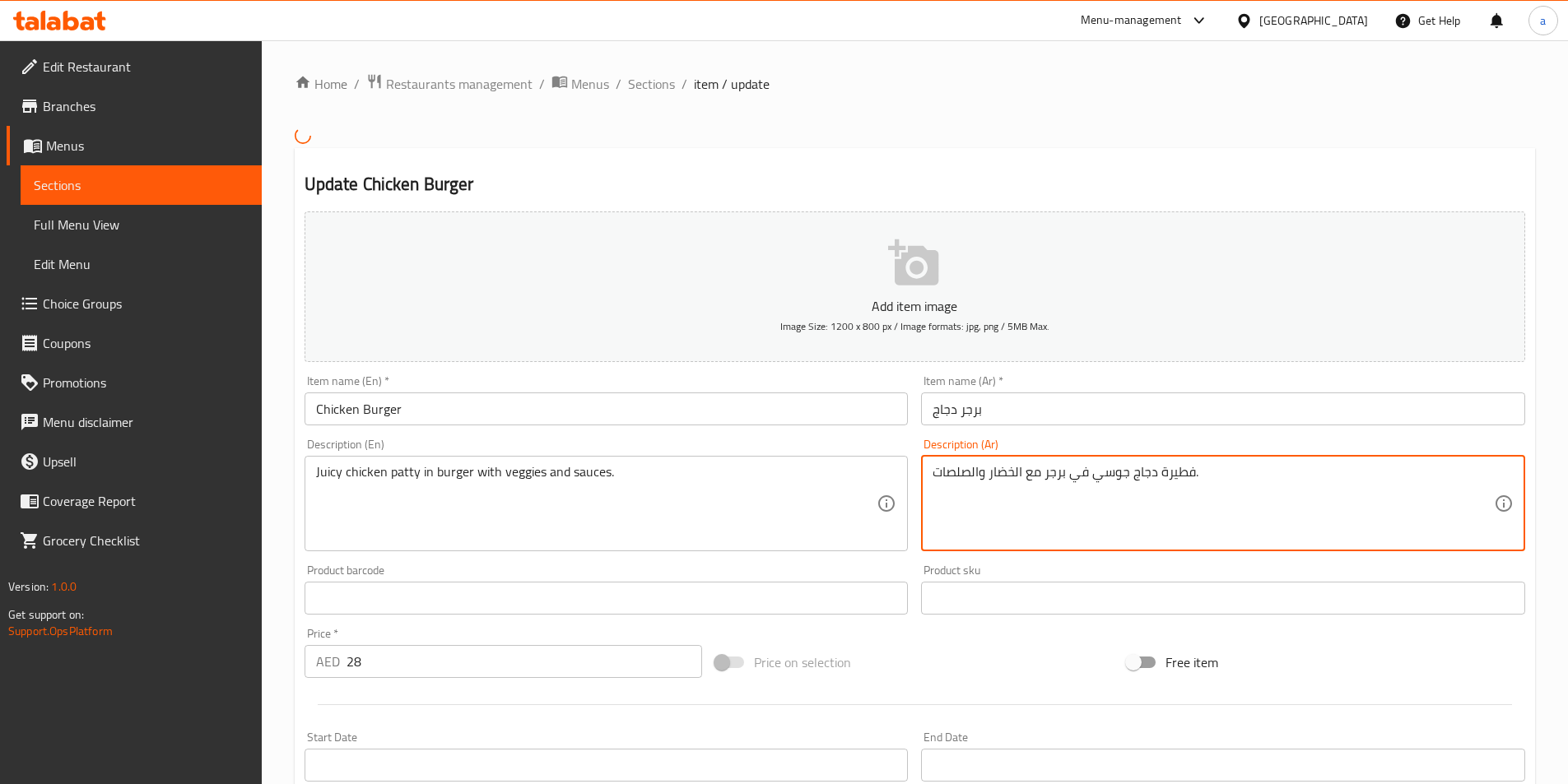
click at [1181, 474] on textarea "فطيرة دجاج جوسي في برجر مع الخضار والصلصات." at bounding box center [1213, 503] width 561 height 78
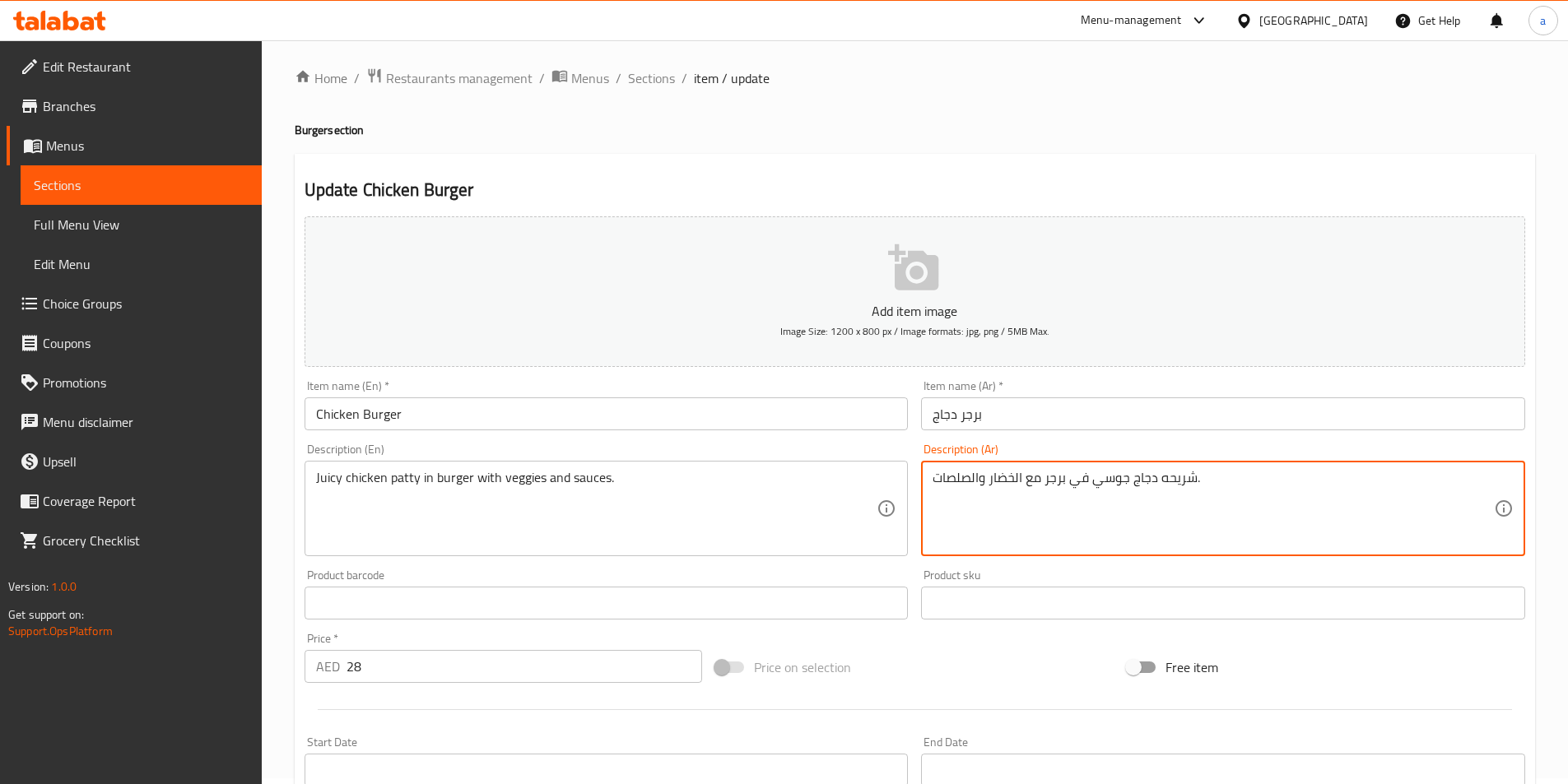
scroll to position [329, 0]
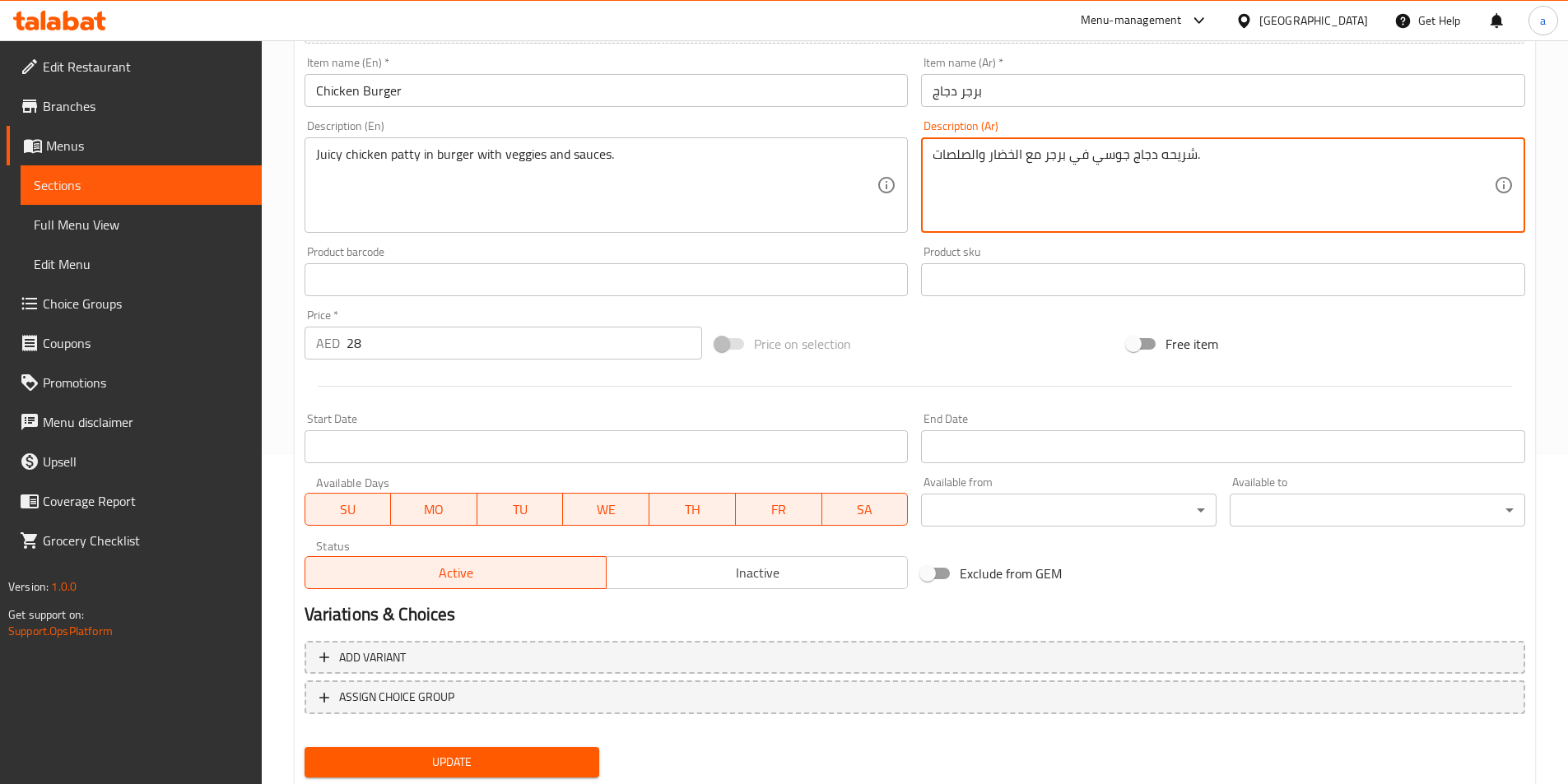
type textarea "شريحه دجاج جوسي في برجر مع الخضار والصلصات."
click at [491, 770] on span "Update" at bounding box center [452, 762] width 269 height 21
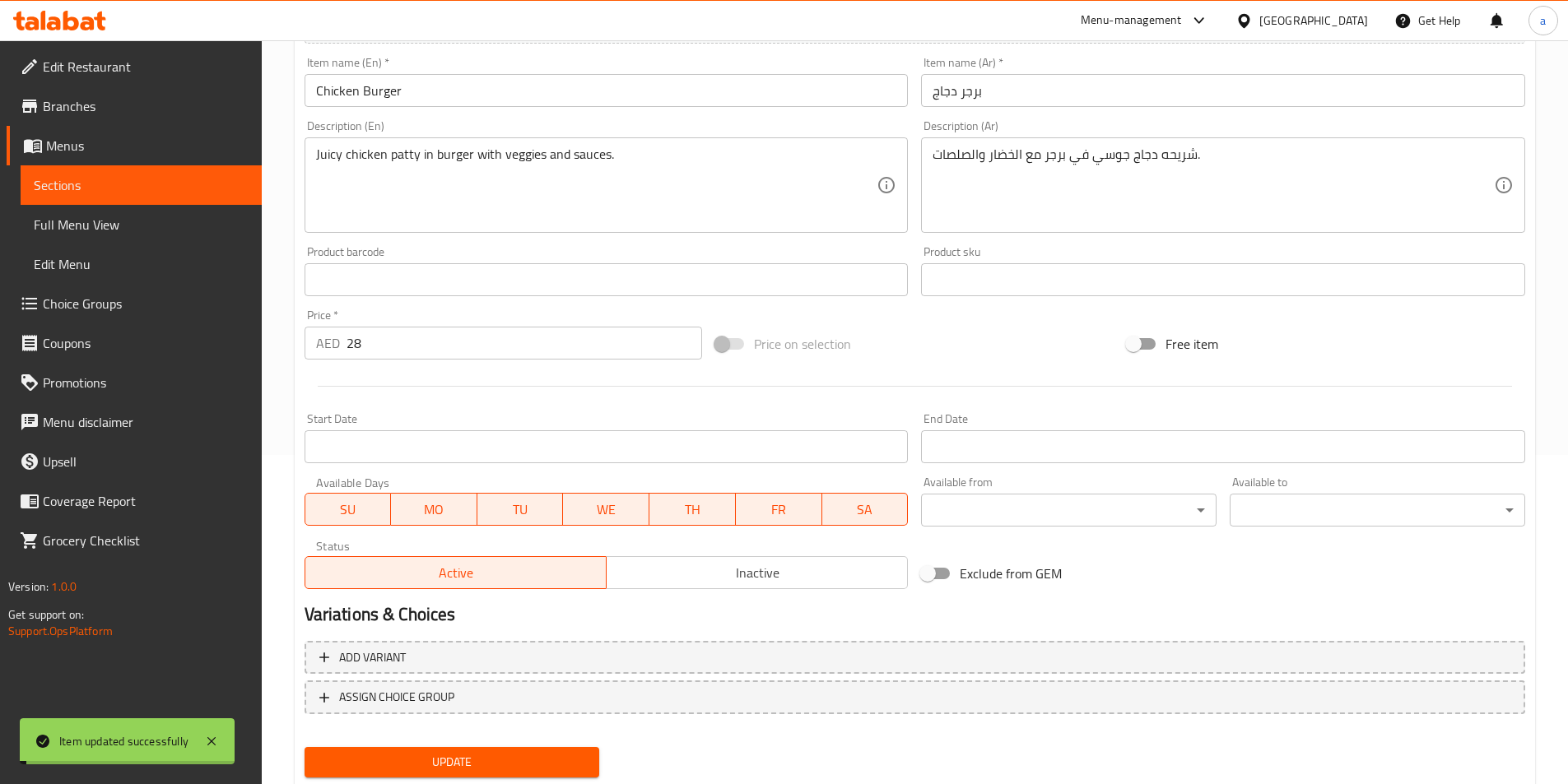
click at [153, 184] on span "Sections" at bounding box center [141, 186] width 215 height 20
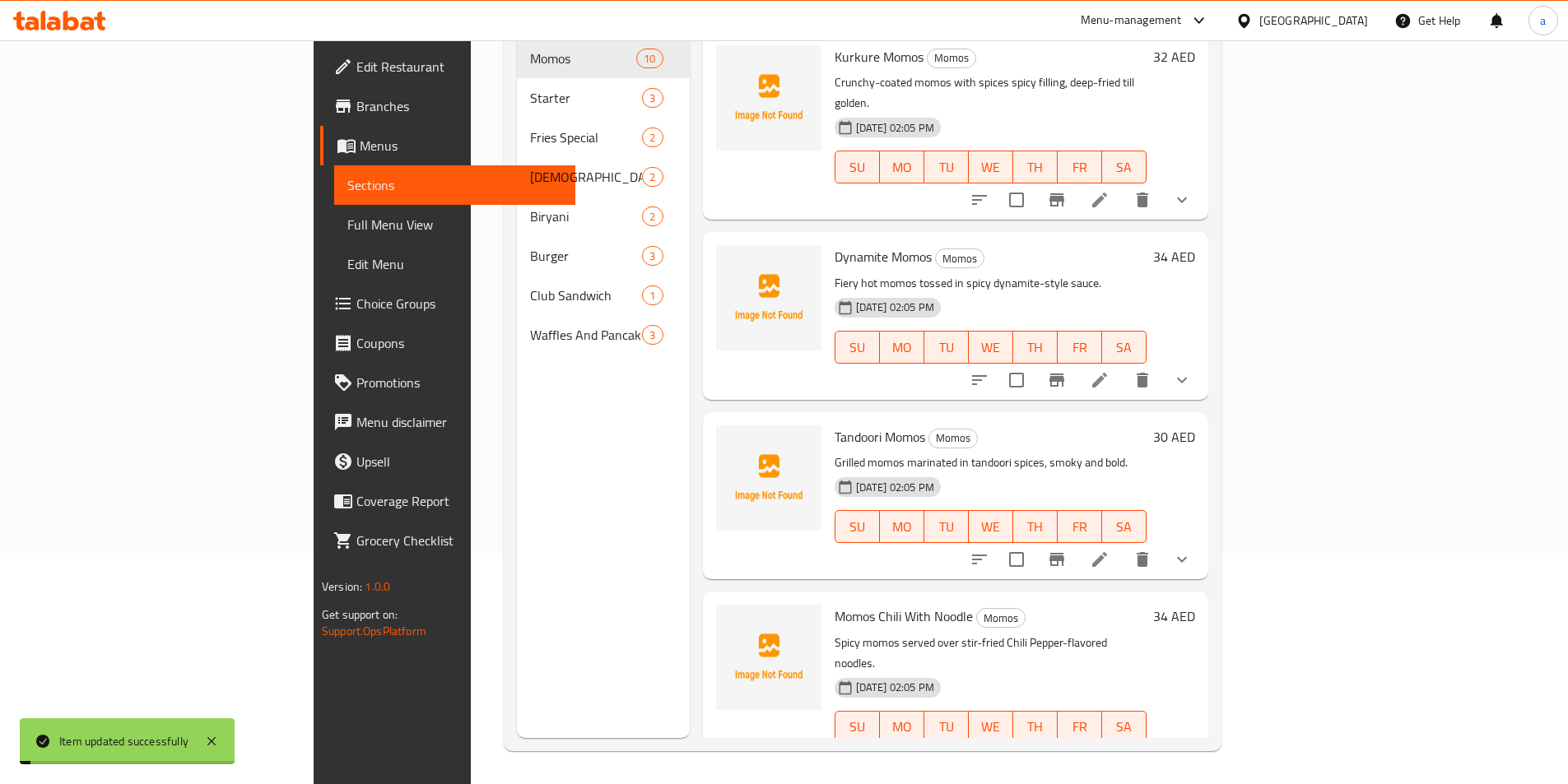
scroll to position [230, 0]
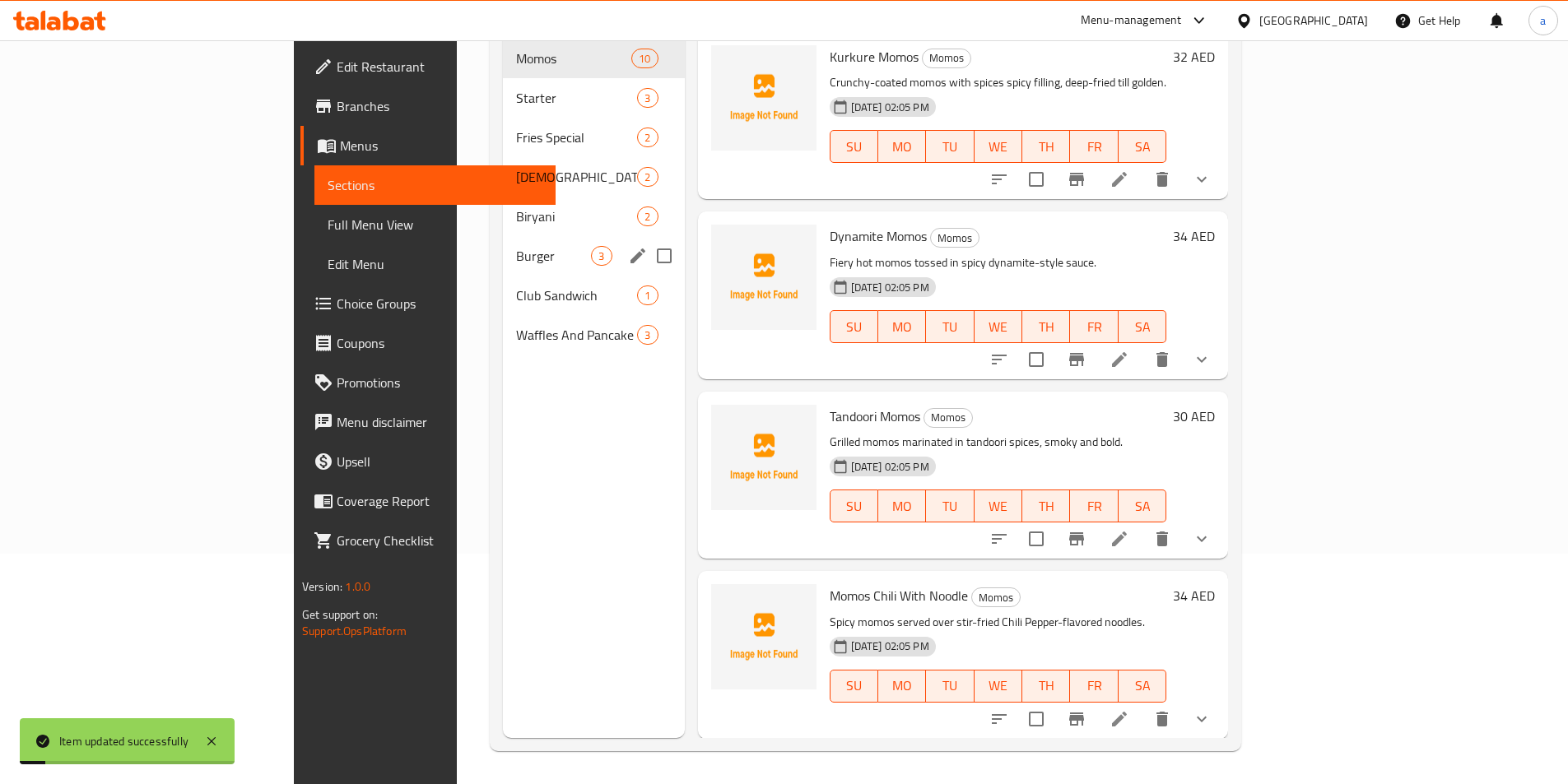
click at [516, 246] on span "Burger" at bounding box center [553, 256] width 75 height 20
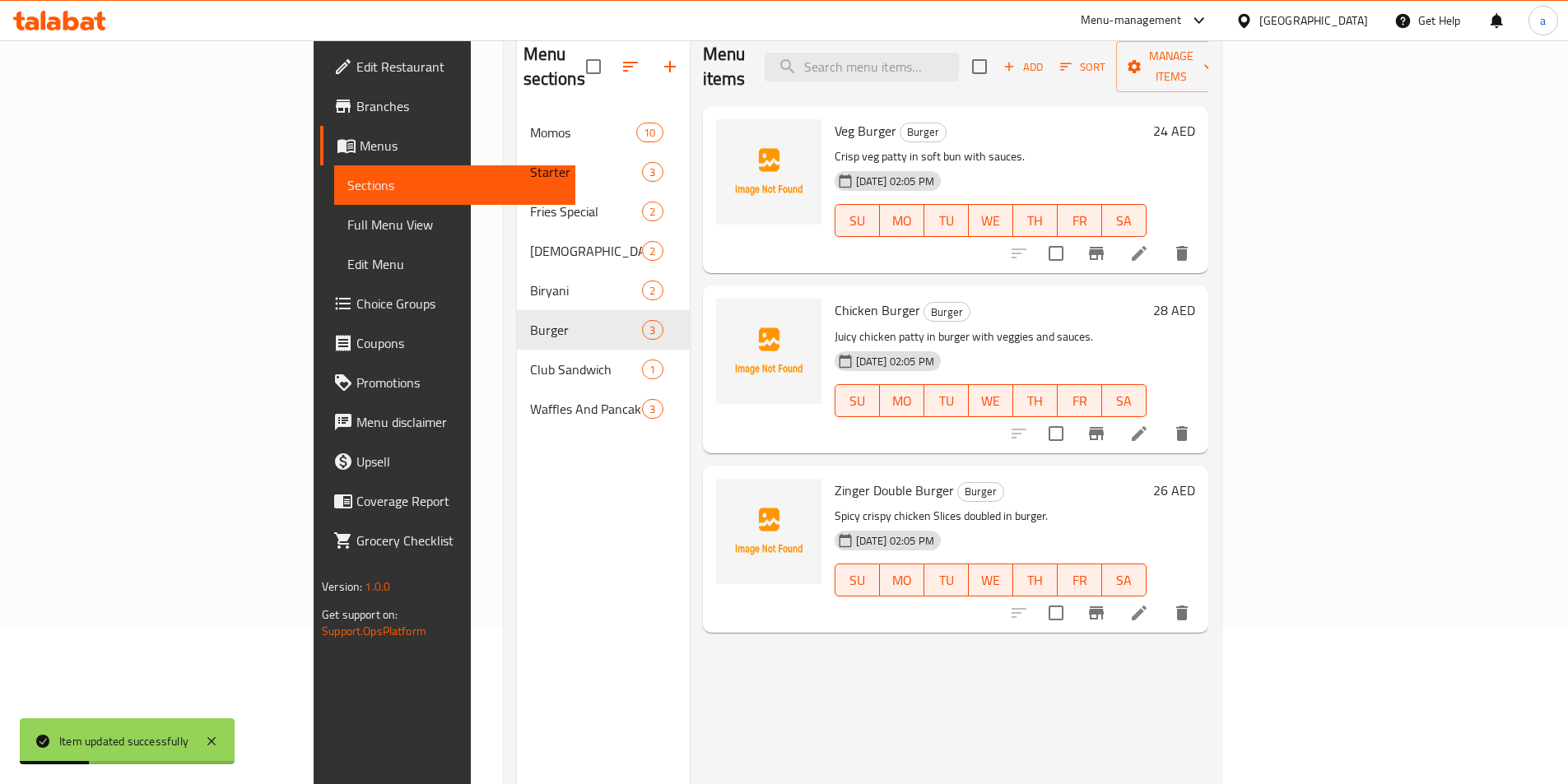
scroll to position [65, 0]
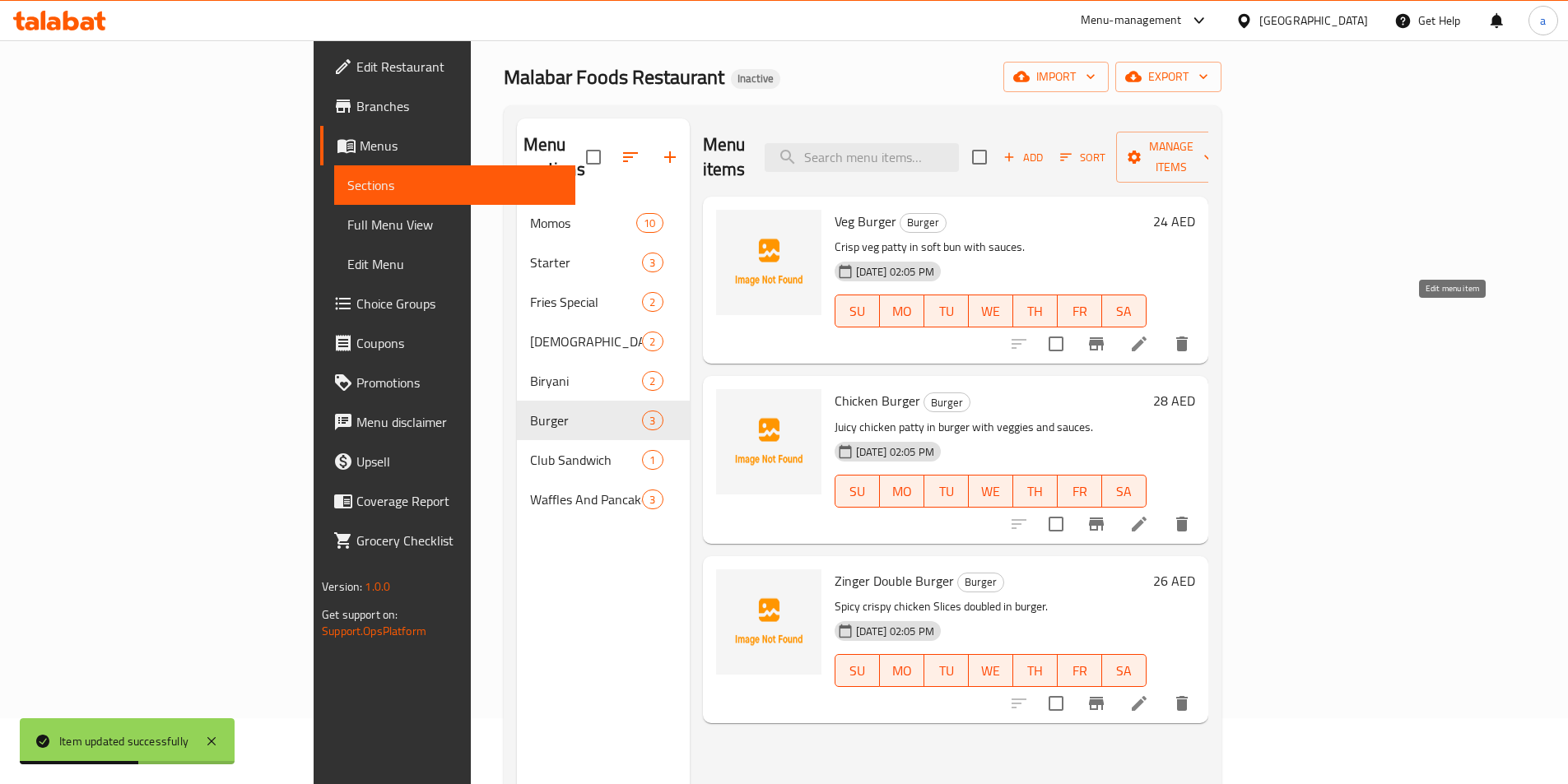
click at [1149, 334] on icon at bounding box center [1139, 344] width 20 height 20
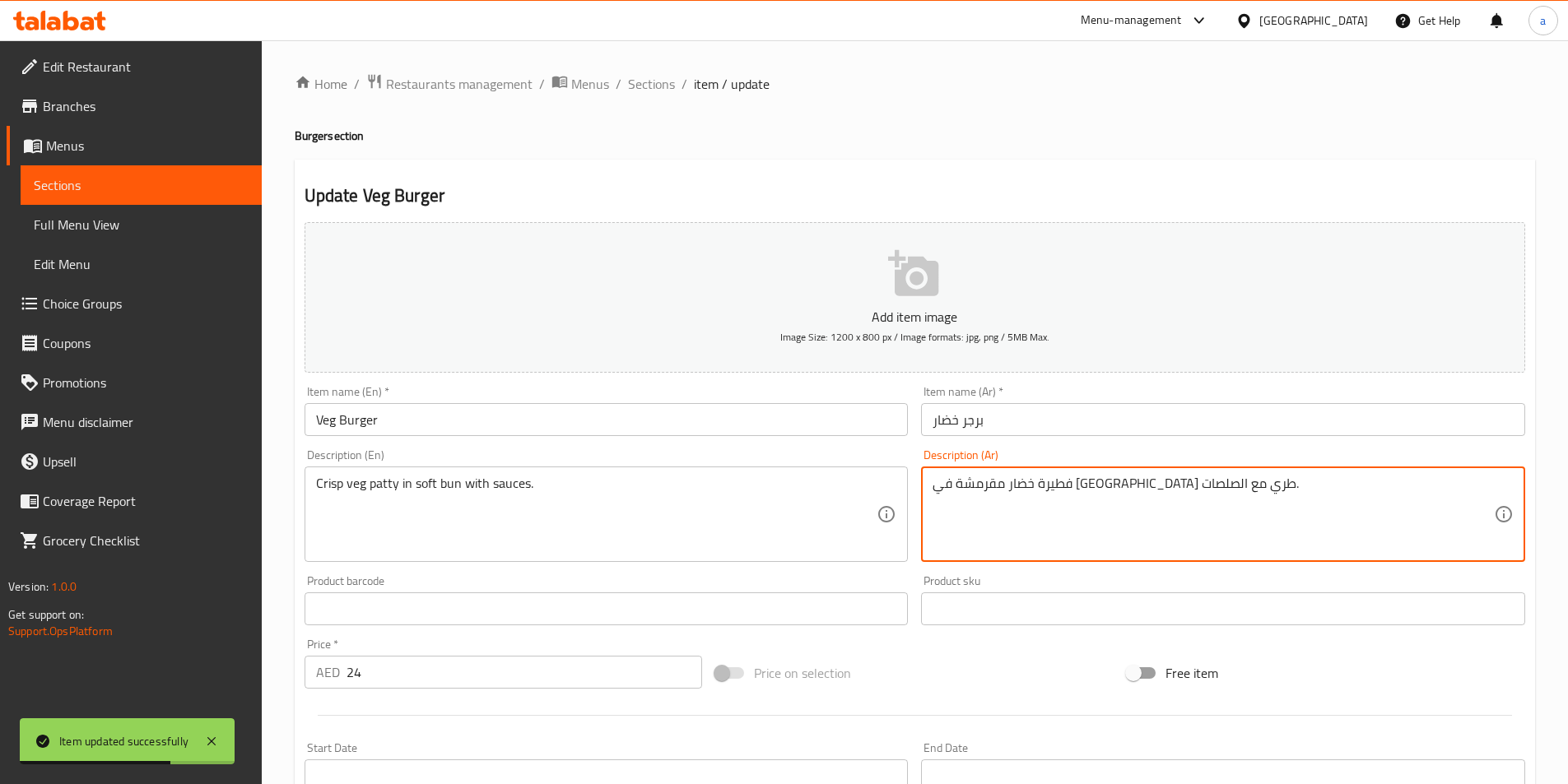
click at [1170, 479] on textarea "فطيرة خضار مقرمشة في كيزر طري مع الصلصات." at bounding box center [1213, 515] width 561 height 78
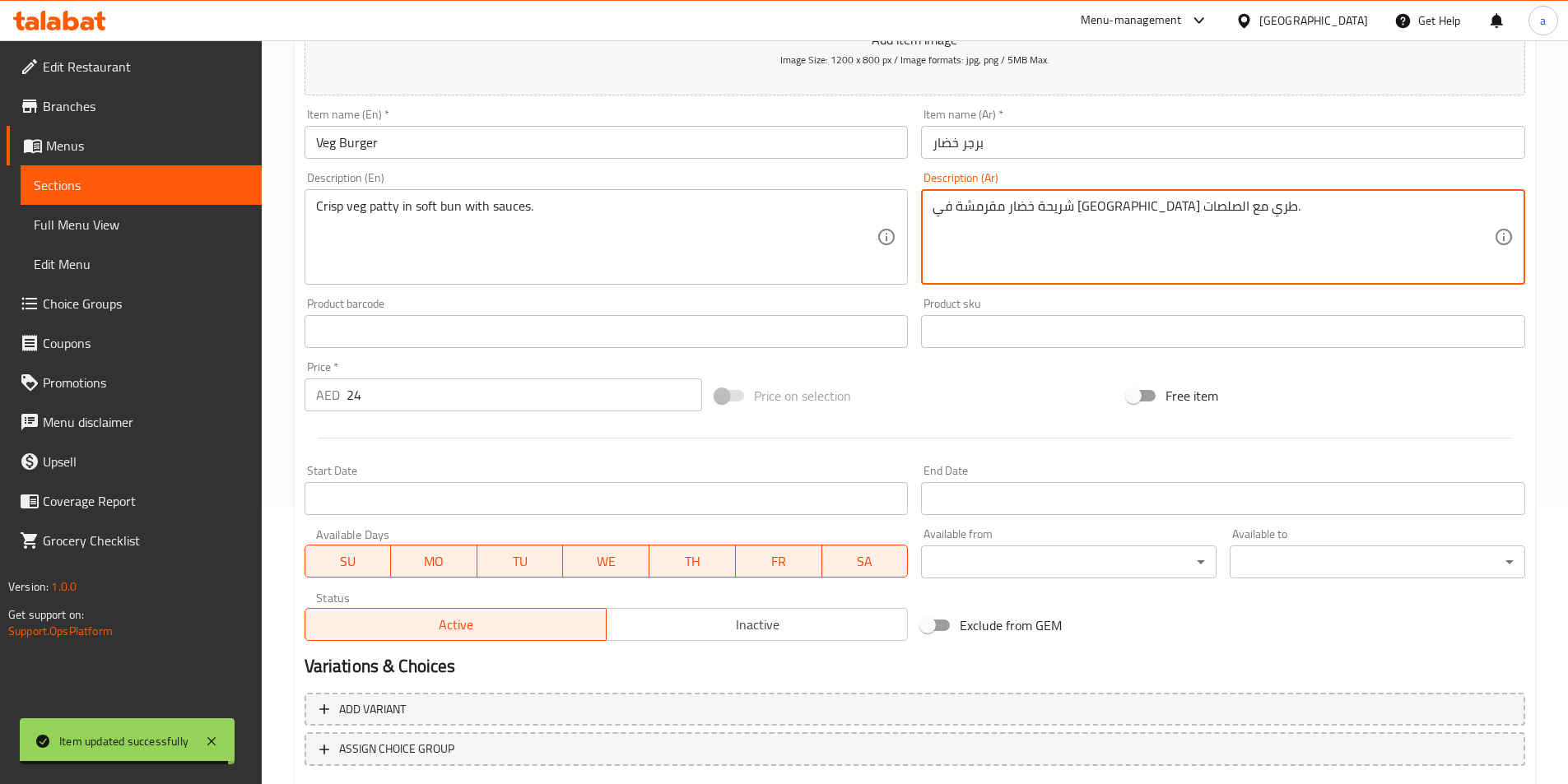
scroll to position [378, 0]
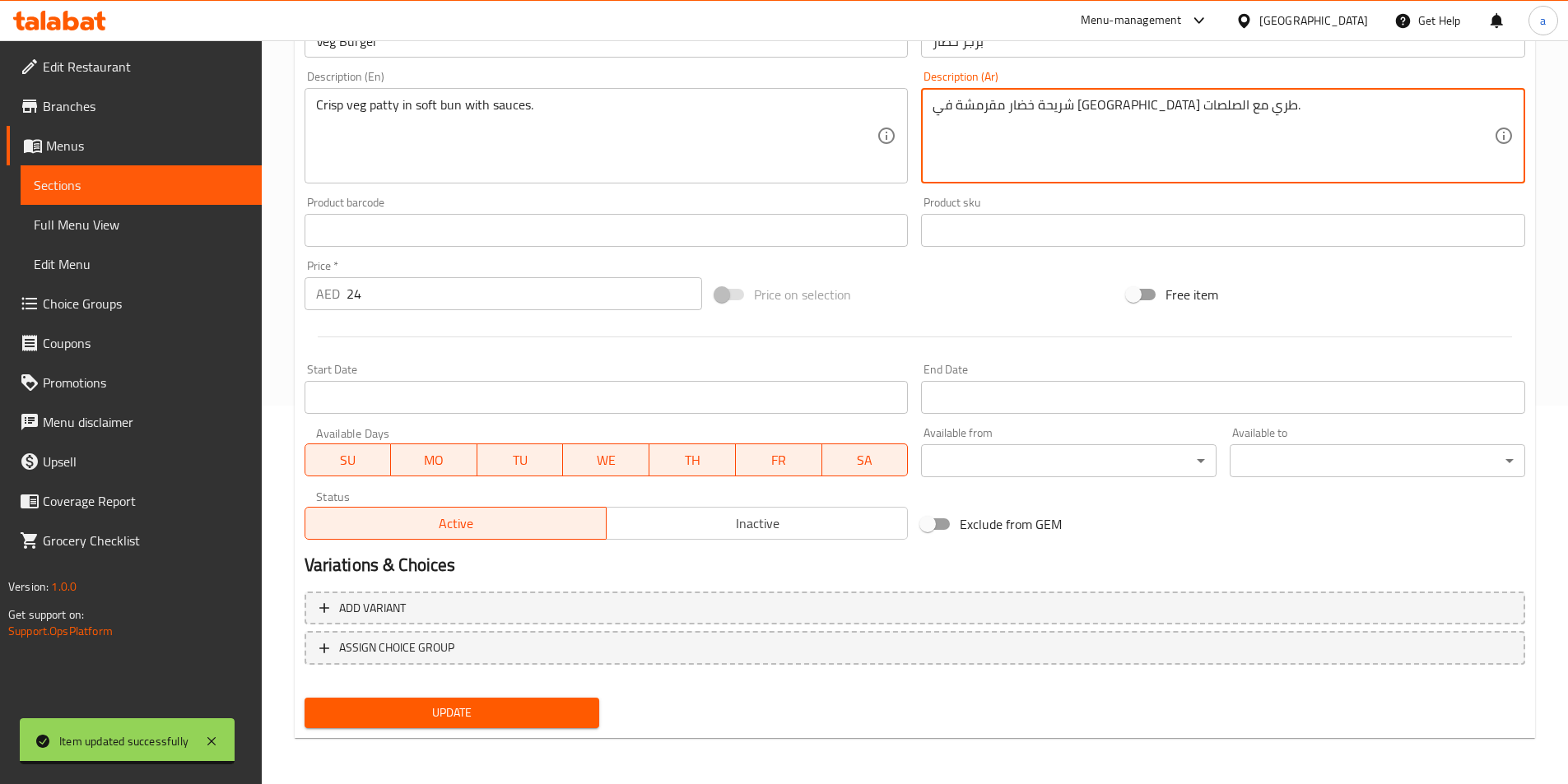
type textarea "شريحة خضار مقرمشة في كيزر طري مع الصلصات."
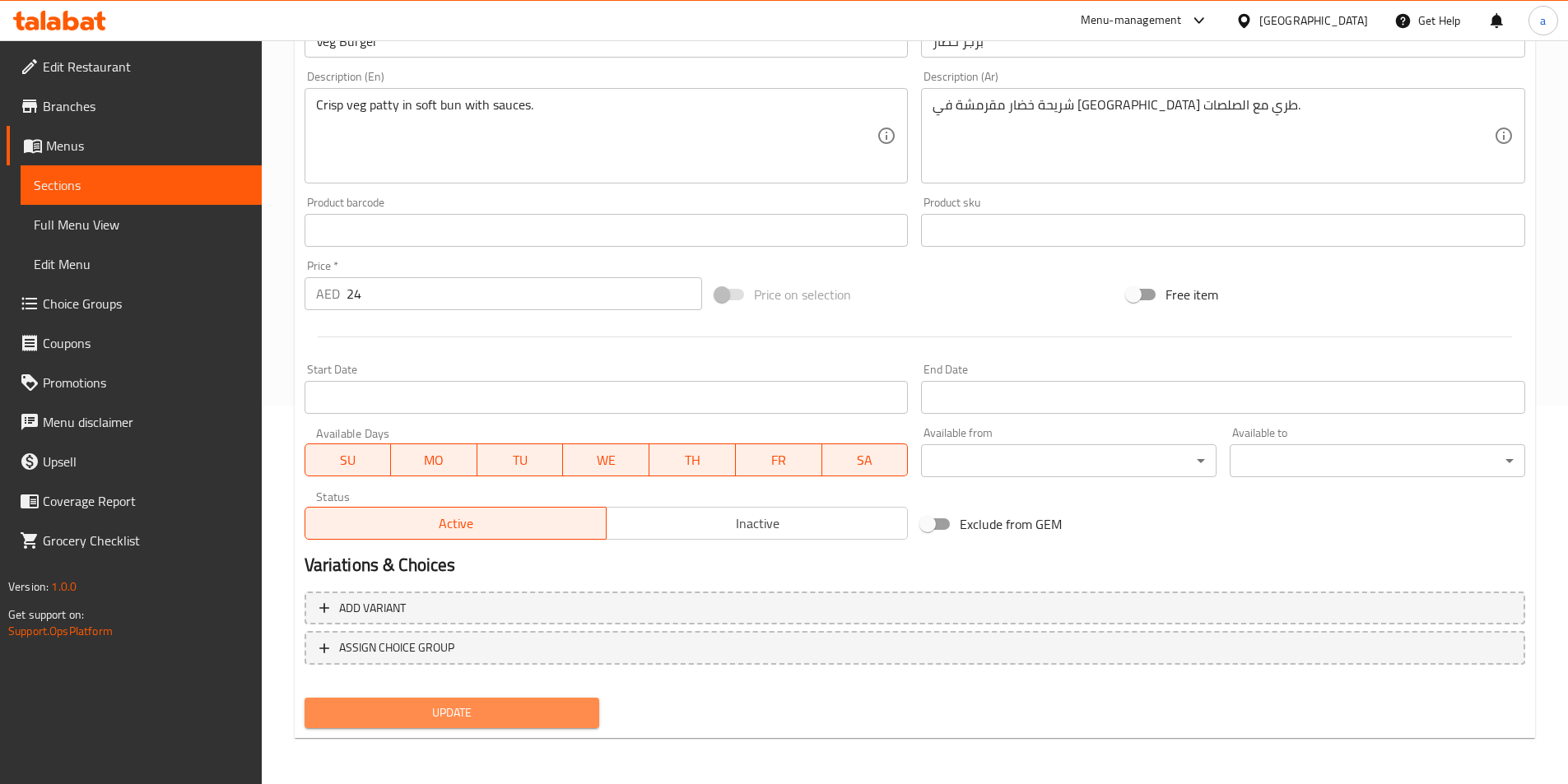
click at [460, 715] on span "Update" at bounding box center [452, 712] width 269 height 21
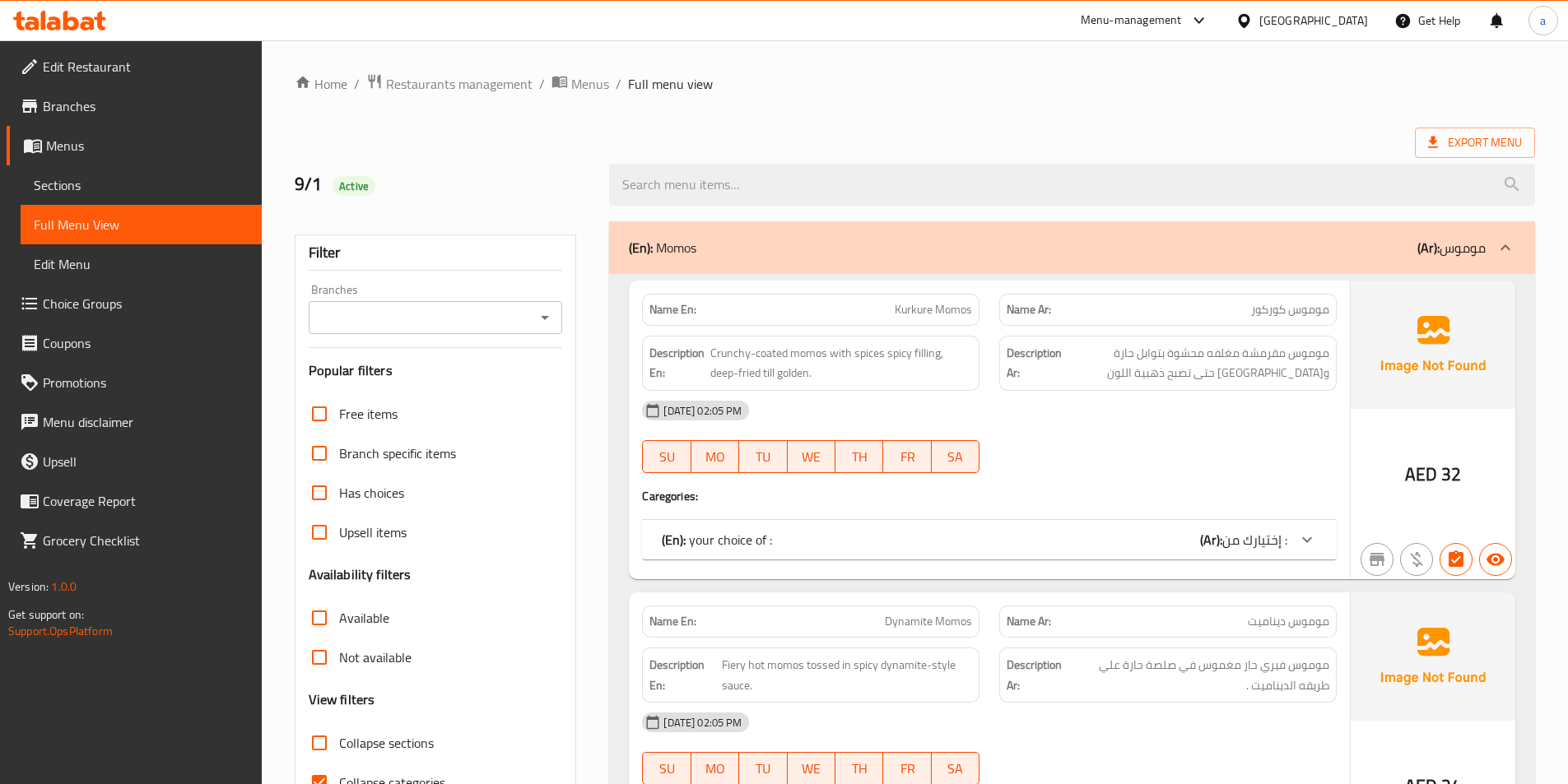
scroll to position [329, 0]
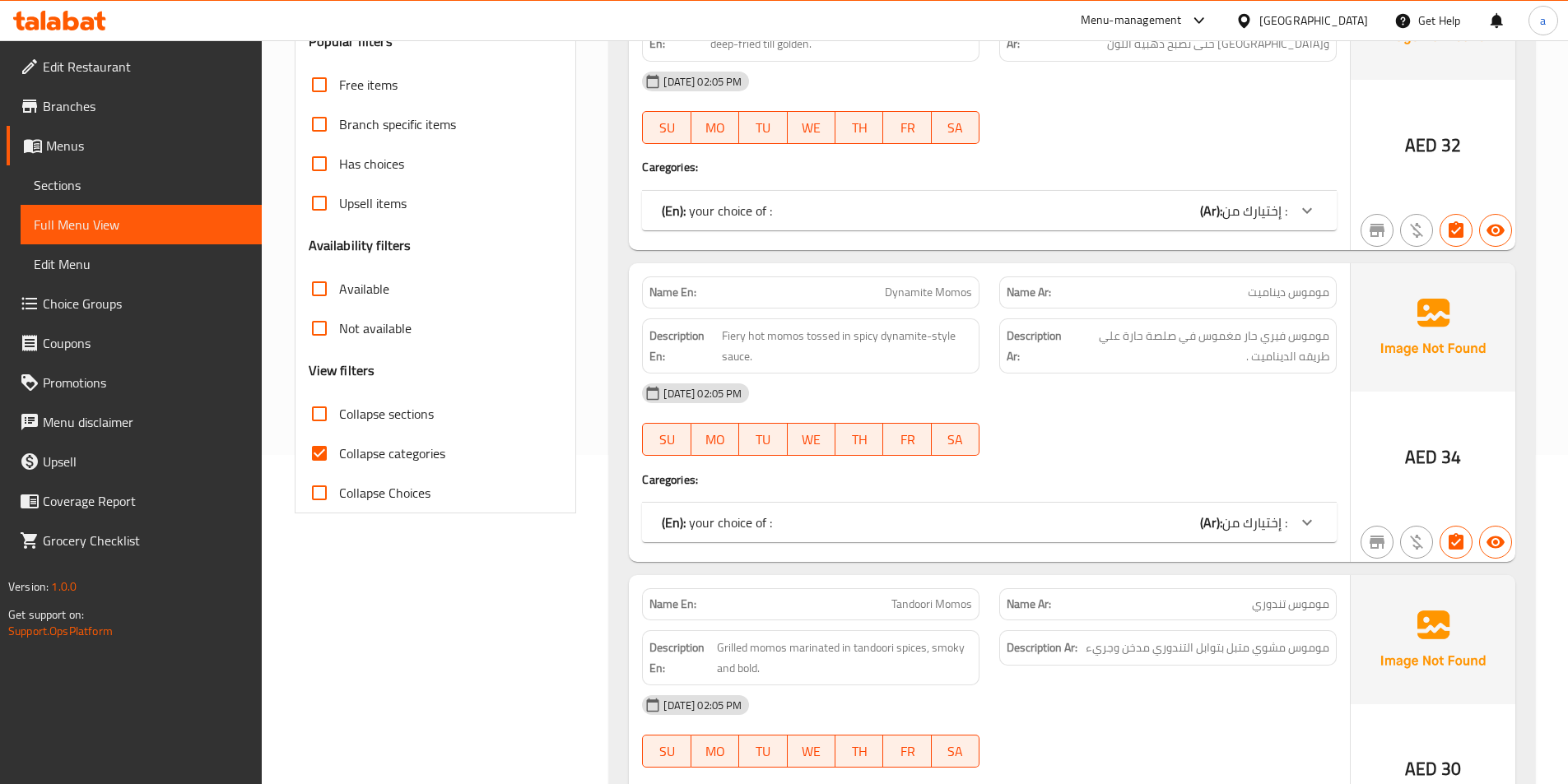
click at [335, 452] on input "Collapse categories" at bounding box center [319, 453] width 39 height 39
checkbox input "false"
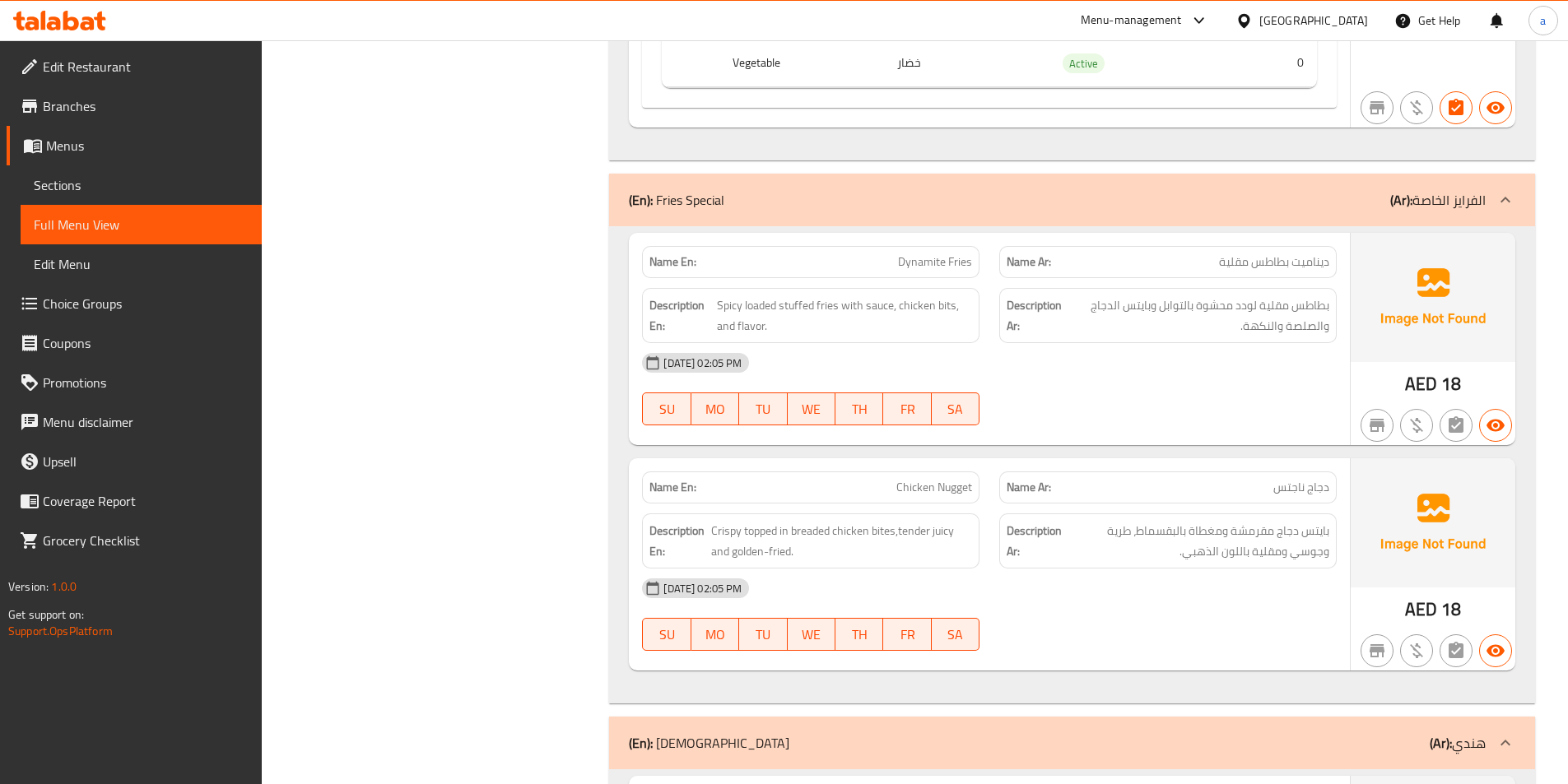
scroll to position [6169, 0]
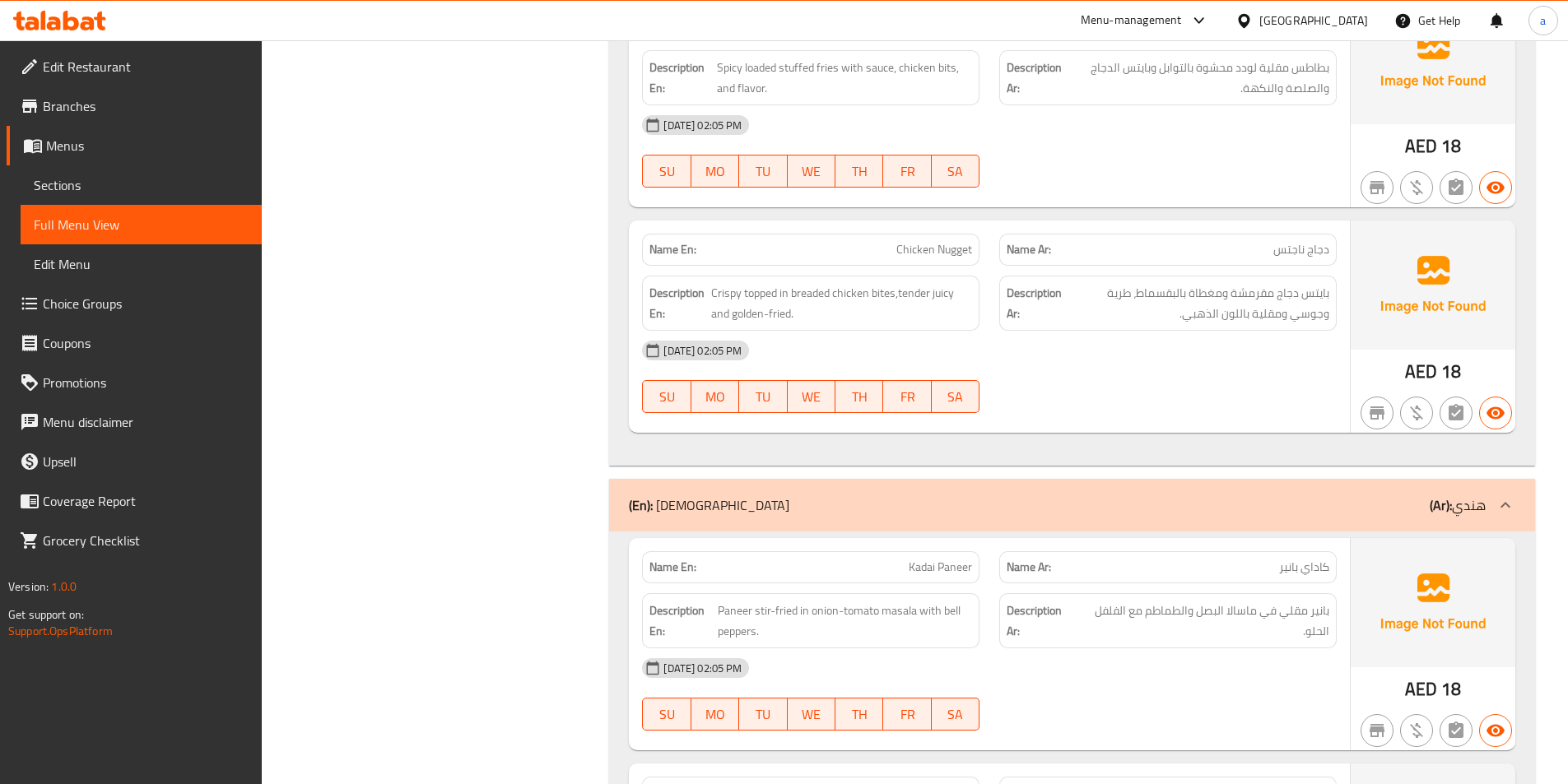
scroll to position [6416, 0]
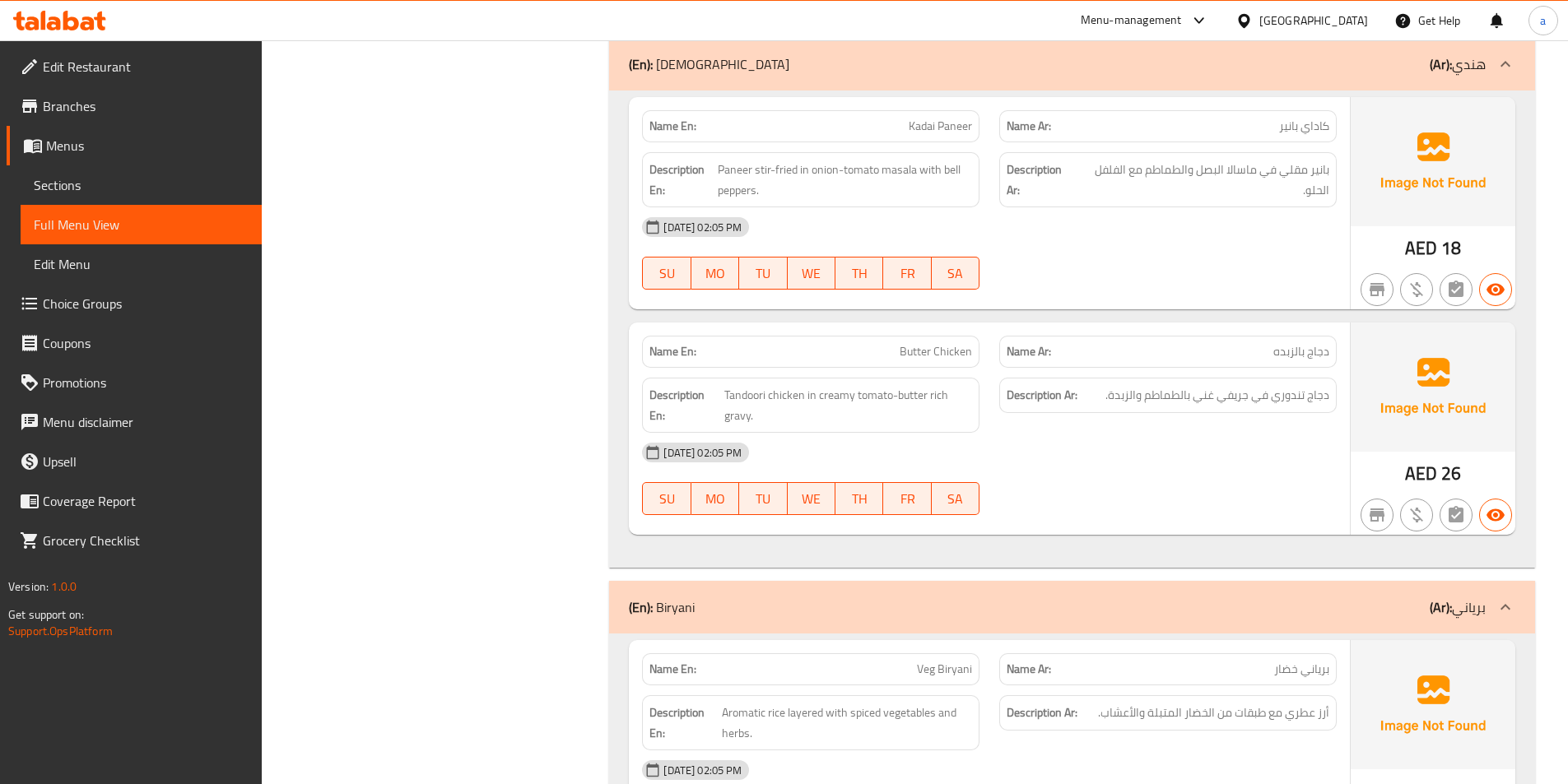
scroll to position [6827, 0]
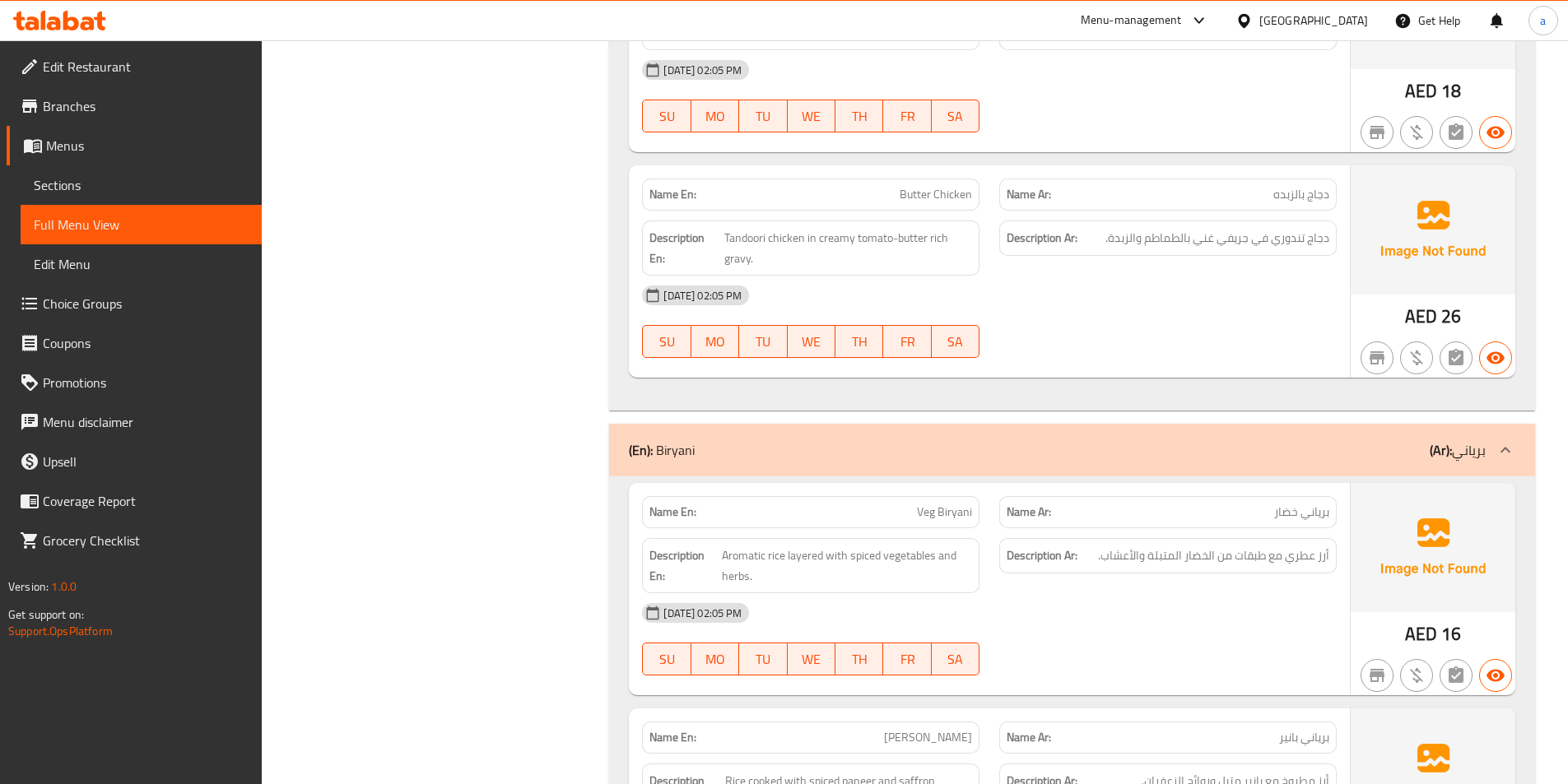
scroll to position [6991, 0]
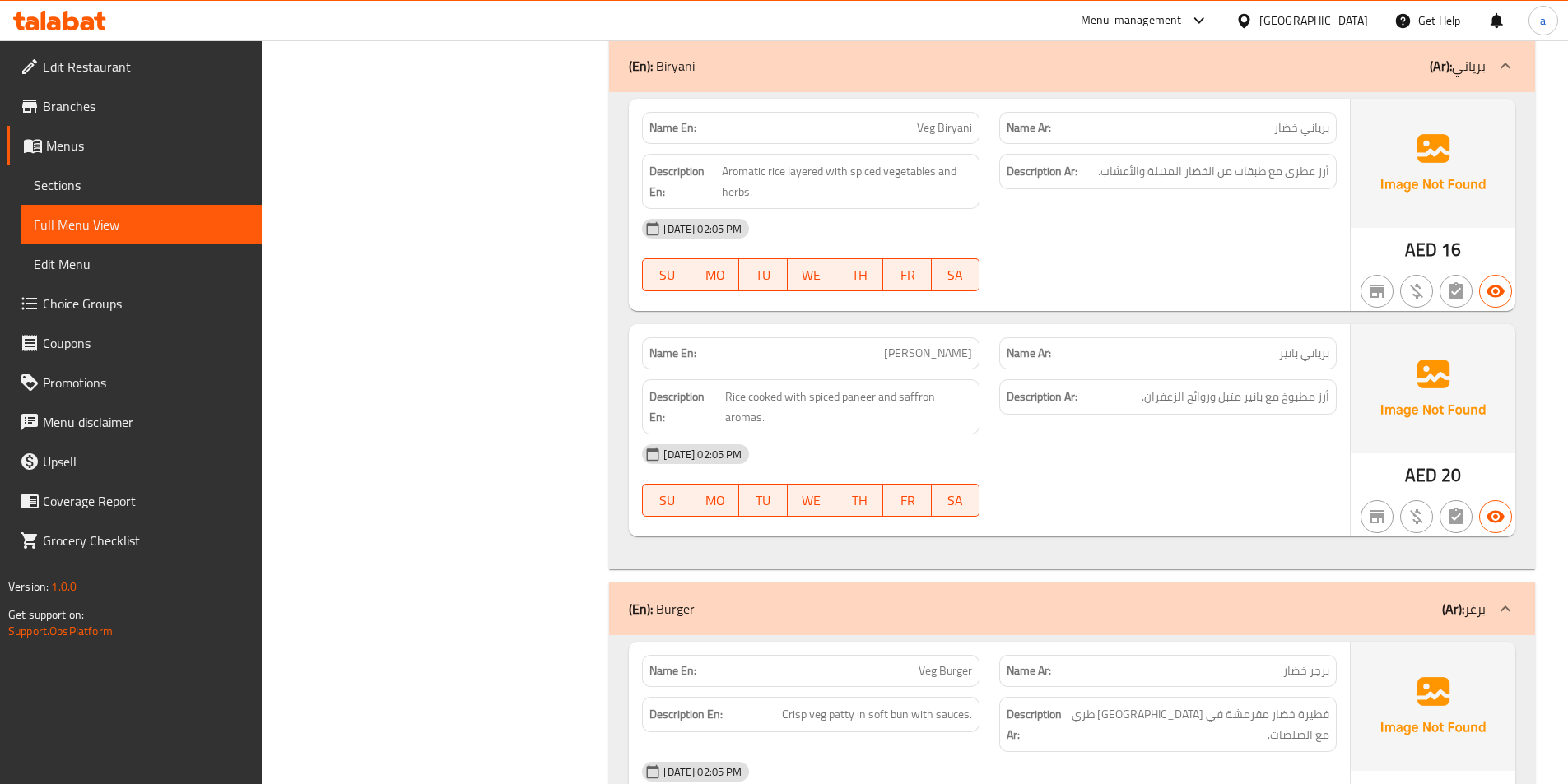
scroll to position [7321, 0]
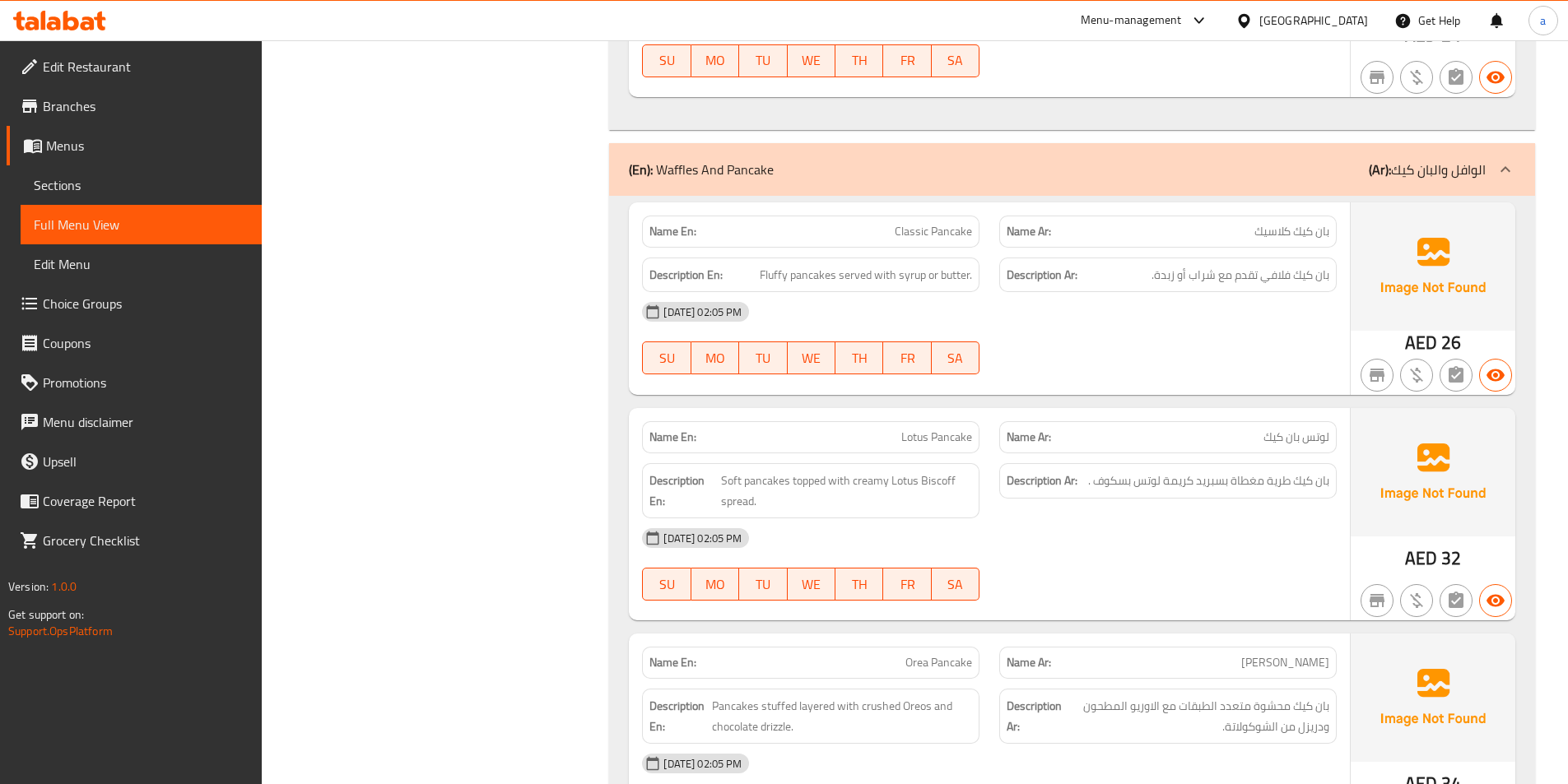
scroll to position [8974, 0]
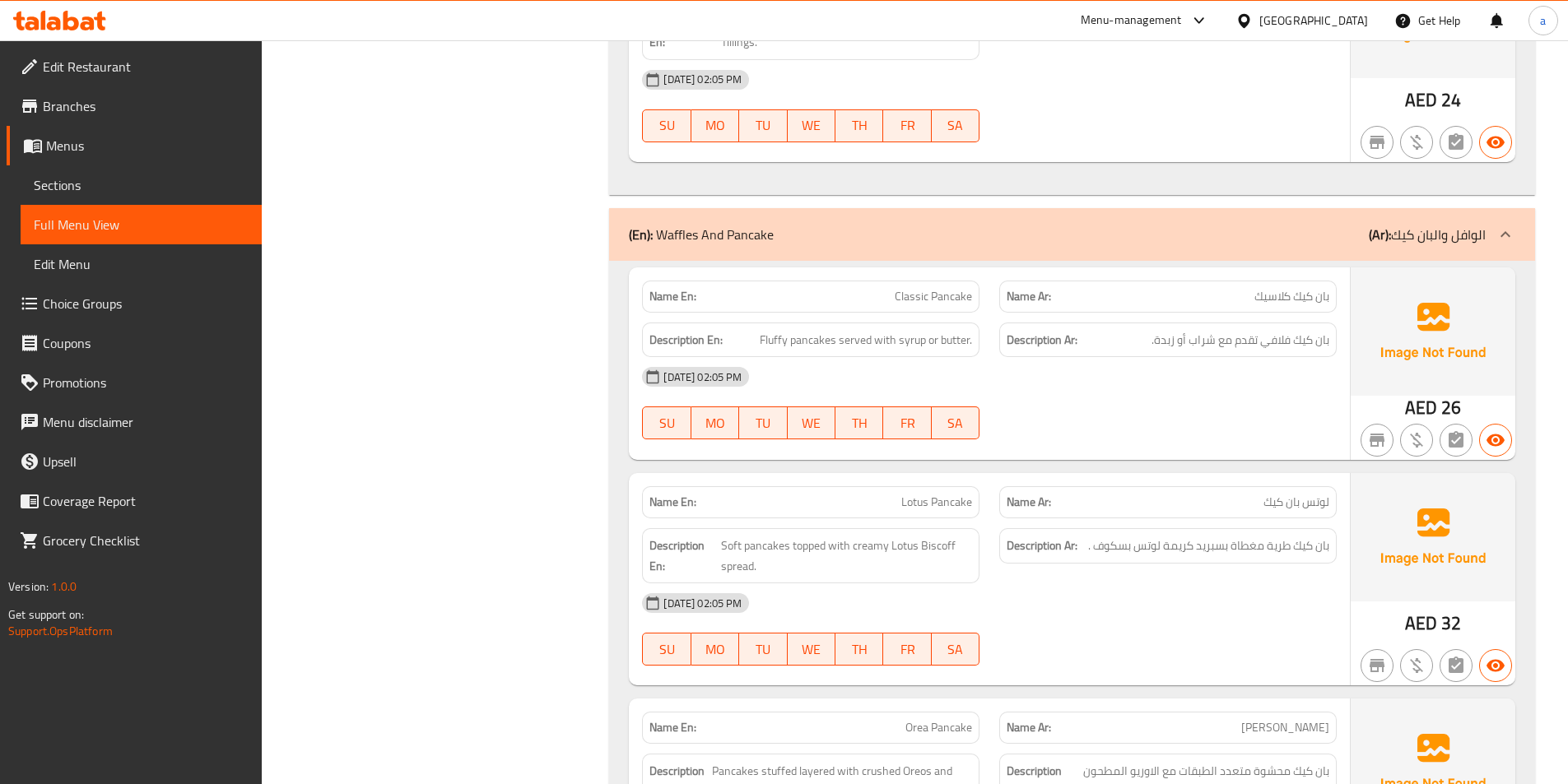
scroll to position [8728, 0]
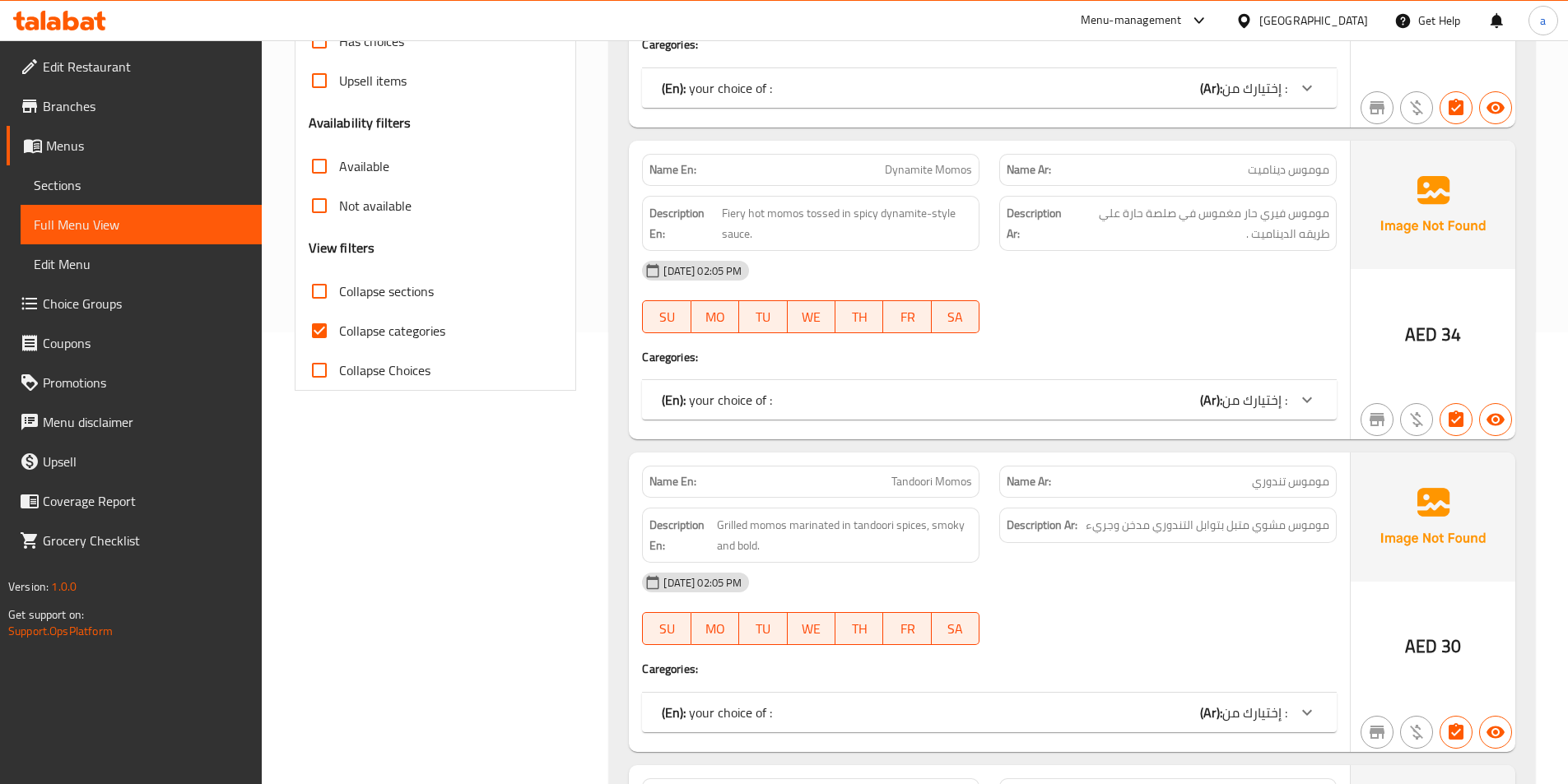
scroll to position [494, 0]
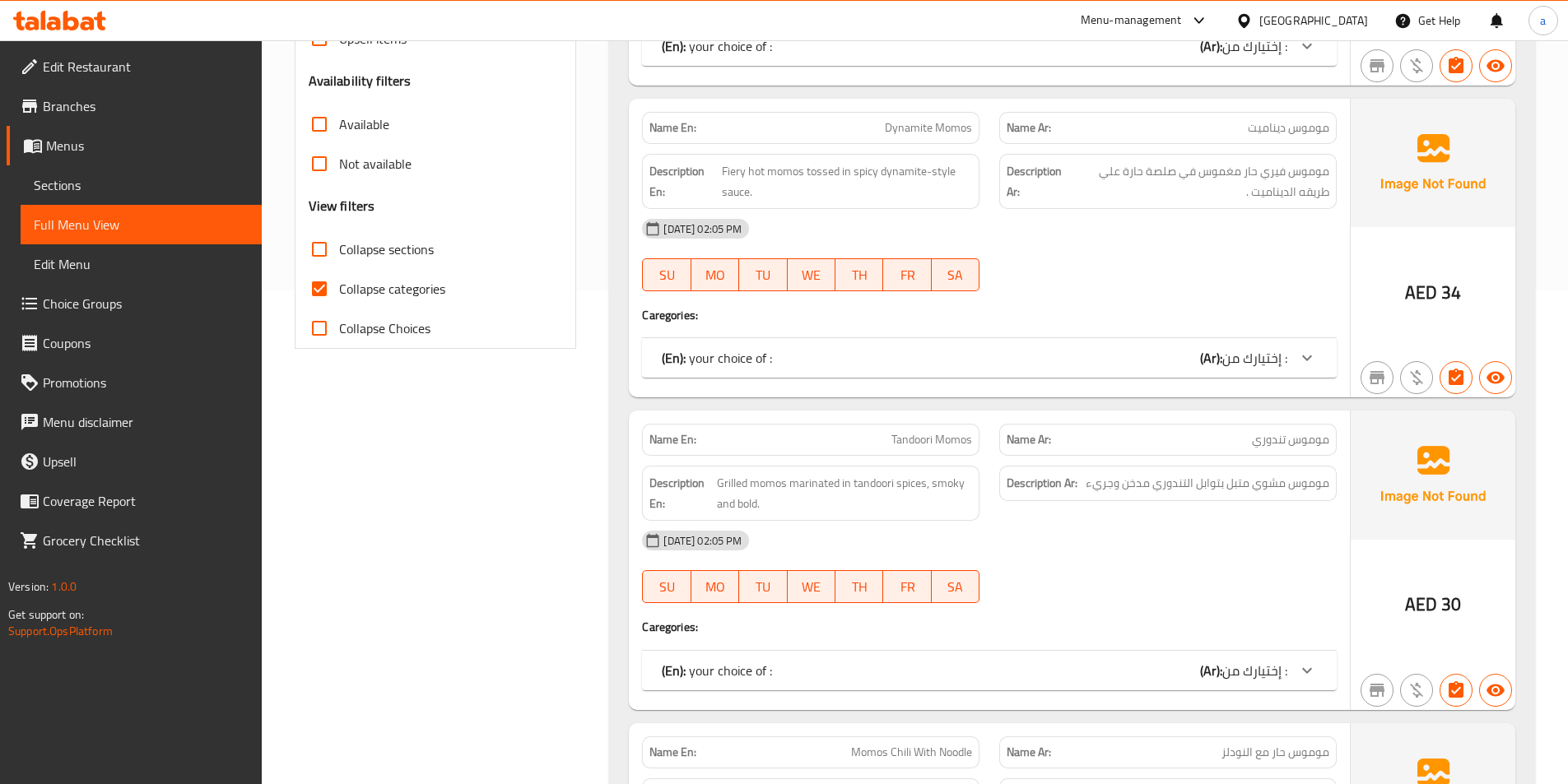
click at [318, 288] on input "Collapse categories" at bounding box center [319, 288] width 39 height 39
checkbox input "false"
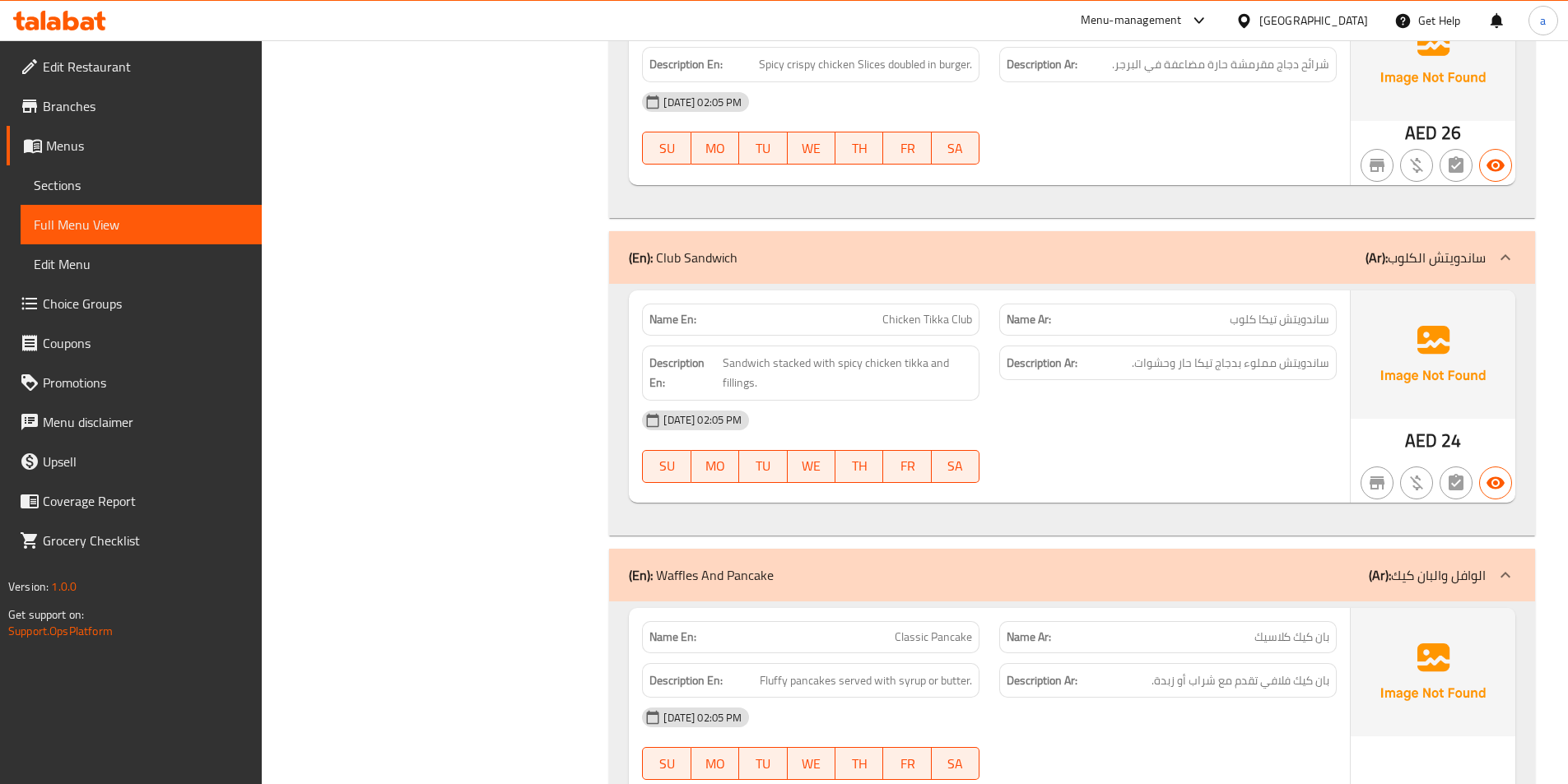
scroll to position [8421, 0]
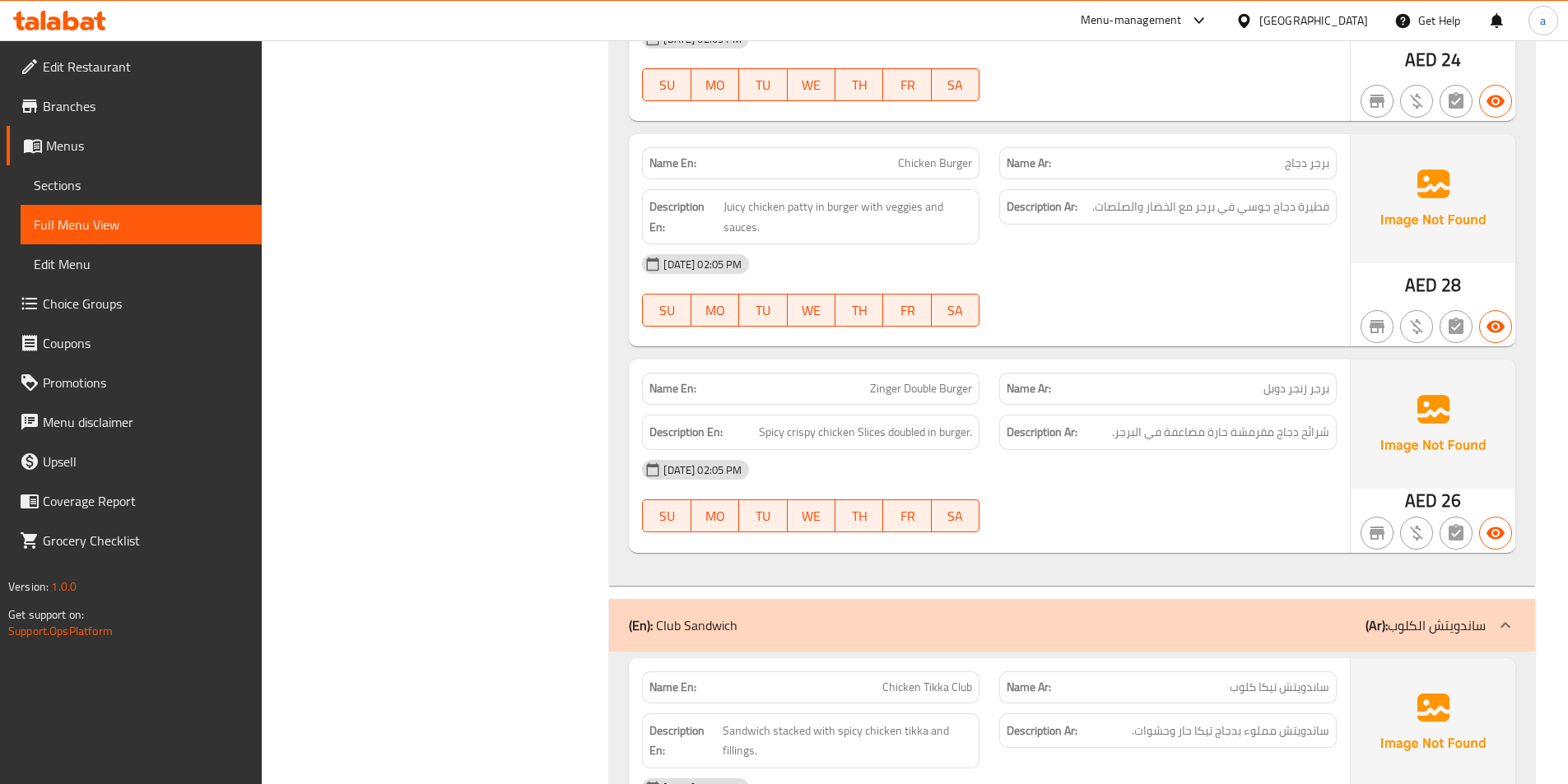
scroll to position [8010, 0]
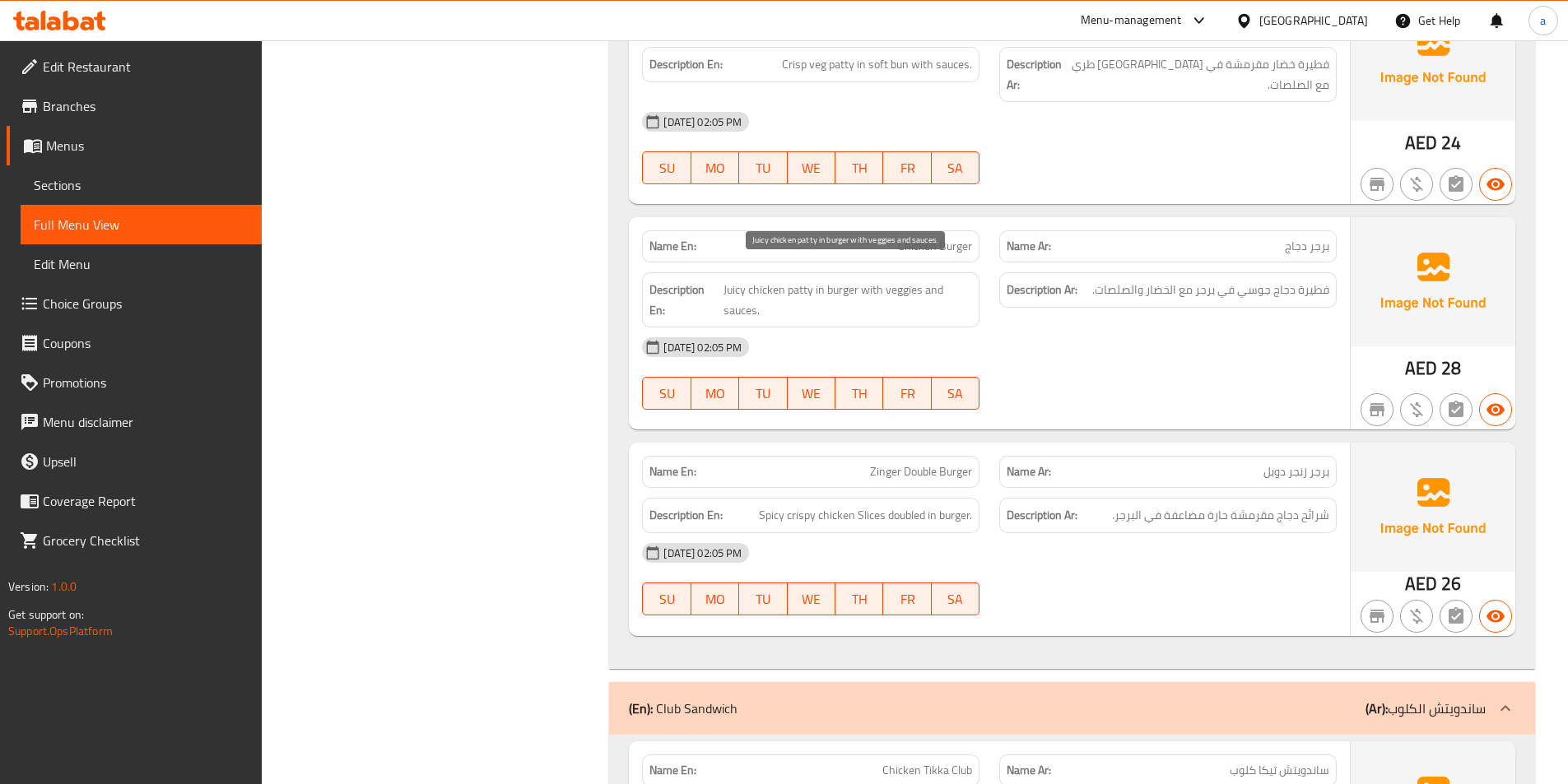
click at [795, 279] on span "Juicy chicken patty in burger with veggies and sauces." at bounding box center [847, 299] width 248 height 40
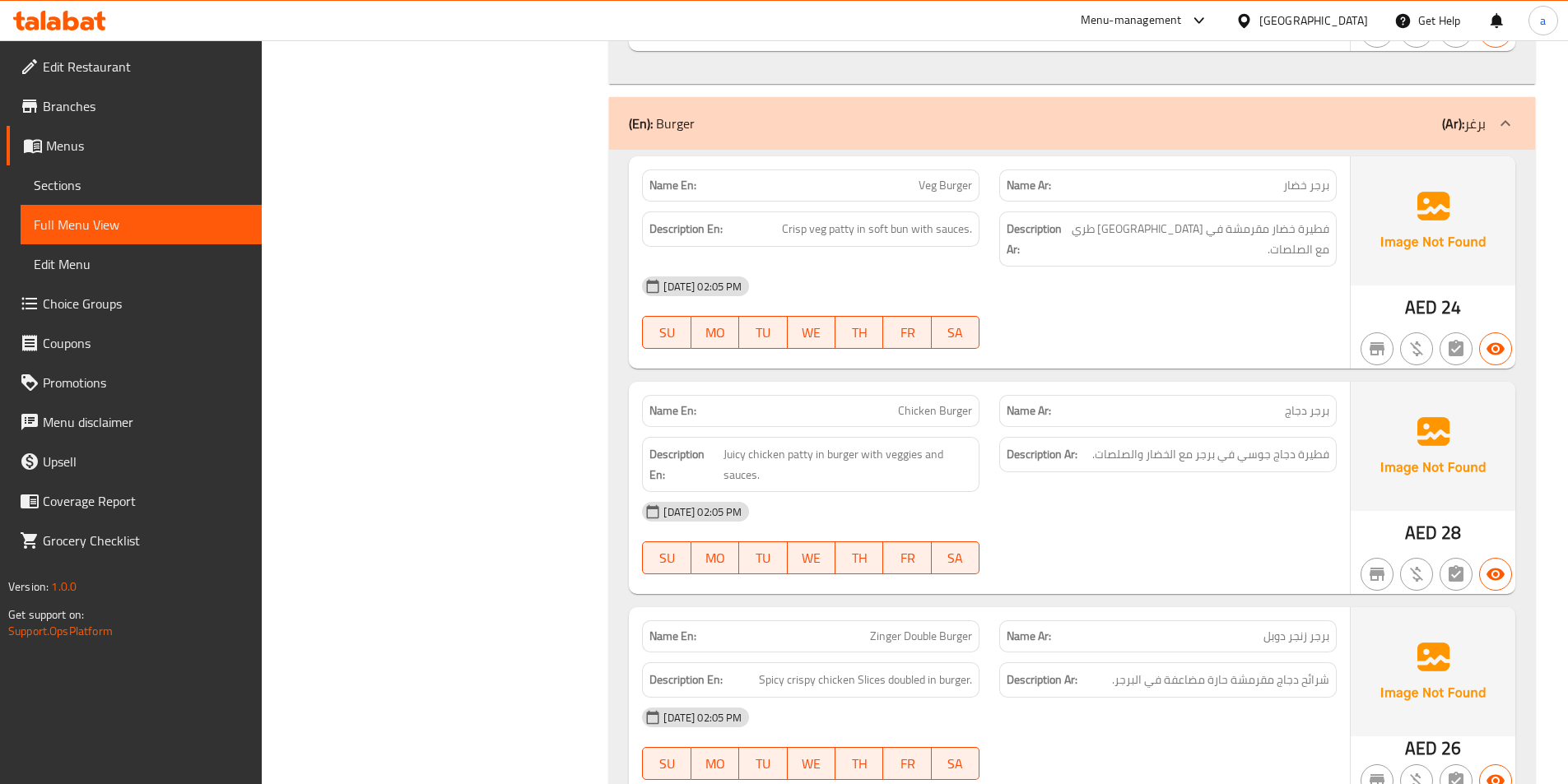
scroll to position [7927, 0]
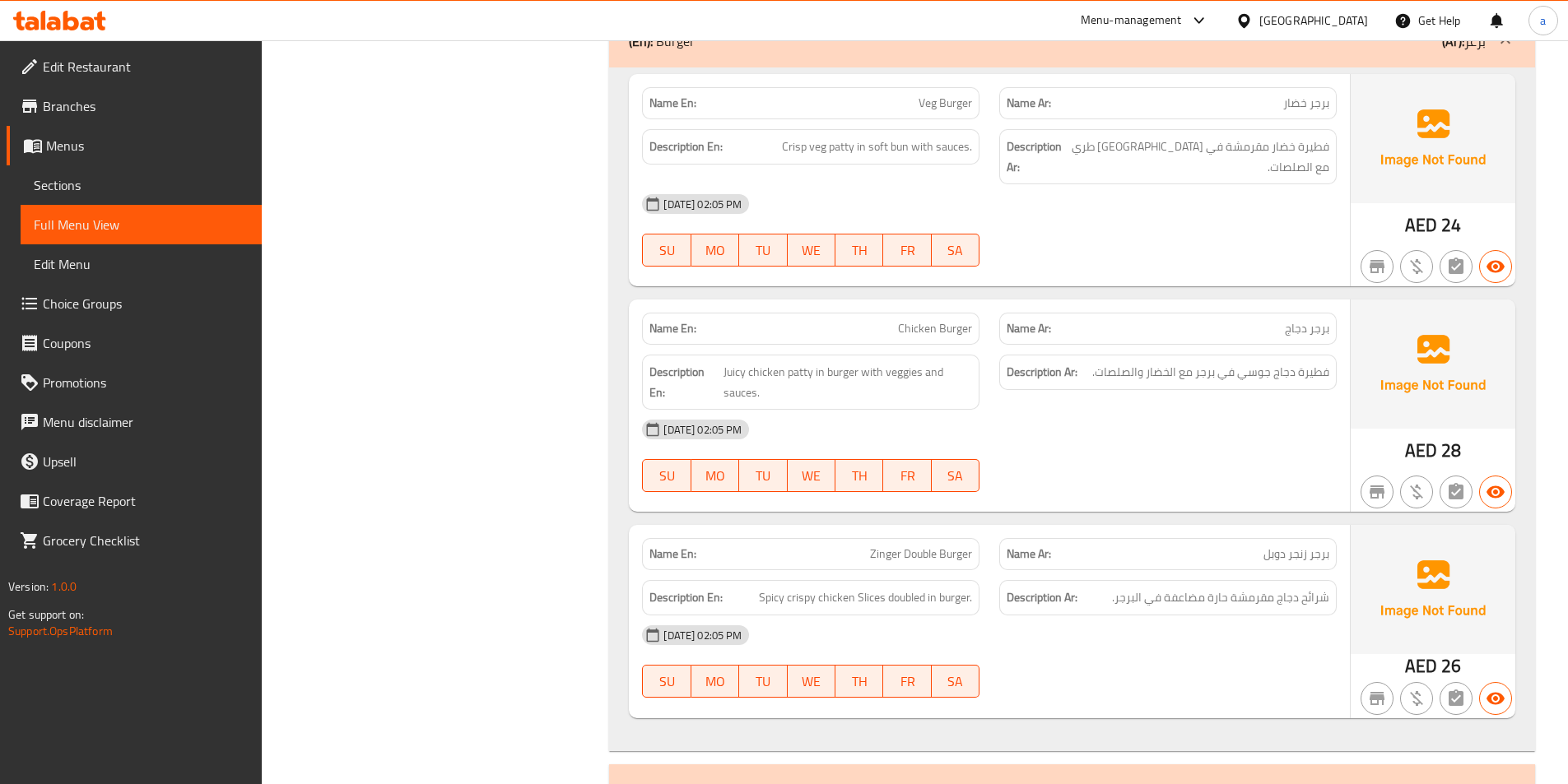
copy span "Chicken Burger"
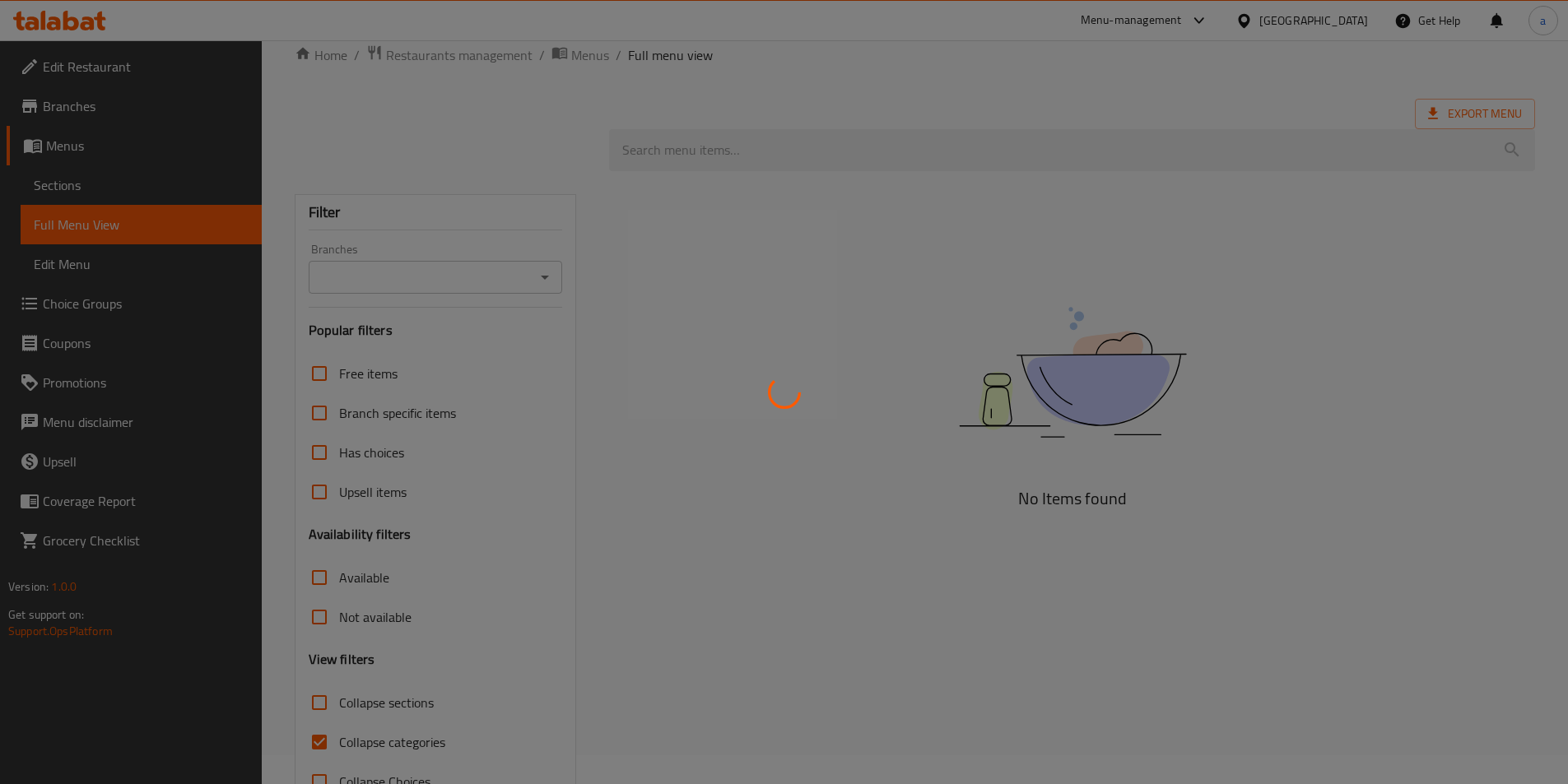
scroll to position [80, 0]
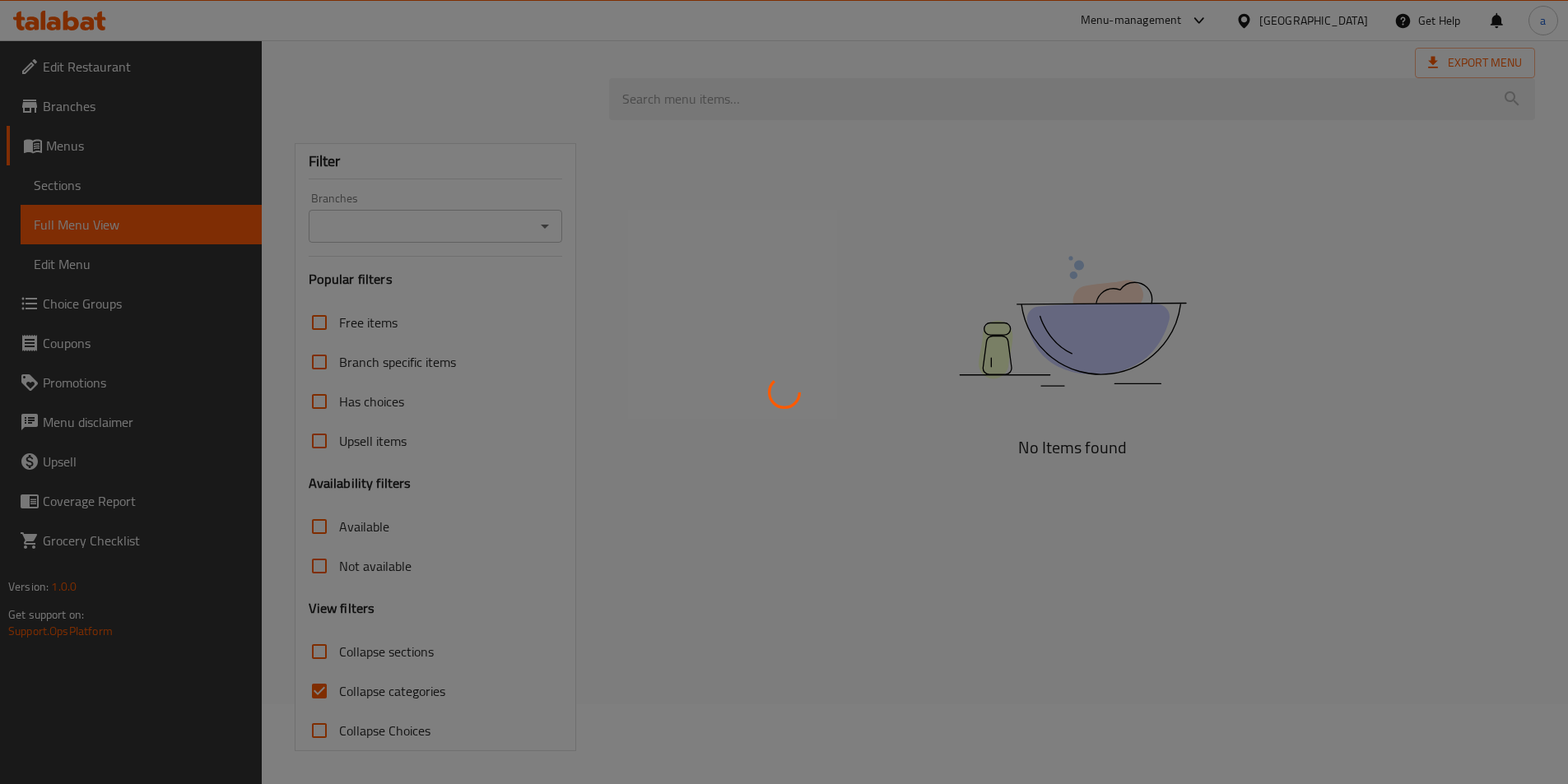
click at [321, 691] on div at bounding box center [784, 392] width 1568 height 784
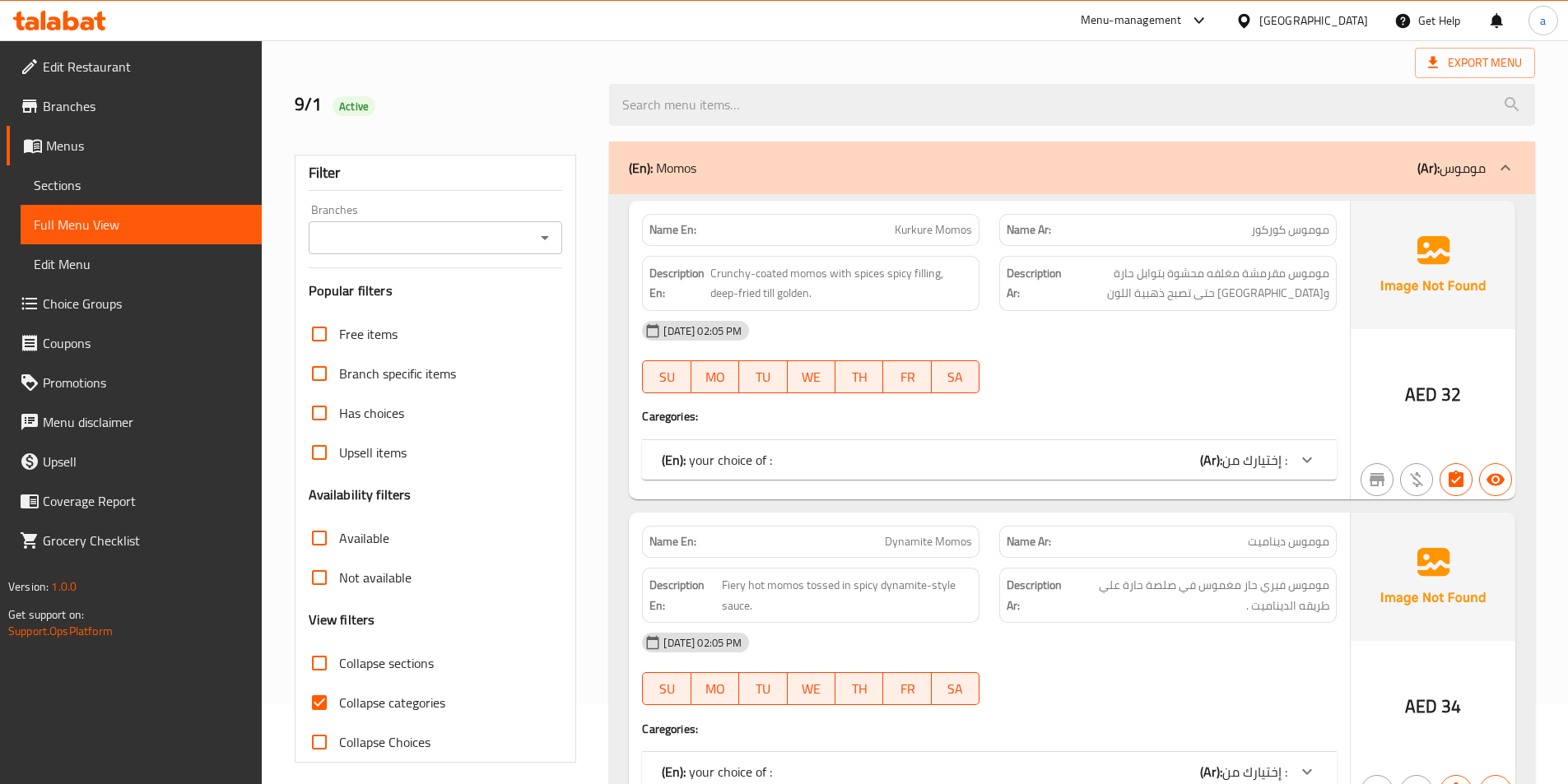
click at [319, 706] on input "Collapse categories" at bounding box center [319, 702] width 39 height 39
checkbox input "false"
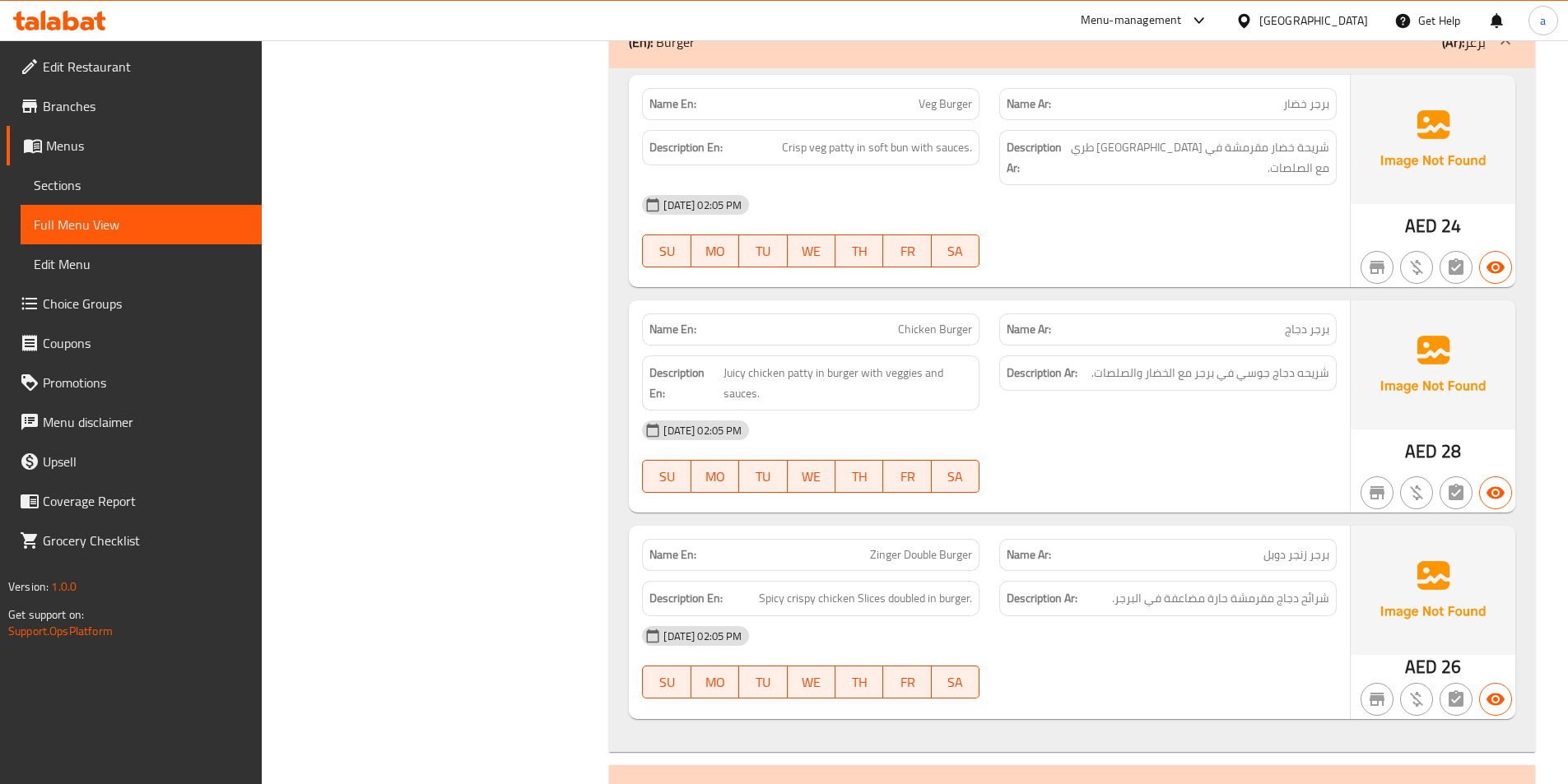
scroll to position [7846, 0]
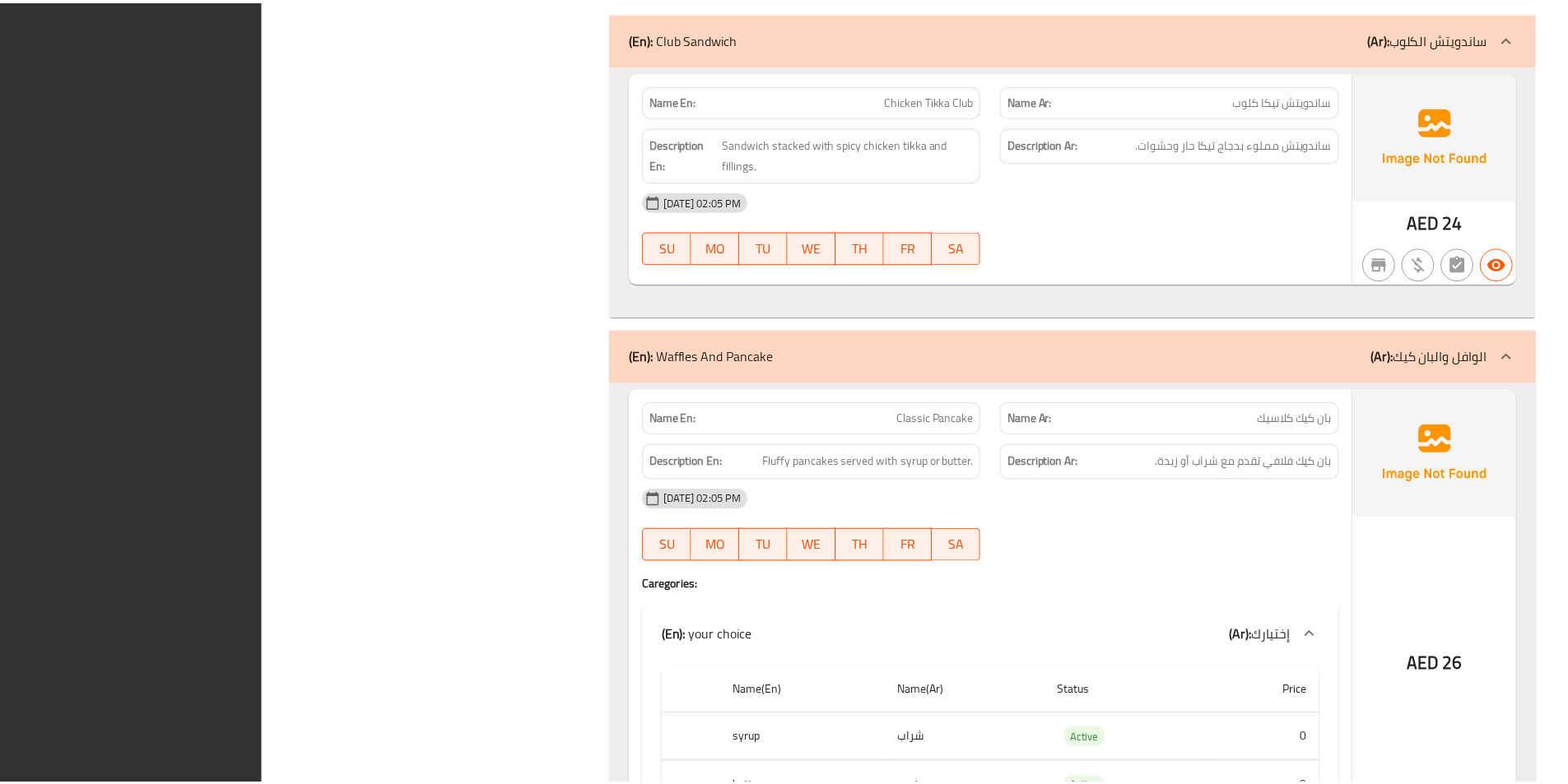
scroll to position [9206, 0]
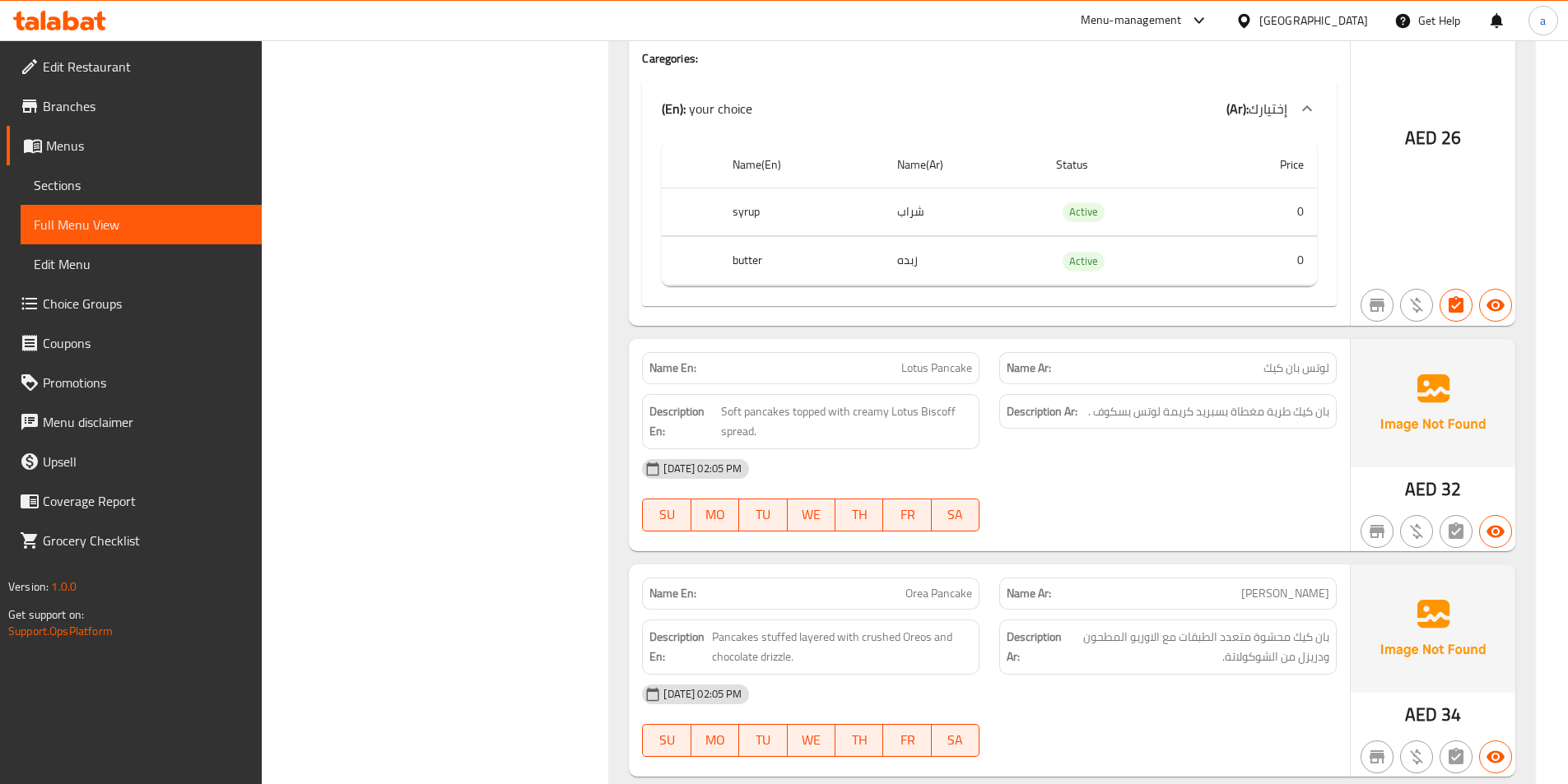
click at [137, 182] on span "Sections" at bounding box center [141, 186] width 215 height 20
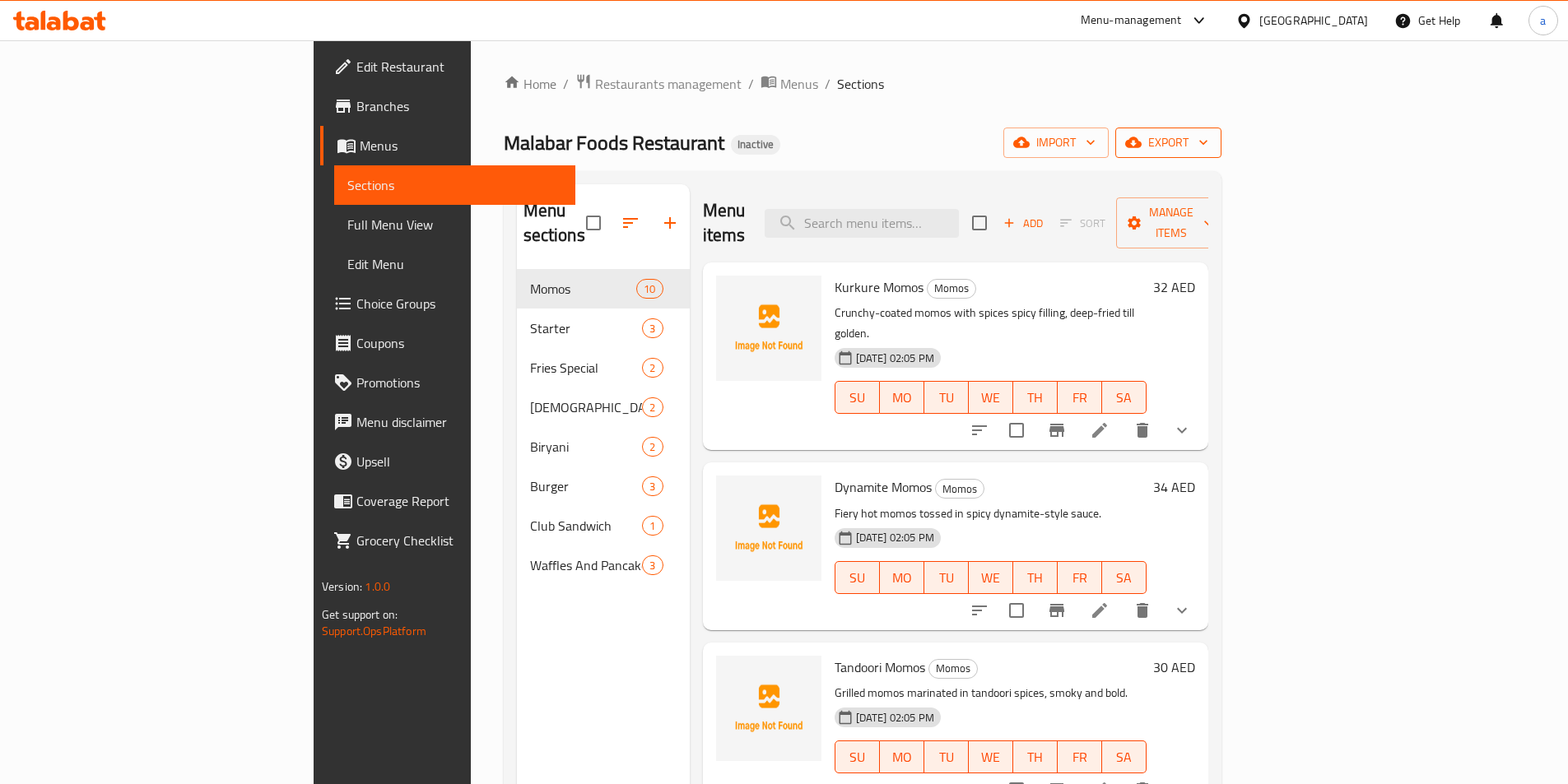
click at [1209, 142] on span "export" at bounding box center [1168, 143] width 80 height 21
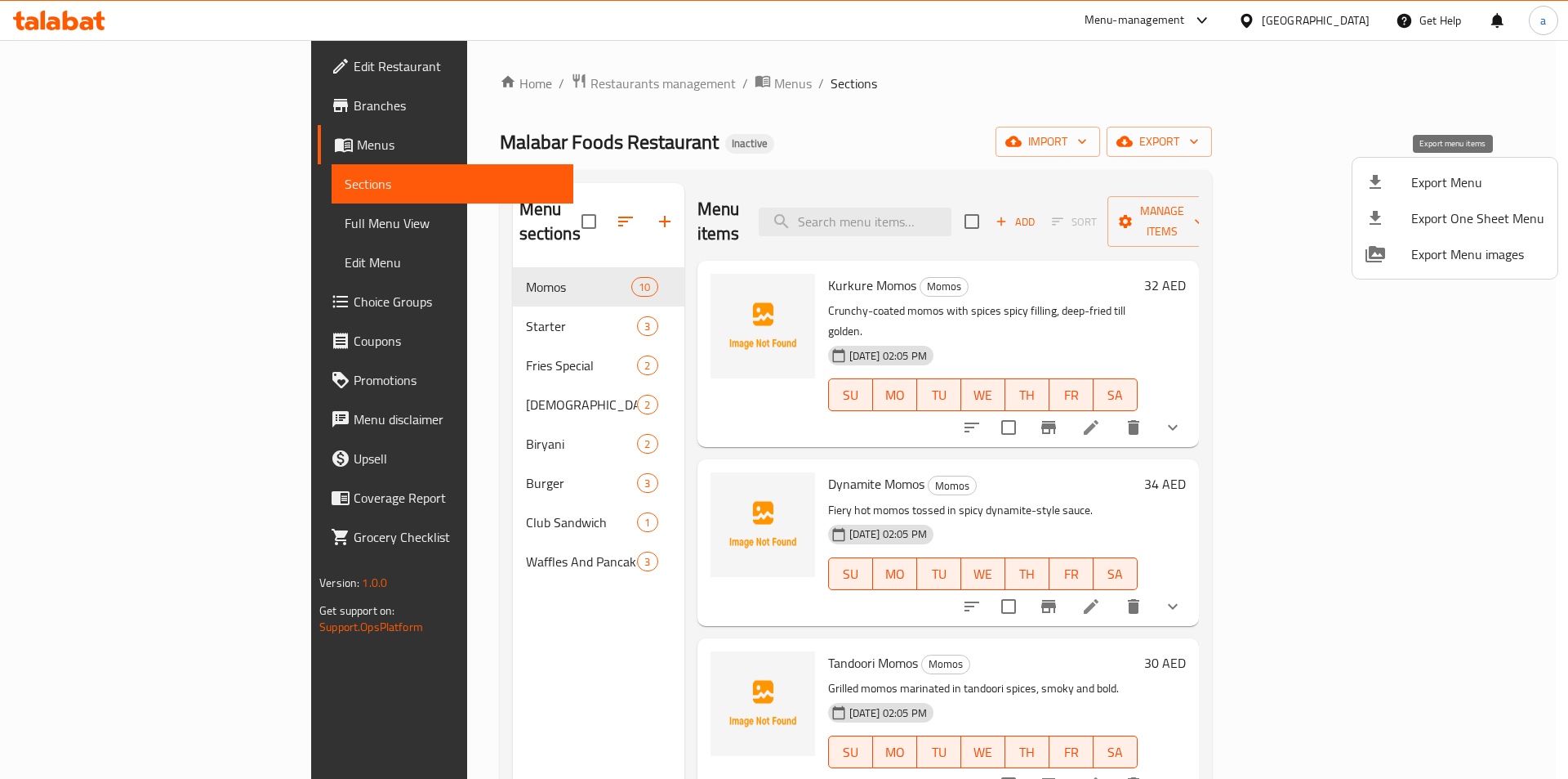
click at [1451, 175] on span "Export Menu" at bounding box center [1478, 183] width 133 height 20
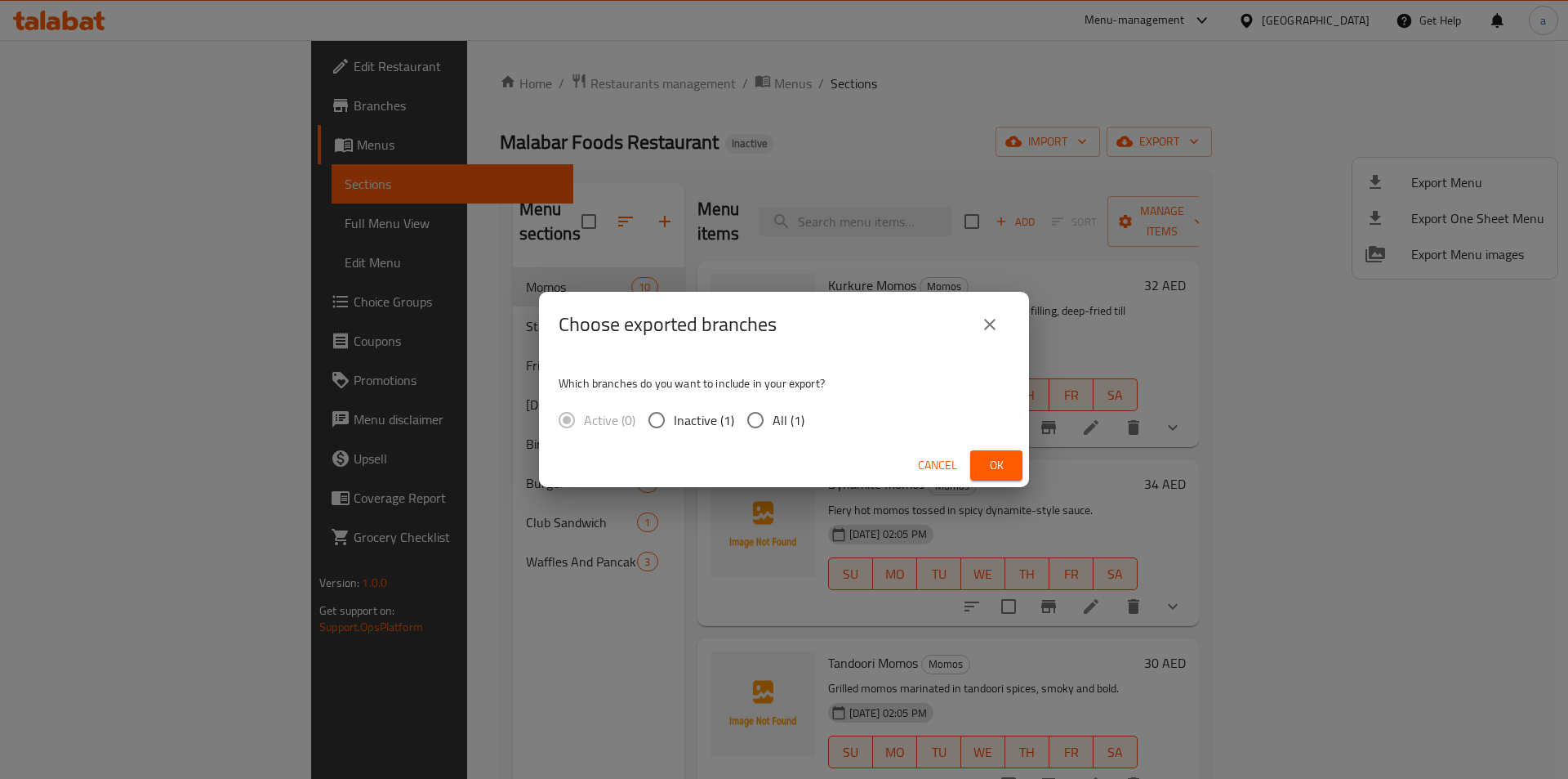
click at [770, 427] on input "All (1)" at bounding box center [756, 420] width 34 height 34
radio input "true"
click at [1012, 471] on button "Ok" at bounding box center [996, 465] width 52 height 30
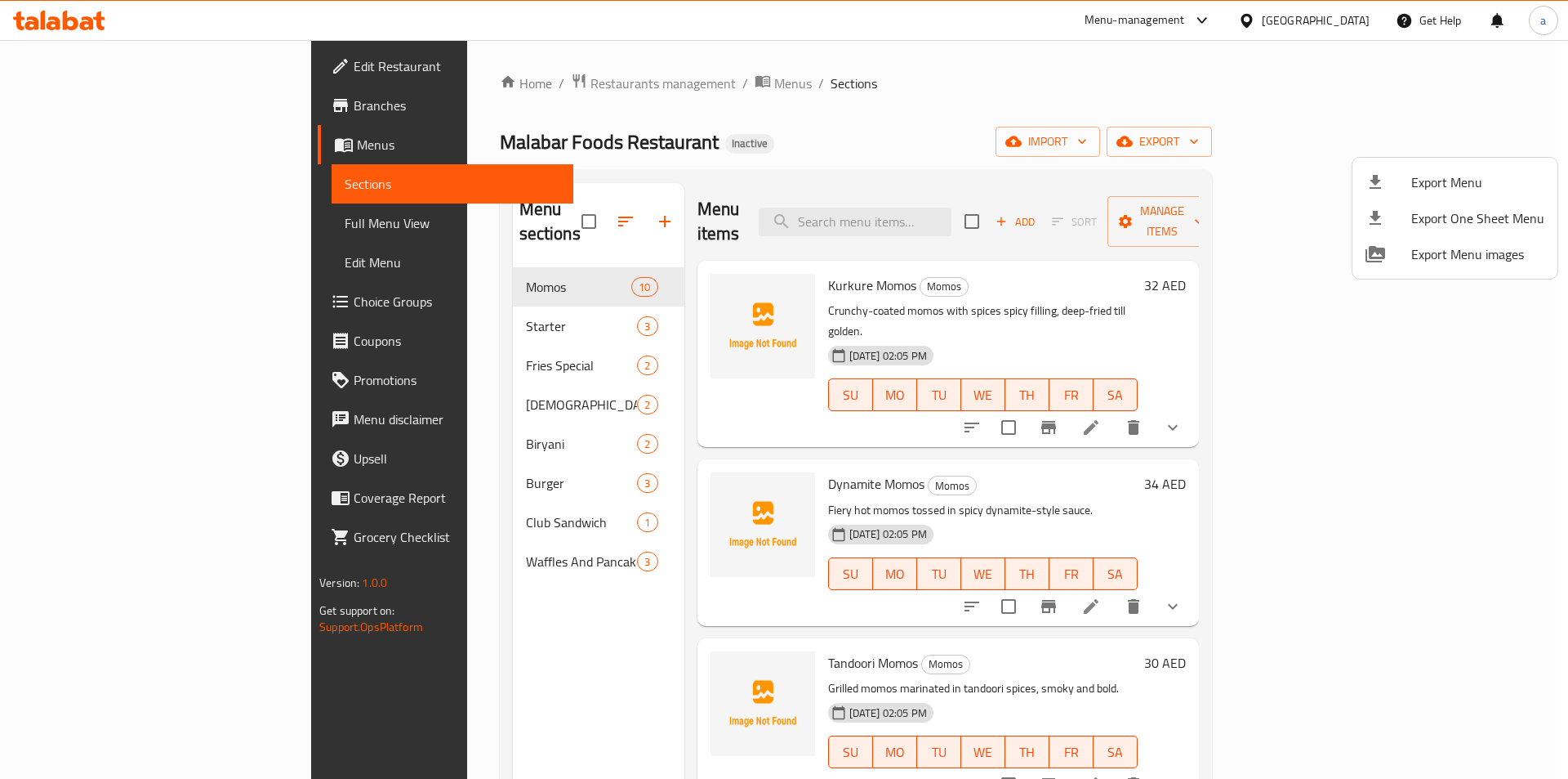
click at [145, 184] on div at bounding box center [784, 390] width 1568 height 779
click at [345, 184] on span "Sections" at bounding box center [453, 184] width 216 height 20
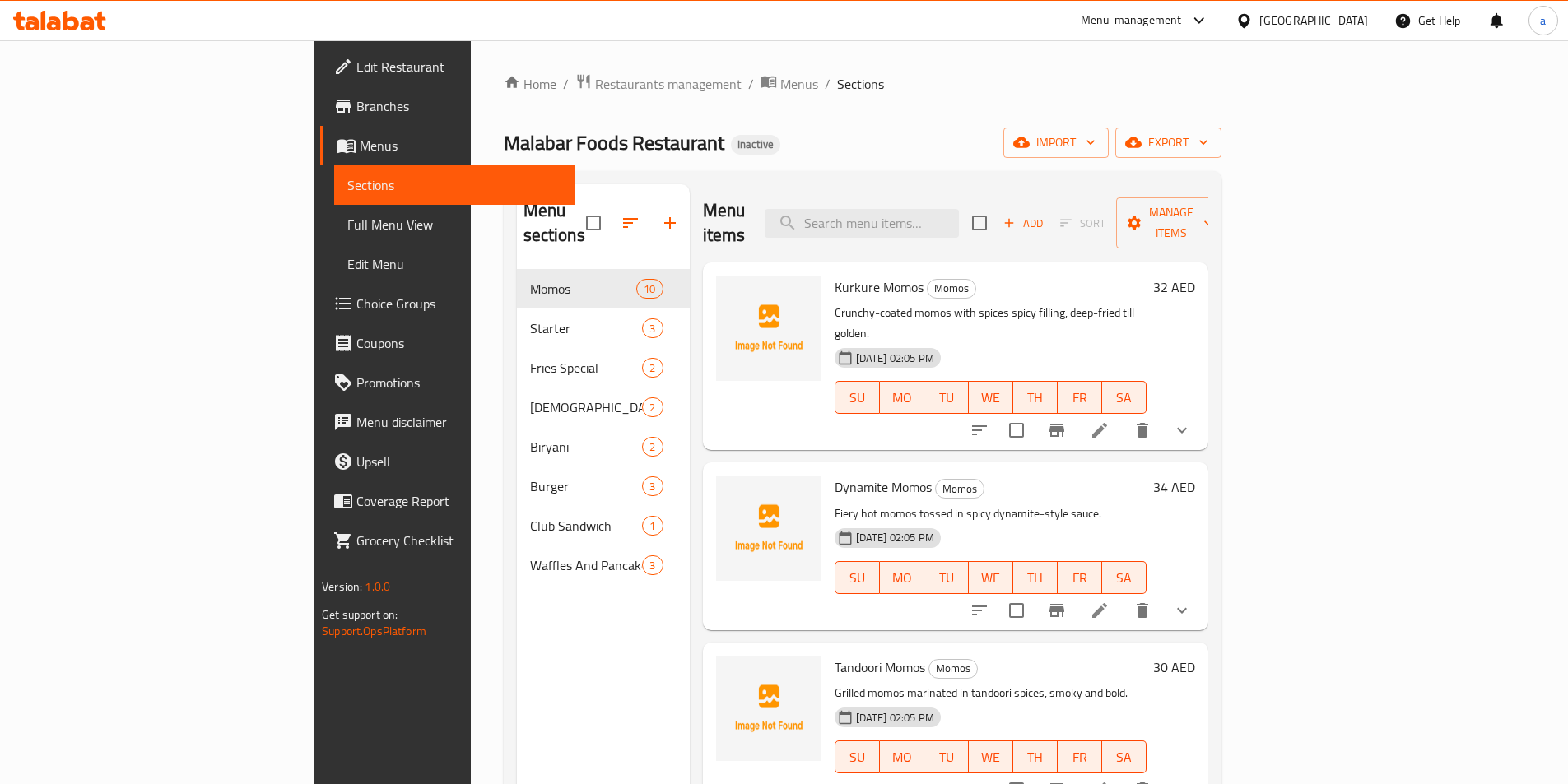
click at [348, 186] on span "Sections" at bounding box center [455, 186] width 215 height 20
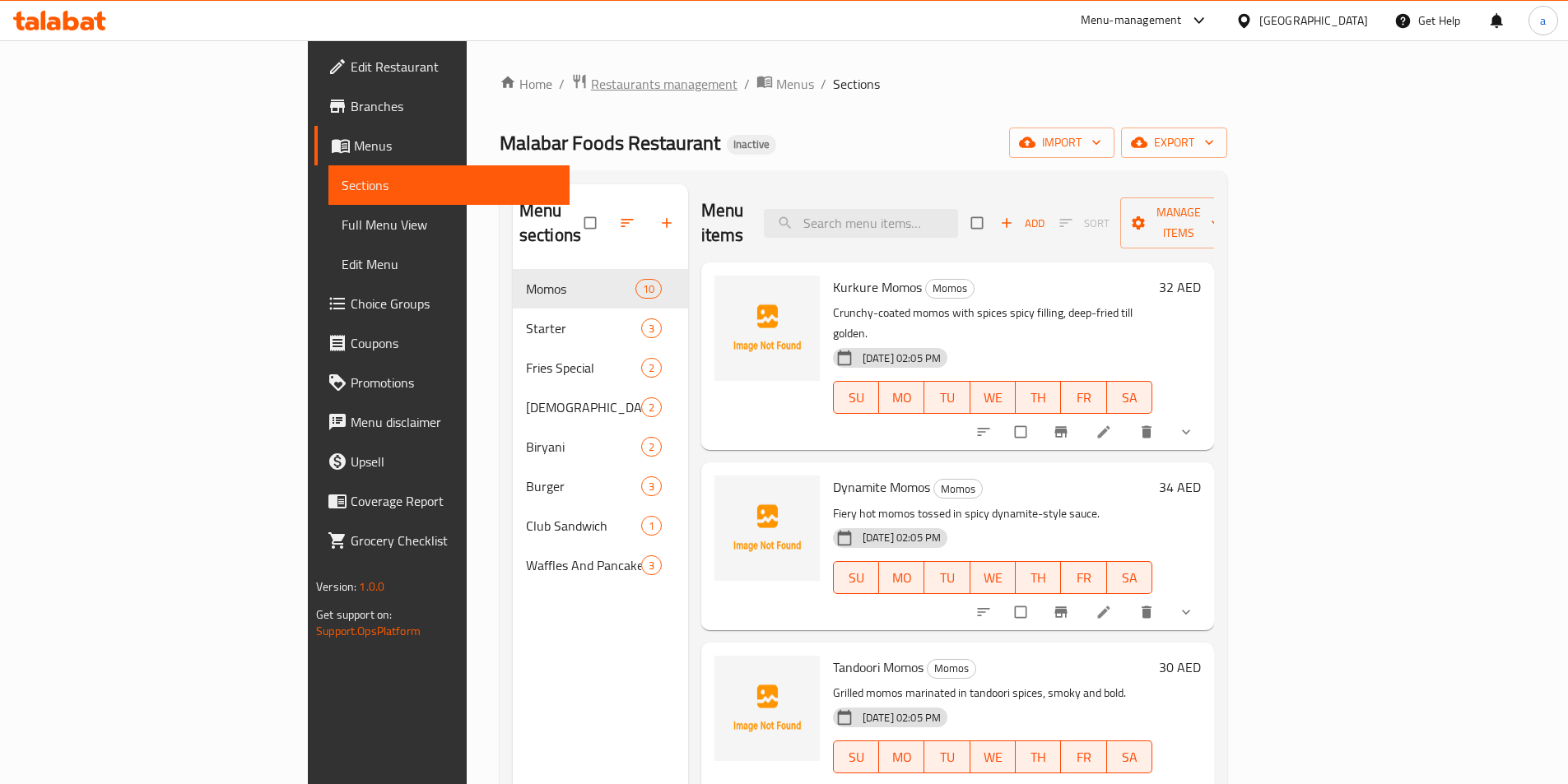
click at [591, 85] on span "Restaurants management" at bounding box center [663, 84] width 147 height 20
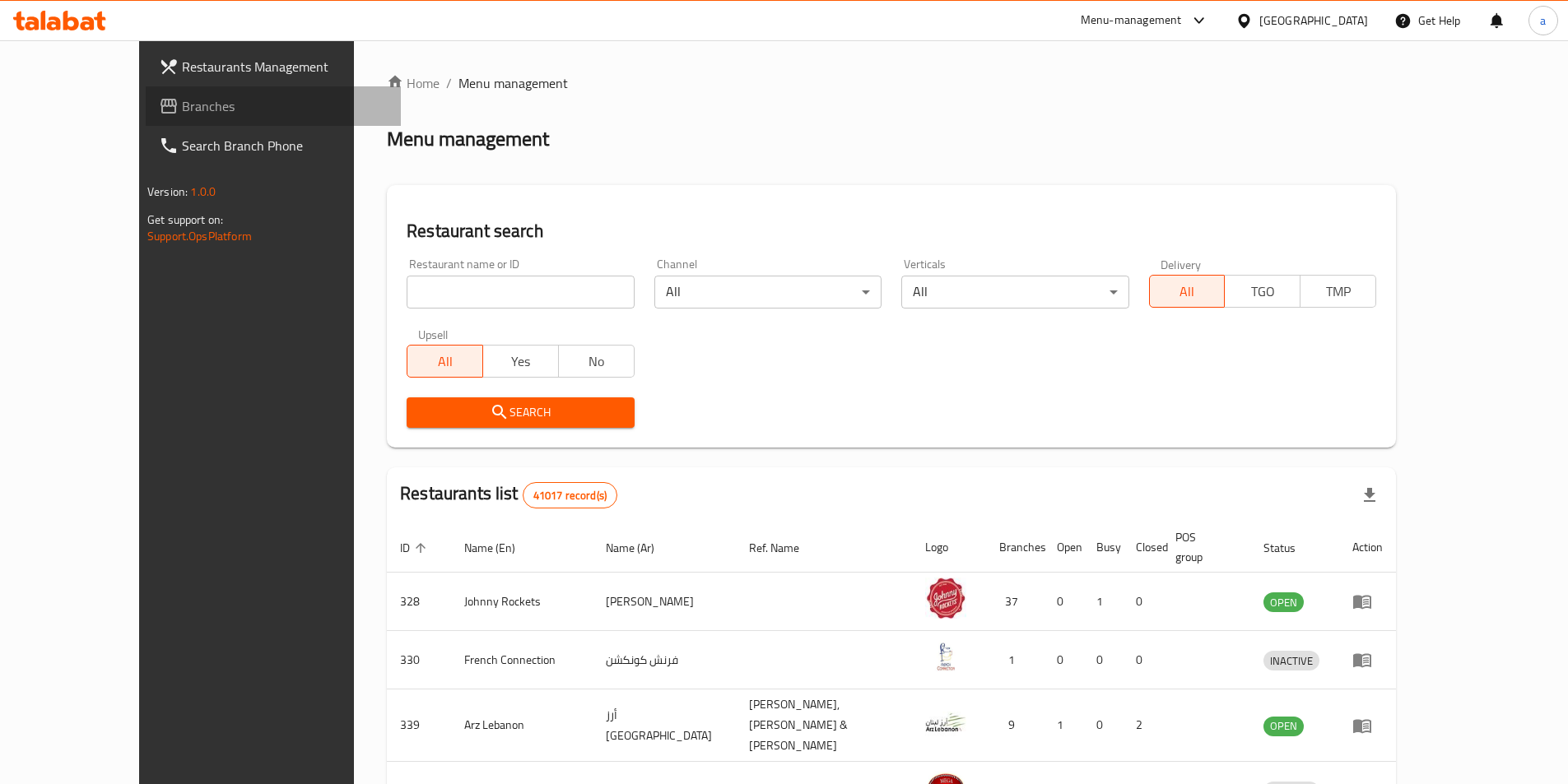
click at [182, 103] on span "Branches" at bounding box center [285, 106] width 206 height 20
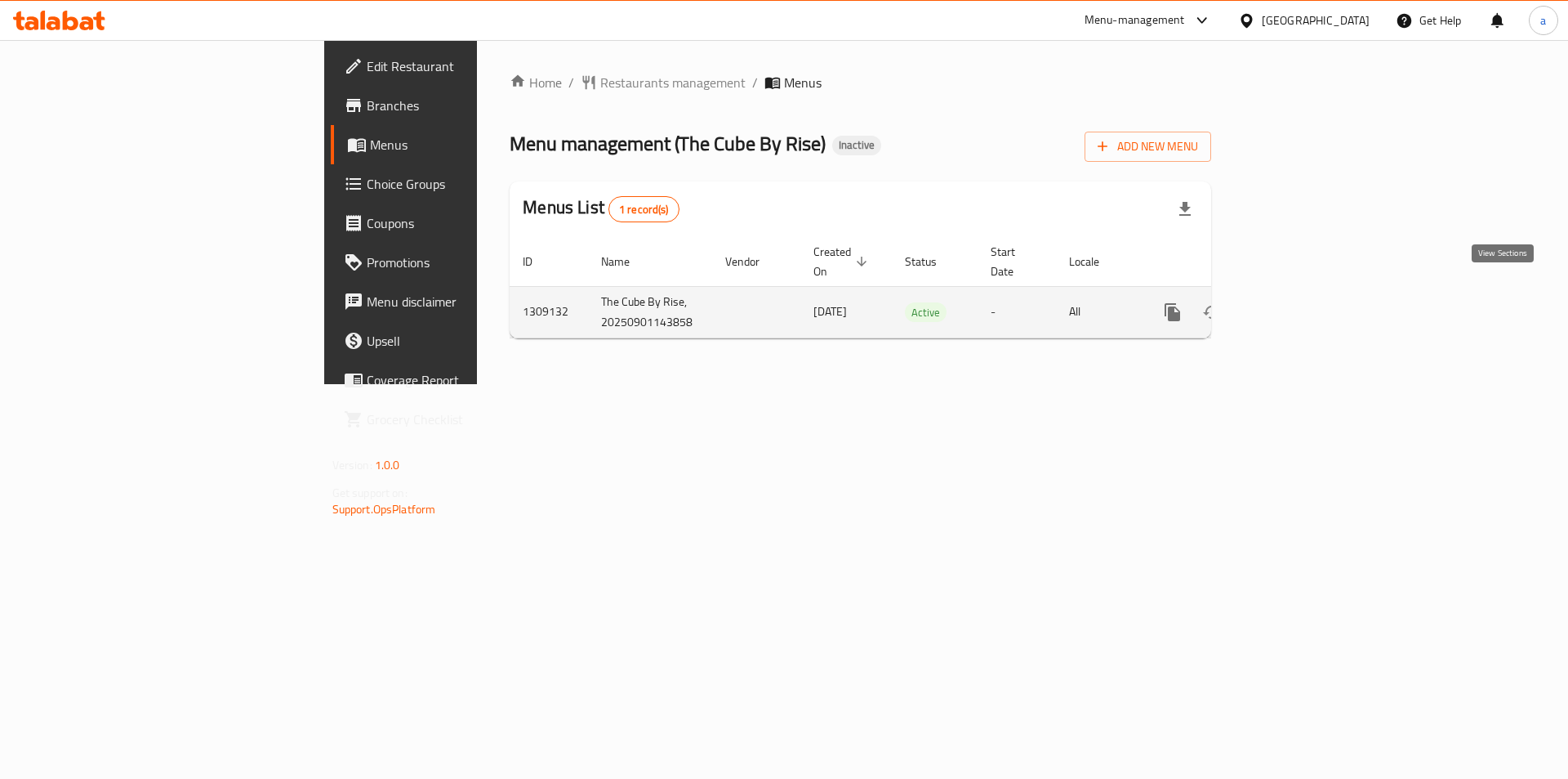
click at [1301, 303] on icon "enhanced table" at bounding box center [1291, 313] width 20 height 20
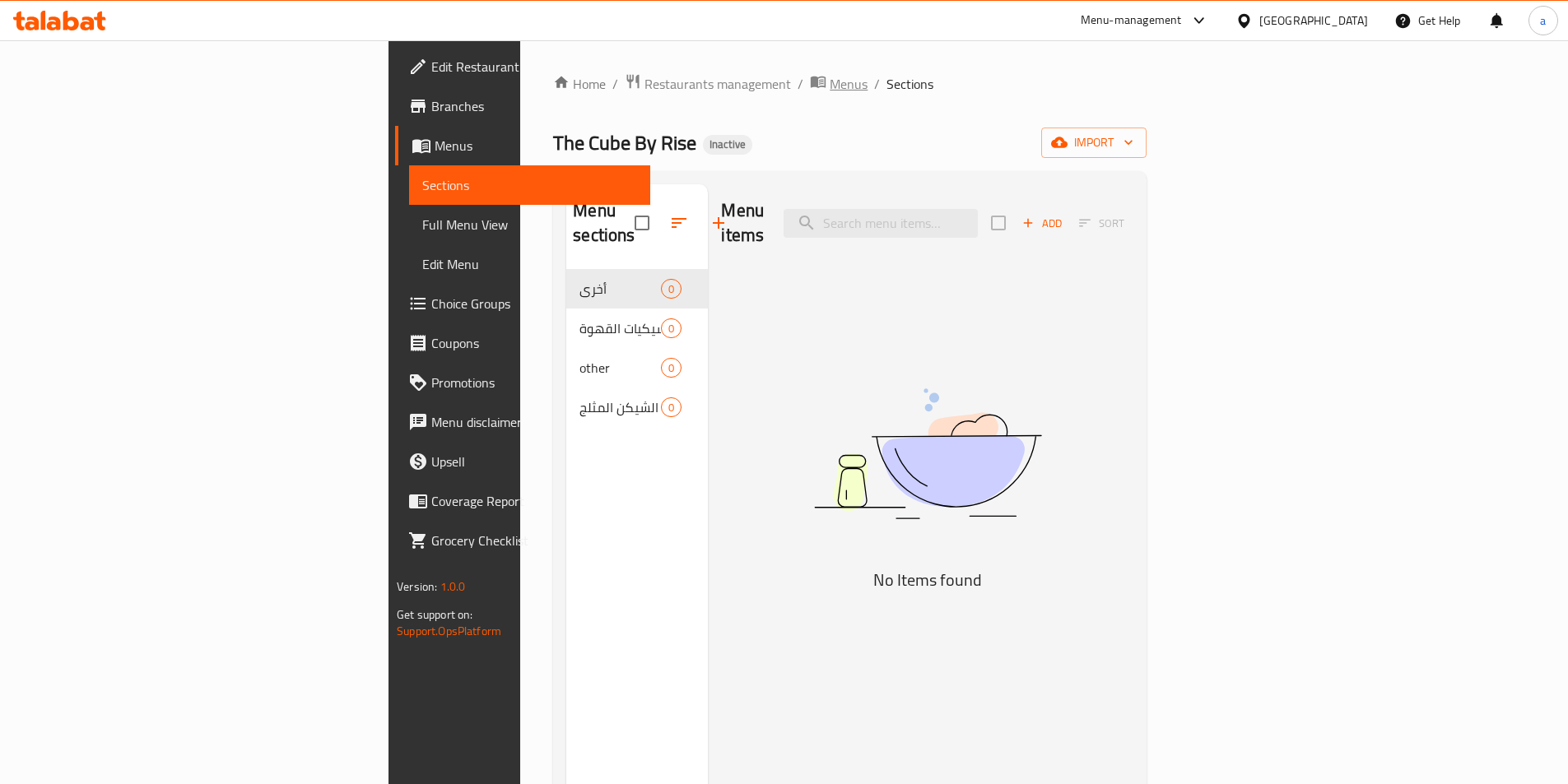
click at [830, 86] on span "Menus" at bounding box center [849, 84] width 38 height 20
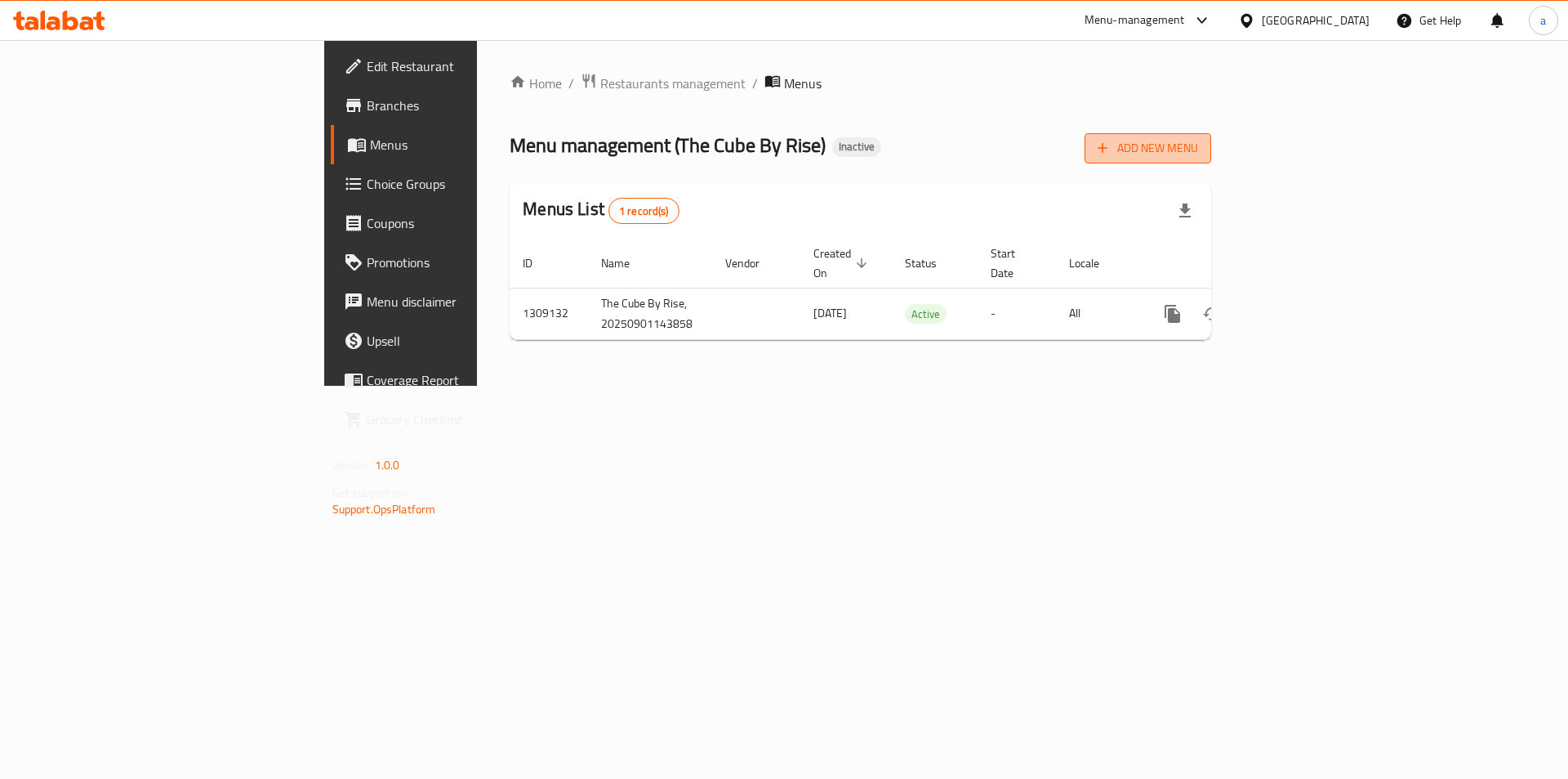
click at [1199, 145] on span "Add New Menu" at bounding box center [1147, 148] width 100 height 21
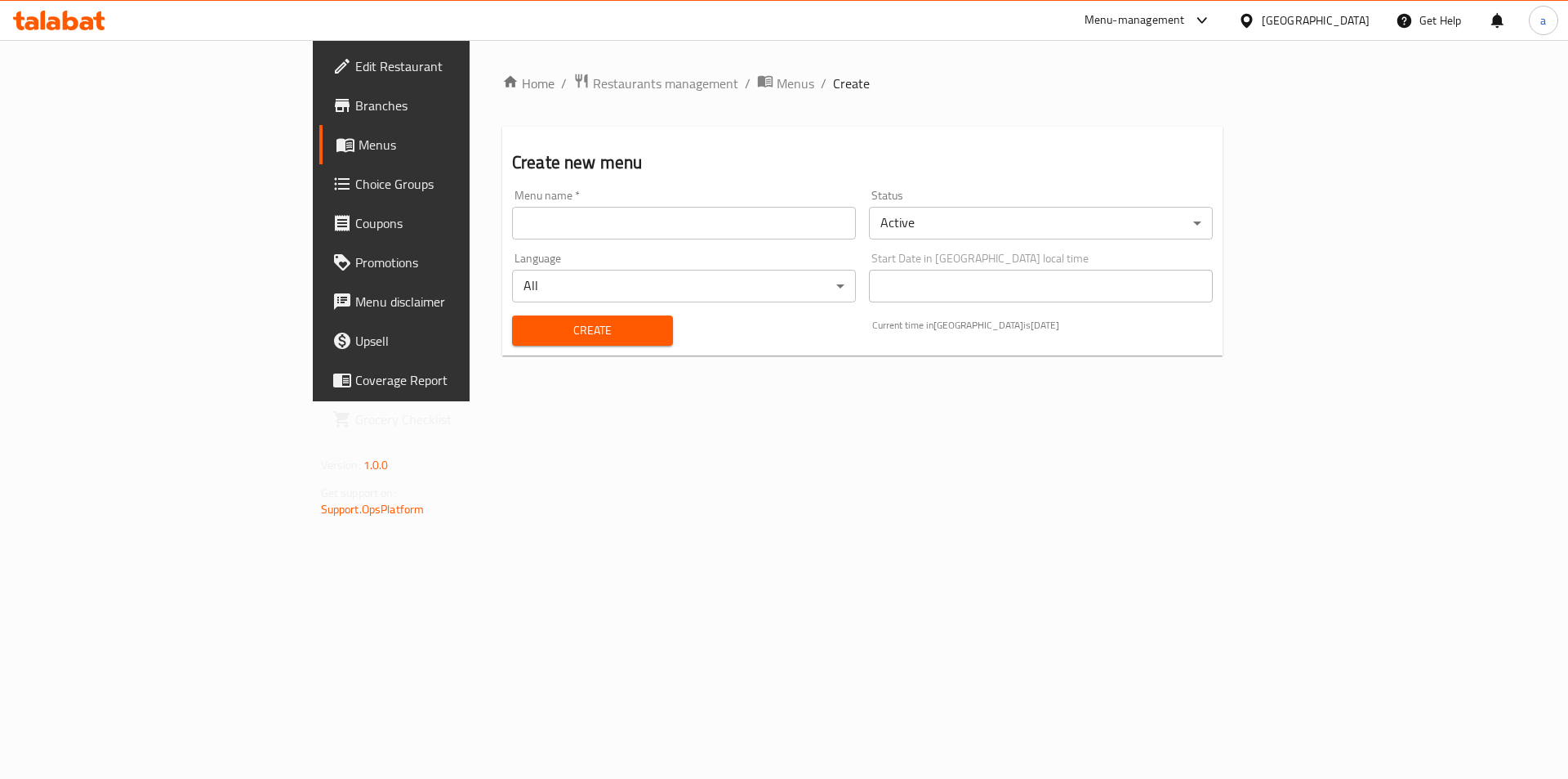
click at [631, 223] on input "text" at bounding box center [684, 223] width 344 height 33
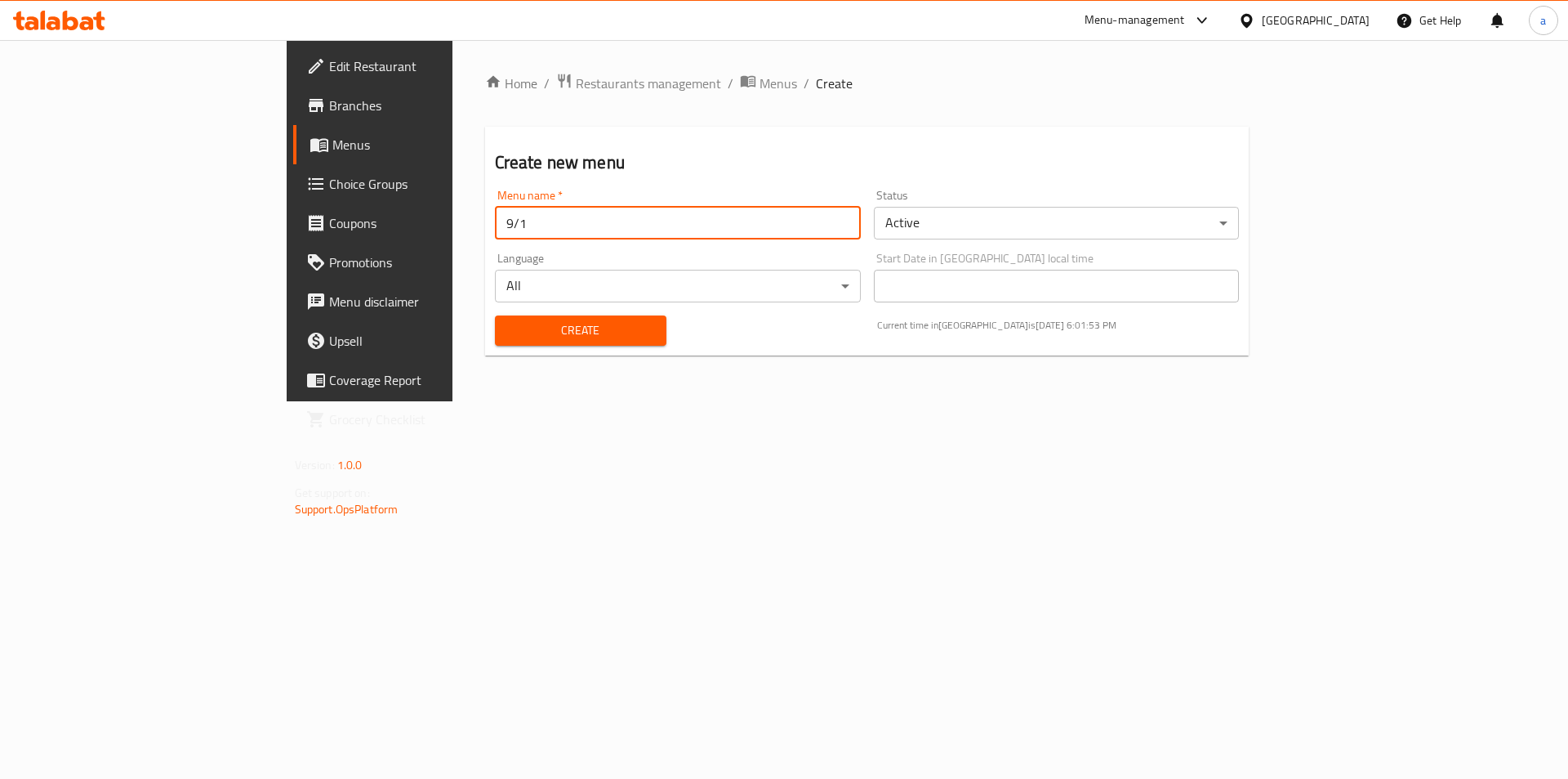
type input "9/1"
click at [572, 326] on span "Create" at bounding box center [581, 331] width 145 height 21
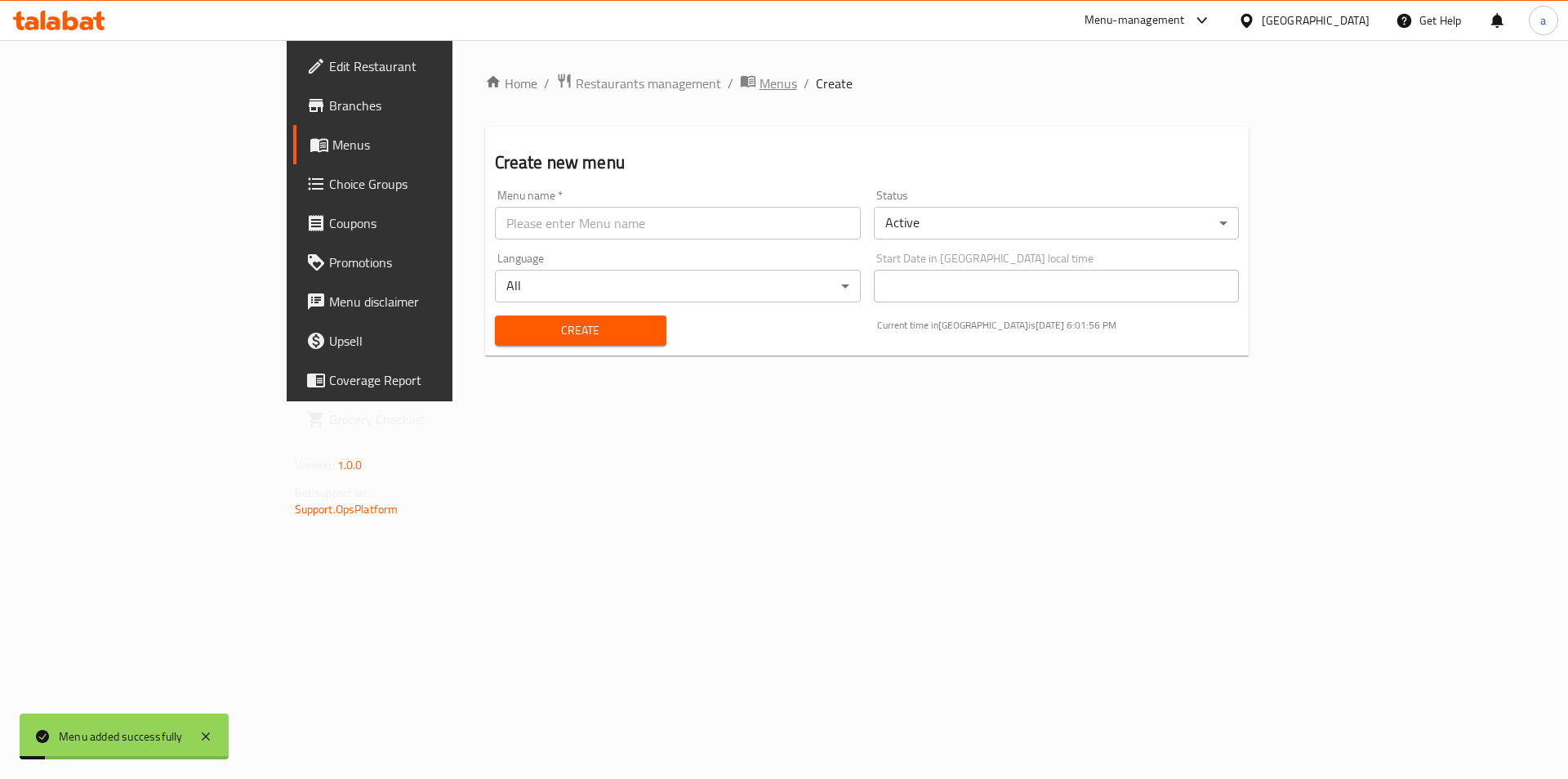
click at [760, 76] on span "Menus" at bounding box center [779, 83] width 38 height 20
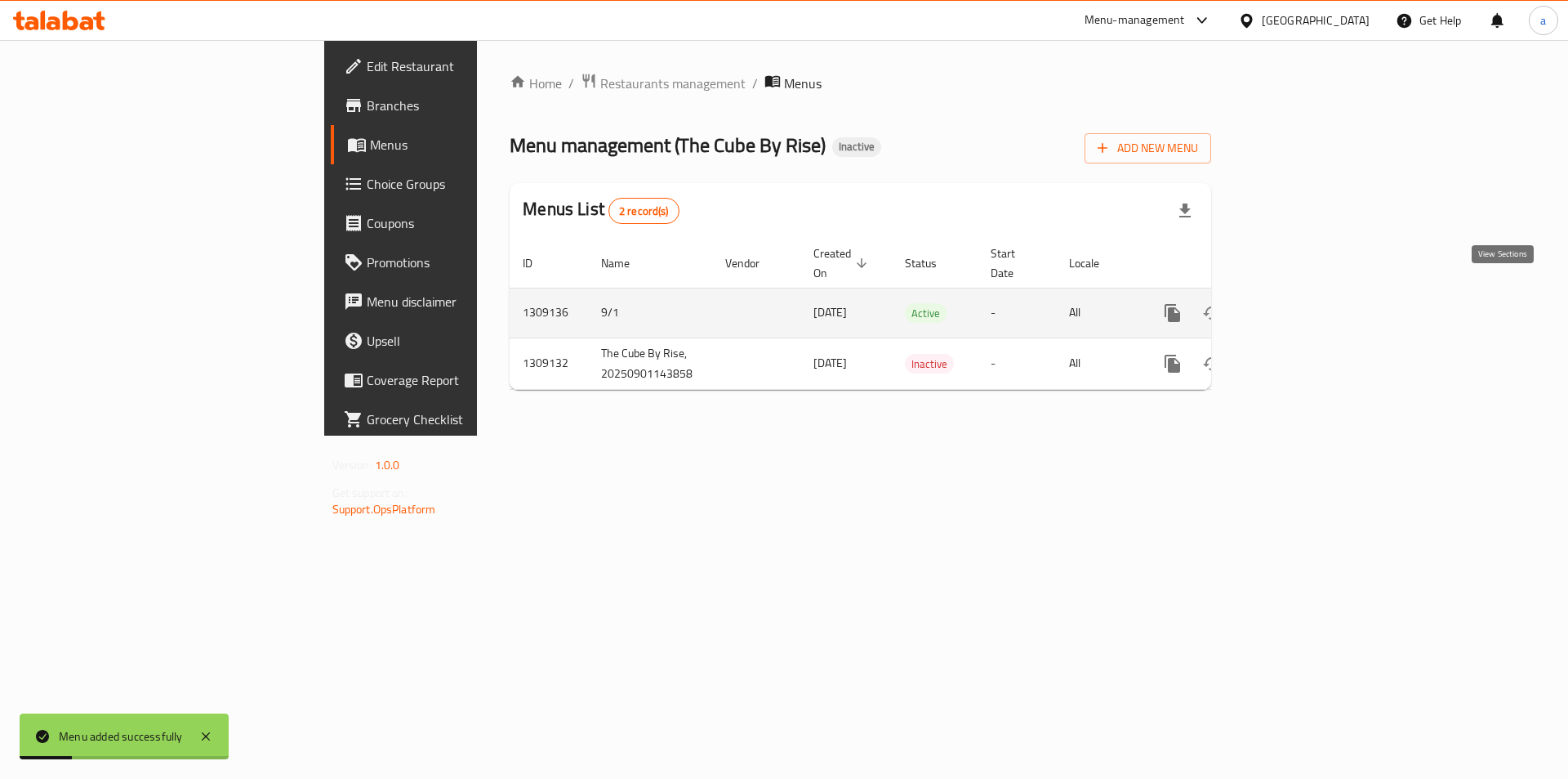
click at [1311, 304] on link "enhanced table" at bounding box center [1290, 313] width 39 height 39
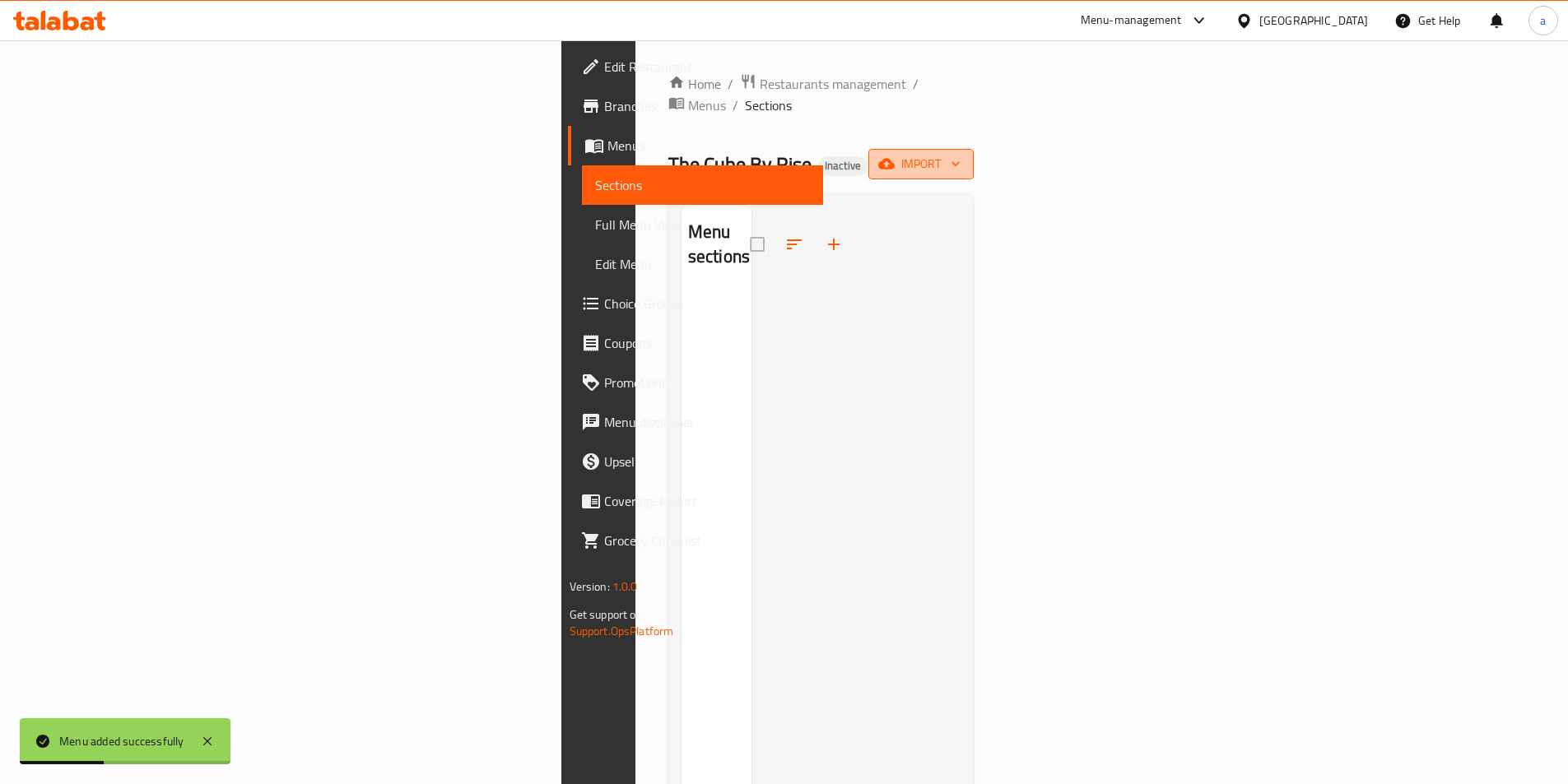
click at [974, 149] on button "import" at bounding box center [921, 164] width 106 height 30
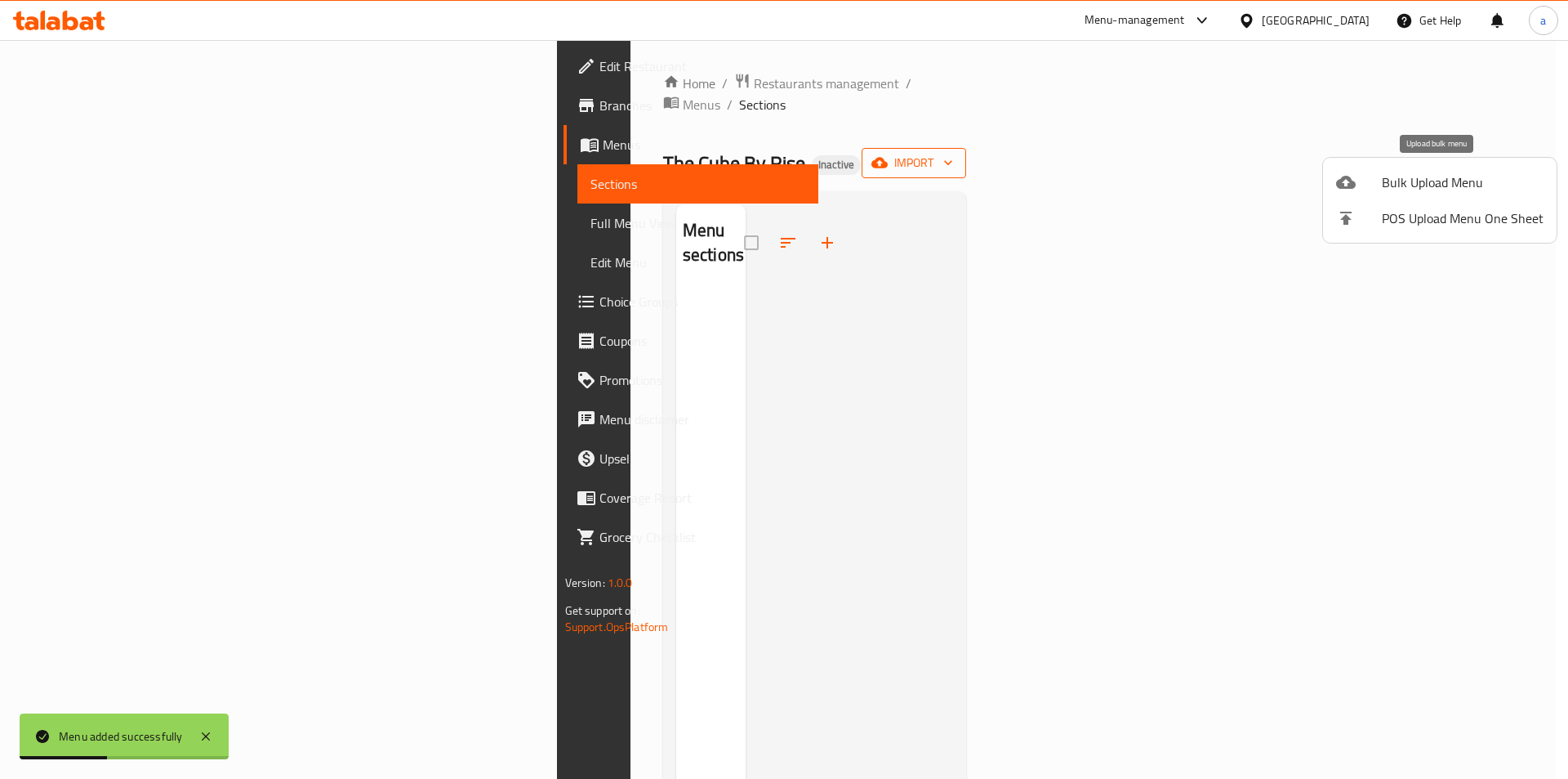
click at [1417, 173] on span "Bulk Upload Menu" at bounding box center [1462, 183] width 162 height 20
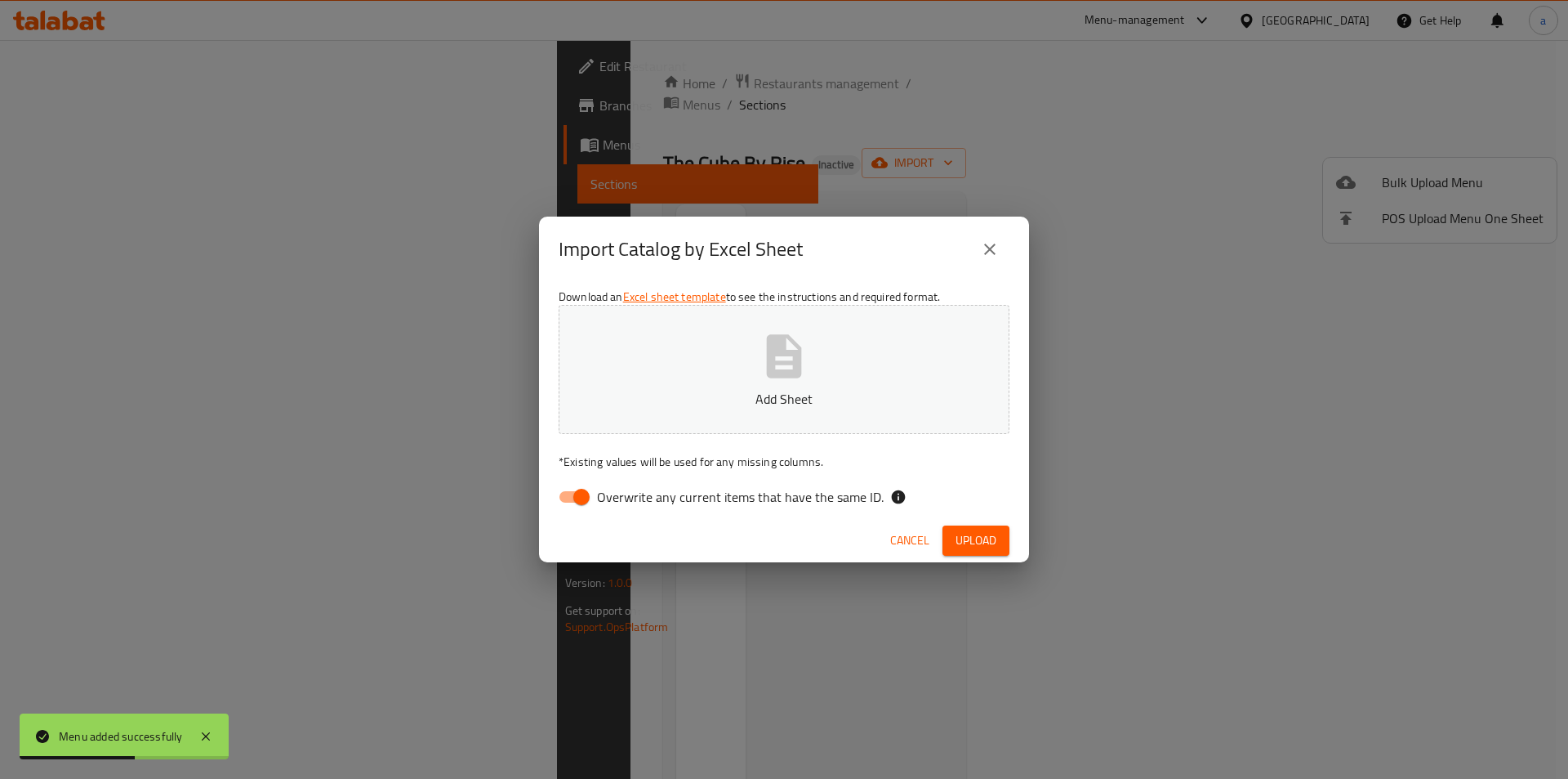
click at [568, 498] on input "Overwrite any current items that have the same ID." at bounding box center [581, 497] width 93 height 31
checkbox input "false"
click at [694, 393] on p "Add Sheet" at bounding box center [784, 399] width 400 height 20
click at [995, 540] on span "Upload" at bounding box center [975, 540] width 41 height 21
click at [691, 398] on p "sufra.xlsx" at bounding box center [784, 399] width 400 height 20
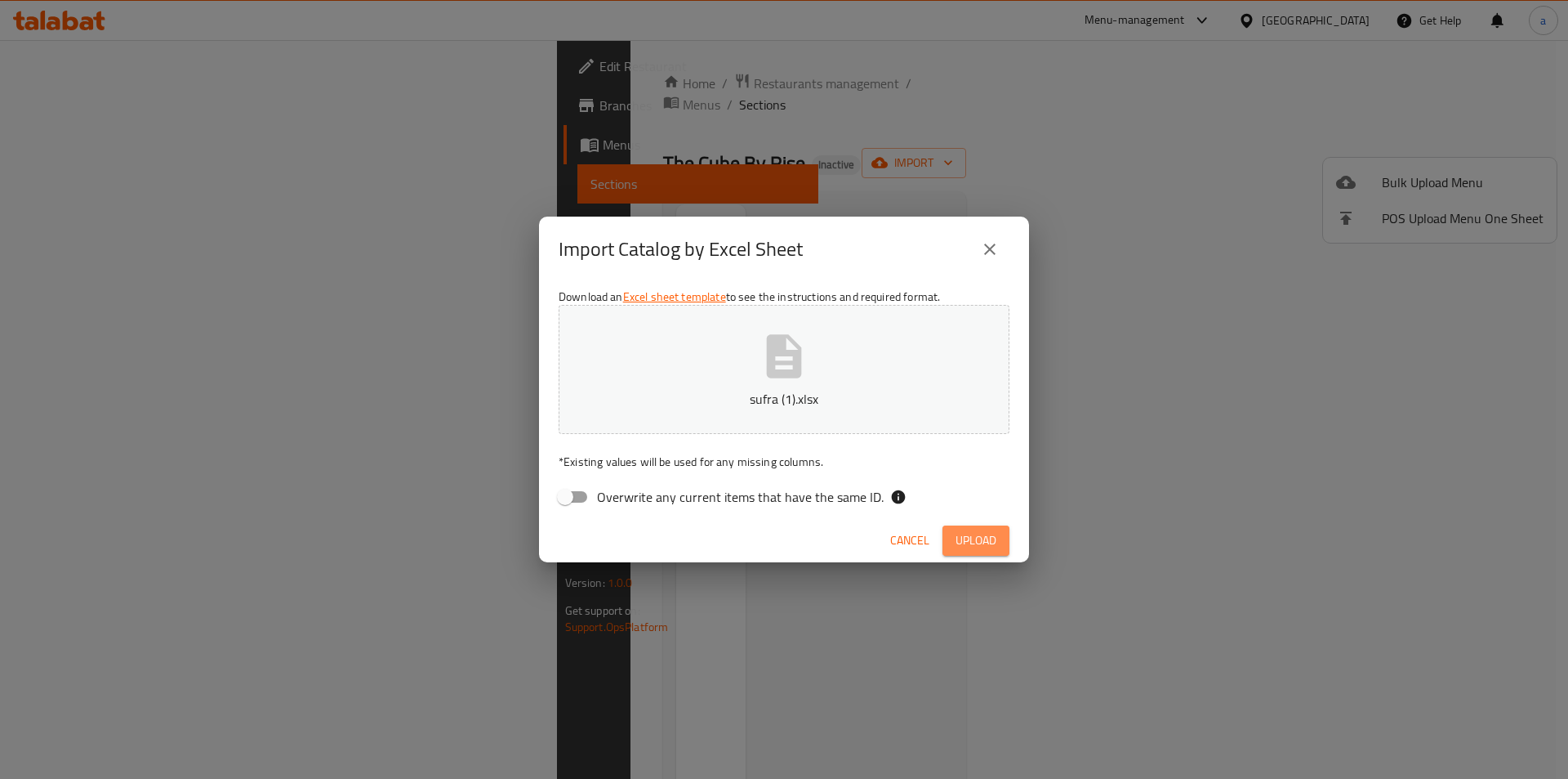
click at [975, 539] on span "Upload" at bounding box center [975, 540] width 41 height 21
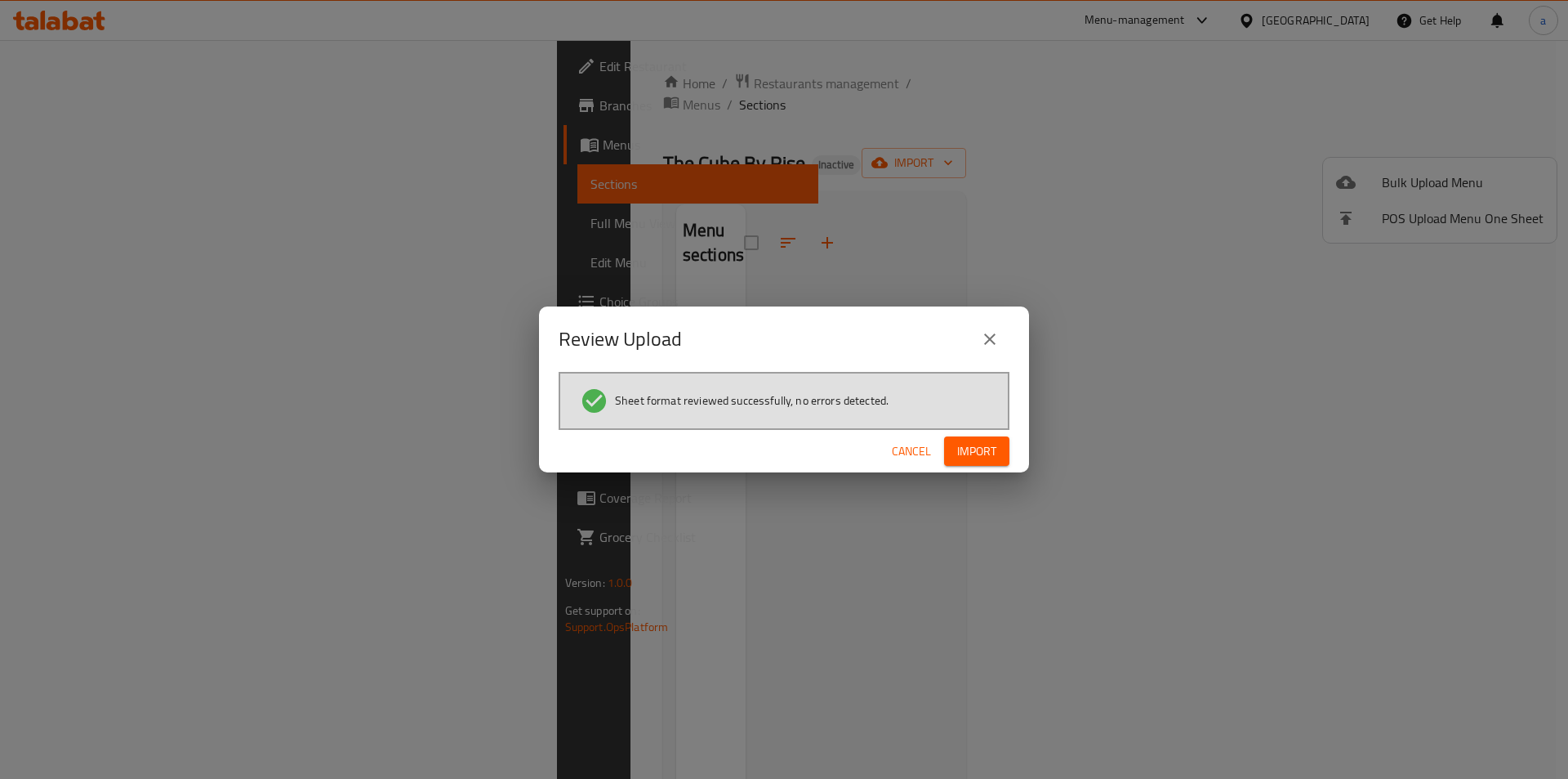
click at [971, 451] on span "Import" at bounding box center [976, 451] width 39 height 21
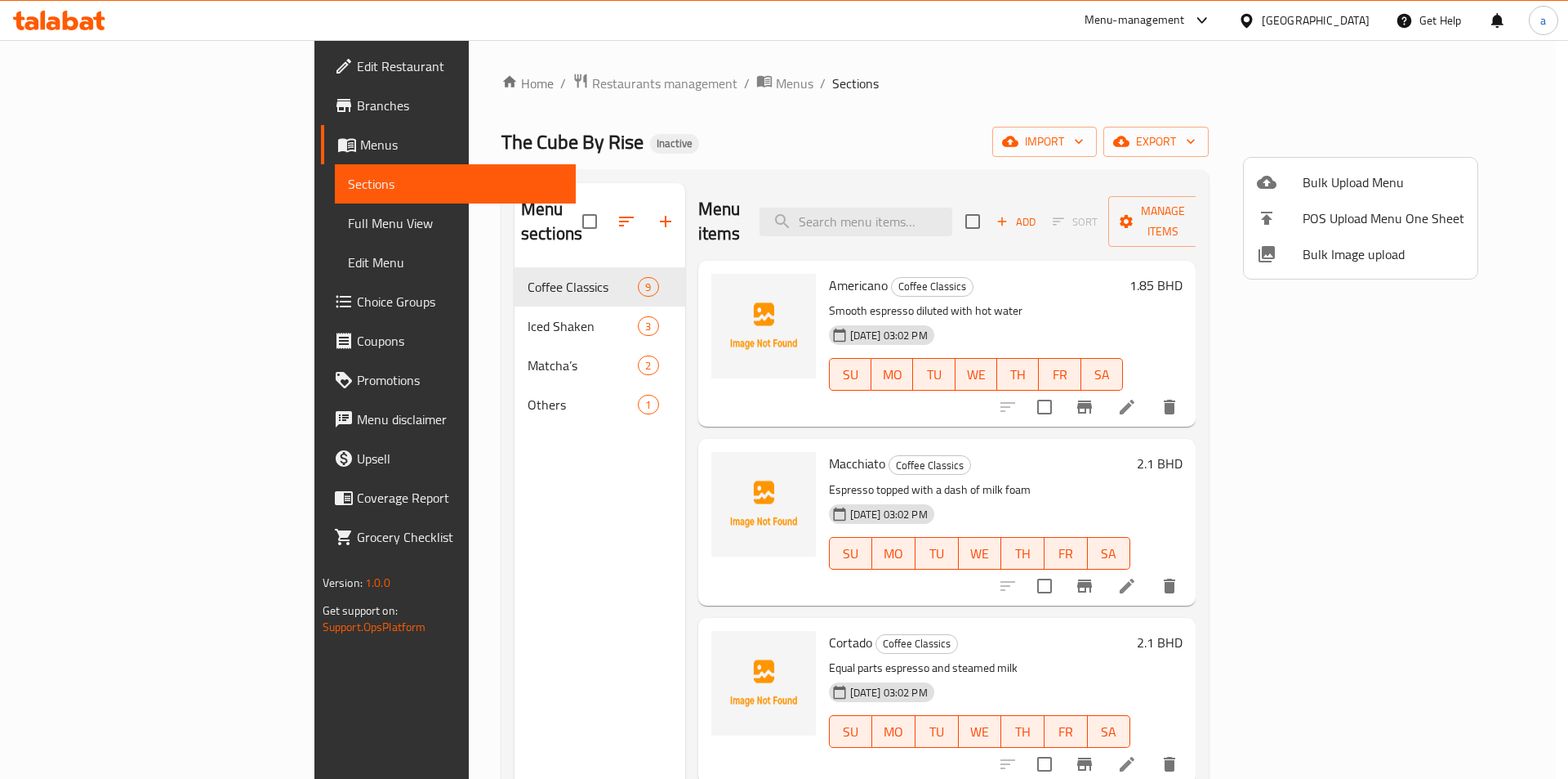
click at [106, 230] on div at bounding box center [784, 390] width 1568 height 779
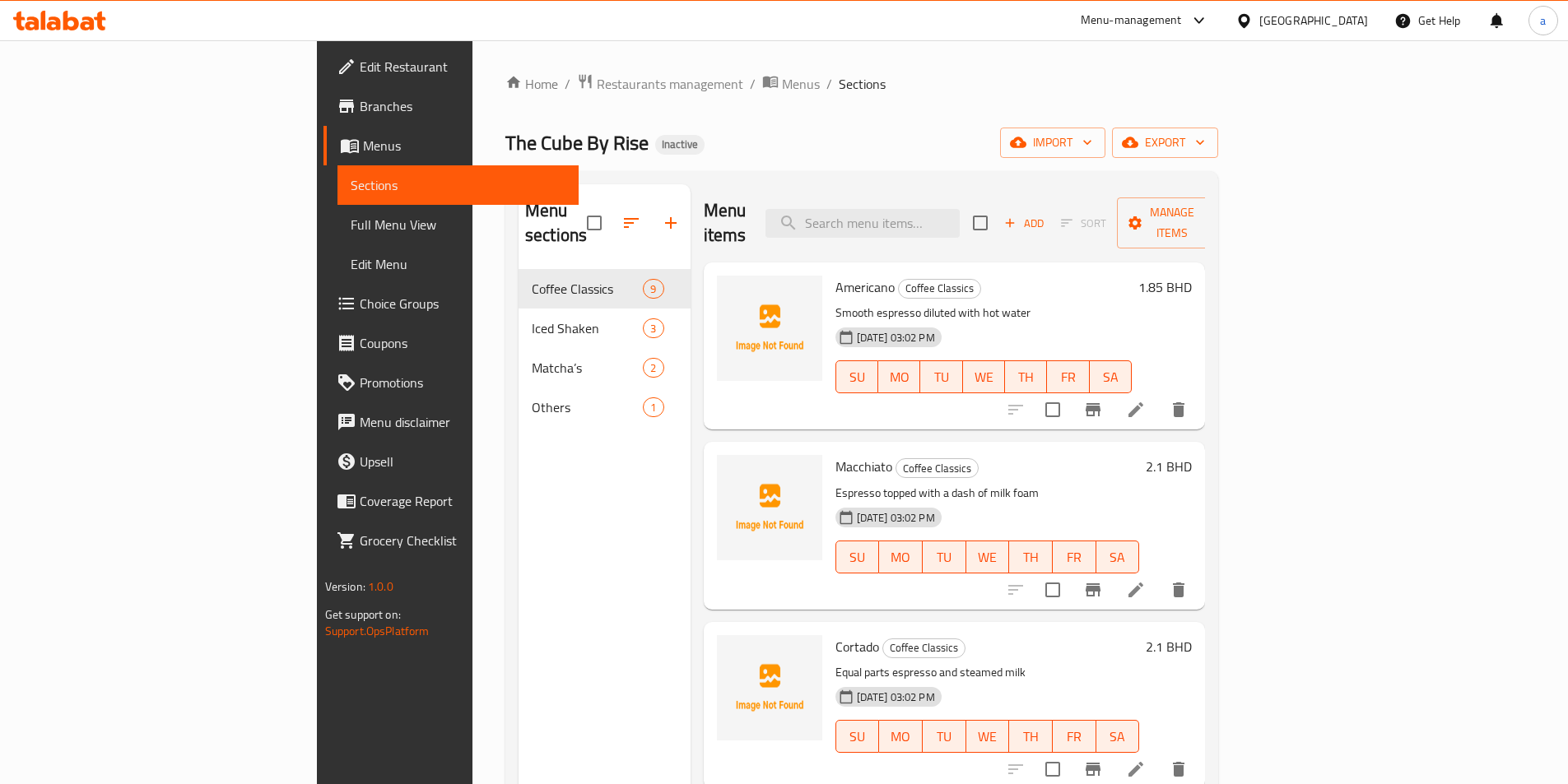
click at [350, 231] on span "Full Menu View" at bounding box center [458, 225] width 215 height 20
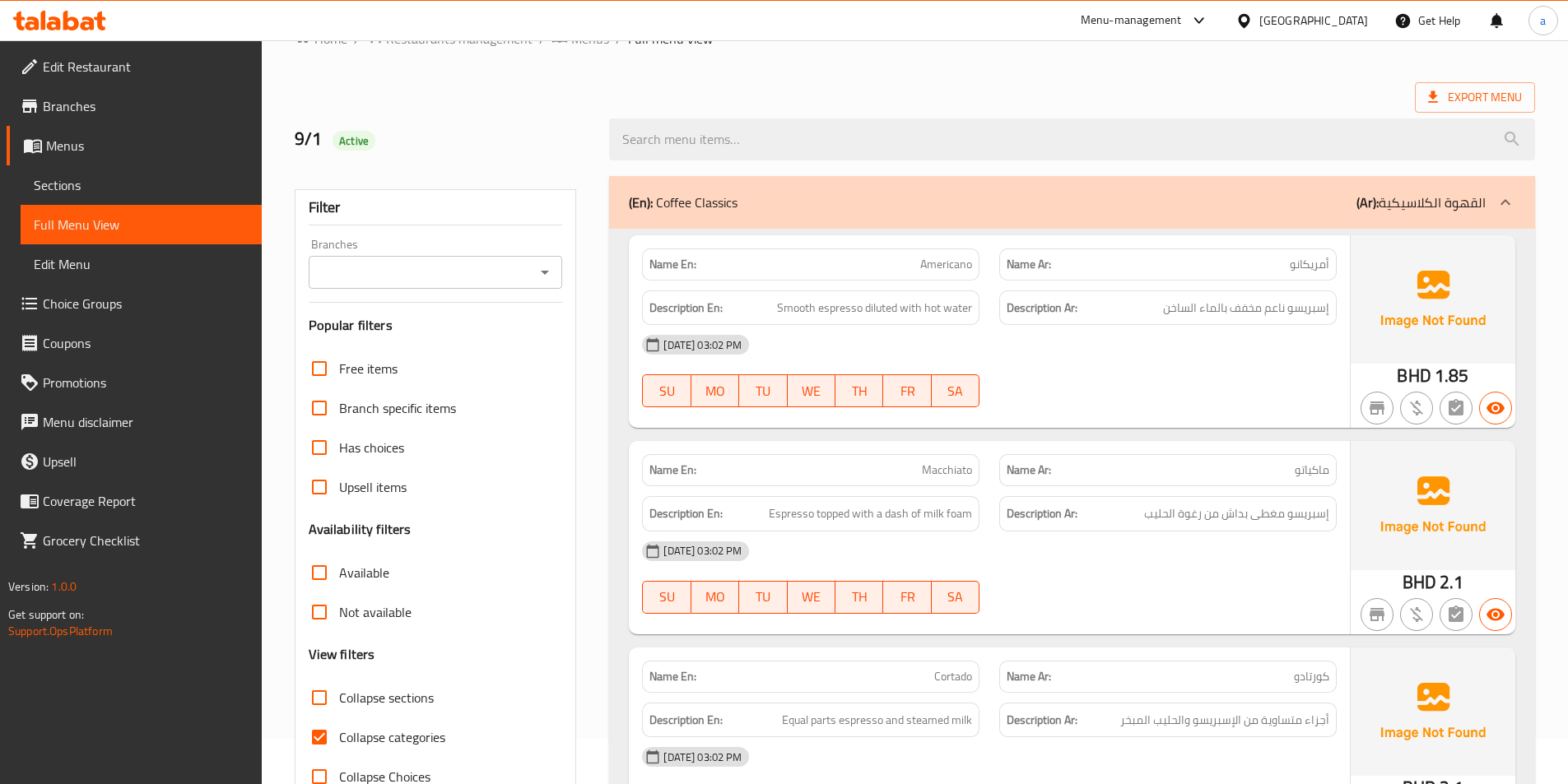
scroll to position [82, 0]
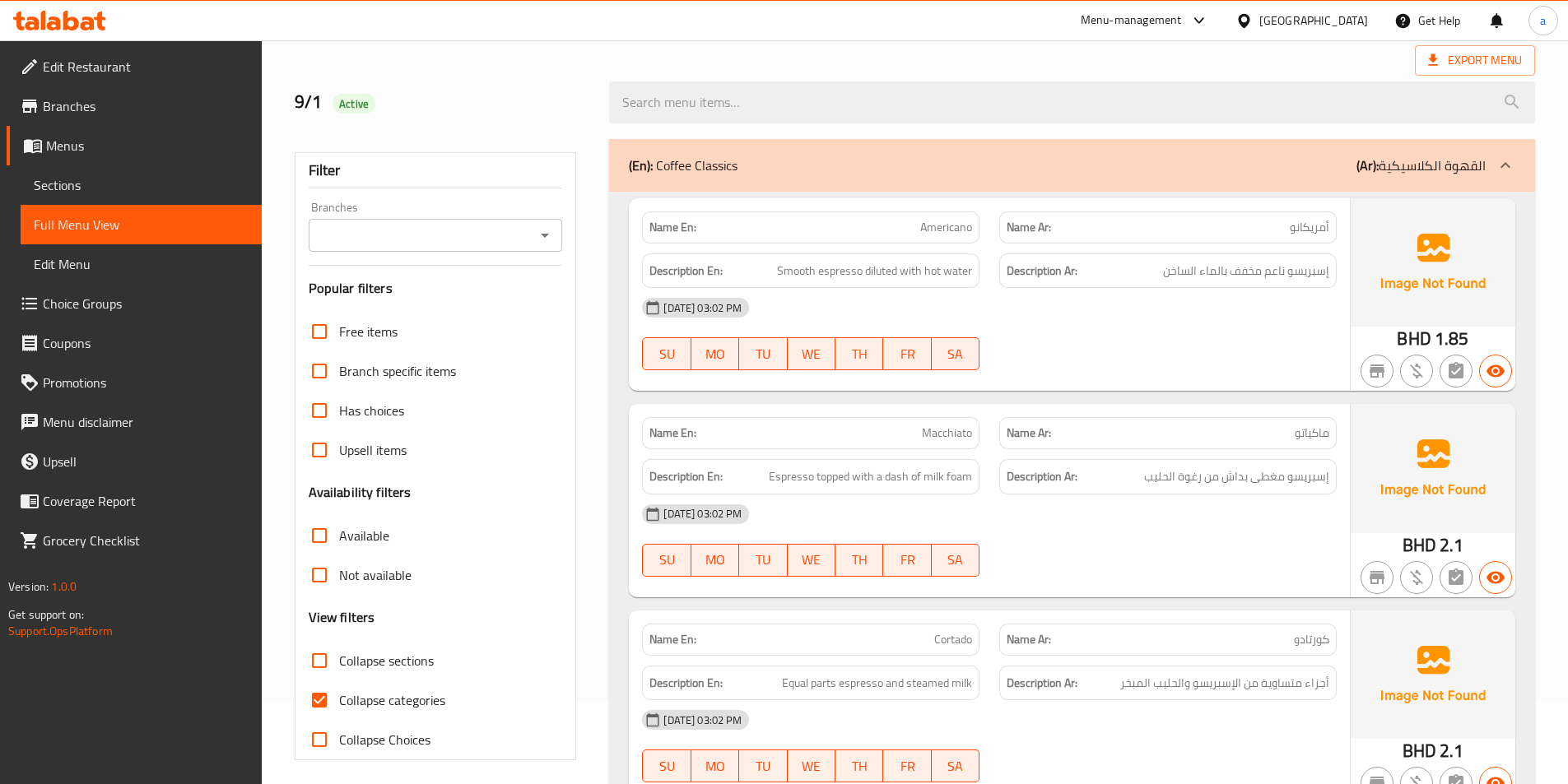
click at [334, 707] on input "Collapse categories" at bounding box center [319, 699] width 39 height 39
checkbox input "false"
click at [1080, 323] on div "[DATE] 03:02 PM" at bounding box center [989, 307] width 714 height 39
click at [1161, 328] on div "[DATE] 03:02 PM SU MO TU WE TH FR SA" at bounding box center [989, 334] width 714 height 92
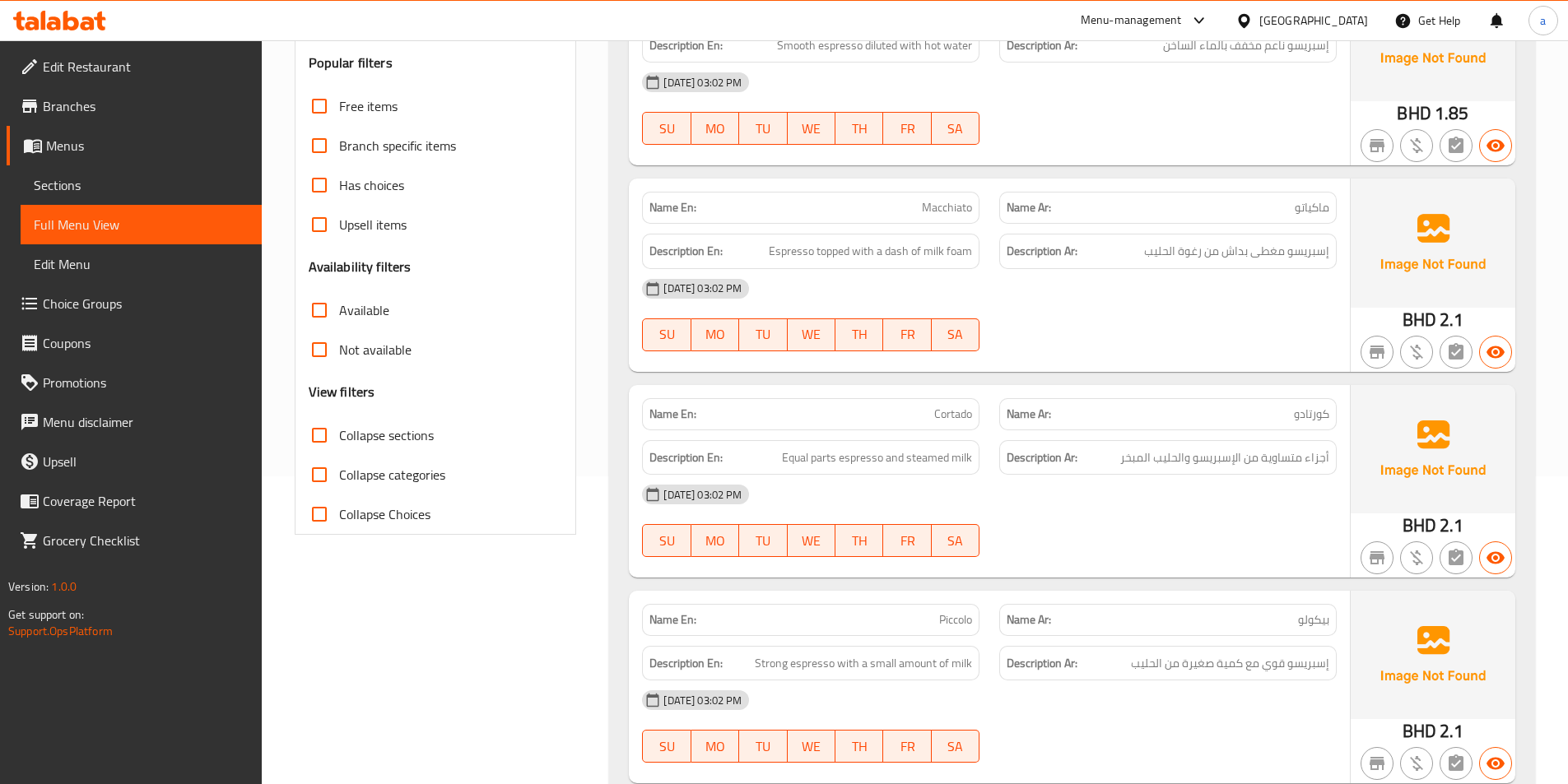
scroll to position [329, 0]
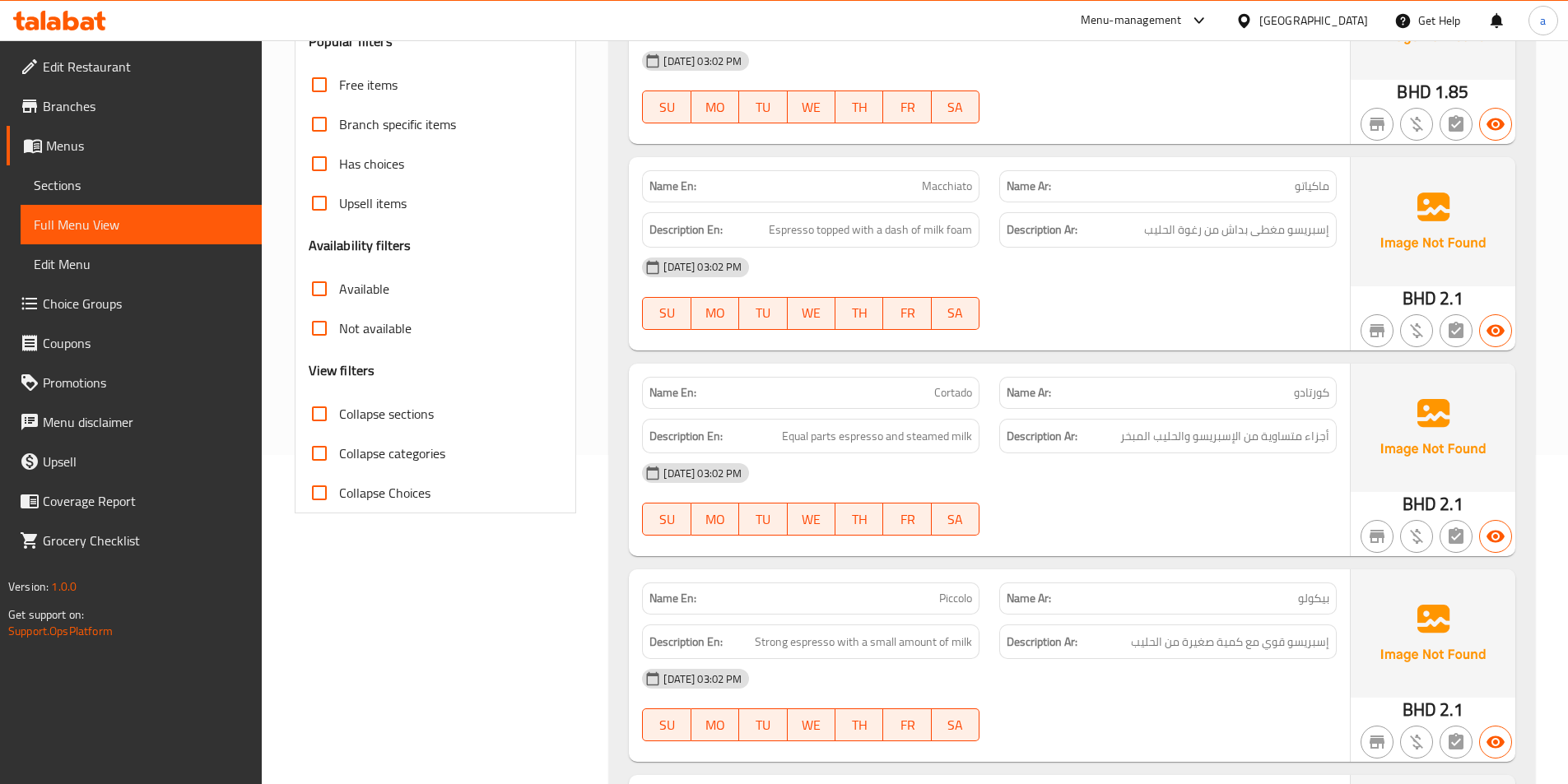
click at [1137, 301] on div "[DATE] 03:02 PM SU MO TU WE TH FR SA" at bounding box center [989, 293] width 714 height 92
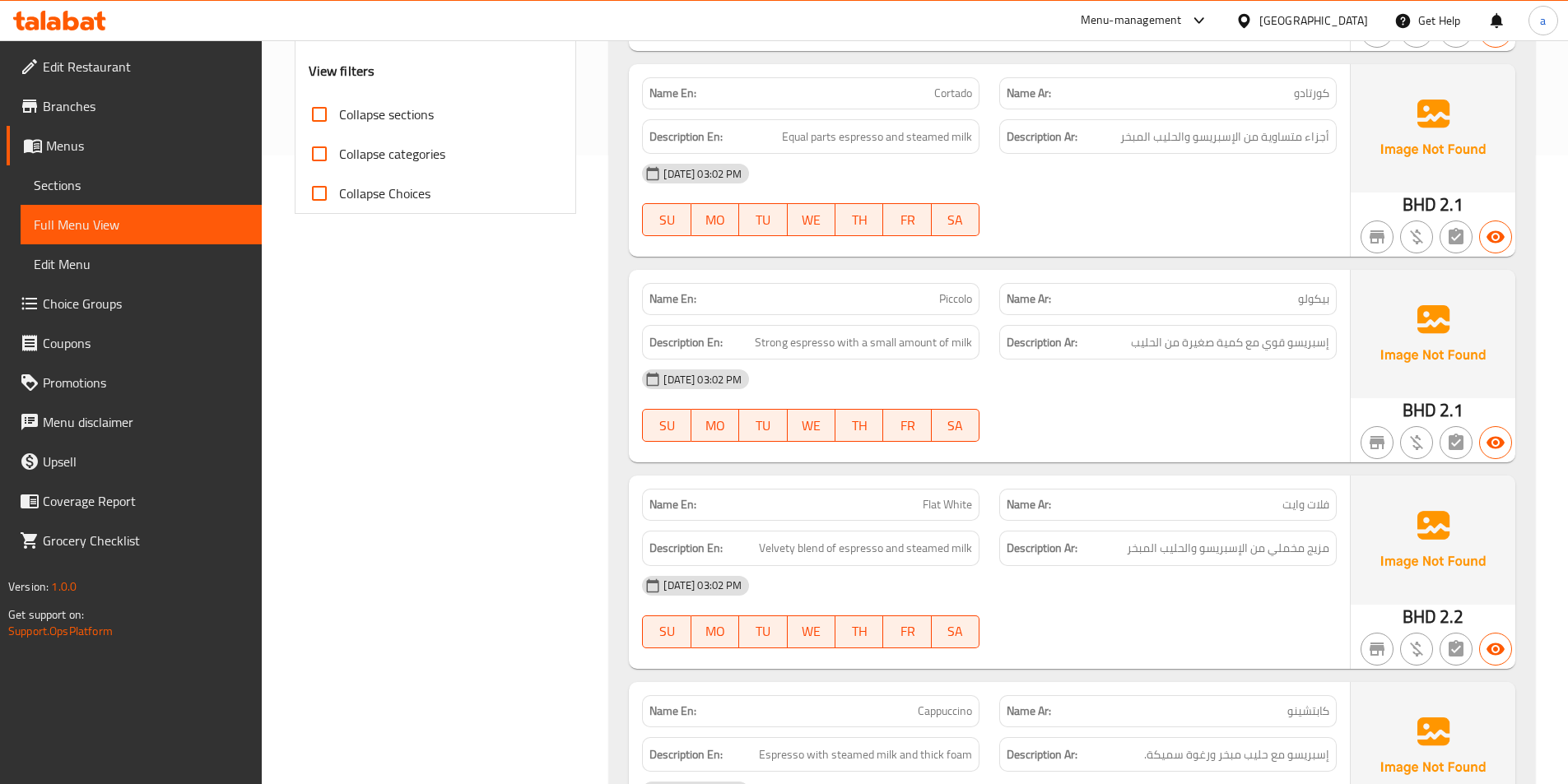
scroll to position [658, 0]
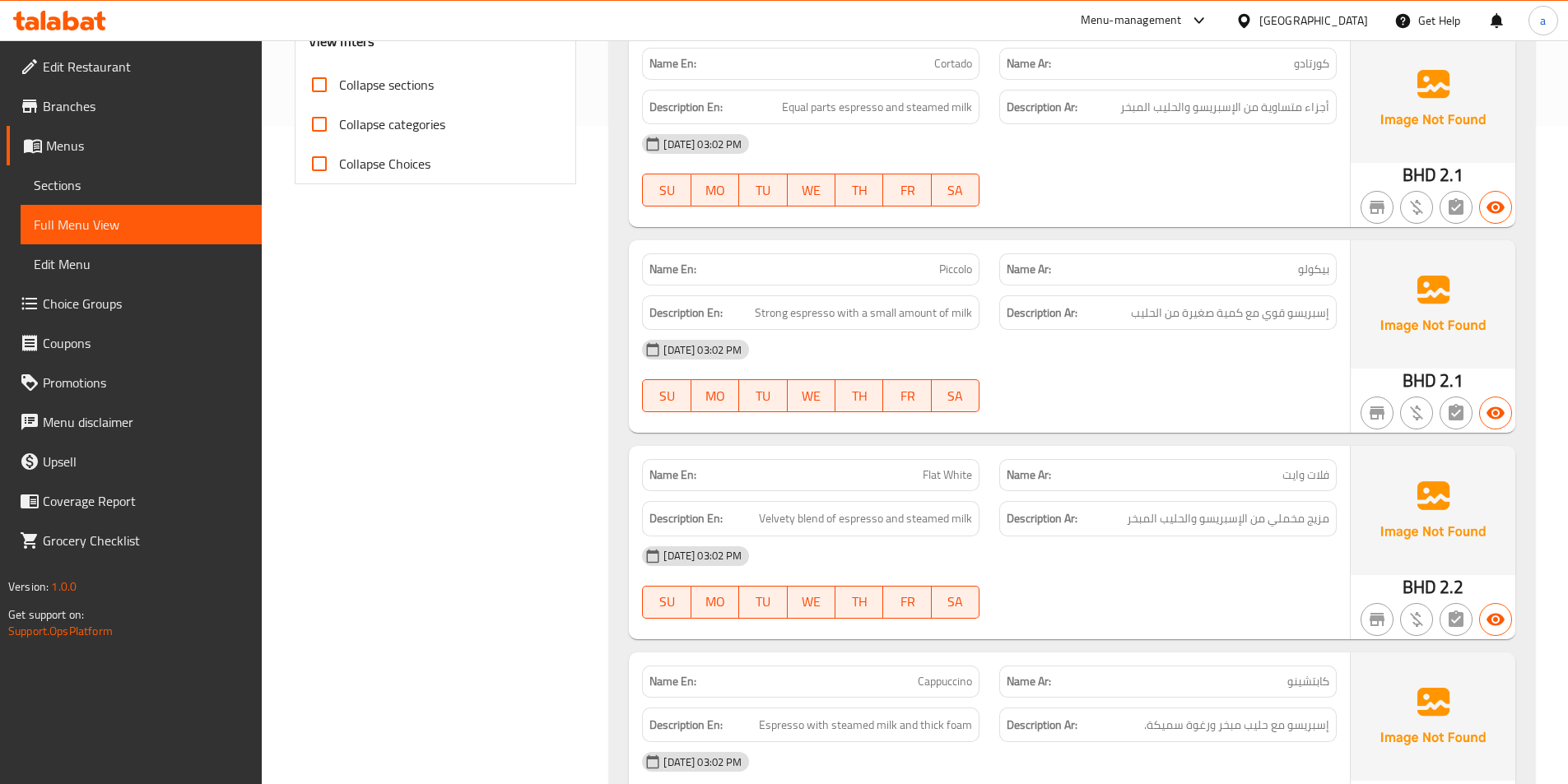
click at [1089, 138] on div "[DATE] 03:02 PM" at bounding box center [989, 144] width 714 height 39
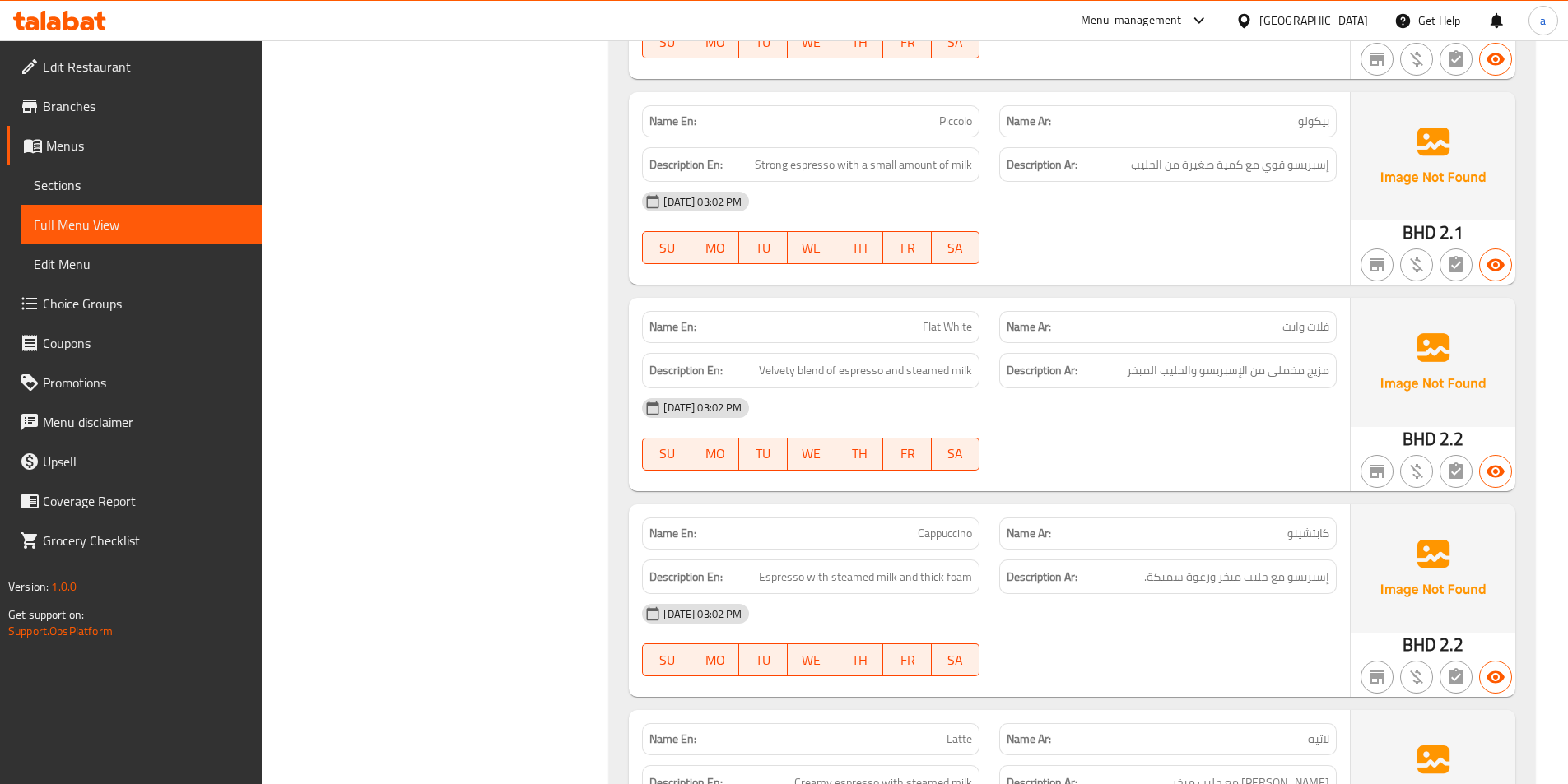
scroll to position [822, 0]
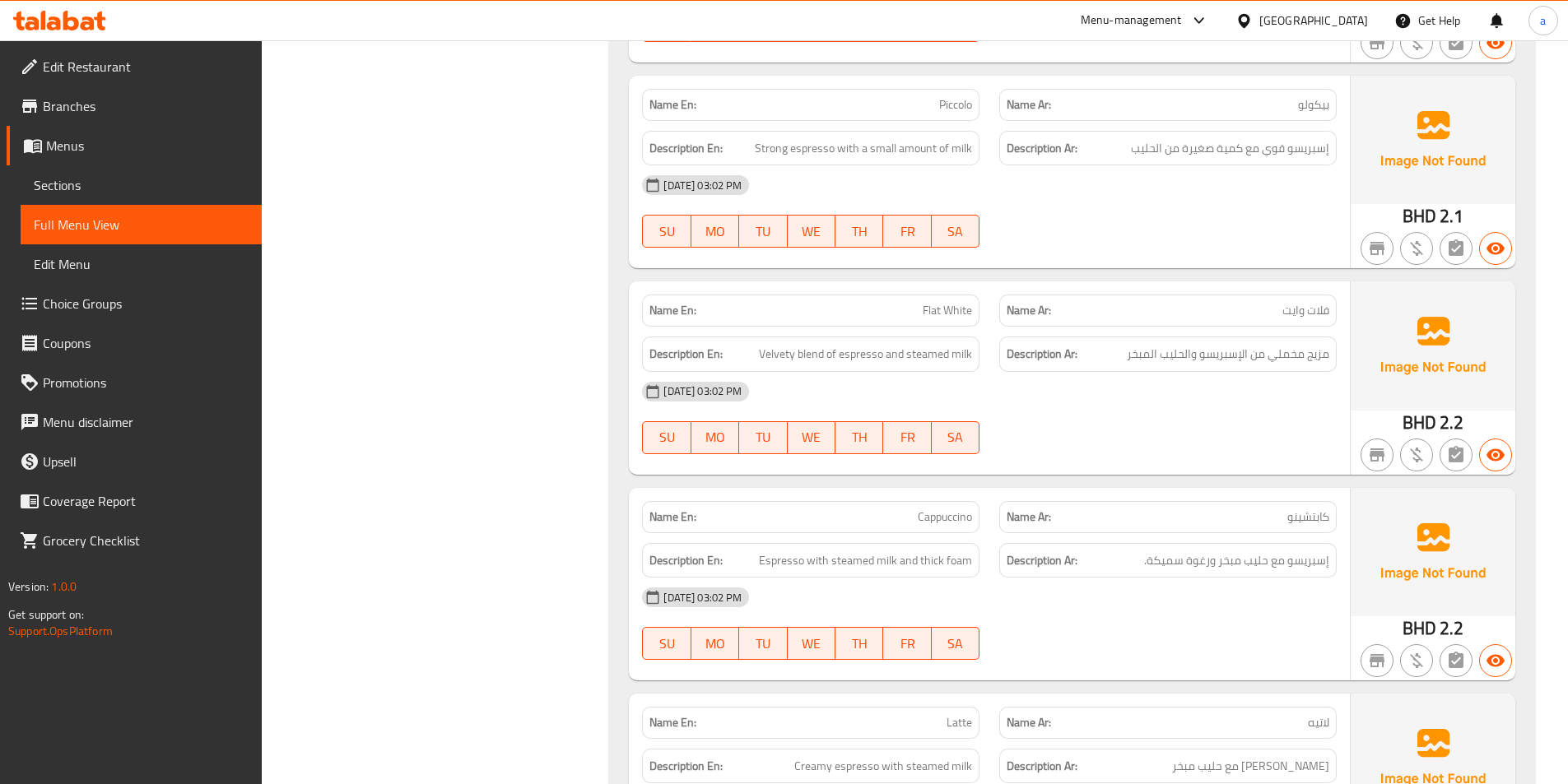
click at [1114, 212] on div "[DATE] 03:02 PM SU MO TU WE TH FR SA" at bounding box center [989, 211] width 714 height 92
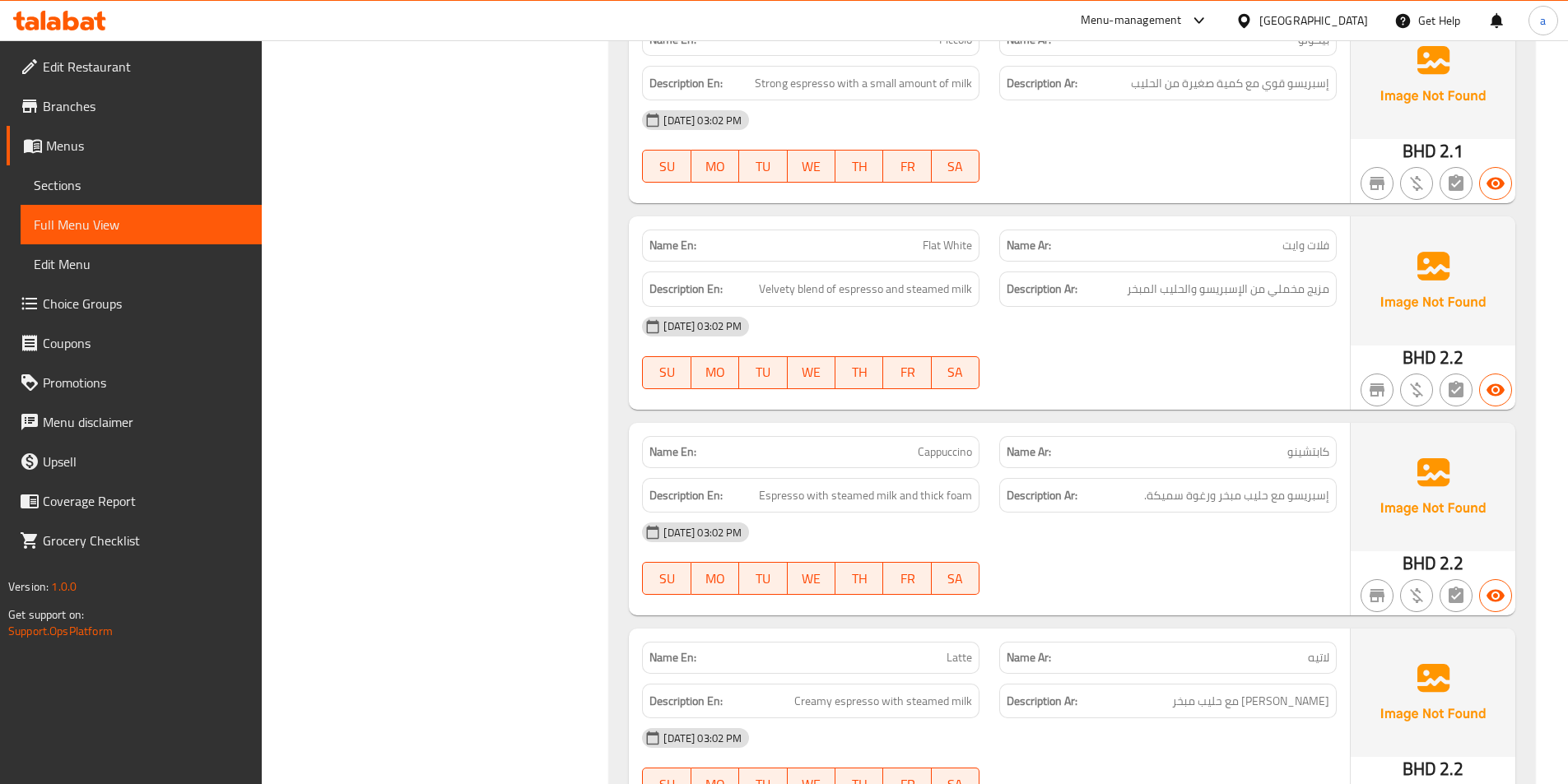
scroll to position [987, 0]
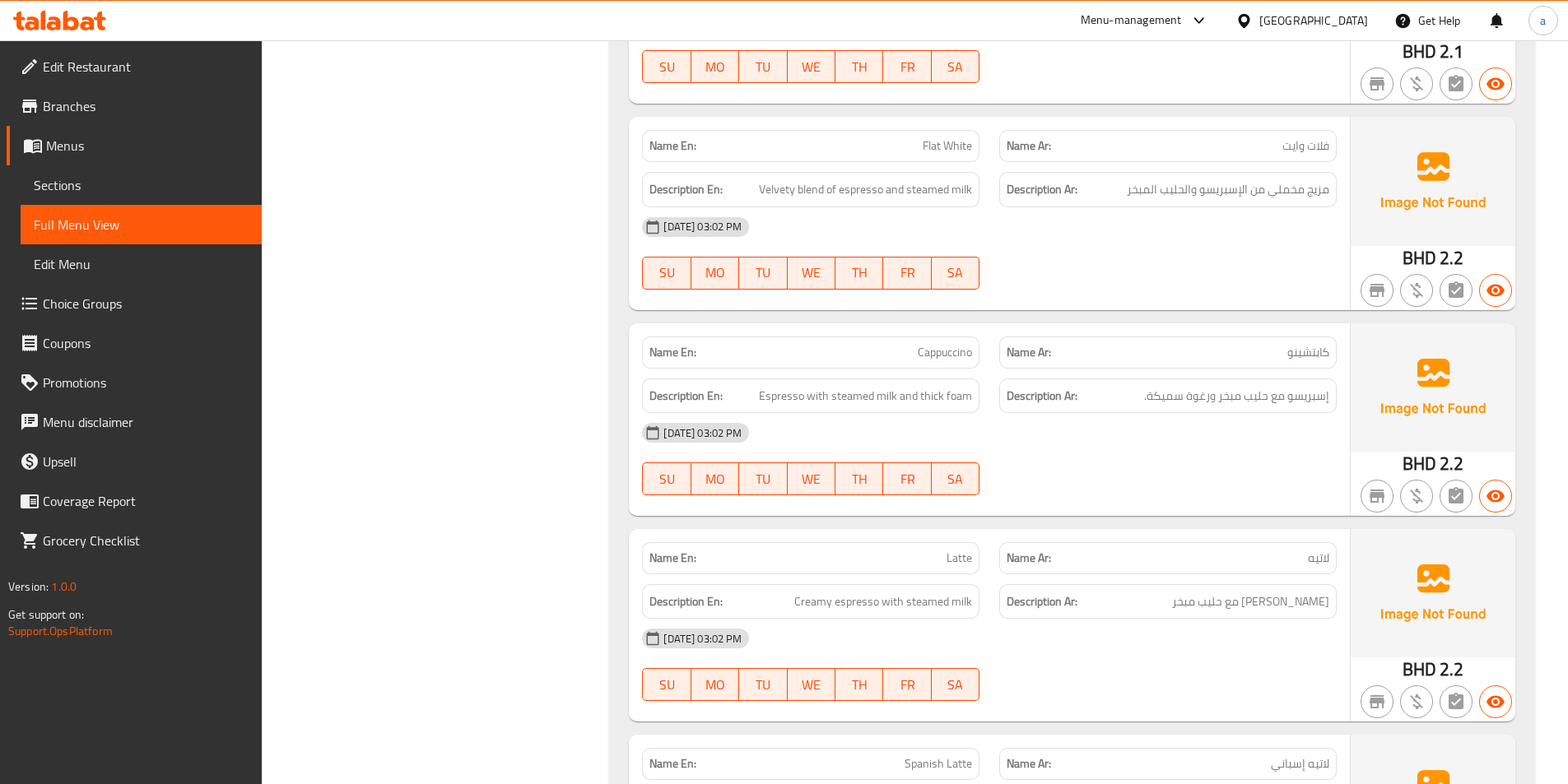
click at [1204, 289] on div at bounding box center [1168, 289] width 358 height 20
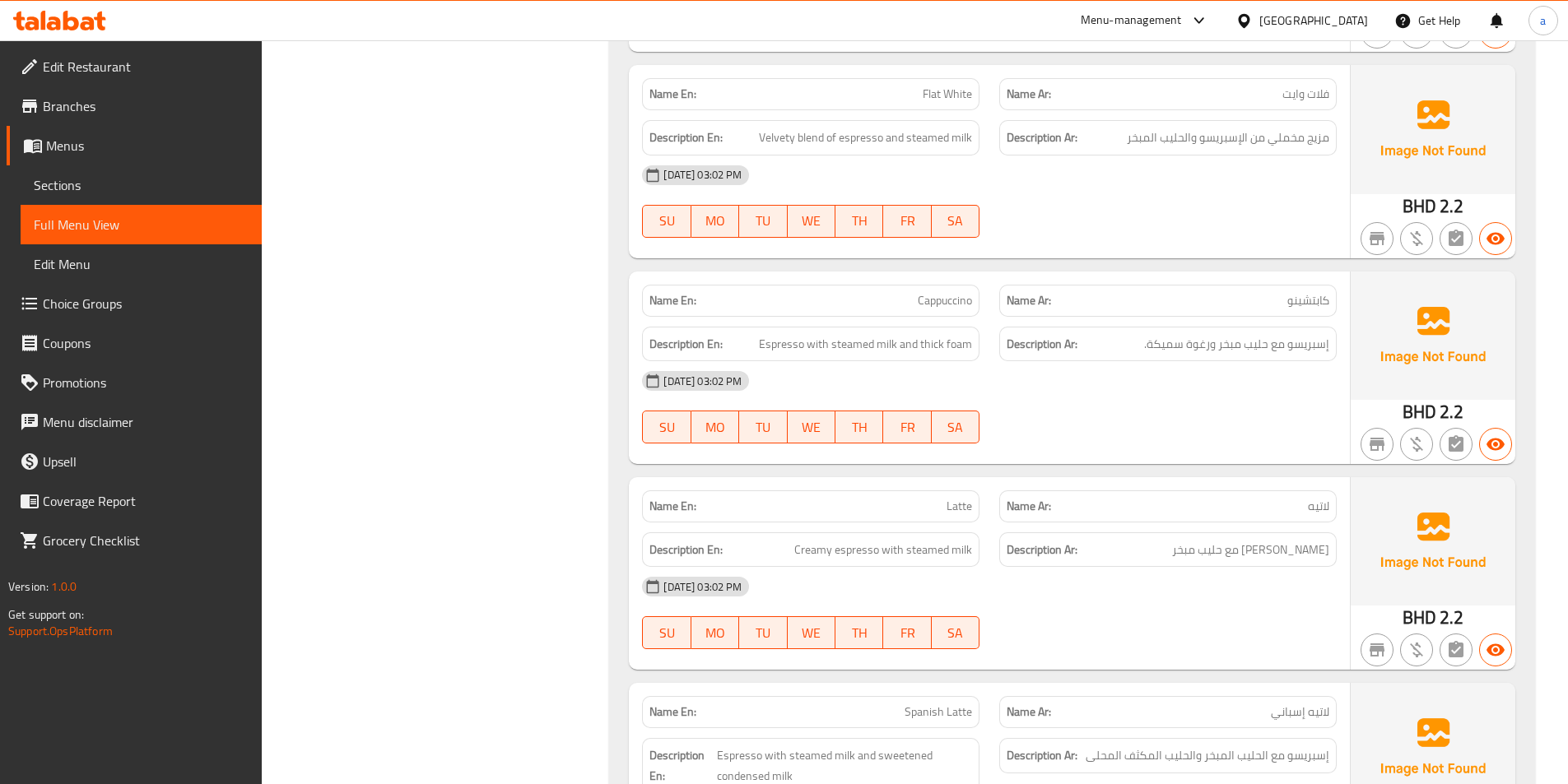
scroll to position [1151, 0]
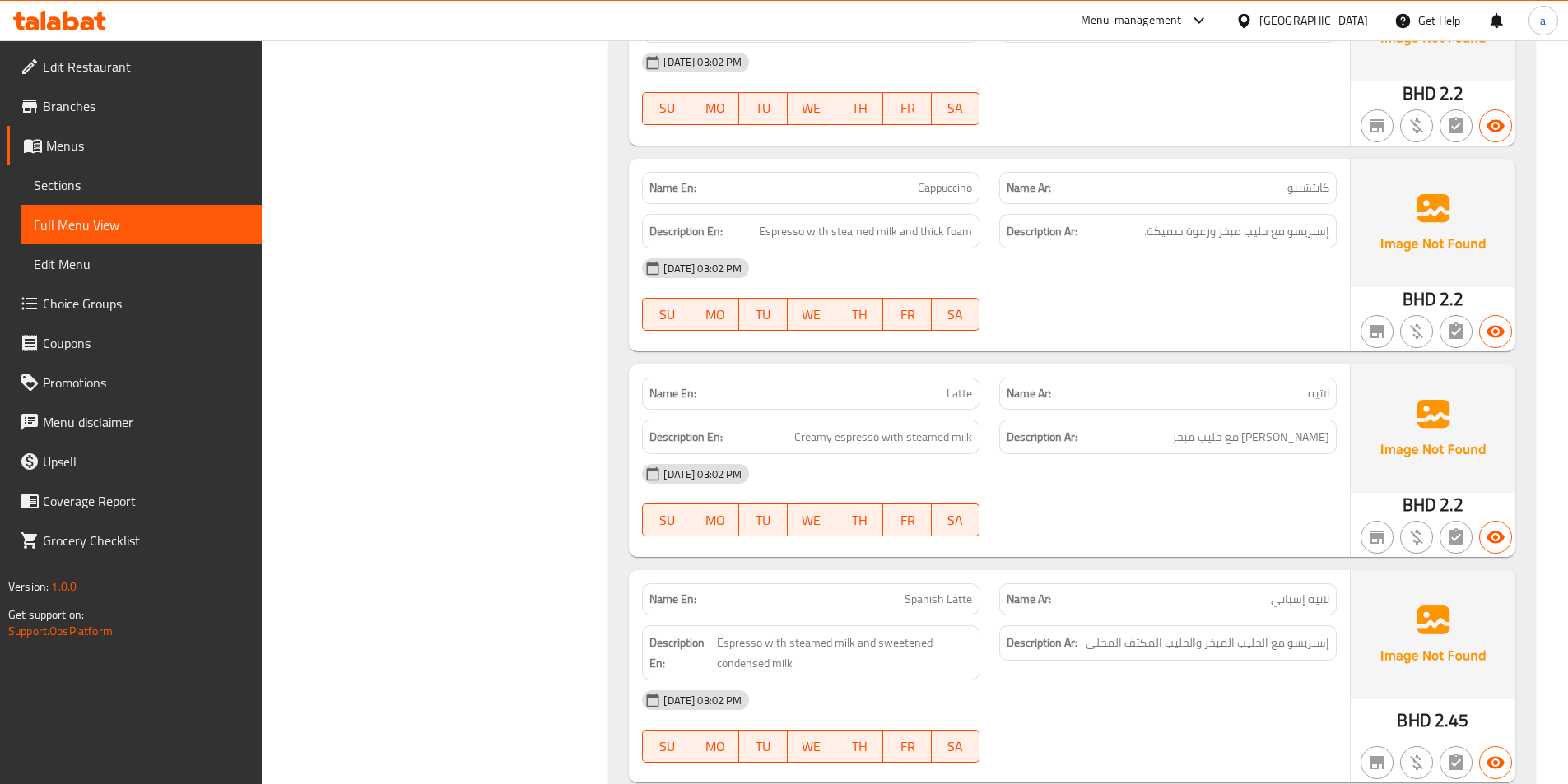
click at [1052, 277] on div "[DATE] 03:02 PM" at bounding box center [989, 267] width 714 height 39
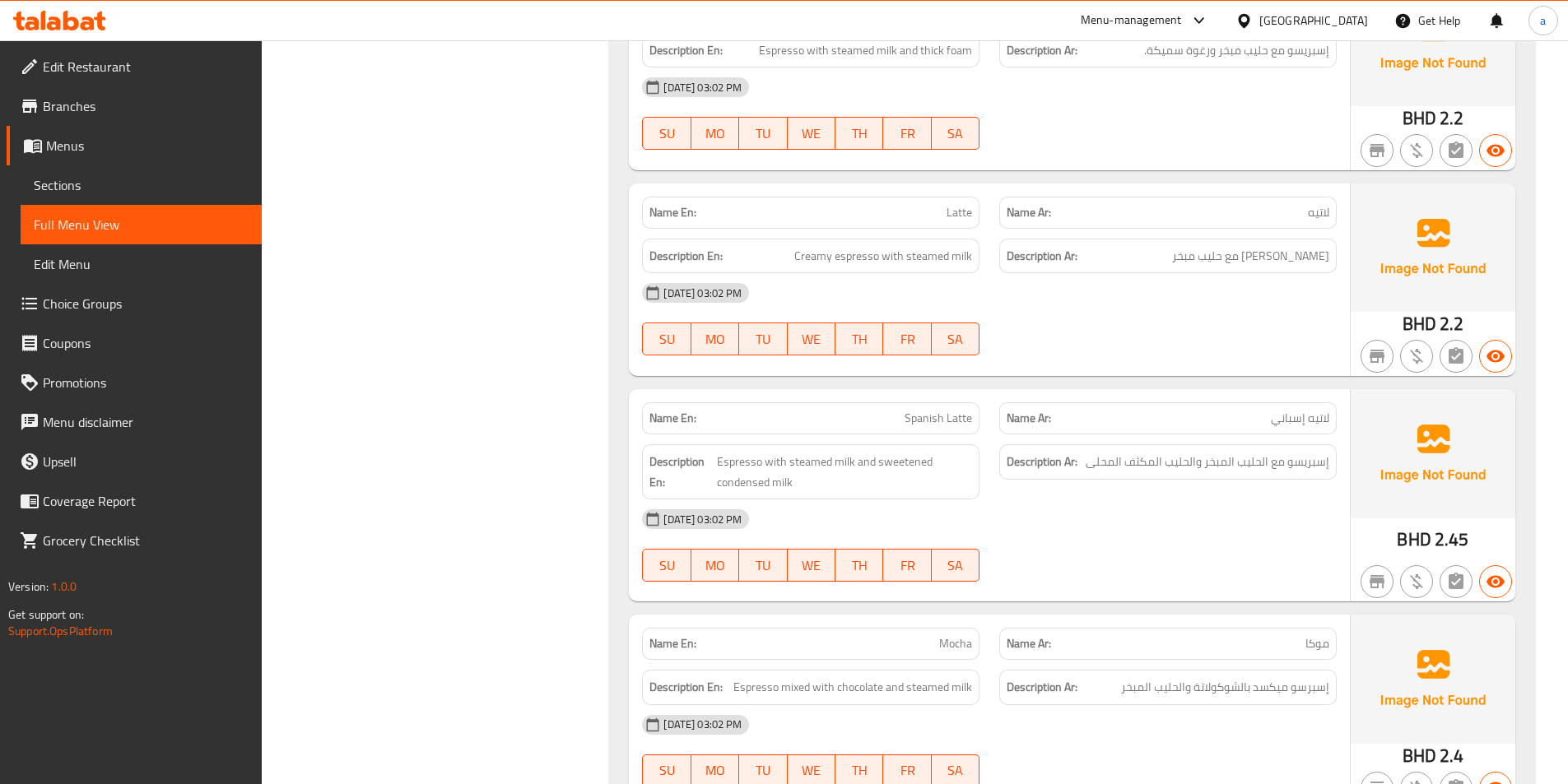
scroll to position [1398, 0]
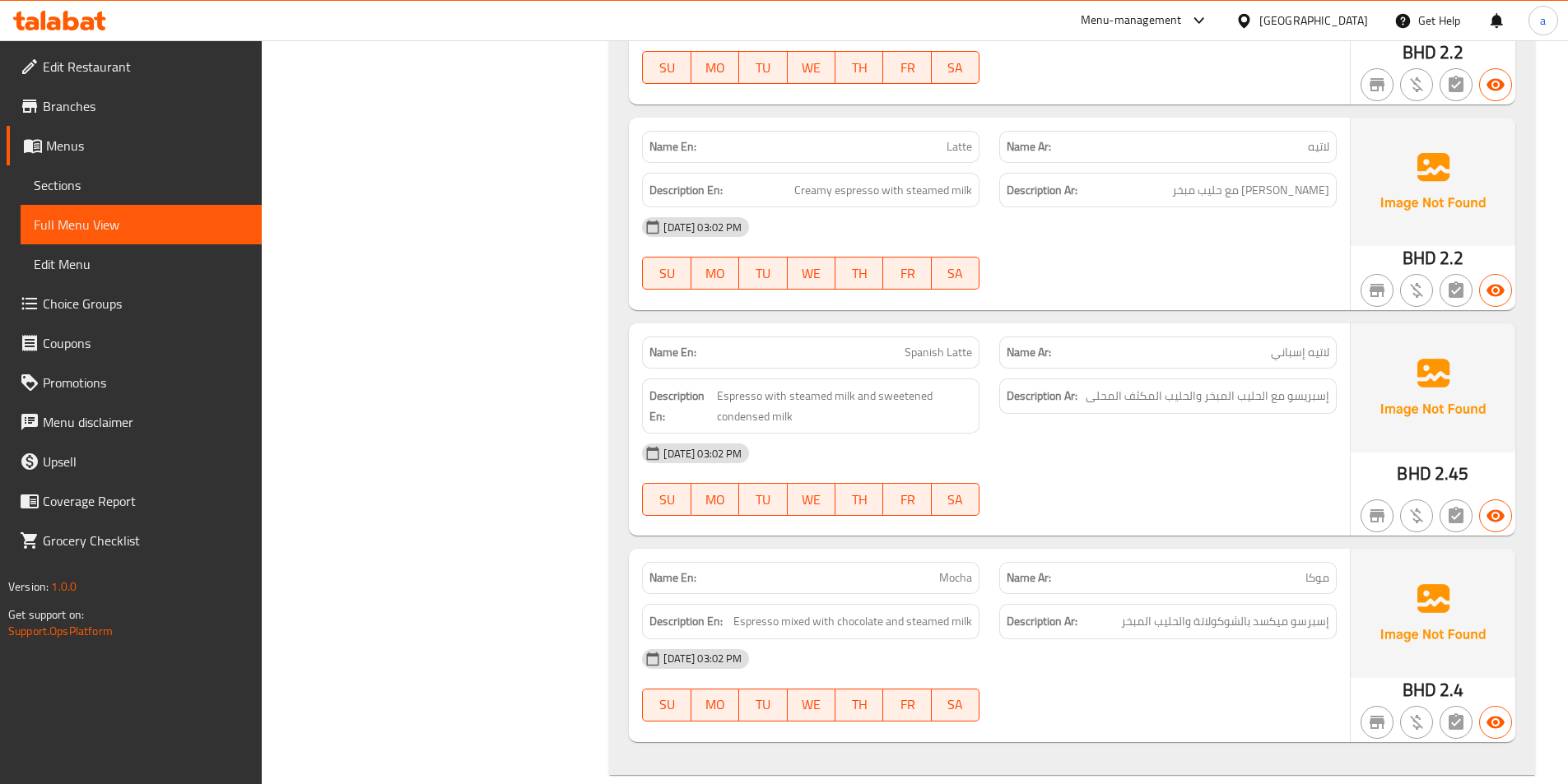
click at [1080, 241] on div "[DATE] 03:02 PM" at bounding box center [989, 226] width 714 height 39
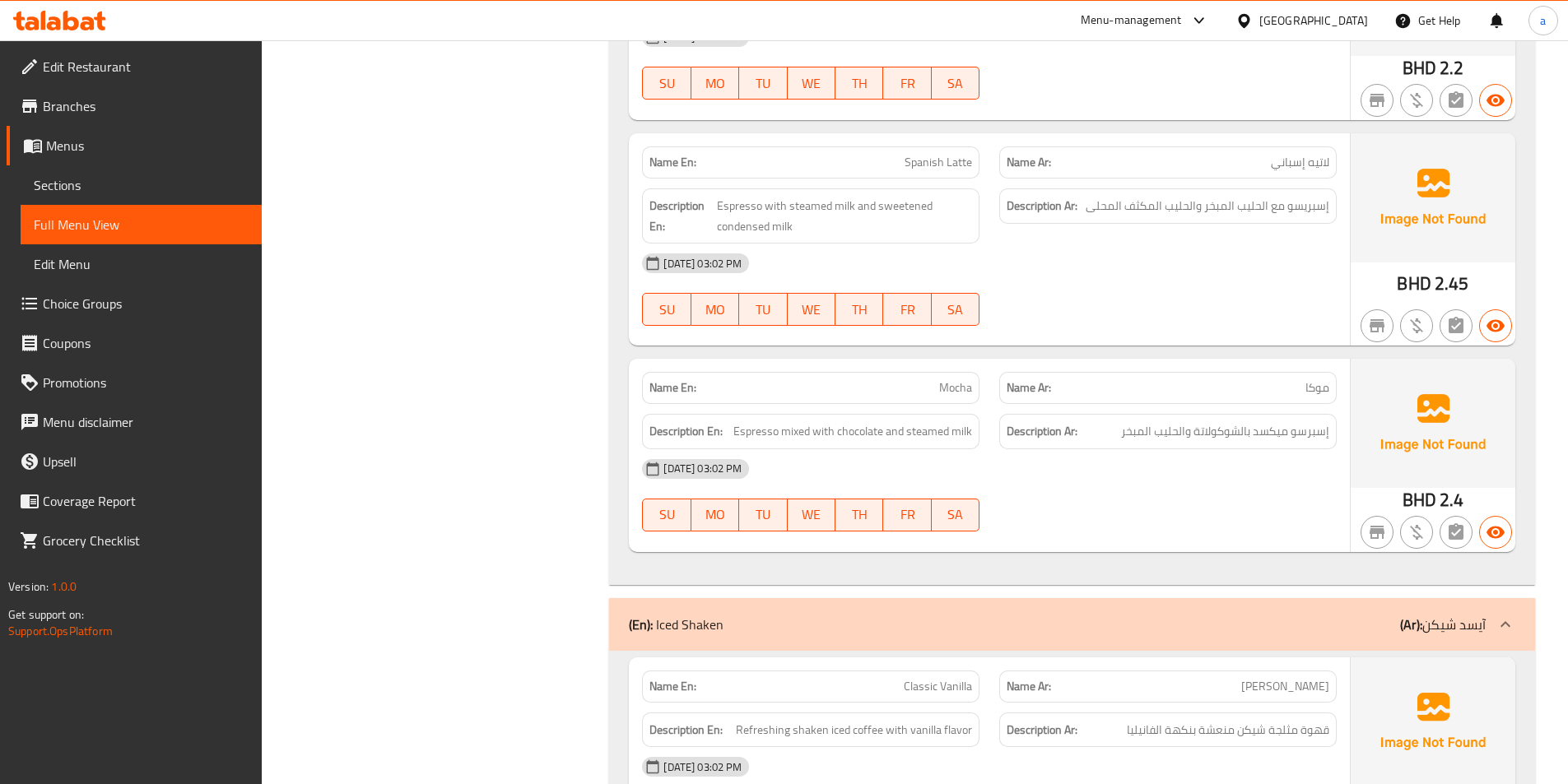
scroll to position [1645, 0]
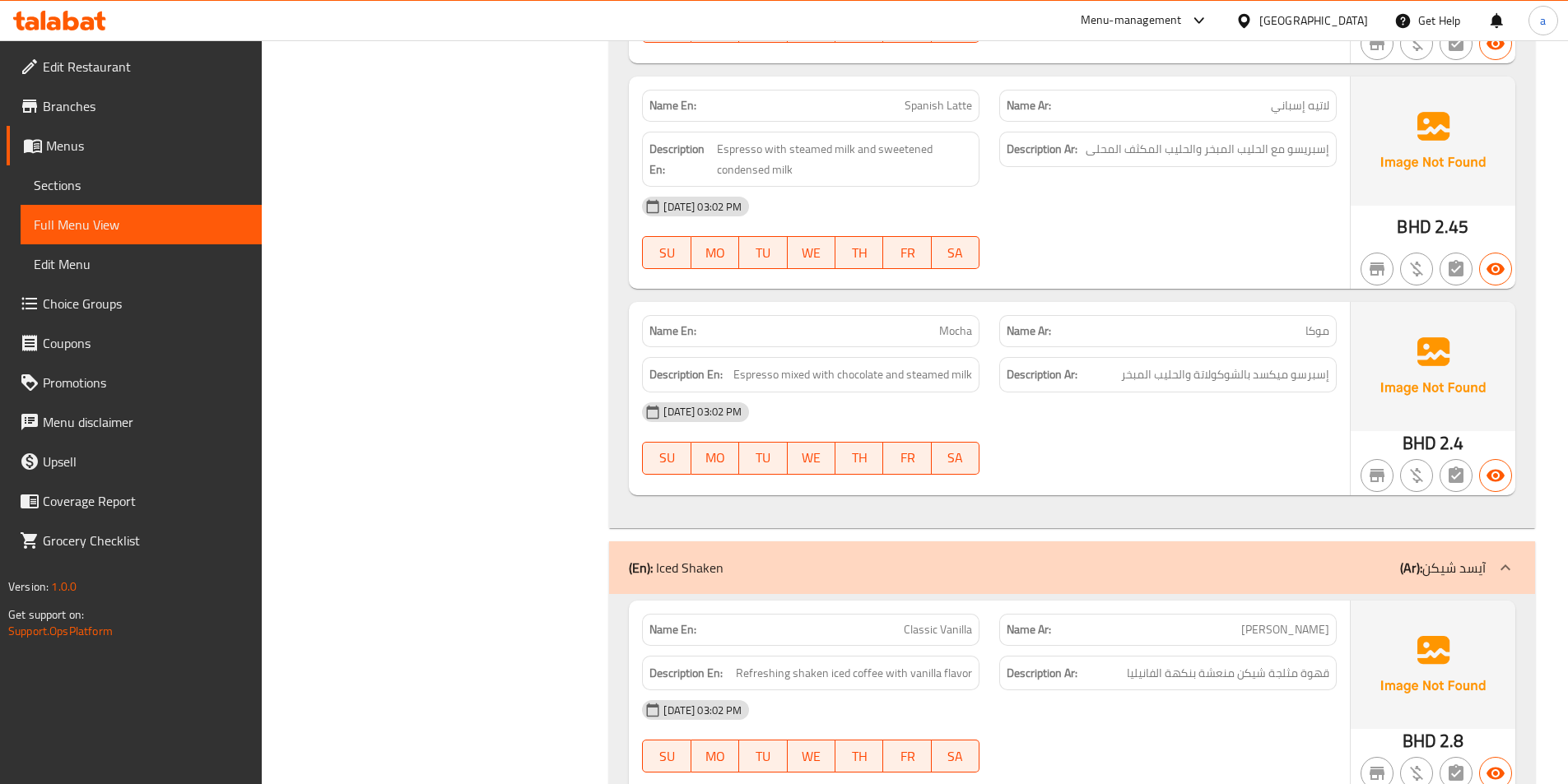
click at [1063, 206] on div "[DATE] 03:02 PM" at bounding box center [989, 206] width 714 height 39
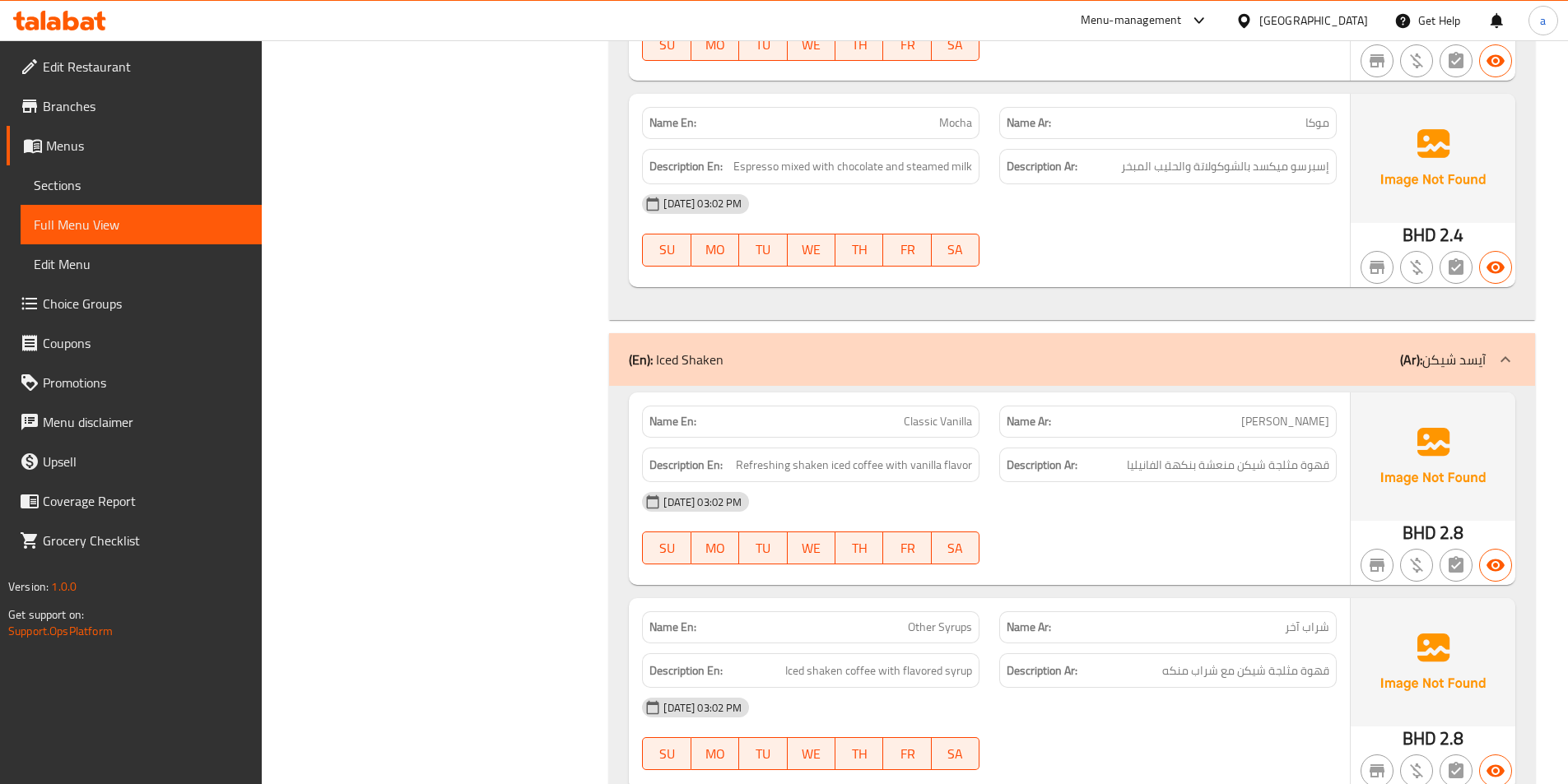
scroll to position [1892, 0]
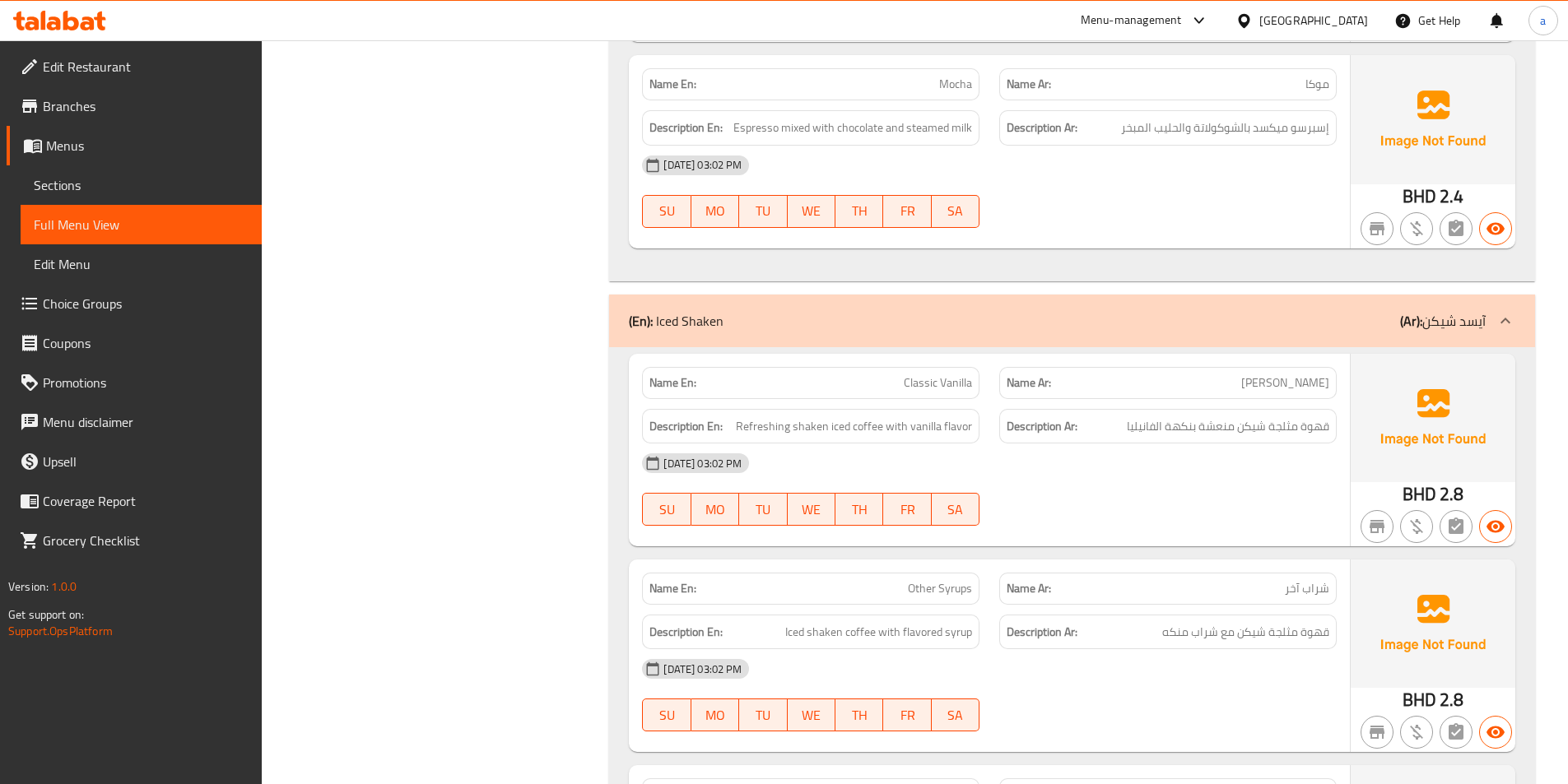
click at [1076, 168] on div "[DATE] 03:02 PM" at bounding box center [989, 165] width 714 height 39
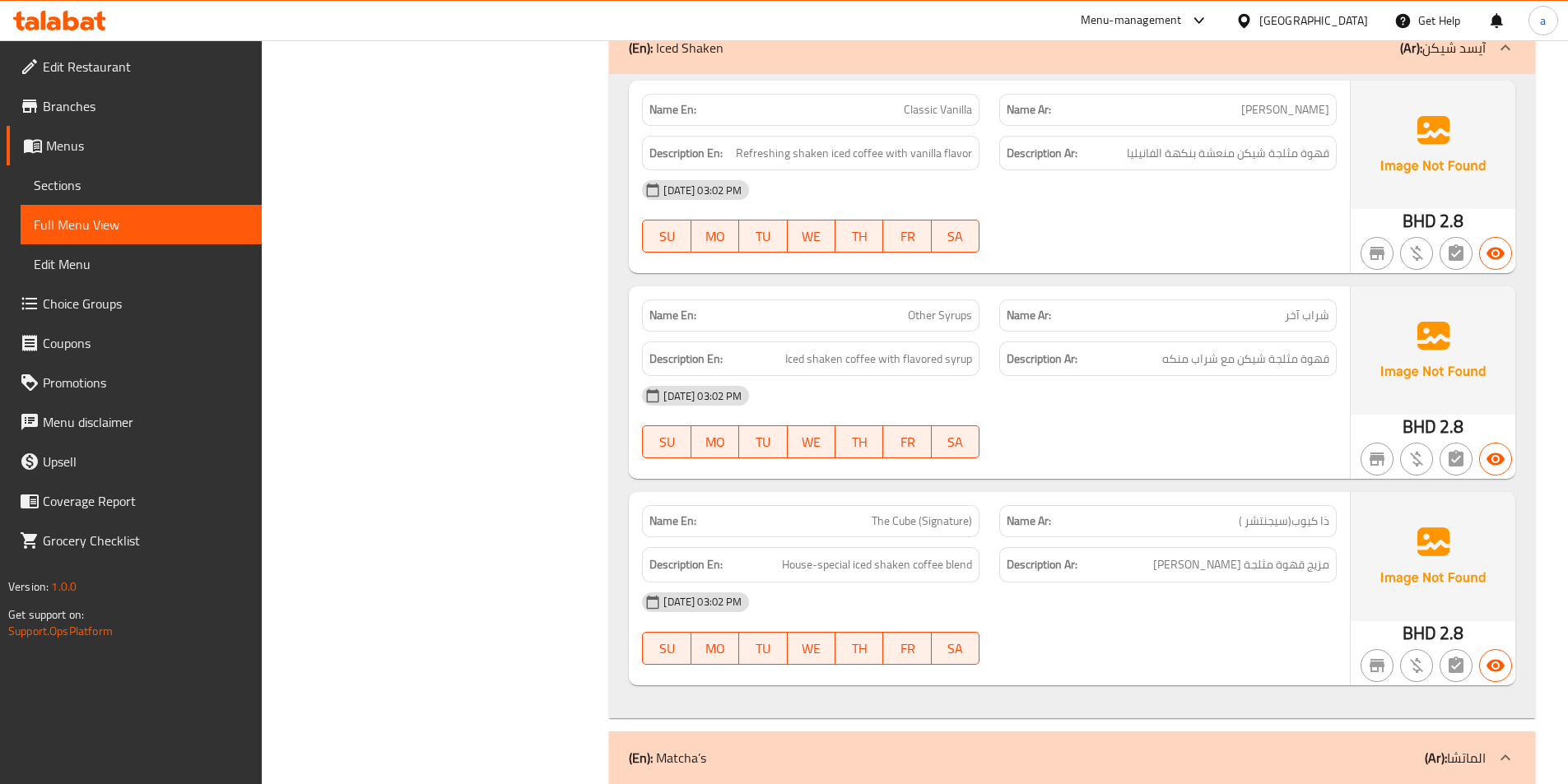
scroll to position [2138, 0]
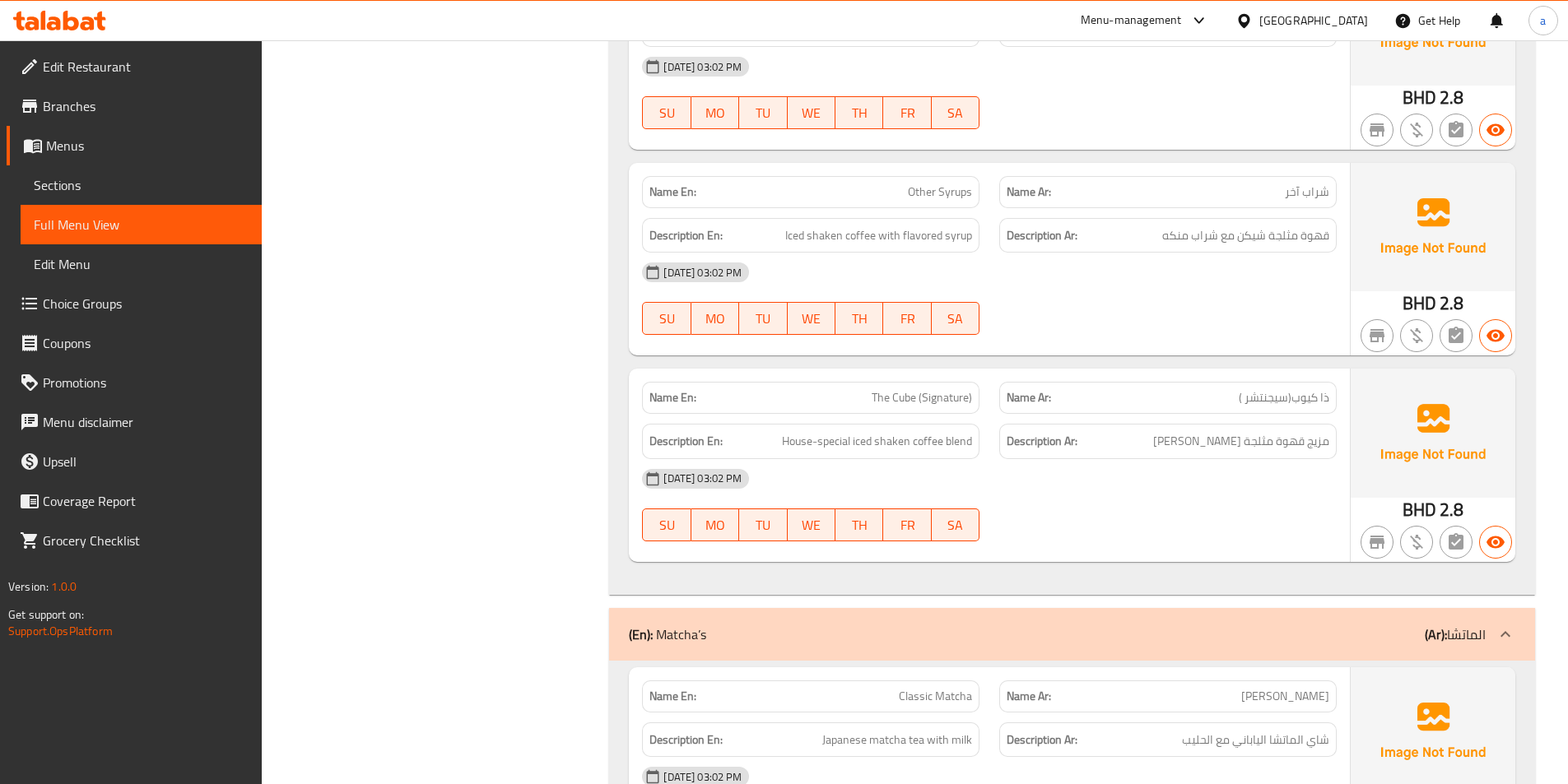
scroll to position [2303, 0]
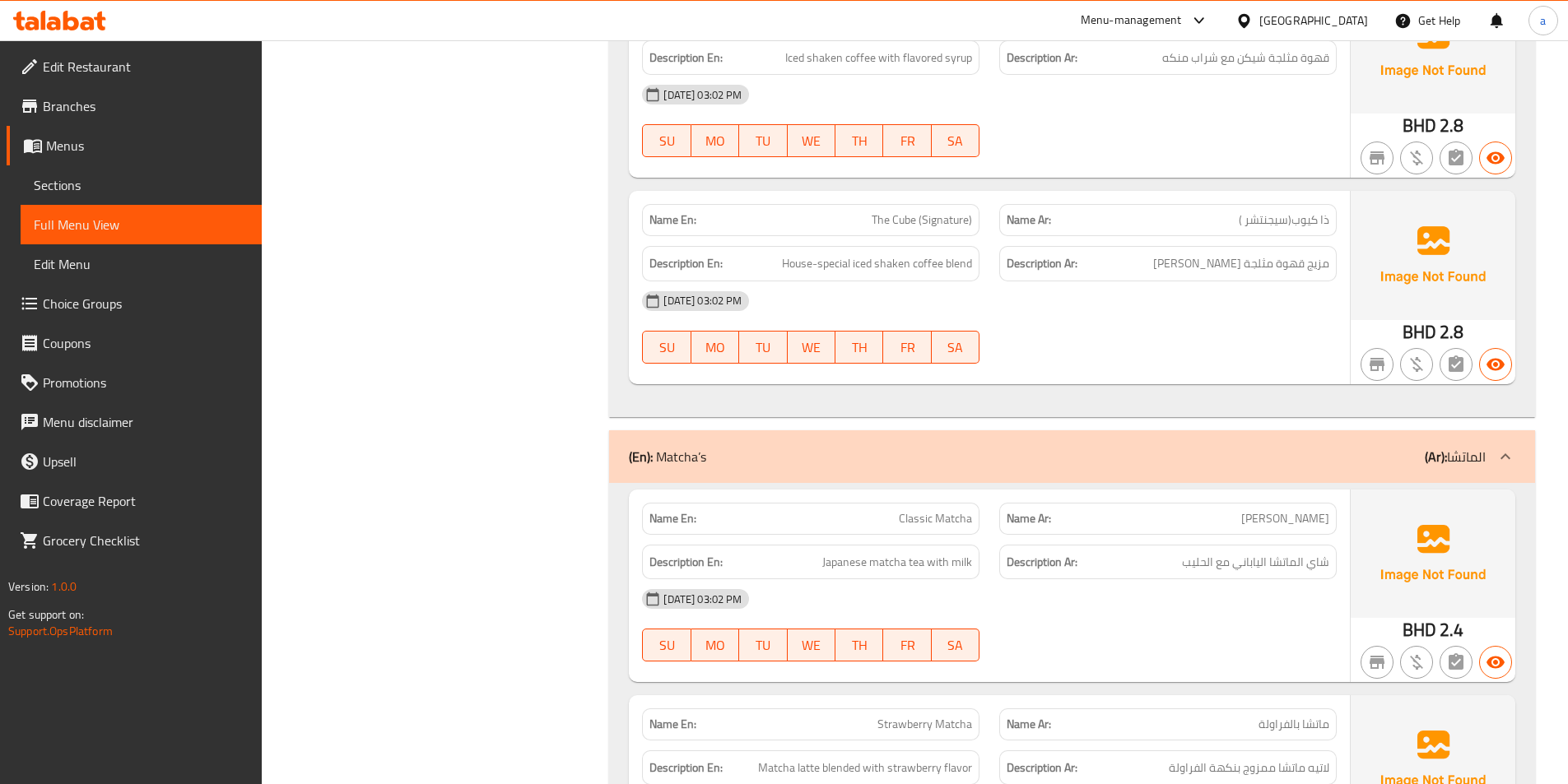
scroll to position [2468, 0]
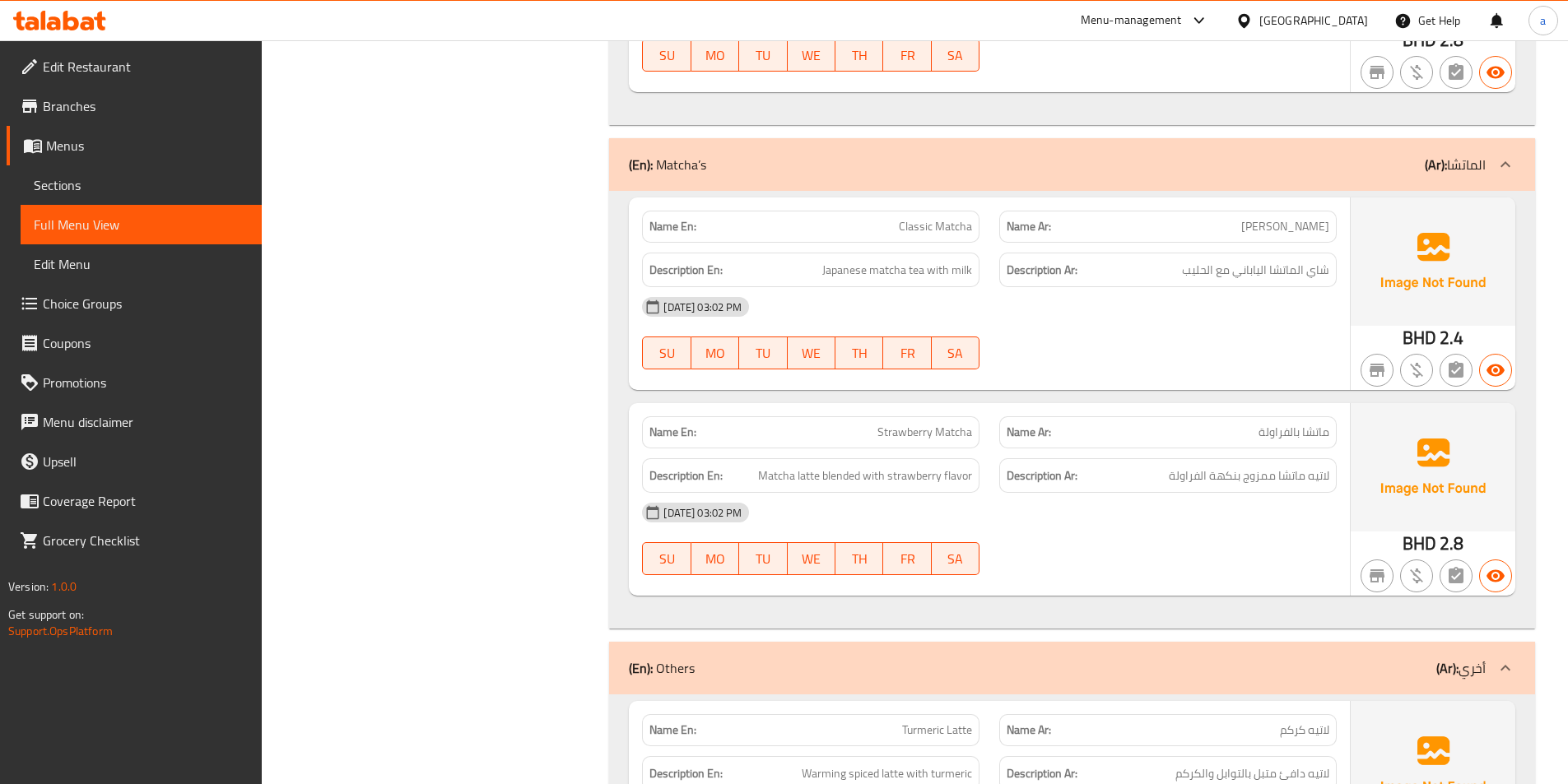
scroll to position [2797, 0]
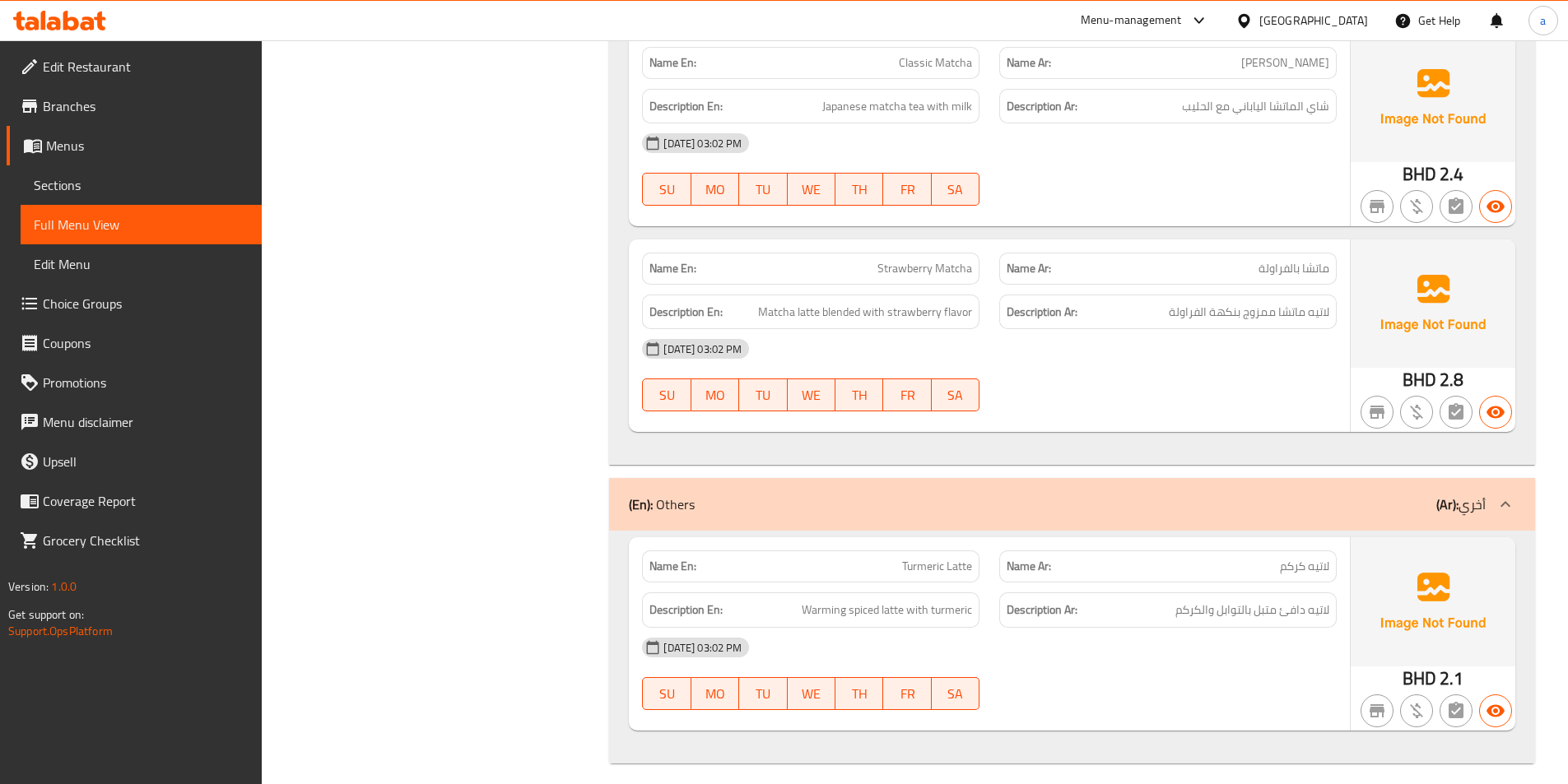
scroll to position [2934, 0]
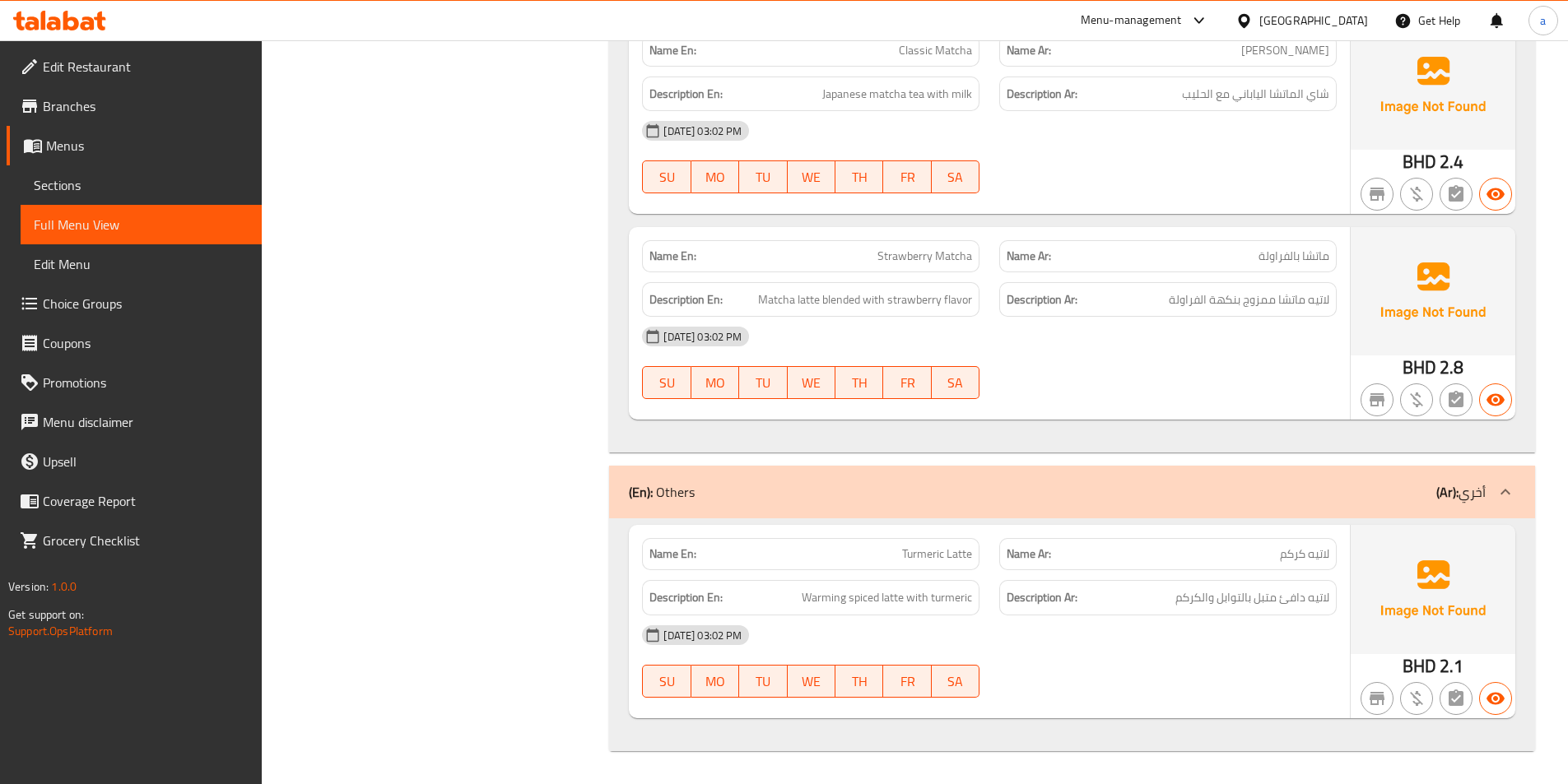
click at [148, 181] on span "Sections" at bounding box center [141, 186] width 215 height 20
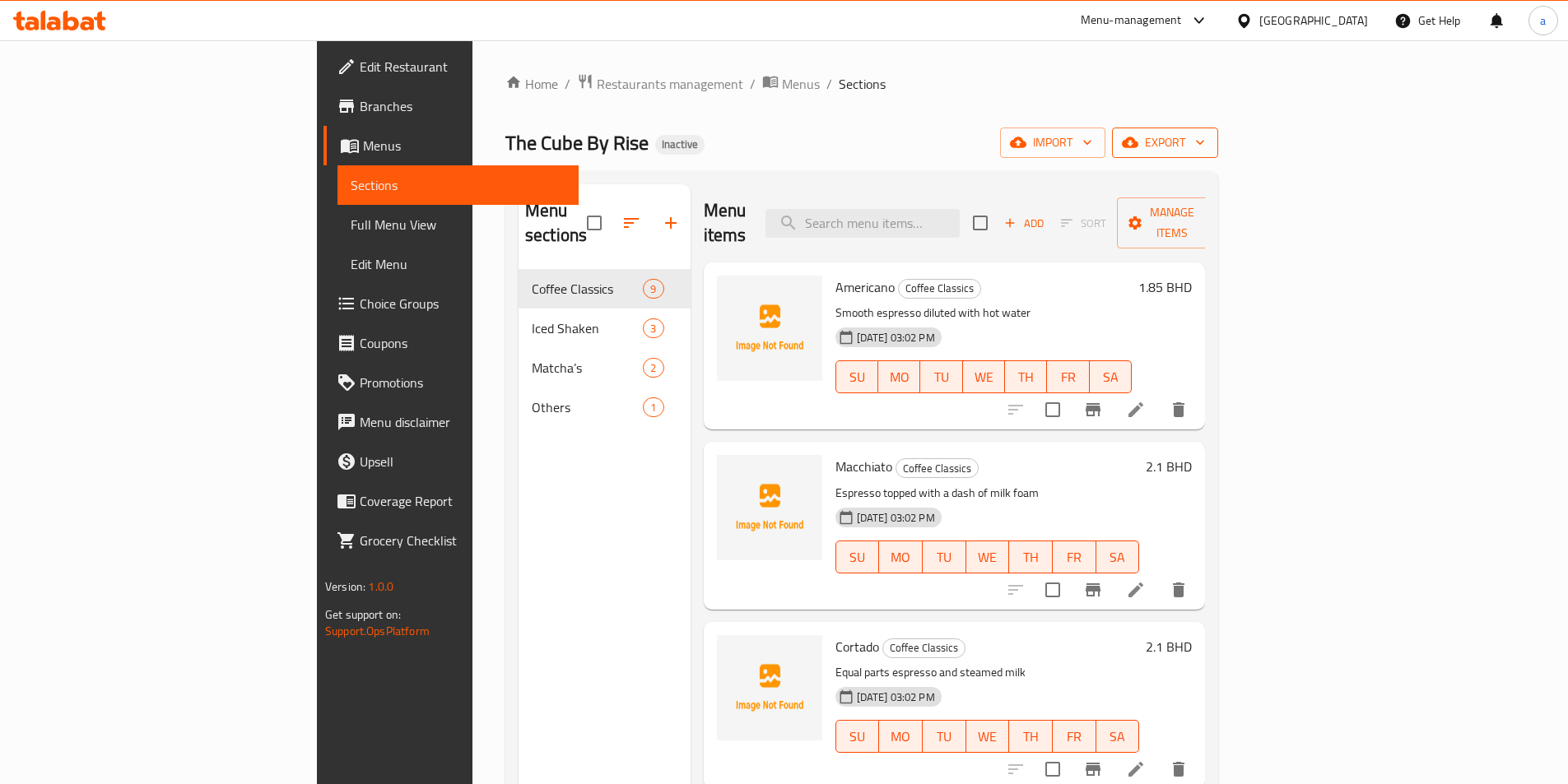
click at [1218, 128] on button "export" at bounding box center [1165, 142] width 106 height 30
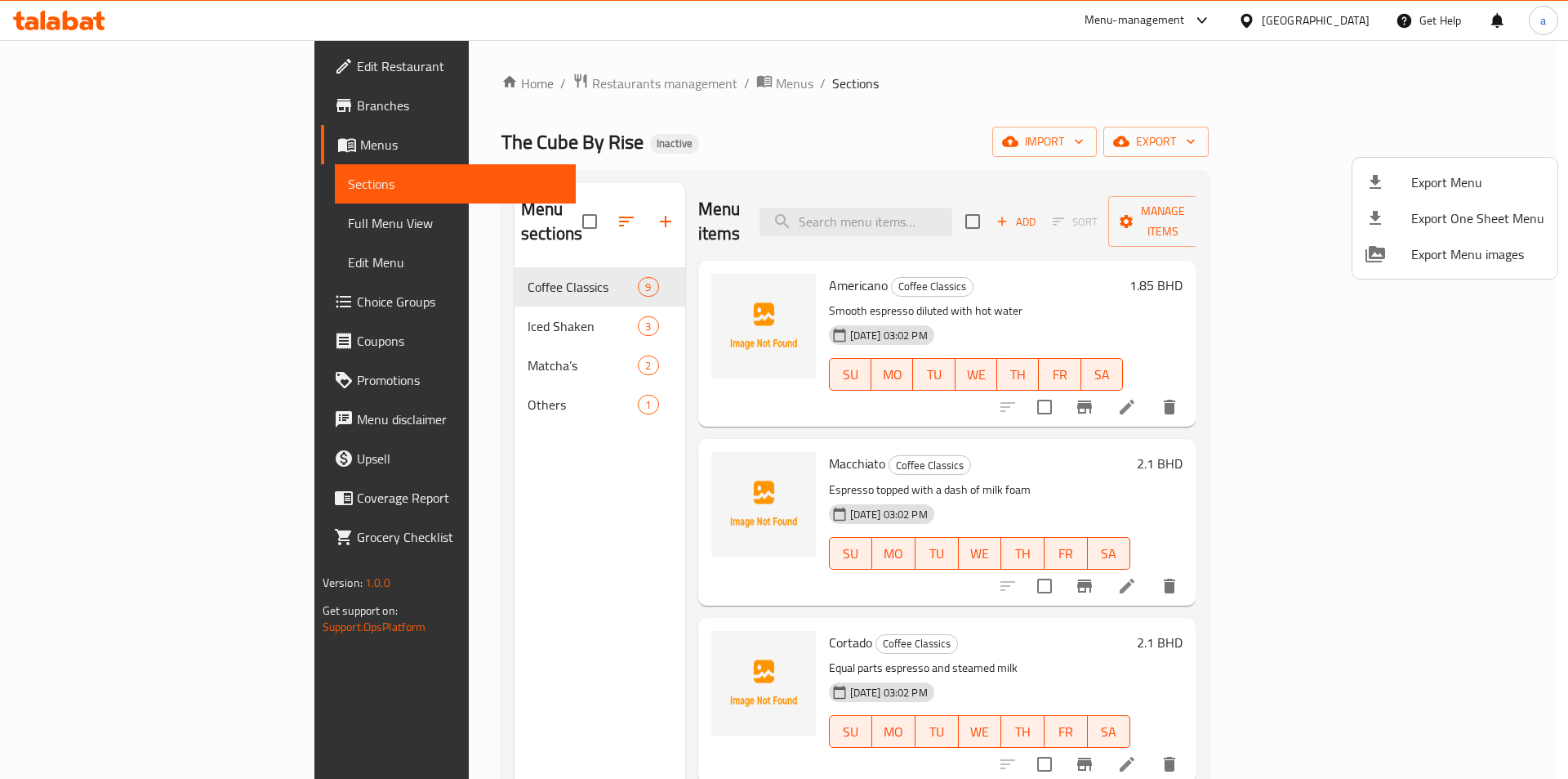
click at [1466, 175] on span "Export Menu" at bounding box center [1478, 183] width 133 height 20
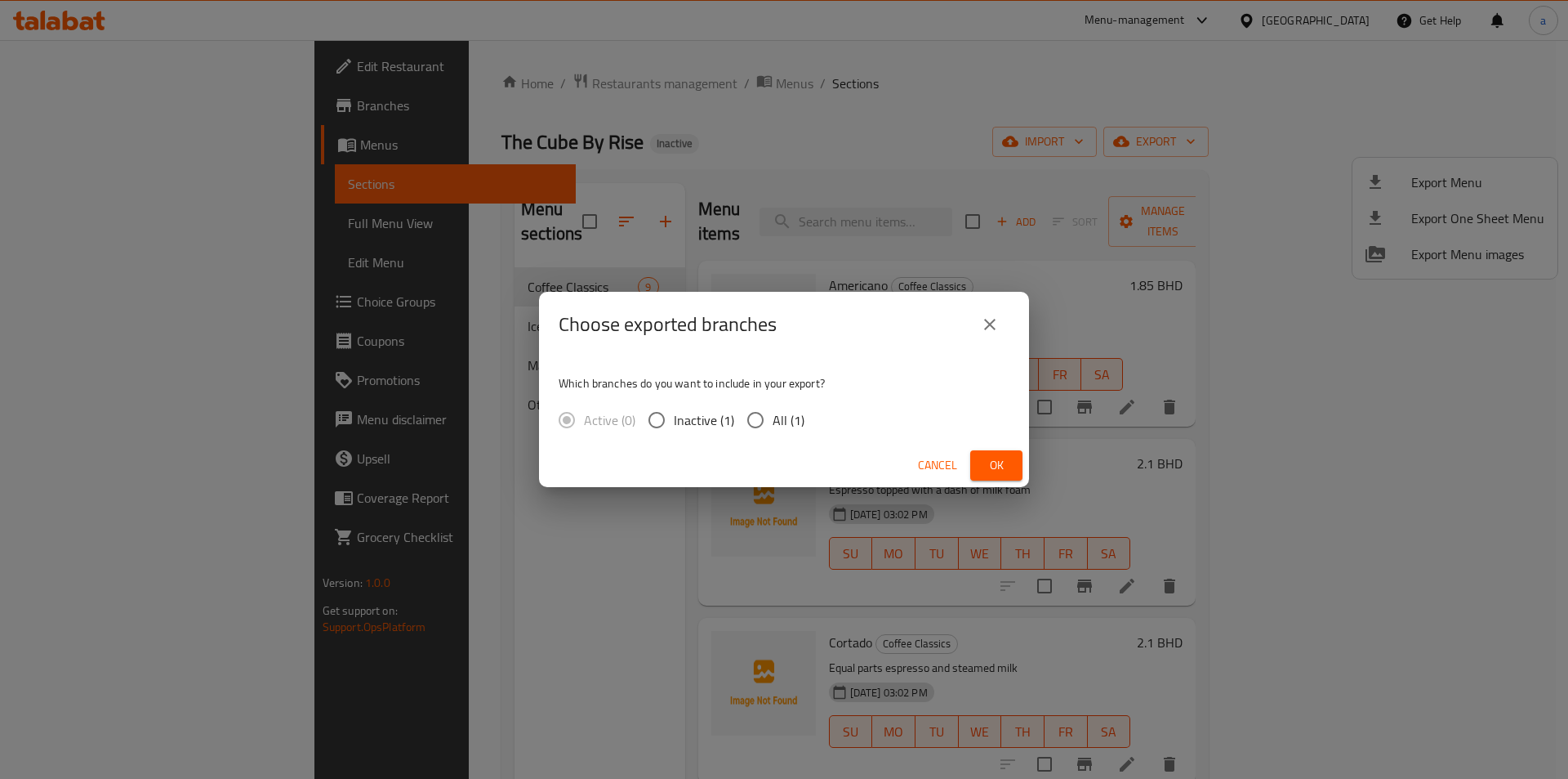
click at [767, 418] on input "All (1)" at bounding box center [756, 420] width 34 height 34
radio input "true"
click at [1002, 474] on span "Ok" at bounding box center [996, 465] width 26 height 21
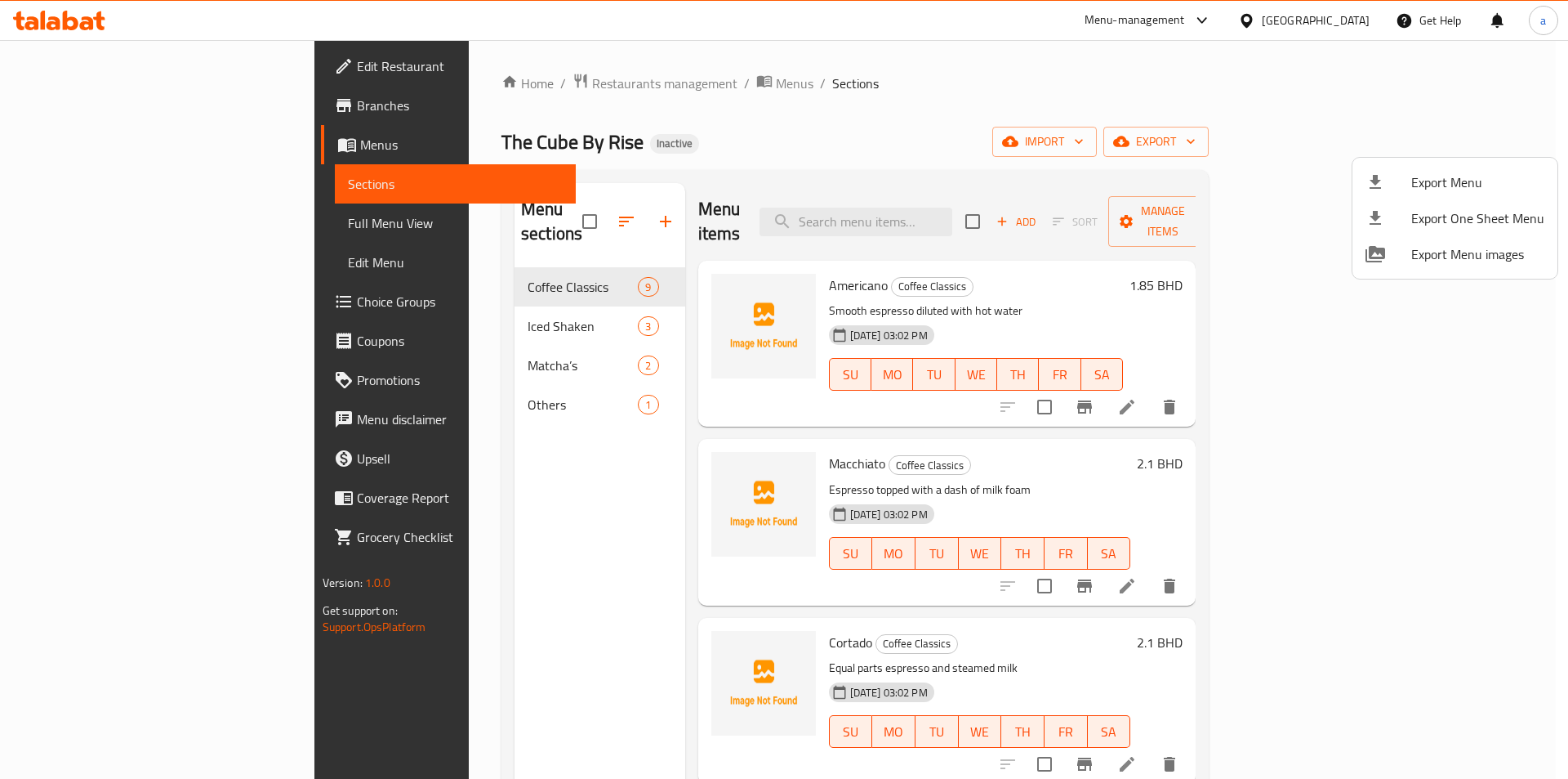
click at [98, 76] on div at bounding box center [784, 390] width 1568 height 779
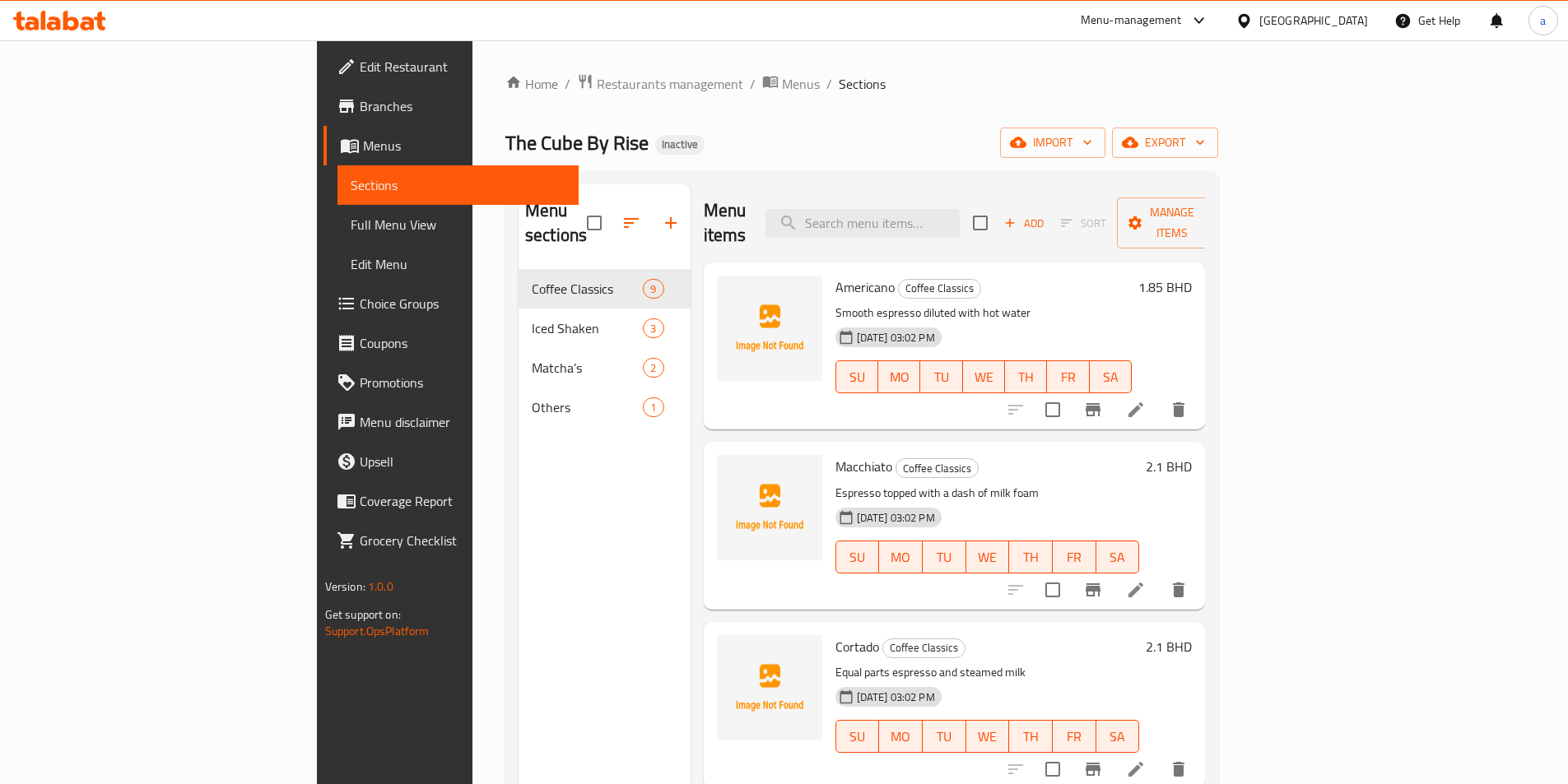
click at [359, 70] on span "Edit Restaurant" at bounding box center [462, 66] width 206 height 20
